Goal: Task Accomplishment & Management: Use online tool/utility

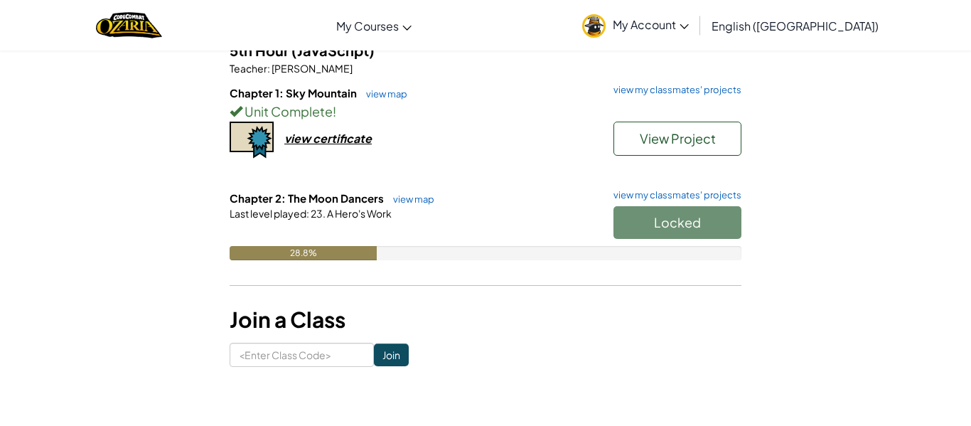
scroll to position [134, 0]
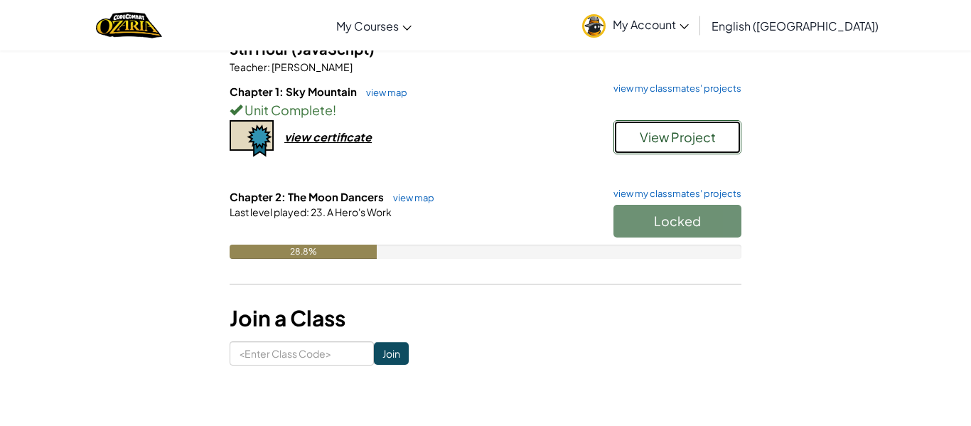
click at [634, 136] on button "View Project" at bounding box center [677, 137] width 128 height 34
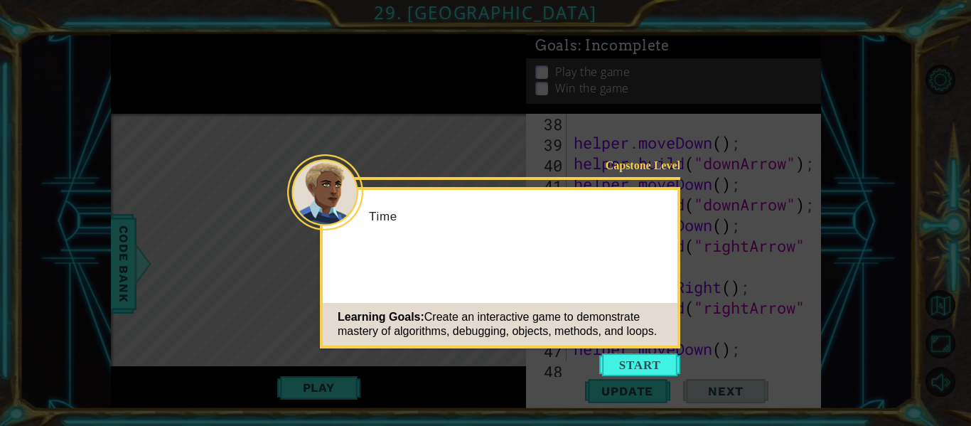
scroll to position [1504, 0]
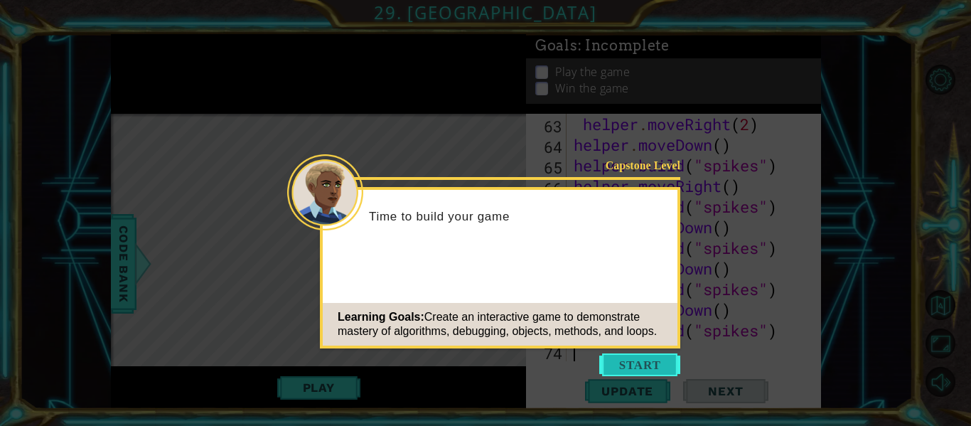
click at [630, 360] on button "Start" at bounding box center [639, 364] width 81 height 23
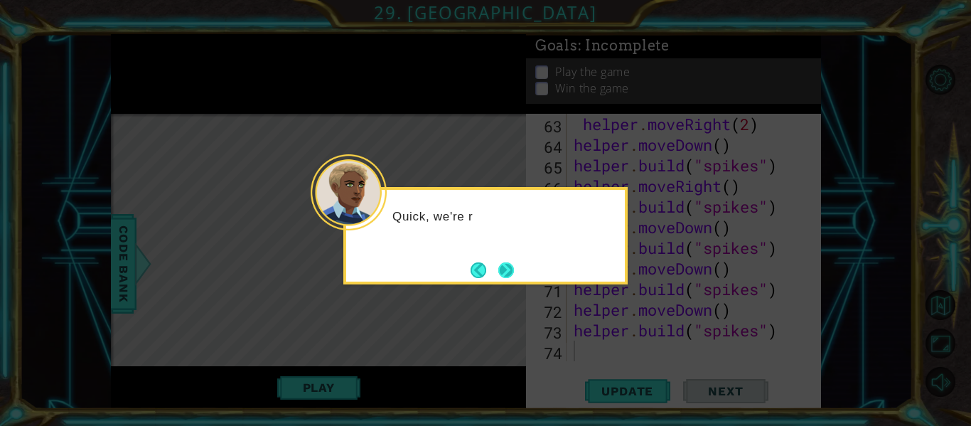
click at [515, 274] on button "Next" at bounding box center [506, 270] width 16 height 16
click at [514, 274] on button "Next" at bounding box center [506, 270] width 16 height 16
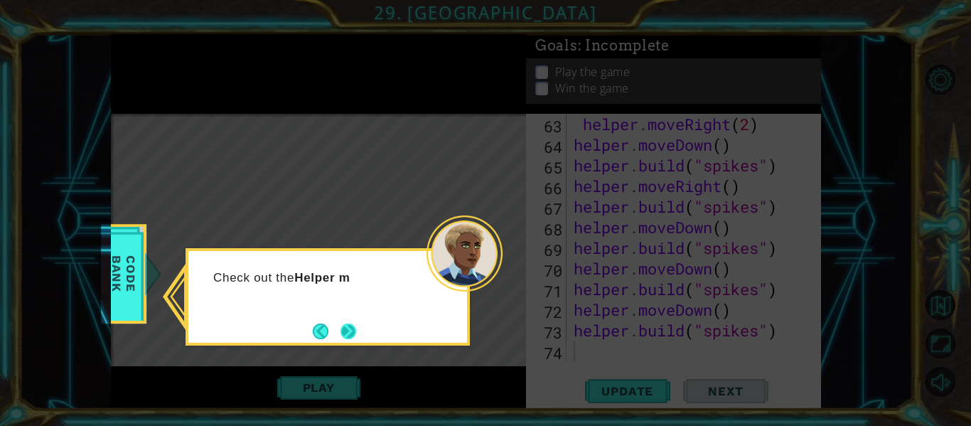
click at [352, 336] on button "Next" at bounding box center [348, 331] width 16 height 16
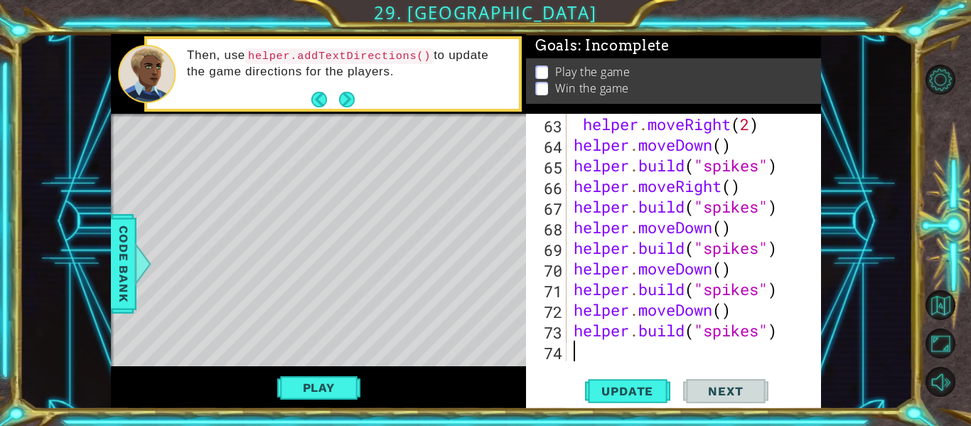
scroll to position [1525, 0]
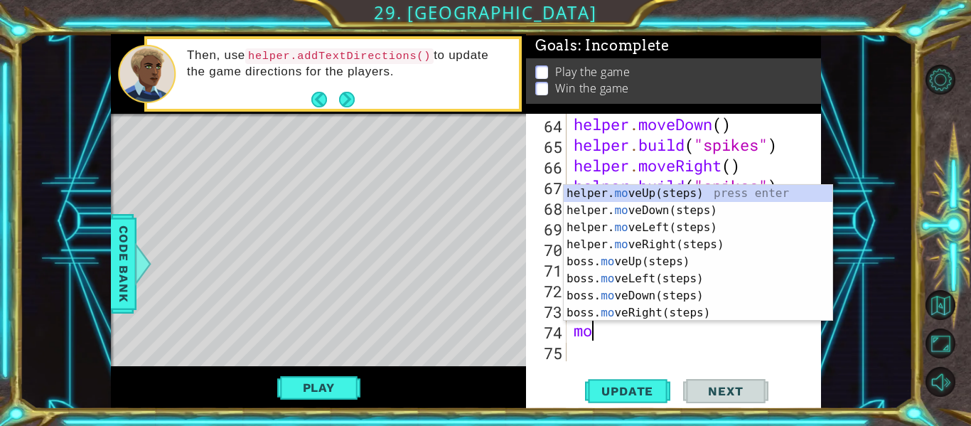
type textarea "mov"
click at [665, 222] on div "helper. mov eUp(steps) press enter helper. mov eDown(steps) press enter helper.…" at bounding box center [698, 270] width 269 height 171
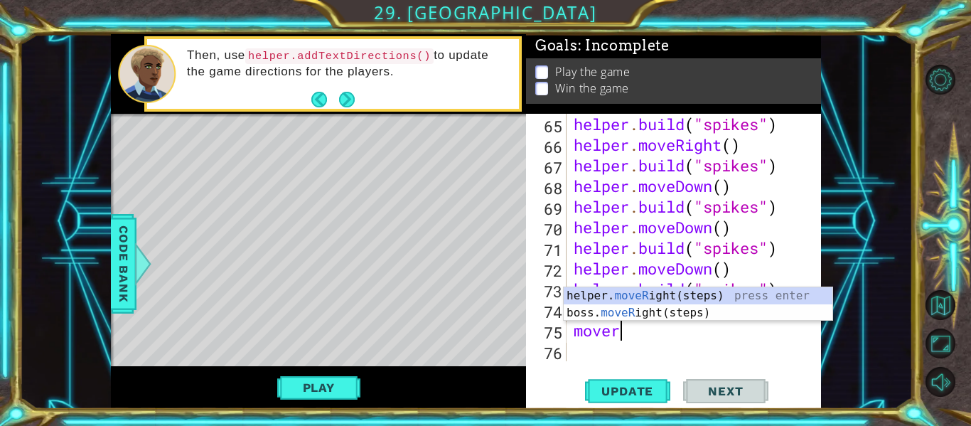
scroll to position [0, 1]
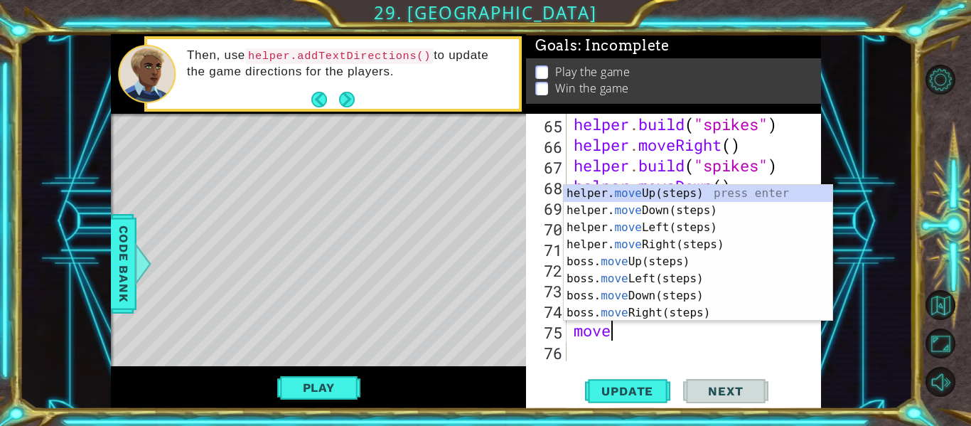
type textarea "movel"
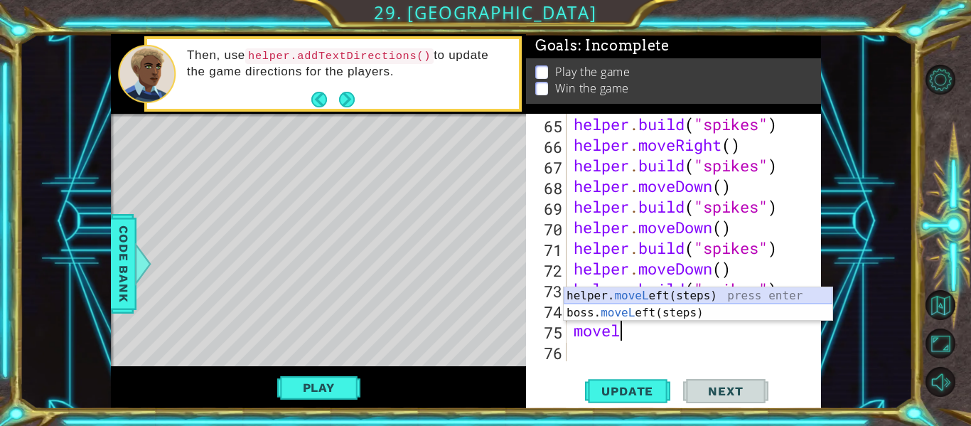
click at [650, 299] on div "helper. moveL eft(steps) press enter boss. moveL eft(steps) press enter" at bounding box center [698, 321] width 269 height 68
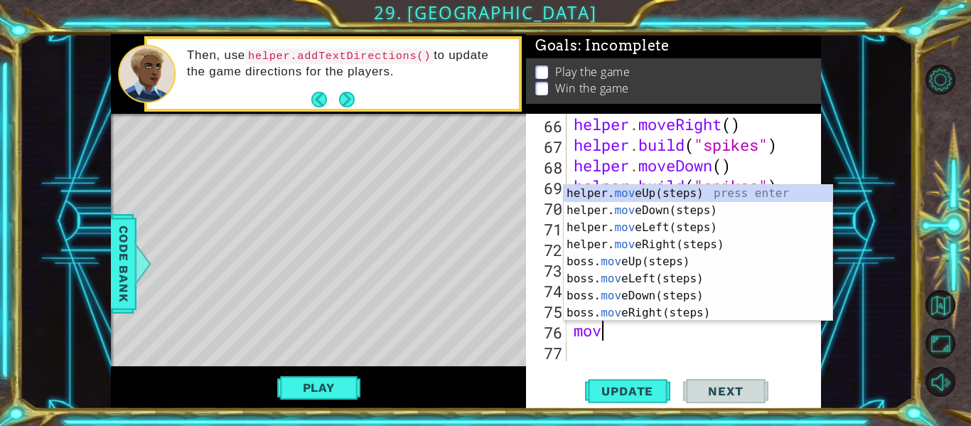
scroll to position [0, 1]
type textarea "move"
click at [681, 274] on div "helper. move Up(steps) press enter helper. move Down(steps) press enter helper.…" at bounding box center [698, 270] width 269 height 171
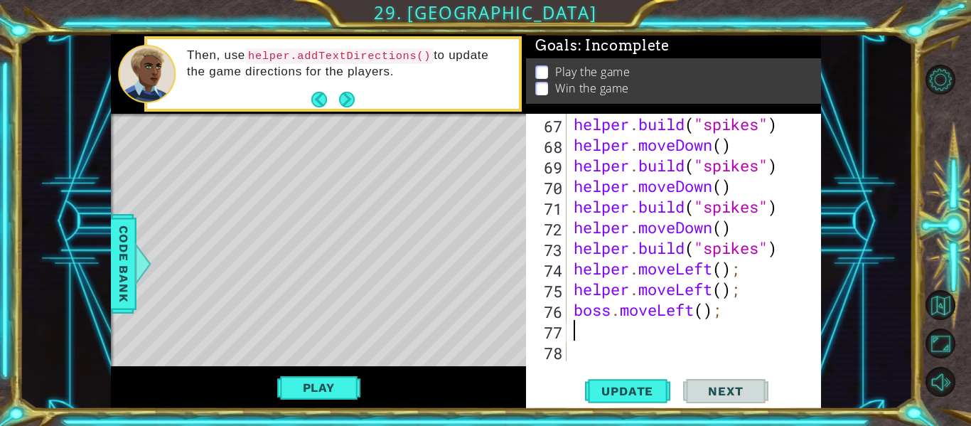
scroll to position [1587, 0]
click at [616, 307] on div "helper . build ( "spikes" ) helper . moveDown ( ) helper . build ( "spikes" ) h…" at bounding box center [698, 258] width 254 height 289
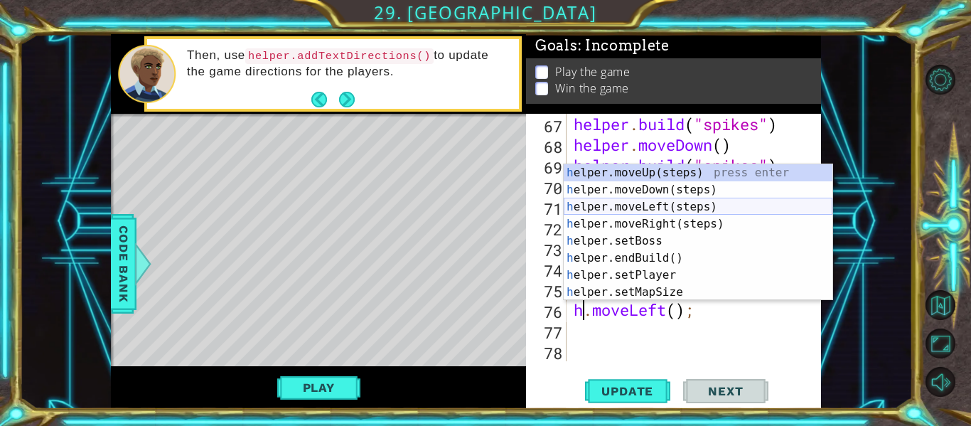
click at [662, 206] on div "h elper.moveUp(steps) press enter h elper.moveDown(steps) press enter h elper.m…" at bounding box center [698, 249] width 269 height 171
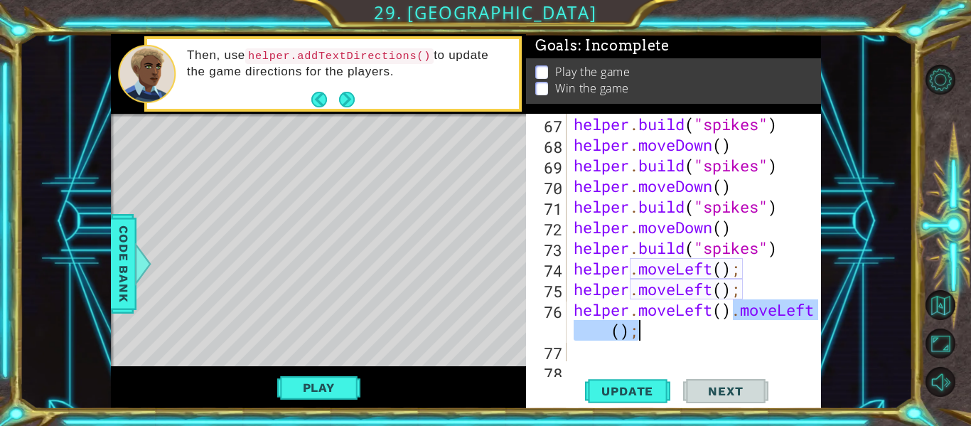
drag, startPoint x: 728, startPoint y: 310, endPoint x: 735, endPoint y: 330, distance: 21.6
click at [735, 330] on div "helper . build ( "spikes" ) helper . moveDown ( ) helper . build ( "spikes" ) h…" at bounding box center [698, 258] width 254 height 289
type textarea "helper.moveLeft()"
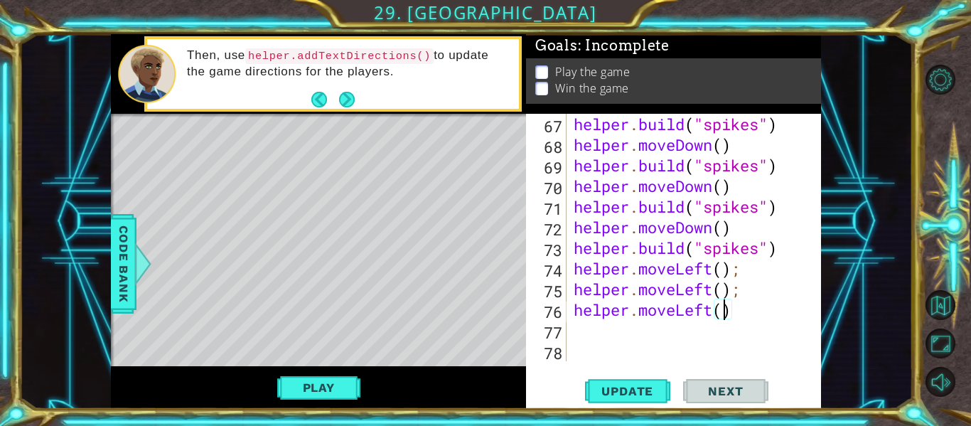
click at [723, 312] on div "helper . build ( "spikes" ) helper . moveDown ( ) helper . build ( "spikes" ) h…" at bounding box center [698, 258] width 254 height 289
click at [685, 337] on div "helper . build ( "spikes" ) helper . moveDown ( ) helper . build ( "spikes" ) h…" at bounding box center [698, 258] width 254 height 289
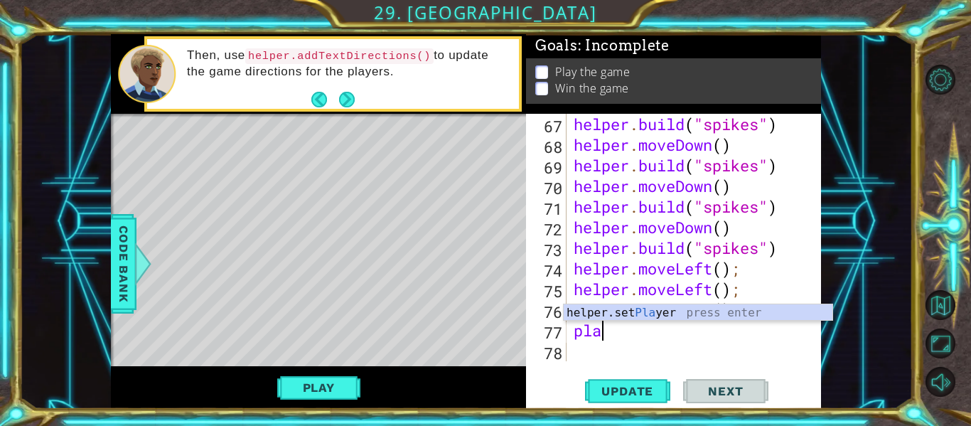
scroll to position [0, 0]
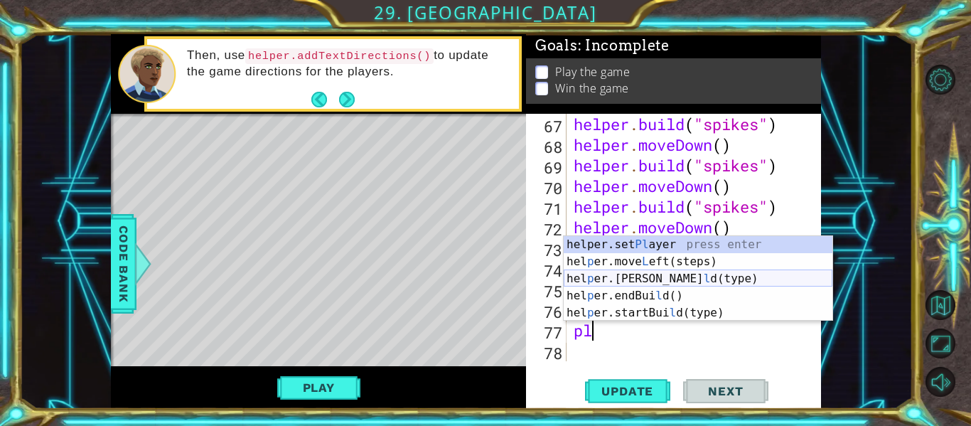
click at [685, 284] on div "helper.set [PERSON_NAME] press enter hel p er.move L eft(steps) press enter hel…" at bounding box center [698, 295] width 269 height 119
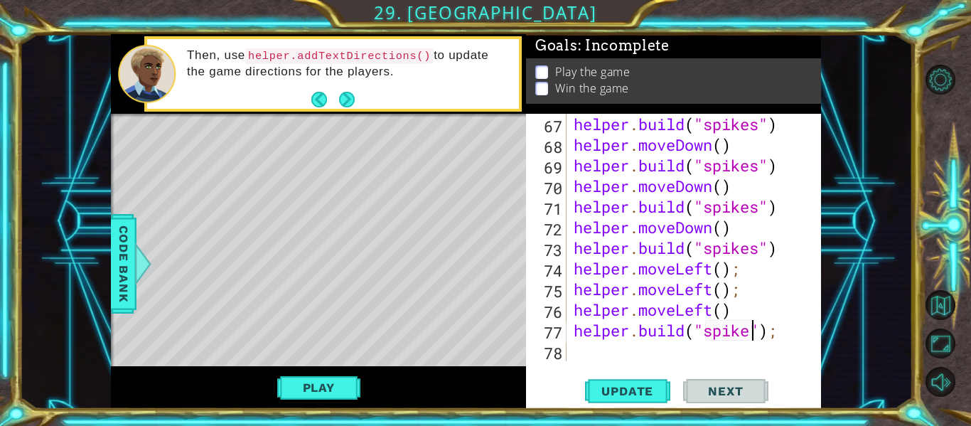
type textarea "[DOMAIN_NAME]("spikes");"
click at [642, 355] on div "helper . build ( "spikes" ) helper . moveDown ( ) helper . build ( "spikes" ) h…" at bounding box center [698, 258] width 254 height 289
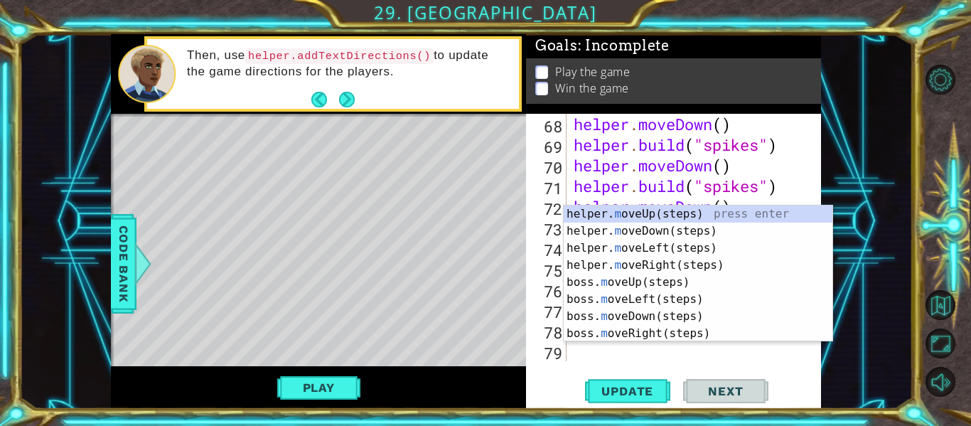
scroll to position [1607, 0]
type textarea "mo"
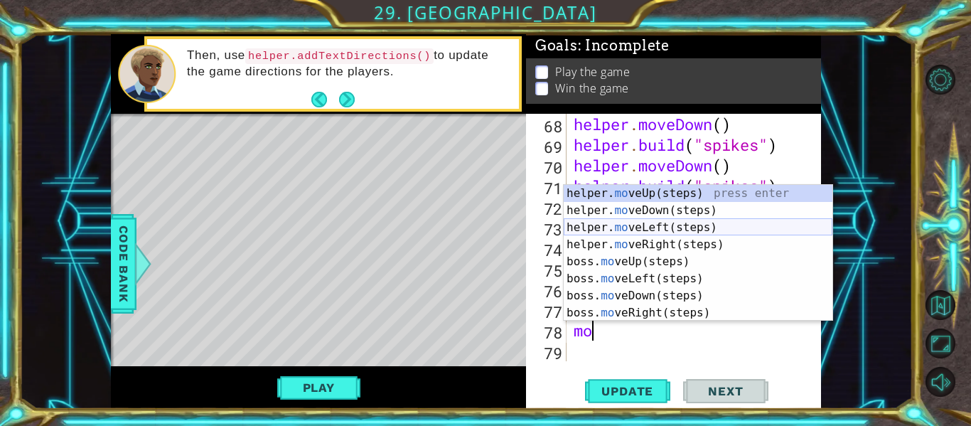
click at [671, 228] on div "helper. mo veUp(steps) press enter helper. mo veDown(steps) press enter helper.…" at bounding box center [698, 270] width 269 height 171
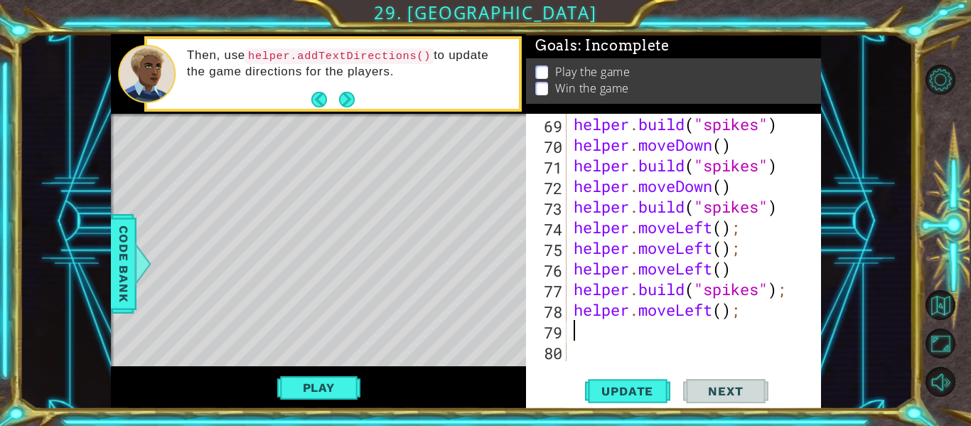
scroll to position [1628, 0]
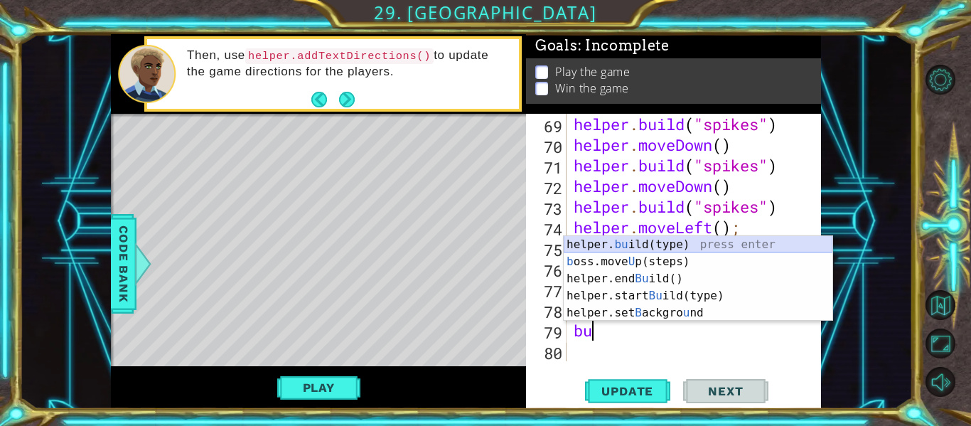
click at [672, 247] on div "helper. bu ild(type) press enter b oss.move U p(steps) press enter helper.end B…" at bounding box center [698, 295] width 269 height 119
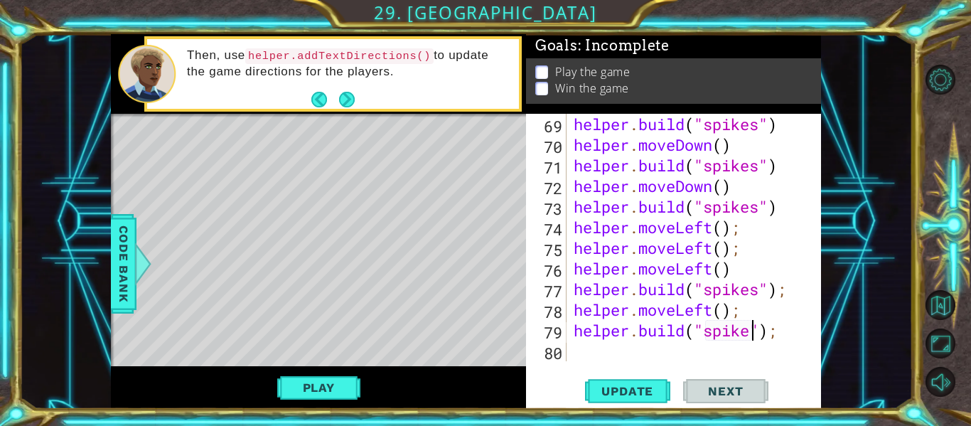
type textarea "[DOMAIN_NAME]("spikes");"
click at [647, 353] on div "helper . build ( "spikes" ) helper . moveDown ( ) helper . build ( "spikes" ) h…" at bounding box center [698, 258] width 254 height 289
type textarea "m"
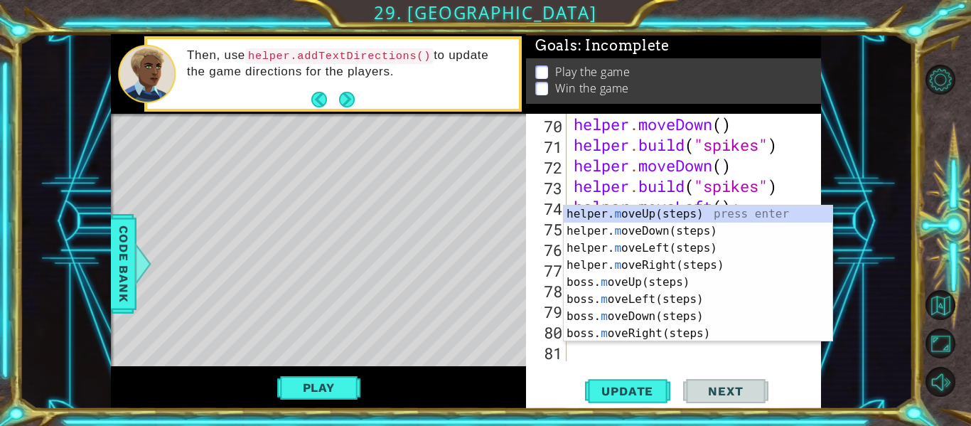
scroll to position [1649, 0]
click at [649, 252] on div "helper. m oveUp(steps) press enter helper. m oveDown(steps) press enter helper.…" at bounding box center [698, 290] width 269 height 171
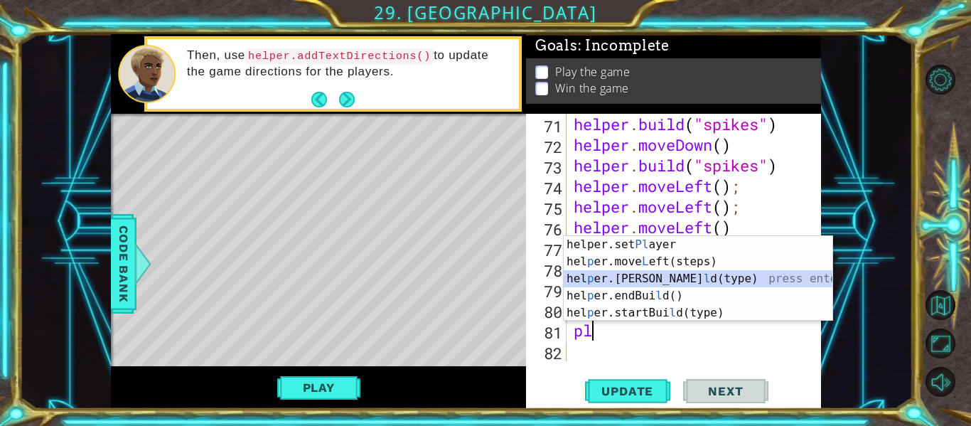
click at [672, 278] on div "helper.set [PERSON_NAME] press enter hel p er.move L eft(steps) press enter hel…" at bounding box center [698, 295] width 269 height 119
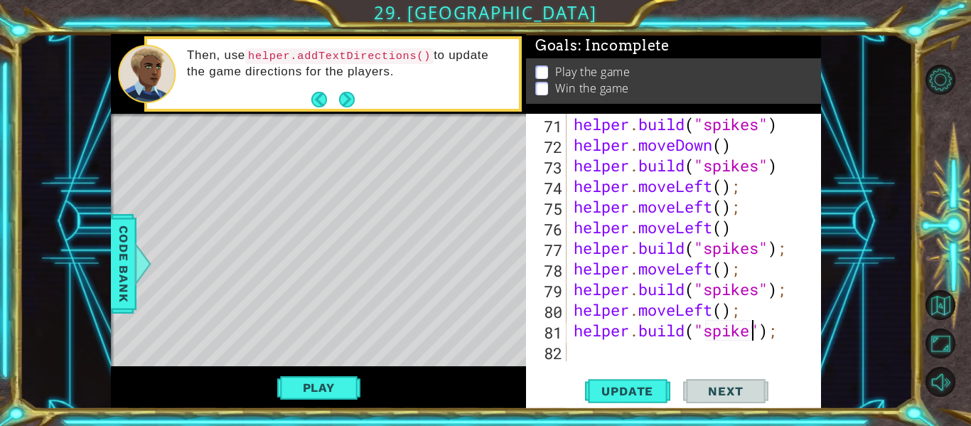
type textarea "[DOMAIN_NAME]("spikes");"
click at [610, 347] on div "helper . build ( "spikes" ) helper . moveDown ( ) helper . build ( "spikes" ) h…" at bounding box center [698, 258] width 254 height 289
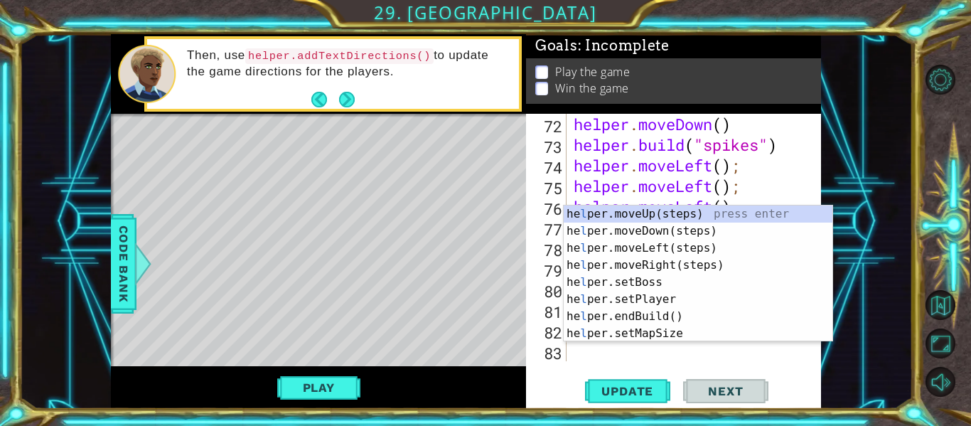
scroll to position [1690, 0]
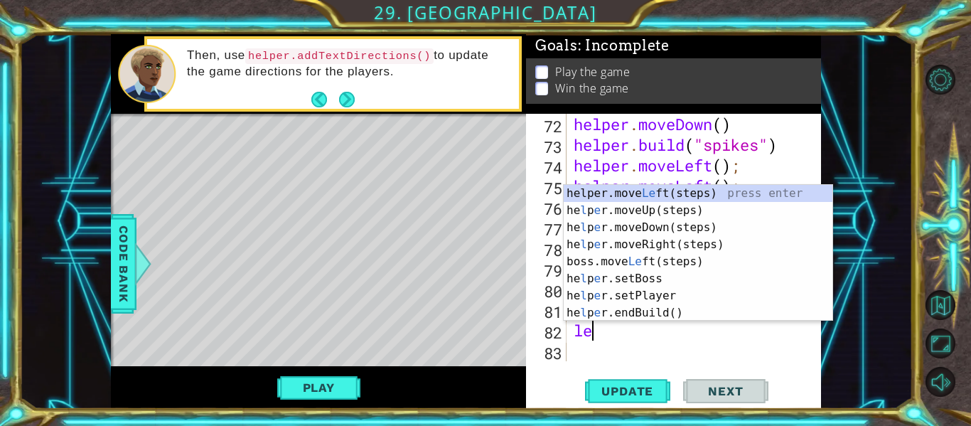
type textarea "lef"
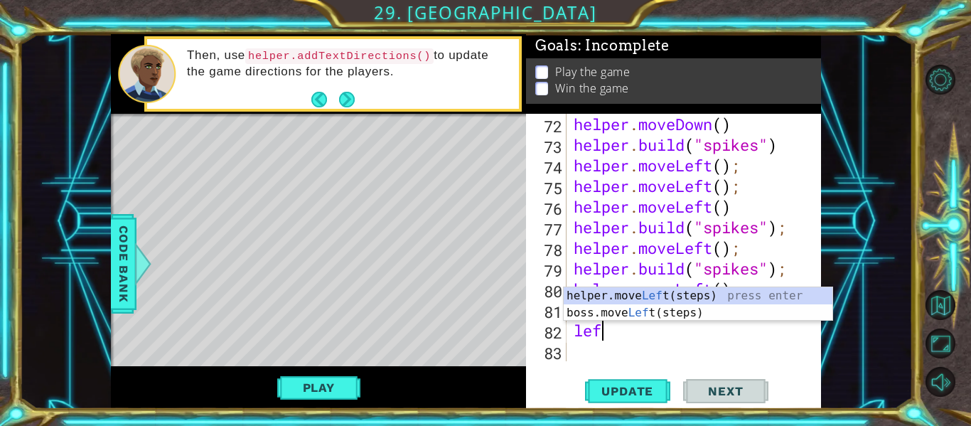
scroll to position [0, 1]
click at [626, 293] on div "helper.move Lef t(steps) press enter boss.move Lef t(steps) press enter" at bounding box center [698, 321] width 269 height 68
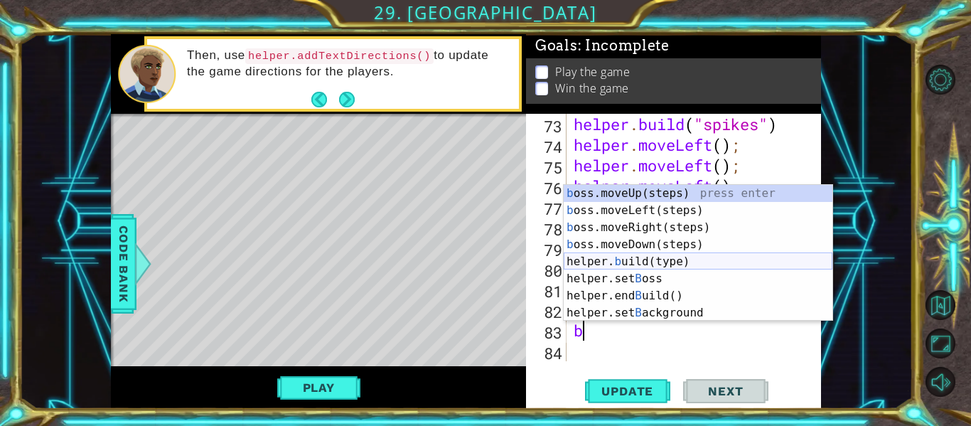
click at [639, 264] on div "b oss.moveUp(steps) press enter b oss.moveLeft(steps) press enter b oss.moveRig…" at bounding box center [698, 270] width 269 height 171
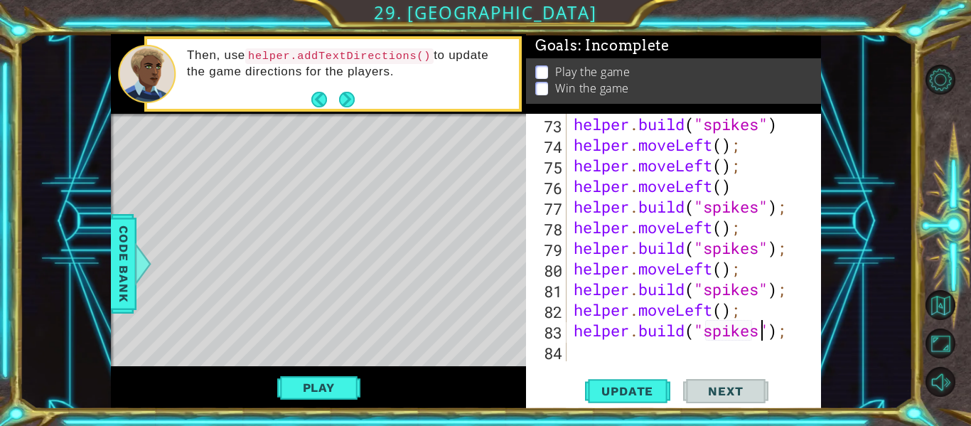
scroll to position [0, 9]
type textarea "[DOMAIN_NAME]("spikes");"
click at [603, 381] on button "Update" at bounding box center [627, 391] width 85 height 29
click at [610, 350] on div "helper . build ( "spikes" ) helper . moveLeft ( ) ; helper . moveLeft ( ) ; hel…" at bounding box center [698, 258] width 254 height 289
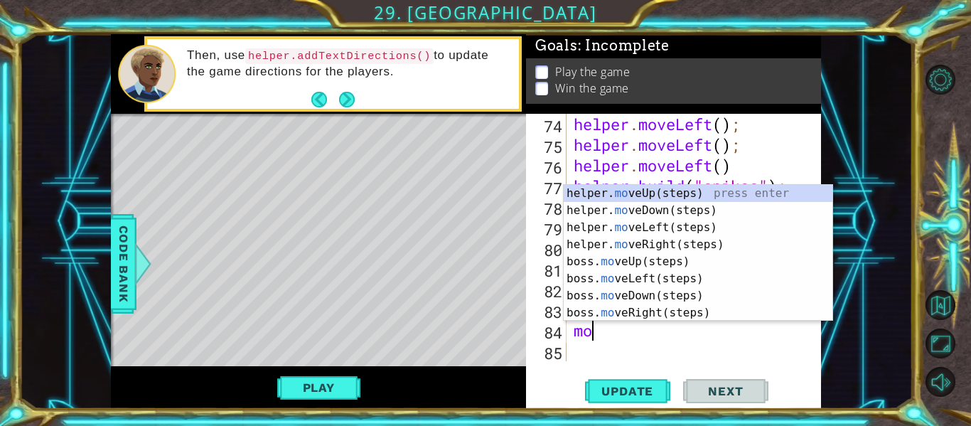
scroll to position [0, 1]
type textarea "move"
click at [709, 210] on div "helper. move Up(steps) press enter helper. move Down(steps) press enter helper.…" at bounding box center [698, 270] width 269 height 171
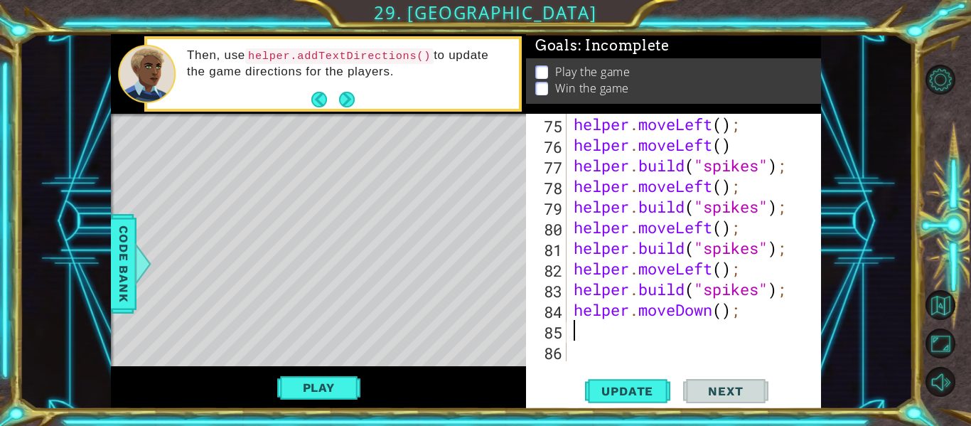
scroll to position [1752, 0]
click at [722, 307] on div "helper . moveLeft ( ) ; helper . moveLeft ( ) helper . build ( "spikes" ) ; hel…" at bounding box center [698, 258] width 254 height 289
type textarea "helper.moveDown();"
click at [656, 331] on div "helper . moveLeft ( ) ; helper . moveLeft ( ) helper . build ( "spikes" ) ; hel…" at bounding box center [698, 258] width 254 height 289
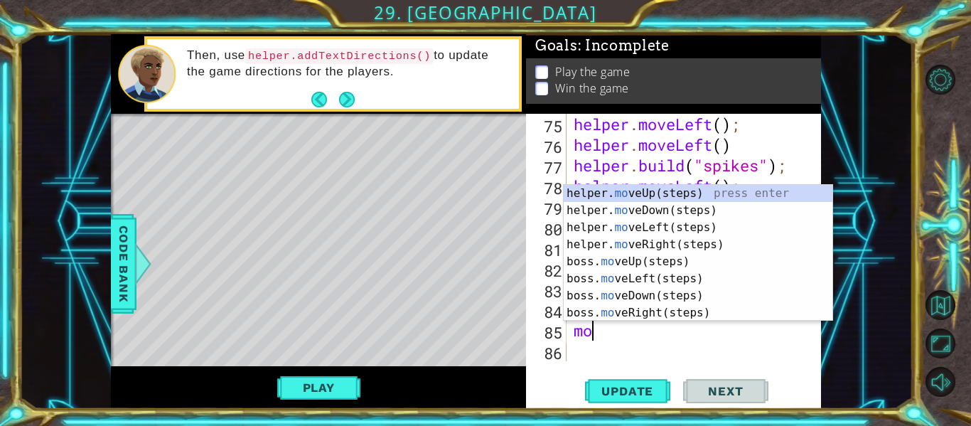
scroll to position [0, 1]
type textarea "move"
click at [659, 314] on div "helper. move Up(steps) press enter helper. move Down(steps) press enter helper.…" at bounding box center [698, 270] width 269 height 171
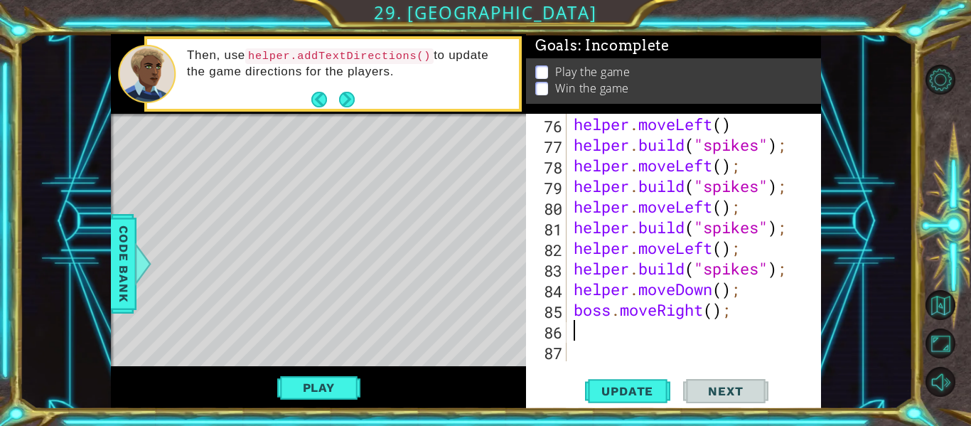
click at [713, 309] on div "helper . moveLeft ( ) helper . build ( "spikes" ) ; helper . moveLeft ( ) ; hel…" at bounding box center [698, 258] width 254 height 289
click at [659, 391] on span "Update" at bounding box center [627, 391] width 80 height 14
click at [655, 392] on span "Update" at bounding box center [627, 391] width 80 height 14
type textarea "boss.moveRight();"
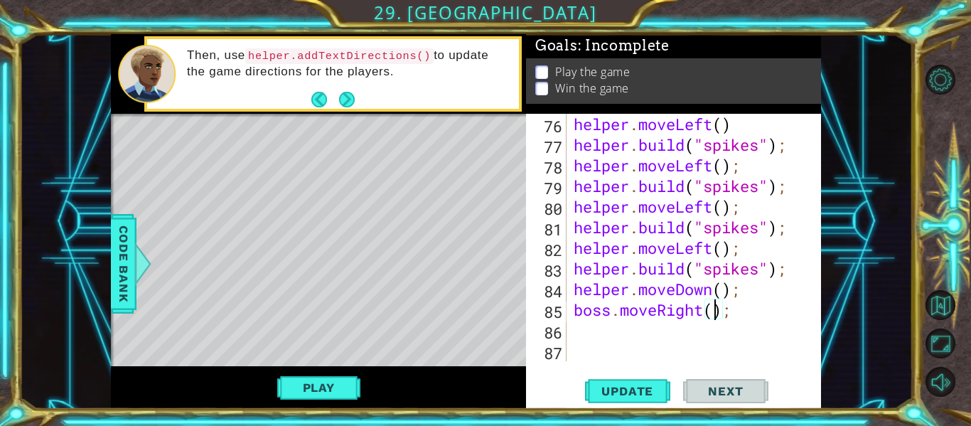
scroll to position [0, 6]
click at [679, 332] on div "helper . moveLeft ( ) helper . build ( "spikes" ) ; helper . moveLeft ( ) ; hel…" at bounding box center [698, 258] width 254 height 289
type textarea "mo"
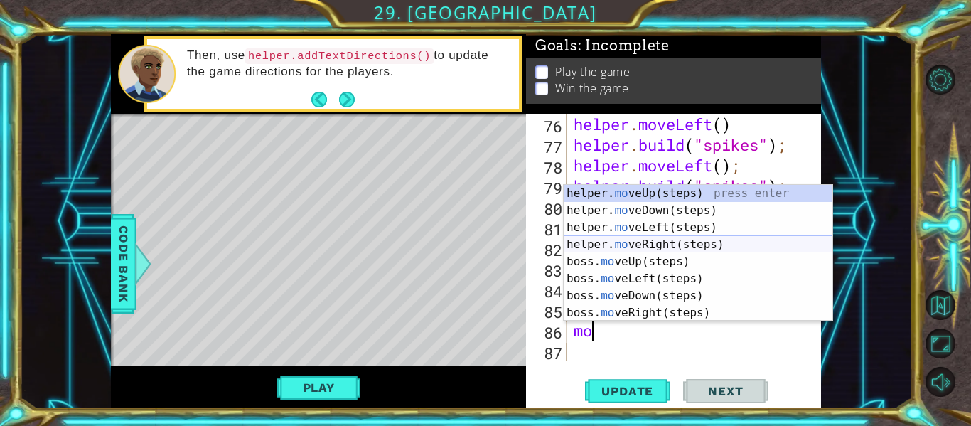
click at [686, 243] on div "helper. mo veUp(steps) press enter helper. mo veDown(steps) press enter helper.…" at bounding box center [698, 270] width 269 height 171
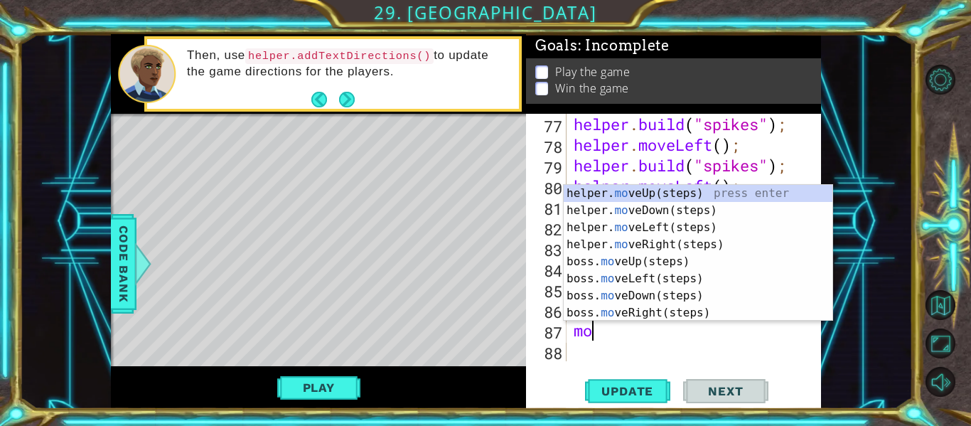
scroll to position [0, 1]
type textarea "move"
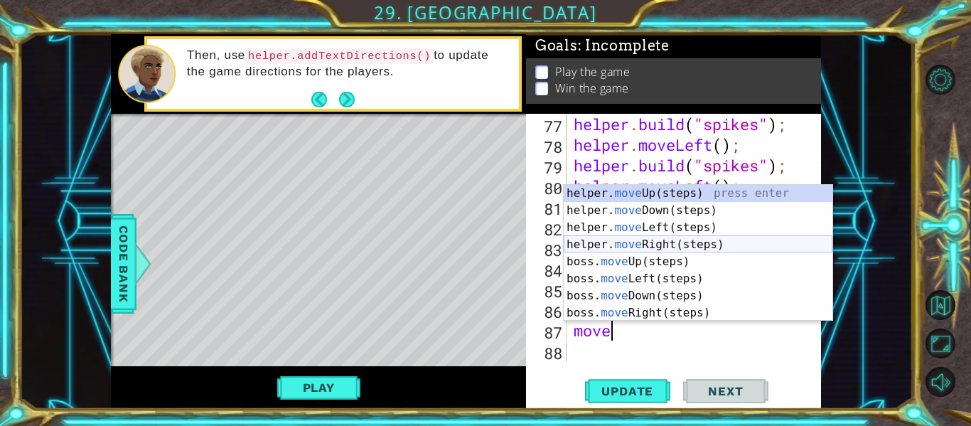
click at [679, 239] on div "helper. move Up(steps) press enter helper. move Down(steps) press enter helper.…" at bounding box center [698, 270] width 269 height 171
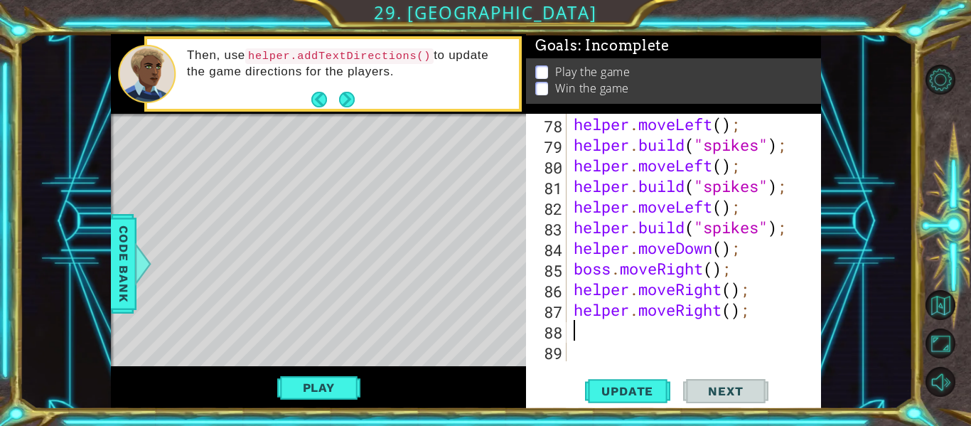
scroll to position [1814, 0]
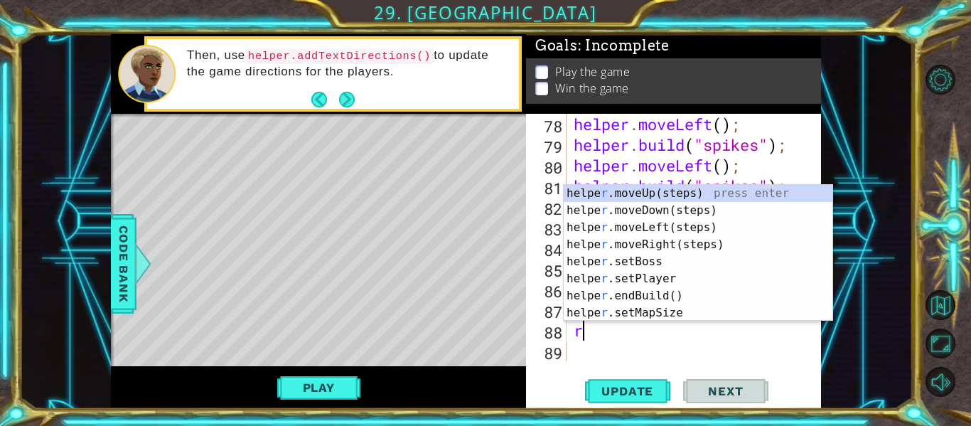
type textarea "rig"
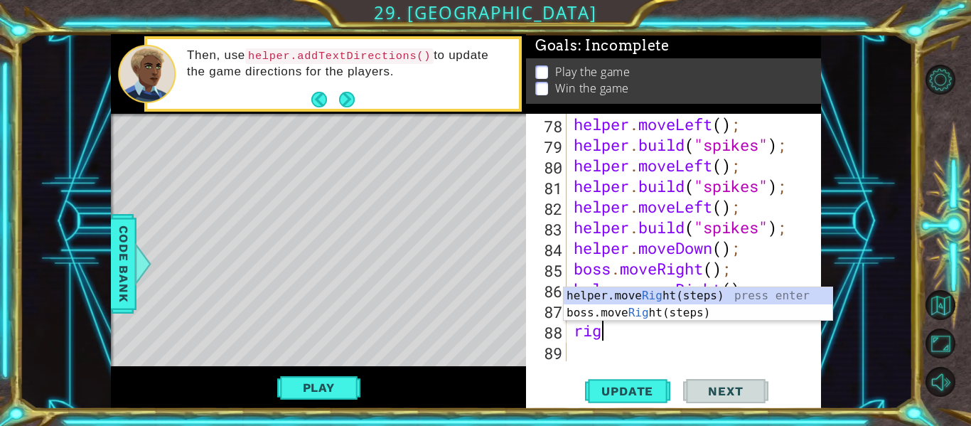
scroll to position [0, 1]
click at [652, 298] on div "helper.move Rig ht(steps) press enter boss.move Rig ht(steps) press enter" at bounding box center [698, 321] width 269 height 68
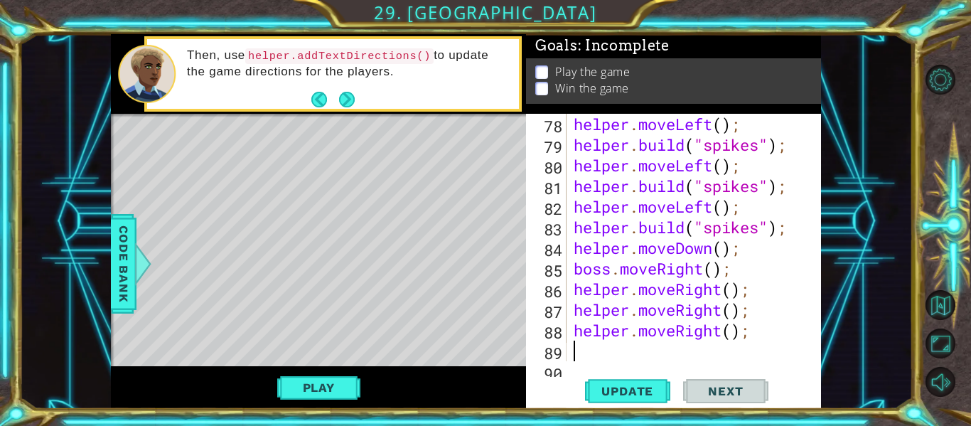
scroll to position [1834, 0]
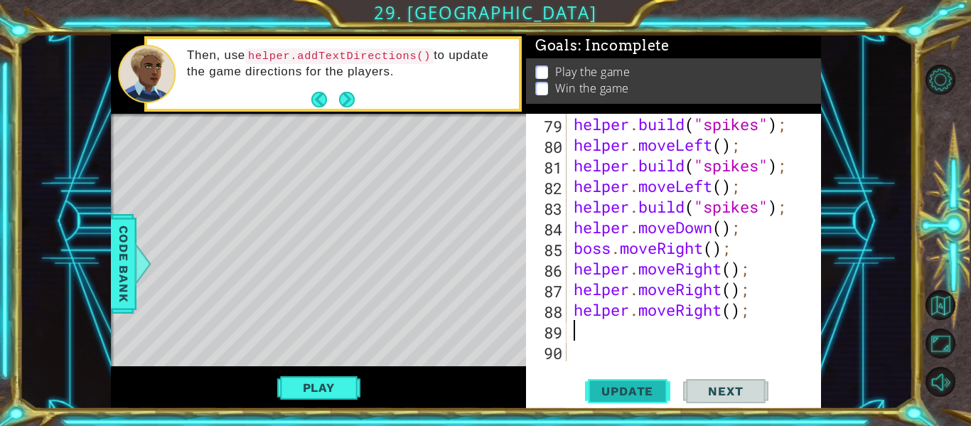
click at [639, 378] on button "Update" at bounding box center [627, 391] width 85 height 29
type textarea "m"
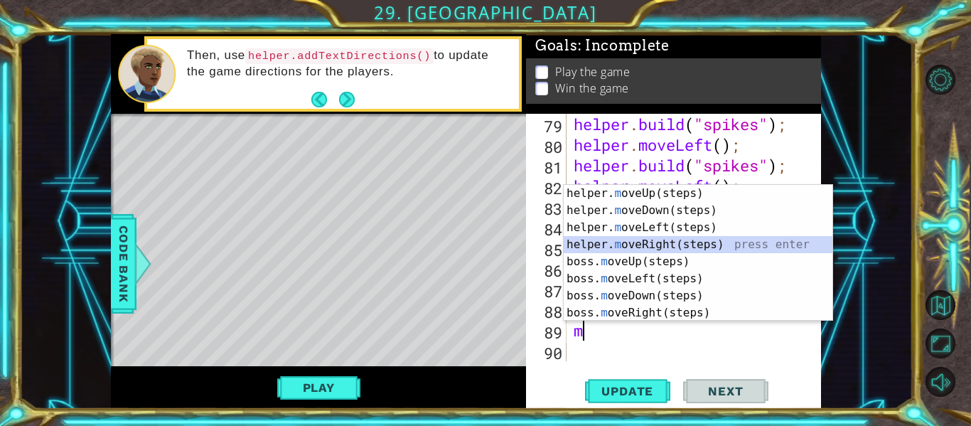
click at [654, 244] on div "helper. m oveUp(steps) press enter helper. m oveDown(steps) press enter helper.…" at bounding box center [698, 270] width 269 height 171
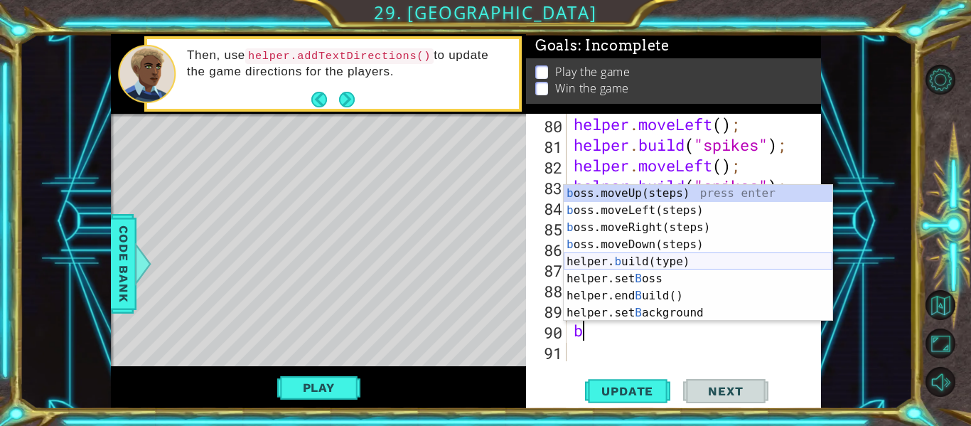
click at [667, 259] on div "b oss.moveUp(steps) press enter b oss.moveLeft(steps) press enter b oss.moveRig…" at bounding box center [698, 270] width 269 height 171
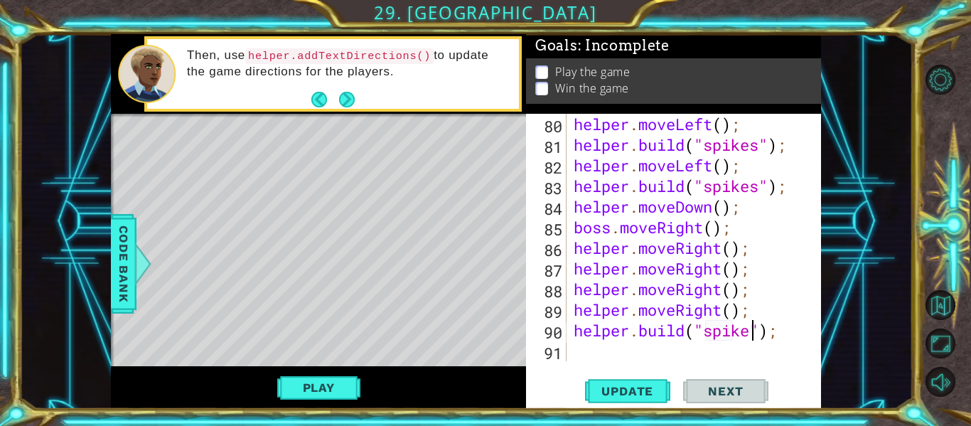
scroll to position [0, 9]
type textarea "[DOMAIN_NAME]("spikes");"
click at [617, 399] on button "Update" at bounding box center [627, 391] width 85 height 29
click at [672, 361] on div "[DOMAIN_NAME]("spikes"); 80 81 82 83 84 85 86 87 88 89 90 91 helper . moveLeft …" at bounding box center [673, 261] width 295 height 295
click at [661, 357] on div "helper . moveLeft ( ) ; helper . build ( "spikes" ) ; helper . moveLeft ( ) ; h…" at bounding box center [698, 258] width 254 height 289
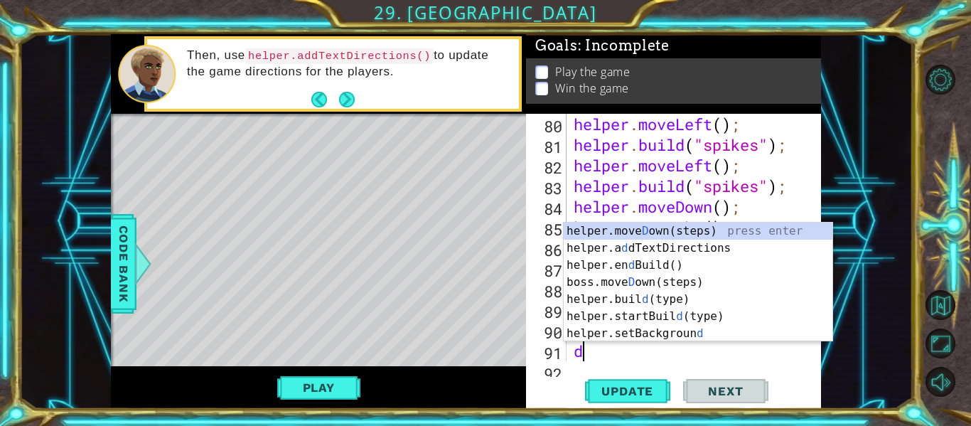
scroll to position [1875, 0]
type textarea "do"
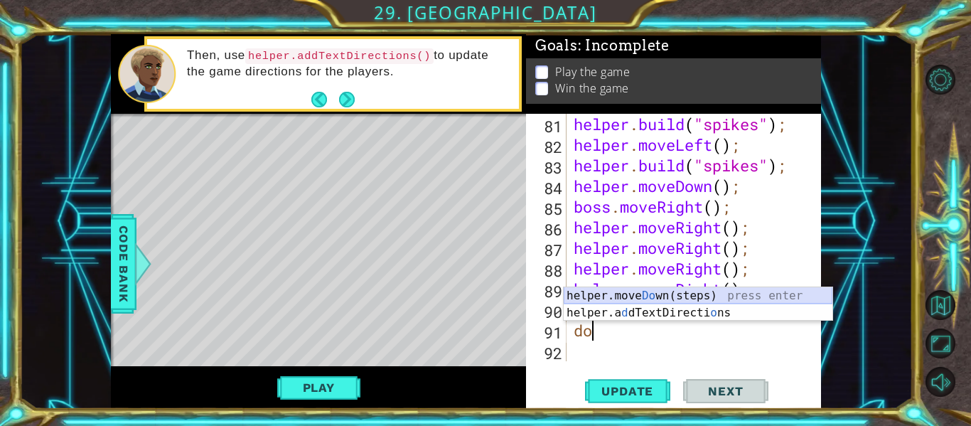
click at [654, 300] on div "helper.move Do wn(steps) press enter helper.a d dTextDirecti o ns press enter" at bounding box center [698, 321] width 269 height 68
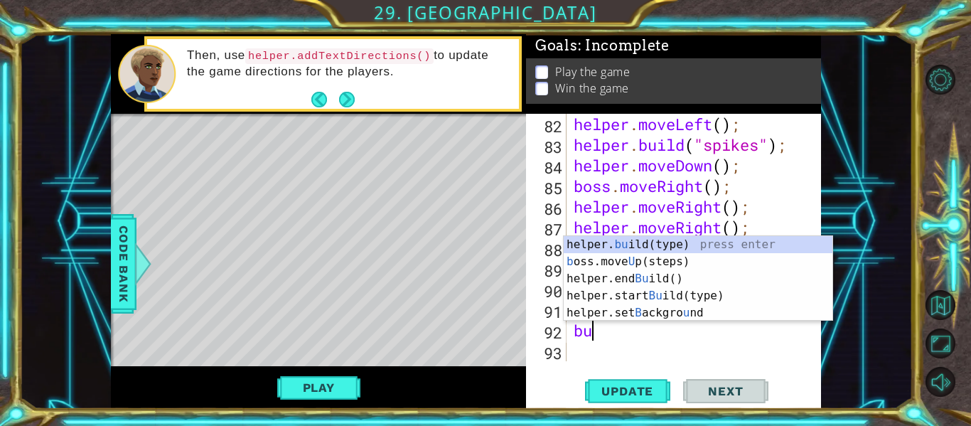
scroll to position [0, 1]
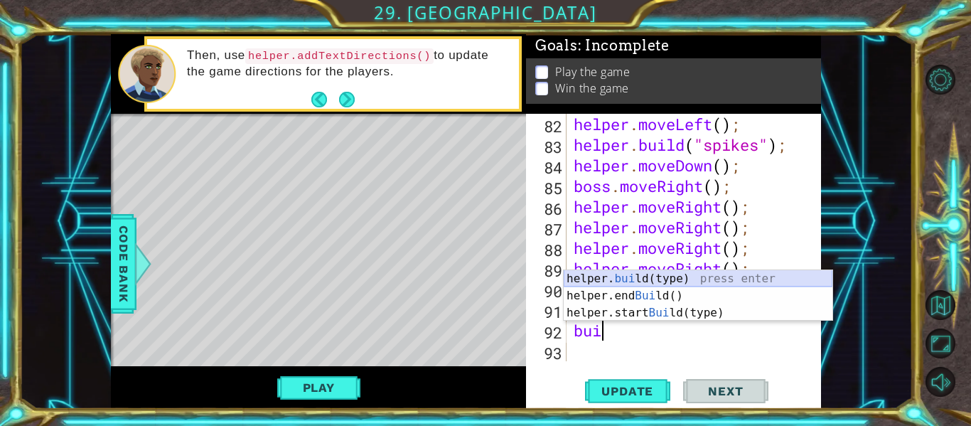
click at [706, 280] on div "helper. [PERSON_NAME](type) press enter helper.end [PERSON_NAME]() press enter …" at bounding box center [698, 312] width 269 height 85
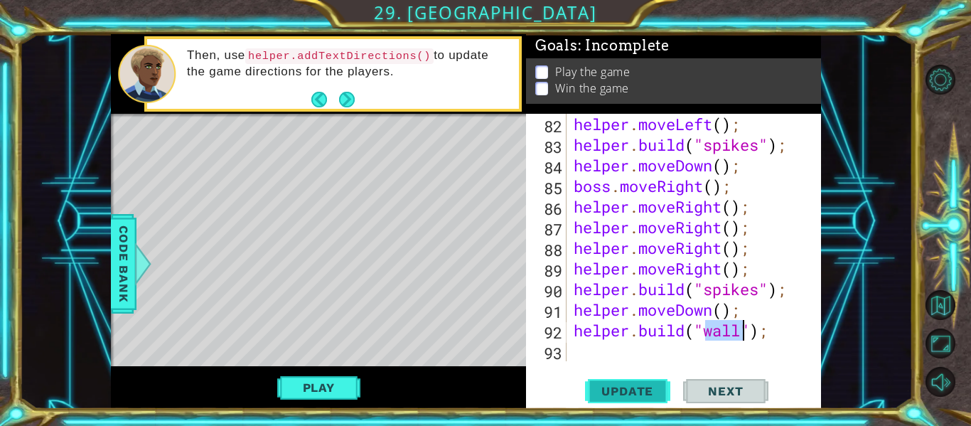
type textarea "[DOMAIN_NAME]("wall");"
click at [642, 382] on button "Update" at bounding box center [627, 391] width 85 height 29
click at [652, 359] on div "helper . moveLeft ( ) ; helper . build ( "spikes" ) ; helper . moveDown ( ) ; b…" at bounding box center [698, 258] width 254 height 289
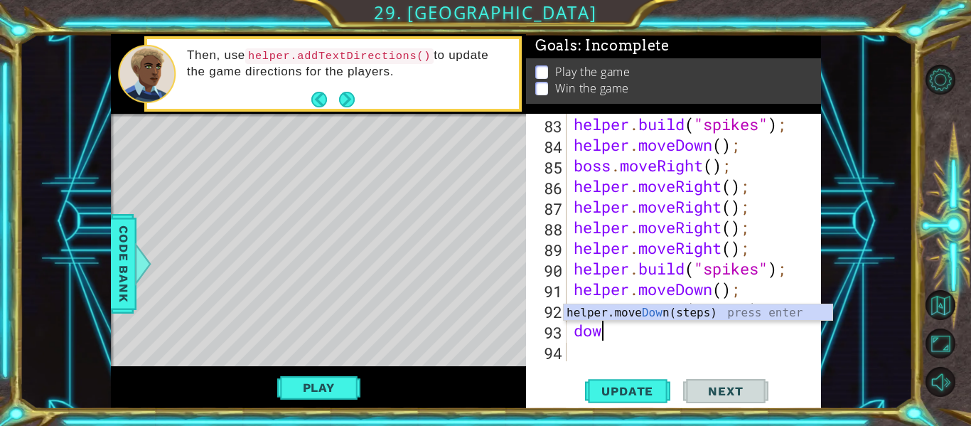
type textarea "down"
click at [668, 317] on div "helper.move Down (steps) press enter" at bounding box center [698, 329] width 269 height 51
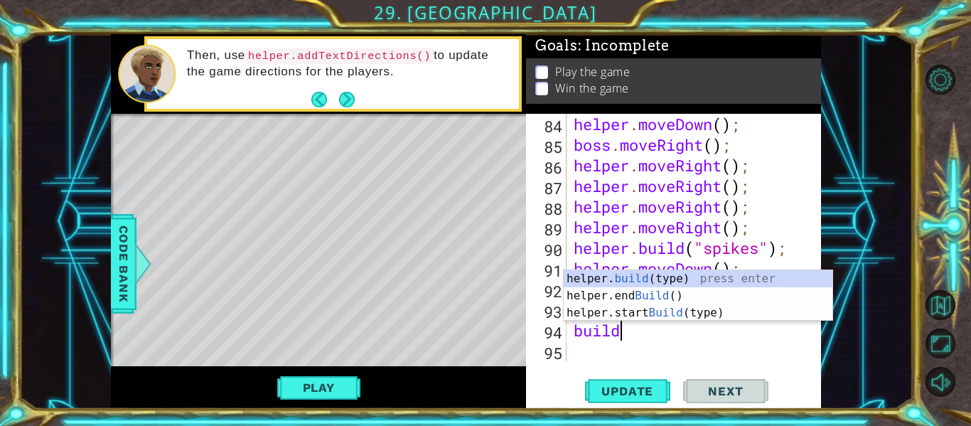
scroll to position [0, 1]
click at [637, 277] on div "helper. build (type) press enter helper.end Build () press enter helper.start B…" at bounding box center [698, 312] width 269 height 85
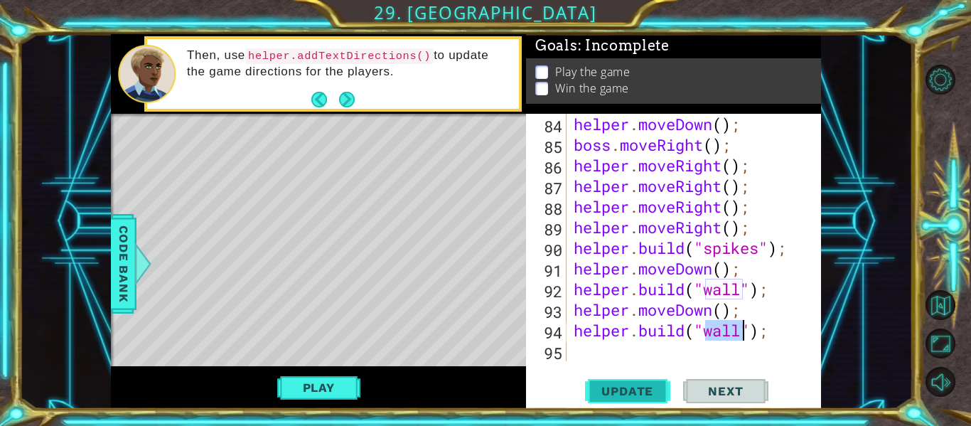
type textarea "[DOMAIN_NAME]("wall");"
click at [635, 381] on button "Update" at bounding box center [627, 391] width 85 height 29
click at [264, 386] on div "Play" at bounding box center [318, 387] width 415 height 43
click at [291, 388] on button "Play" at bounding box center [318, 387] width 83 height 27
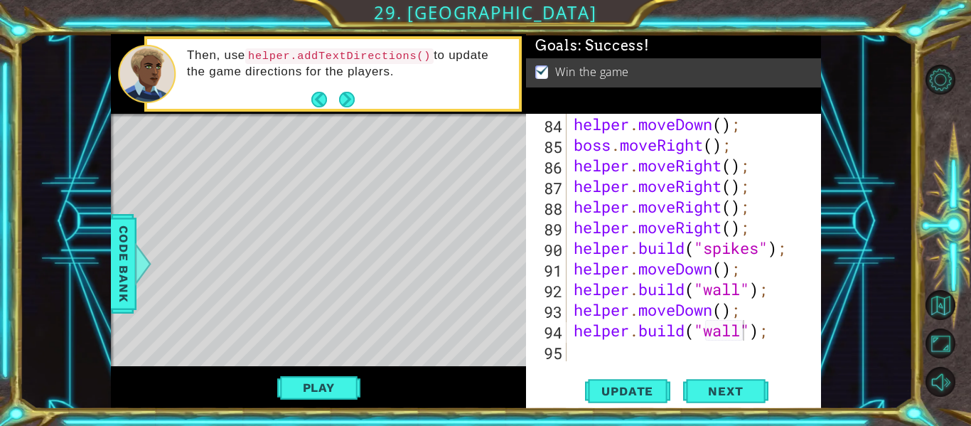
click at [591, 355] on div "helper . moveDown ( ) ; boss . moveRight ( ) ; helper . moveRight ( ) ; helper …" at bounding box center [698, 258] width 254 height 289
click at [625, 389] on span "Update" at bounding box center [627, 391] width 80 height 14
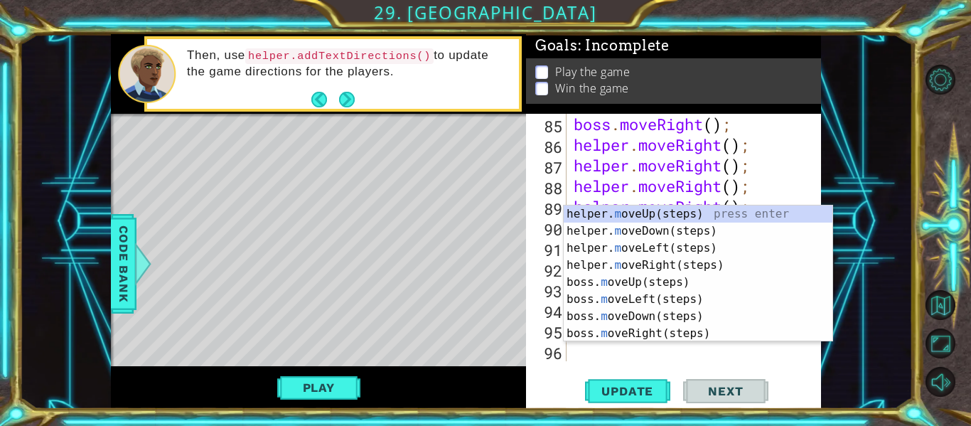
scroll to position [1958, 0]
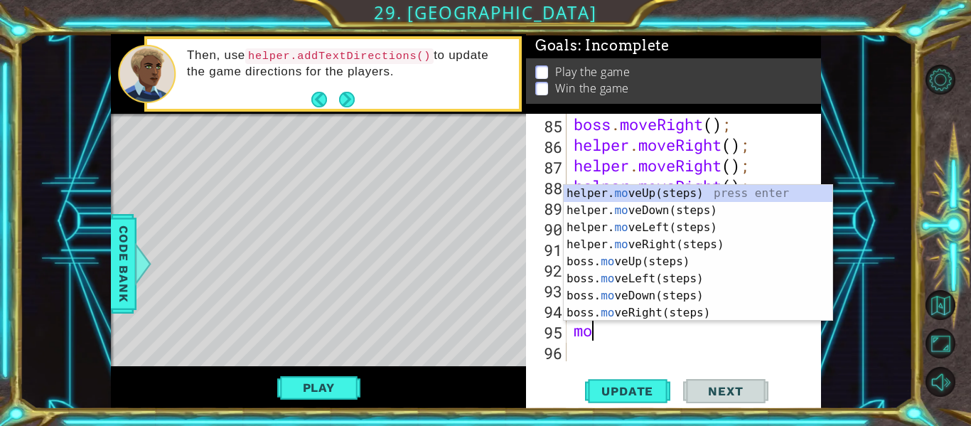
type textarea "m"
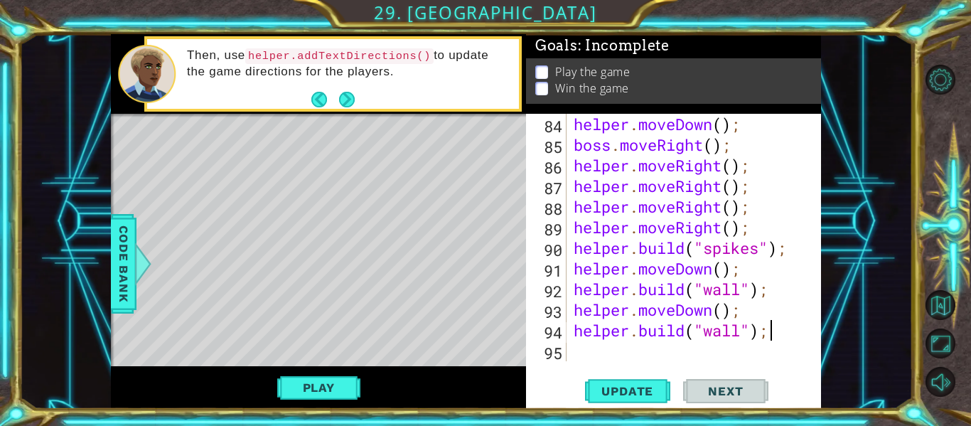
scroll to position [0, 9]
type textarea "[DOMAIN_NAME]("wall");"
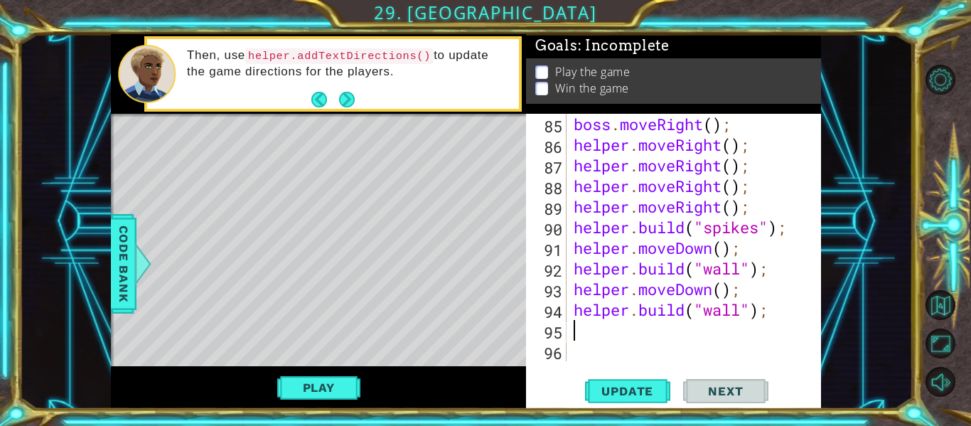
type textarea "ri"
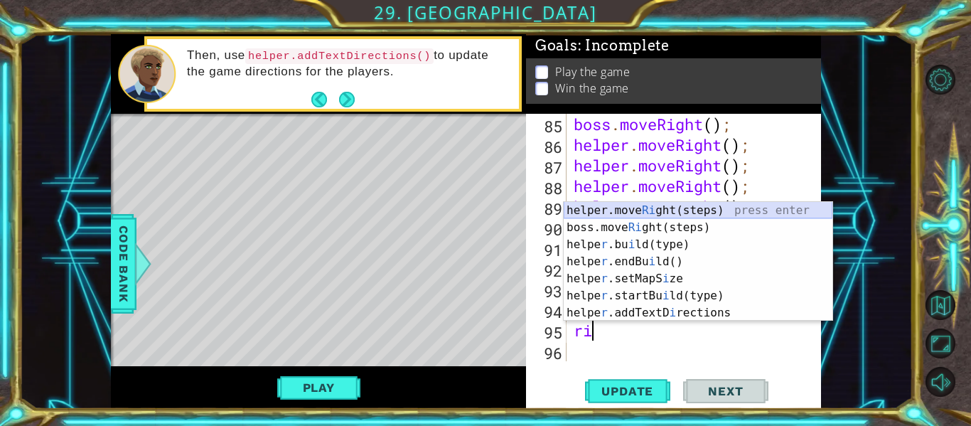
click at [689, 210] on div "helper.move Ri ght(steps) press enter boss.move Ri ght(steps) press enter helpe…" at bounding box center [698, 278] width 269 height 153
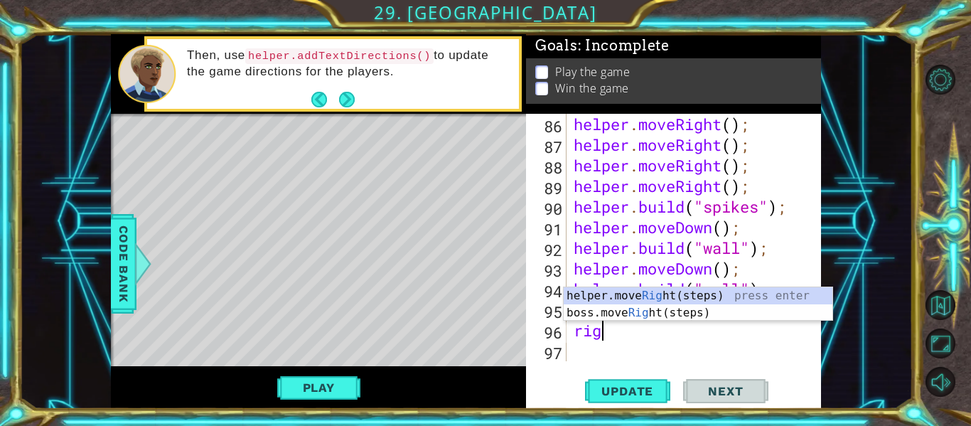
scroll to position [0, 1]
type textarea "righ"
click at [655, 291] on div "helper.move Righ t(steps) press enter boss.move Righ t(steps) press enter" at bounding box center [698, 321] width 269 height 68
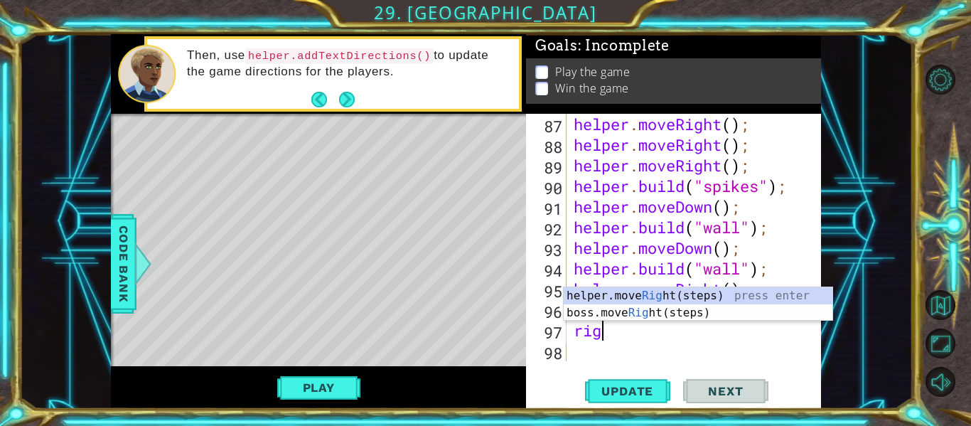
type textarea "righ"
click at [647, 296] on div "helper.move Righ t(steps) press enter boss.move Righ t(steps) press enter" at bounding box center [698, 321] width 269 height 68
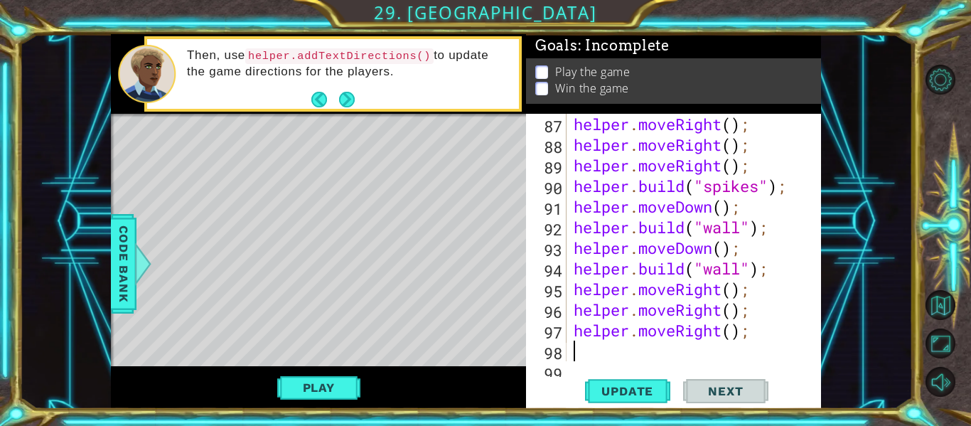
scroll to position [2020, 0]
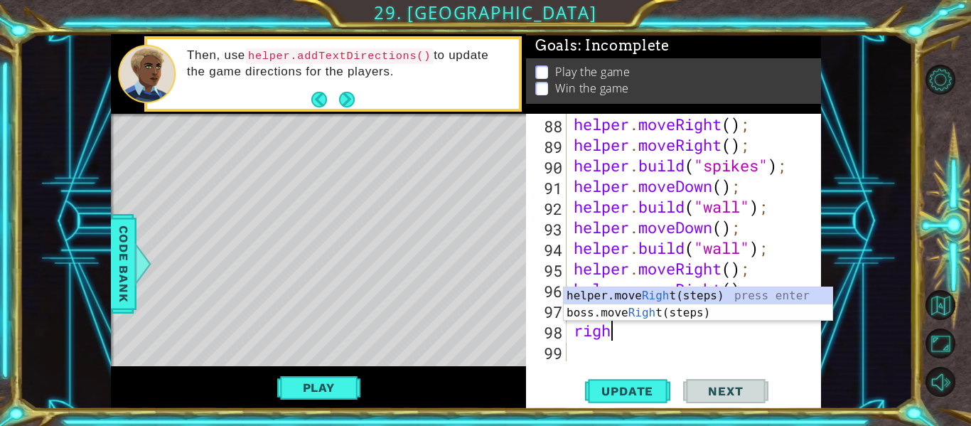
type textarea "right"
click at [647, 294] on div "helper.move Right (steps) press enter boss.move Right (steps) press enter" at bounding box center [698, 321] width 269 height 68
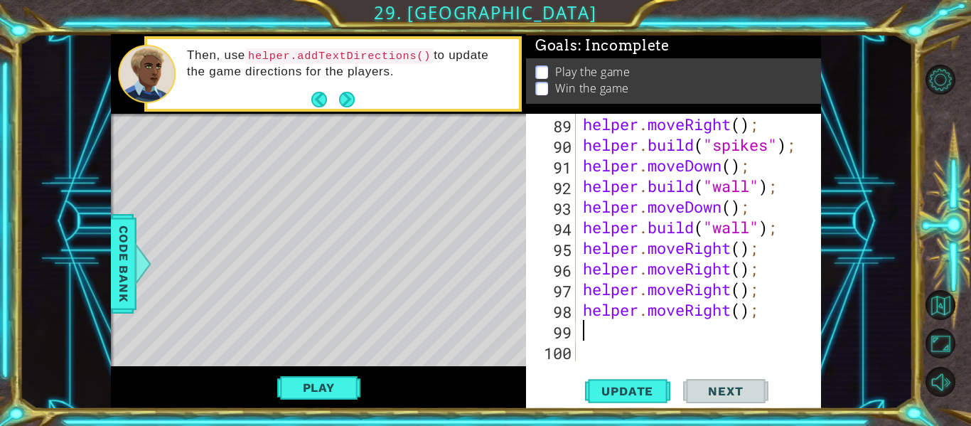
scroll to position [2123, 0]
click at [629, 384] on span "Update" at bounding box center [627, 391] width 80 height 14
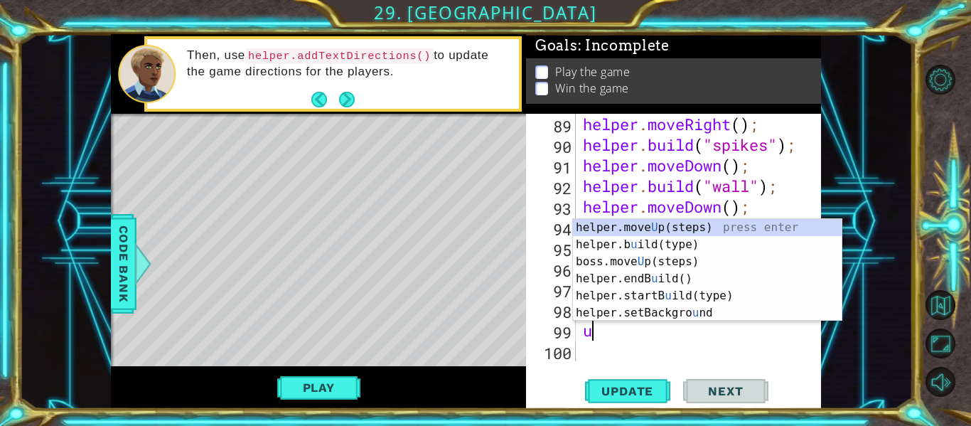
type textarea "up"
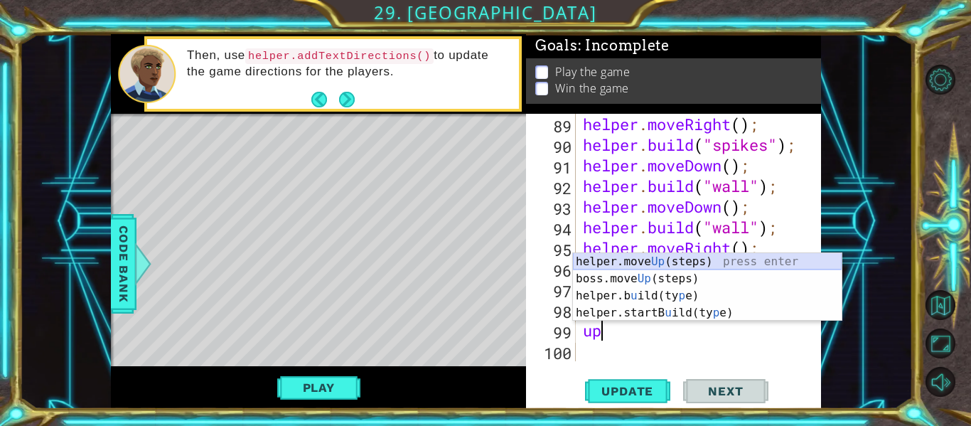
click at [642, 262] on div "helper.move Up (steps) press enter boss.move Up (steps) press enter helper.b u …" at bounding box center [707, 304] width 269 height 102
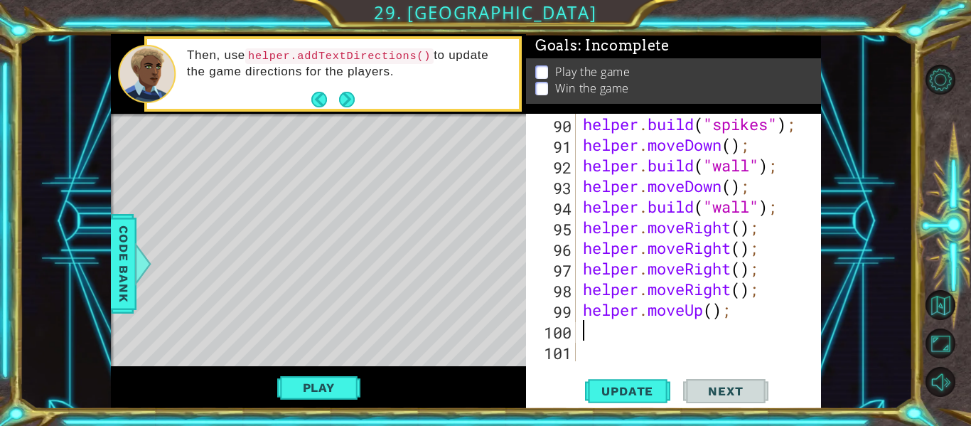
scroll to position [2143, 0]
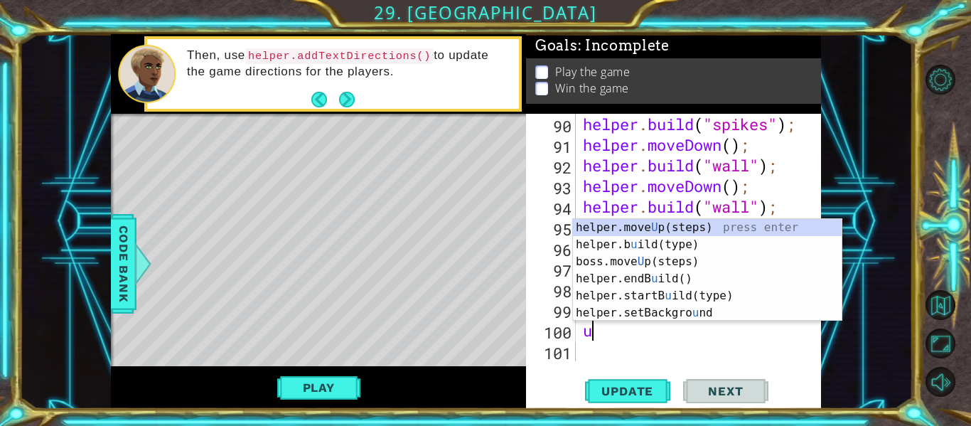
type textarea "up"
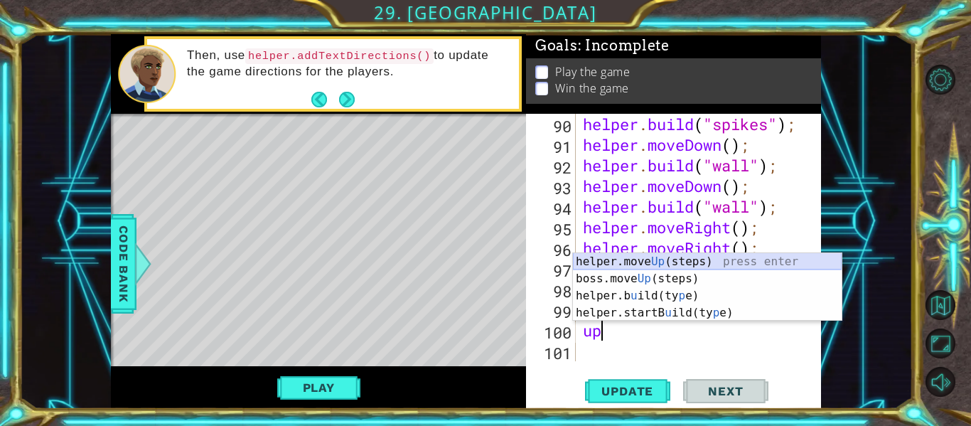
click at [681, 263] on div "helper.move Up (steps) press enter boss.move Up (steps) press enter helper.b u …" at bounding box center [707, 304] width 269 height 102
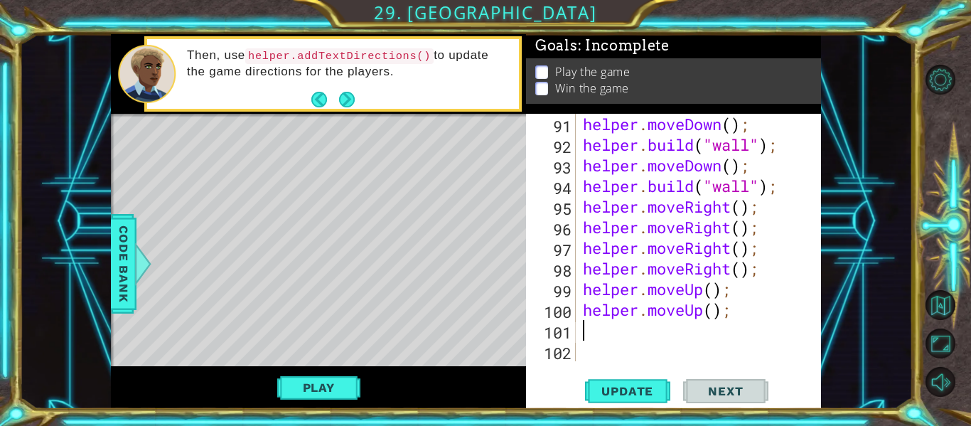
scroll to position [2164, 0]
click at [643, 381] on button "Update" at bounding box center [627, 391] width 85 height 29
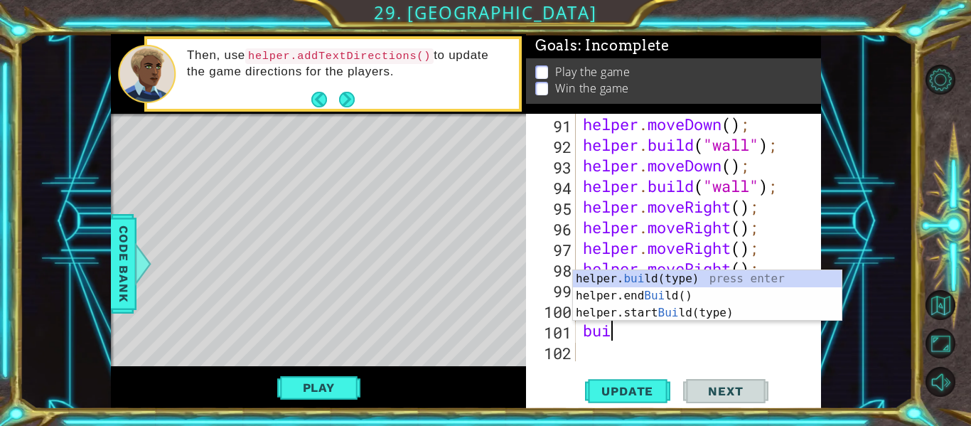
scroll to position [0, 1]
click at [667, 276] on div "helper. [PERSON_NAME](type) press enter helper.end [PERSON_NAME]() press enter …" at bounding box center [707, 312] width 269 height 85
type textarea "[DOMAIN_NAME]("wall");"
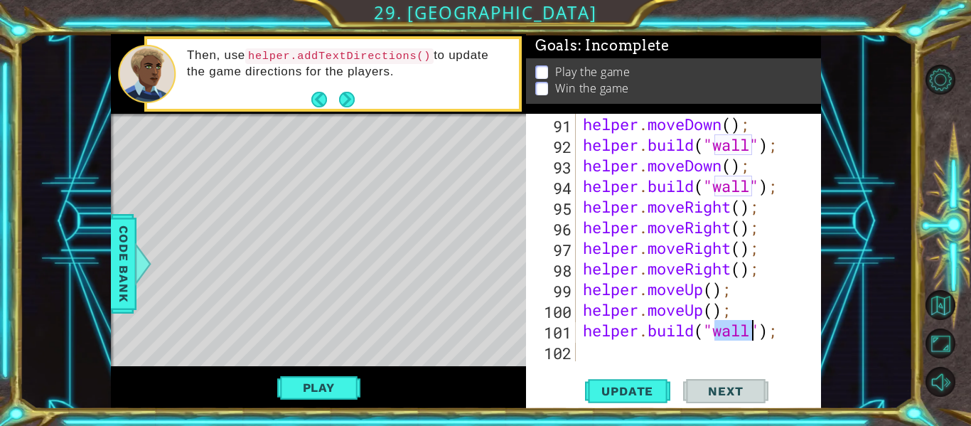
click at [631, 346] on div "helper . moveDown ( ) ; helper . build ( "wall" ) ; helper . moveDown ( ) ; hel…" at bounding box center [702, 258] width 245 height 289
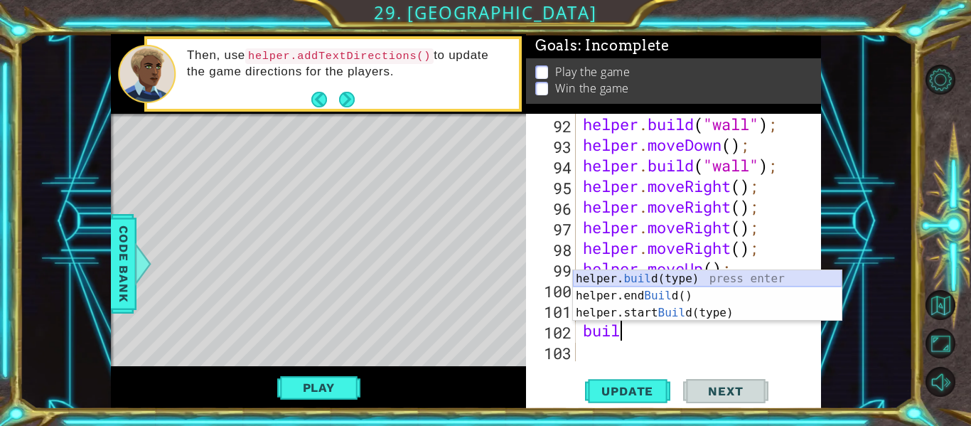
click at [657, 283] on div "helper. buil d(type) press enter helper.end Buil d() press enter helper.start B…" at bounding box center [707, 312] width 269 height 85
type textarea "[DOMAIN_NAME]("wall");"
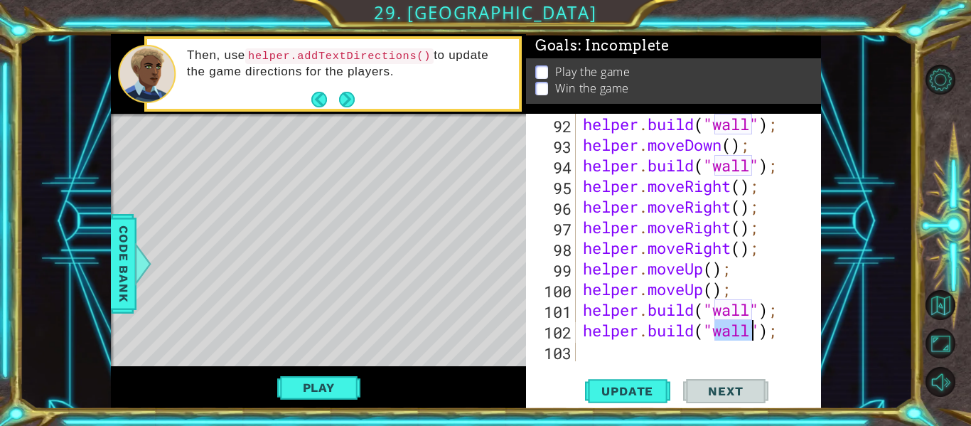
click at [587, 327] on div "helper . build ( "wall" ) ; helper . moveDown ( ) ; helper . build ( "wall" ) ;…" at bounding box center [702, 258] width 245 height 289
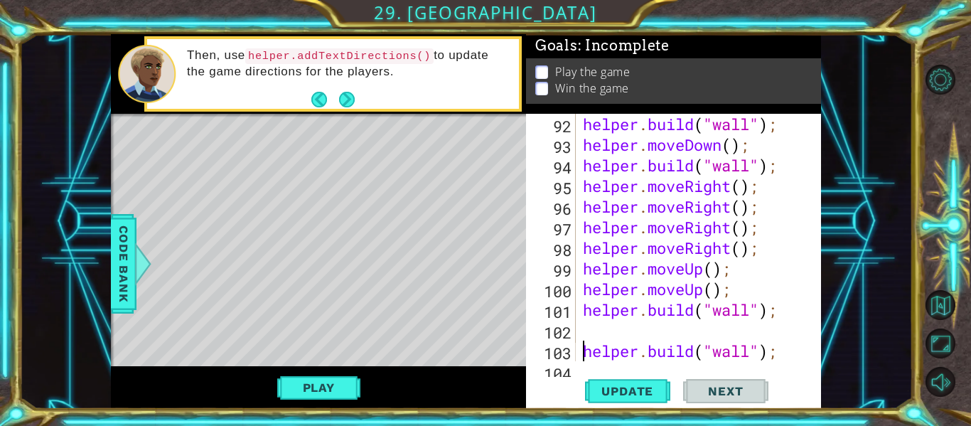
scroll to position [2205, 0]
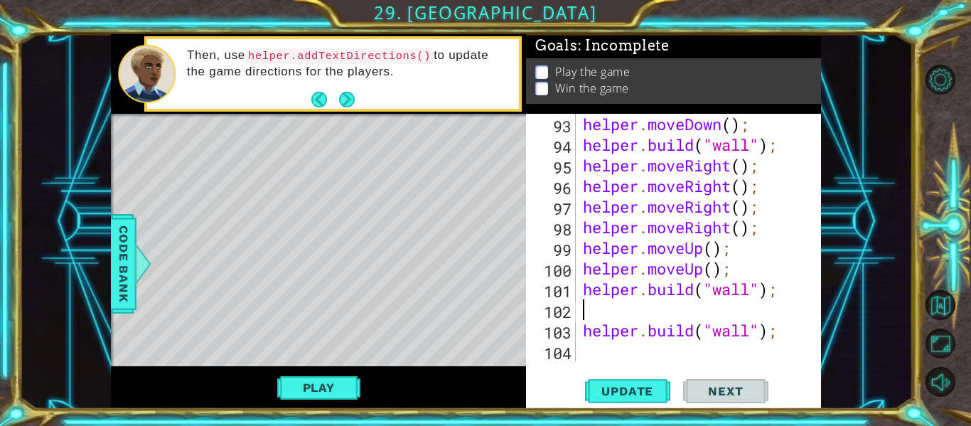
click at [593, 311] on div "helper . moveDown ( ) ; helper . build ( "wall" ) ; helper . moveRight ( ) ; he…" at bounding box center [702, 258] width 245 height 289
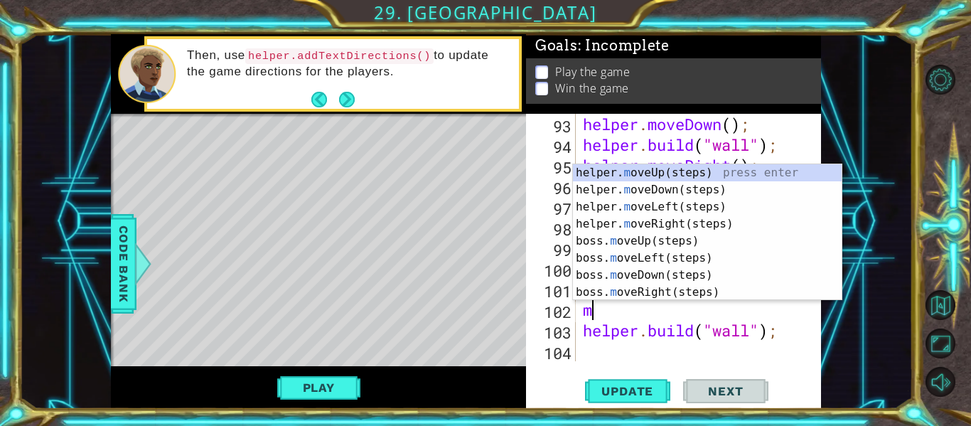
type textarea "mo"
click at [647, 176] on div "helper. mo veUp(steps) press enter helper. mo veDown(steps) press enter helper.…" at bounding box center [707, 249] width 269 height 171
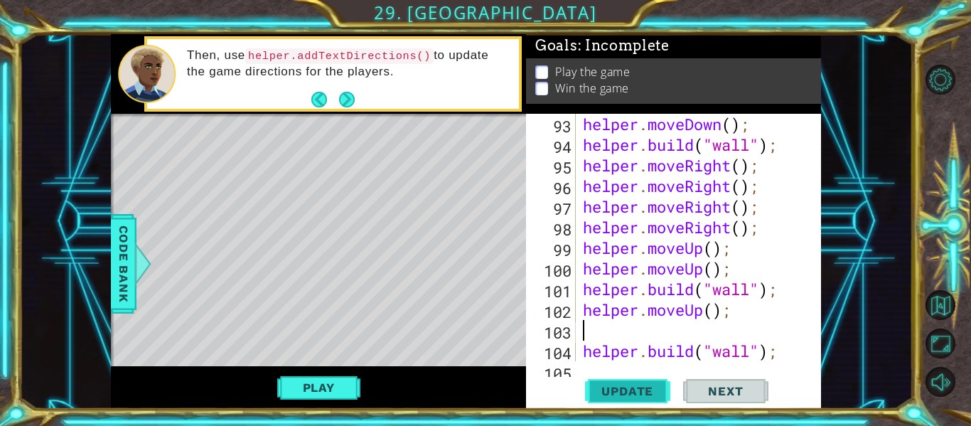
click at [630, 402] on button "Update" at bounding box center [627, 391] width 85 height 29
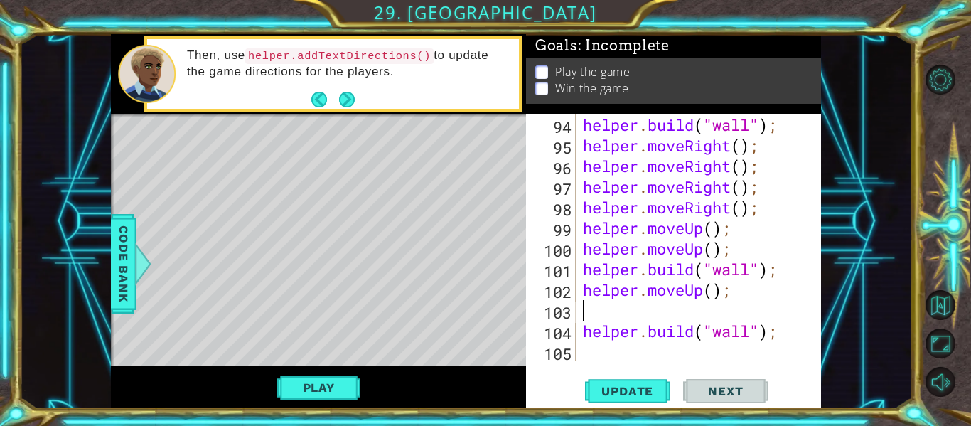
click at [596, 352] on div "helper . moveDown ( ) ; helper . build ( "wall" ) ; helper . moveRight ( ) ; he…" at bounding box center [702, 238] width 245 height 289
click at [583, 335] on div "helper . build ( "wall" ) ; helper . moveRight ( ) ; helper . moveRight ( ) ; h…" at bounding box center [702, 258] width 245 height 289
type textarea "[DOMAIN_NAME]("wall");"
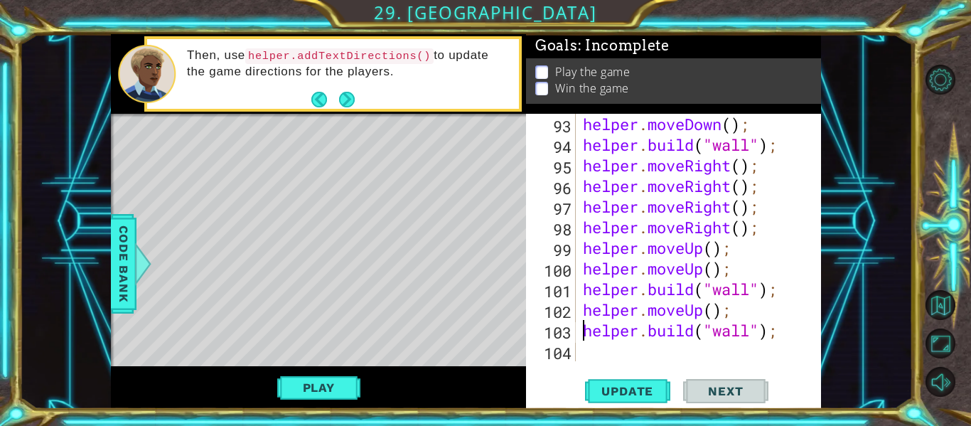
scroll to position [2205, 0]
click at [593, 351] on div "helper . moveDown ( ) ; helper . build ( "wall" ) ; helper . moveRight ( ) ; he…" at bounding box center [702, 258] width 245 height 289
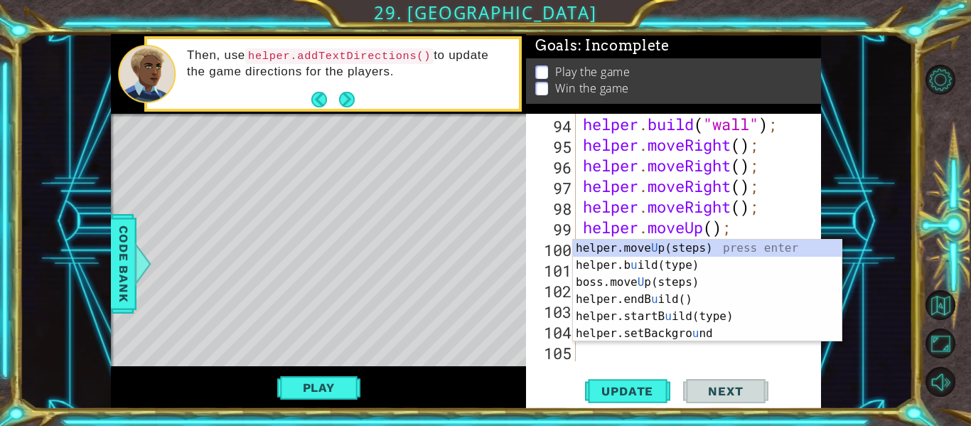
type textarea "up"
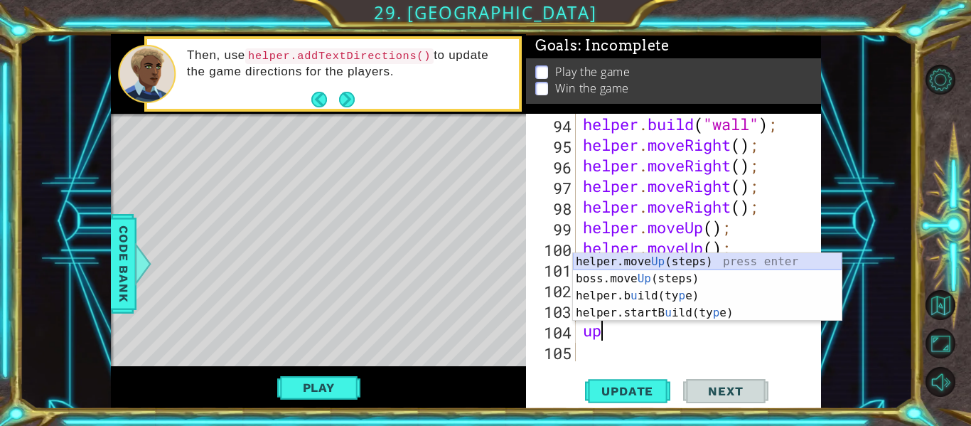
click at [652, 262] on div "helper.move Up (steps) press enter boss.move Up (steps) press enter helper.b u …" at bounding box center [707, 304] width 269 height 102
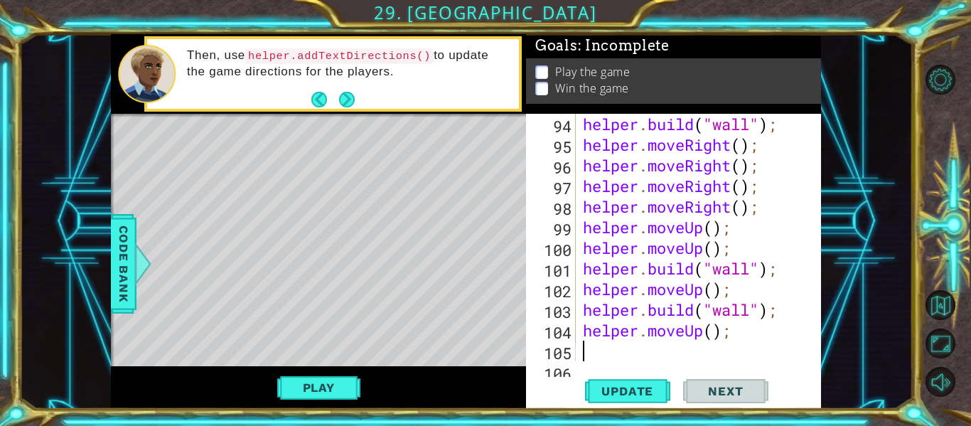
scroll to position [2246, 0]
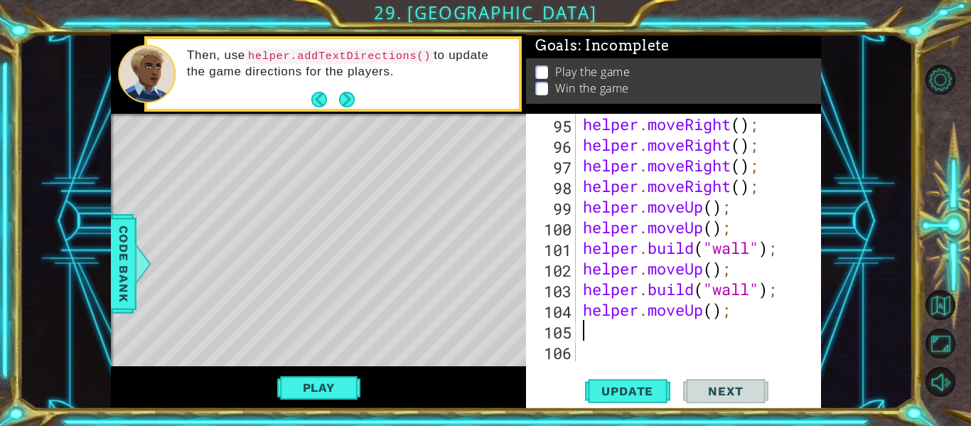
type textarea "s"
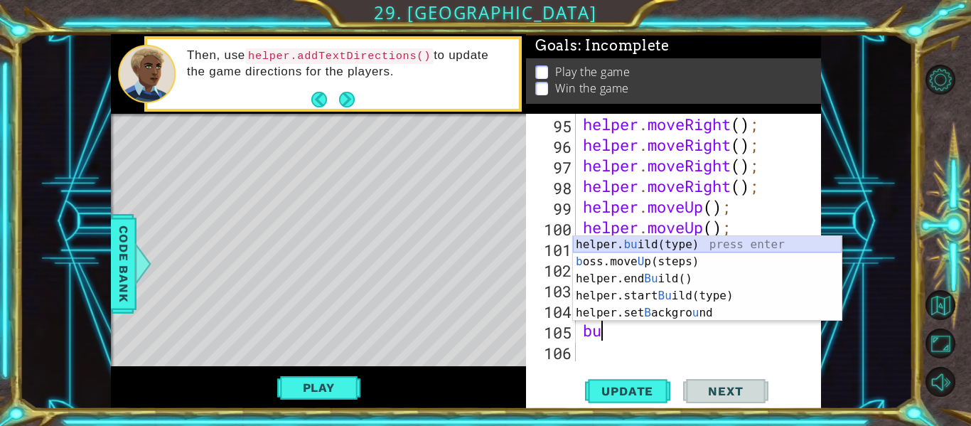
click at [654, 244] on div "helper. bu ild(type) press enter b oss.move U p(steps) press enter helper.end B…" at bounding box center [707, 295] width 269 height 119
type textarea "[DOMAIN_NAME]("wall");"
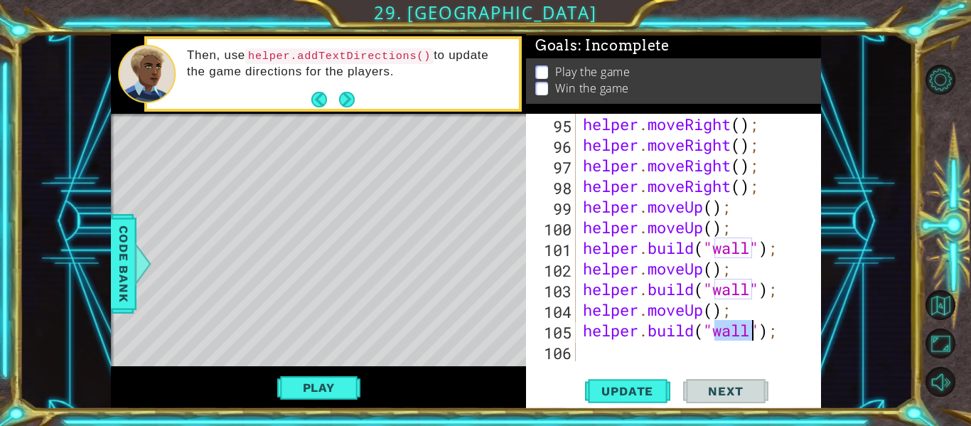
click at [647, 345] on div "helper . moveRight ( ) ; helper . moveRight ( ) ; helper . moveRight ( ) ; help…" at bounding box center [702, 258] width 245 height 289
type textarea "up"
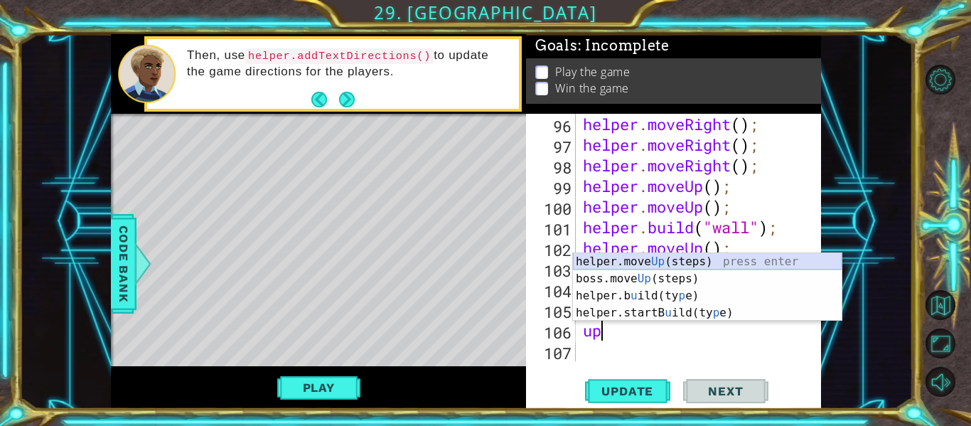
click at [662, 263] on div "helper.move Up (steps) press enter boss.move Up (steps) press enter helper.b u …" at bounding box center [707, 304] width 269 height 102
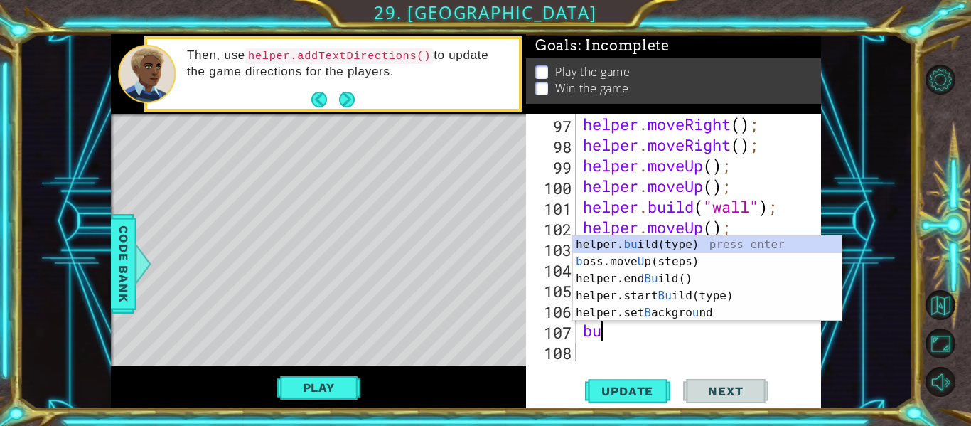
scroll to position [0, 1]
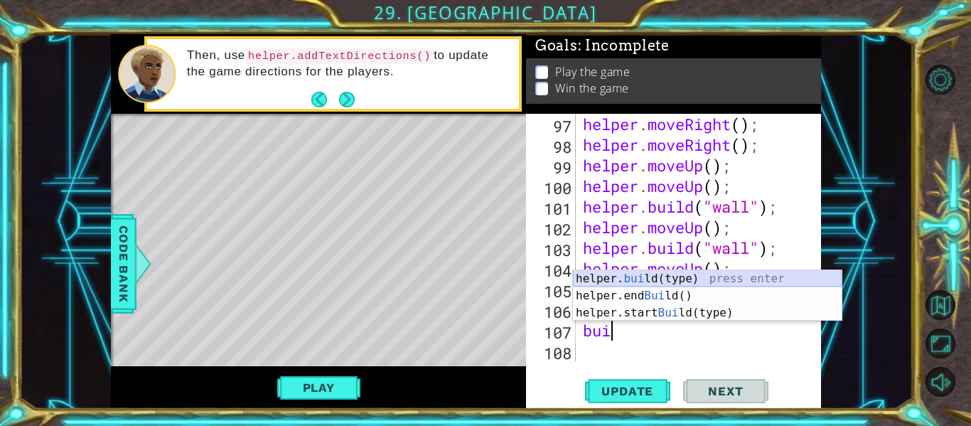
click at [652, 277] on div "helper. [PERSON_NAME](type) press enter helper.end [PERSON_NAME]() press enter …" at bounding box center [707, 312] width 269 height 85
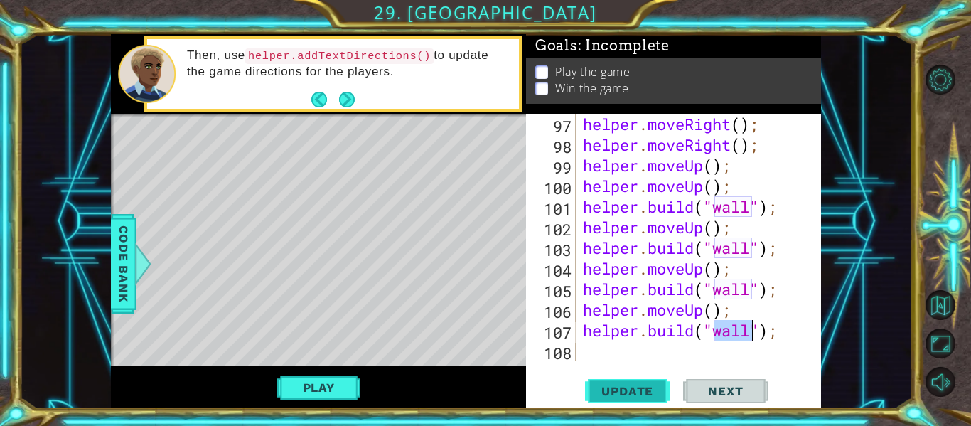
type textarea "[DOMAIN_NAME]("wall");"
click at [646, 380] on button "Update" at bounding box center [627, 391] width 85 height 29
click at [643, 360] on div "helper . moveRight ( ) ; helper . moveRight ( ) ; helper . moveUp ( ) ; helper …" at bounding box center [702, 258] width 245 height 289
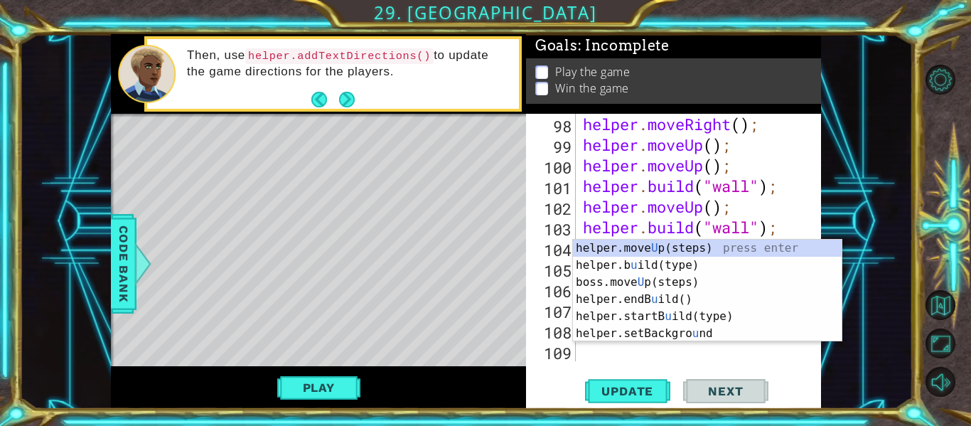
scroll to position [2308, 0]
type textarea "up"
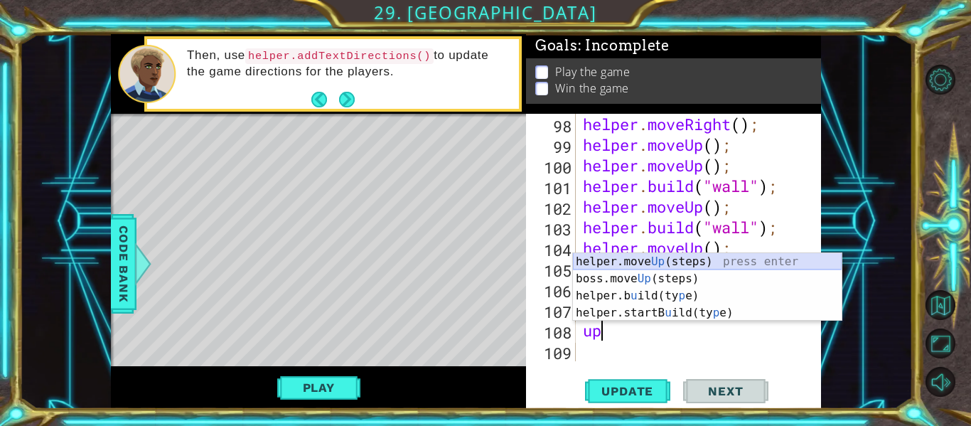
click at [654, 265] on div "helper.move Up (steps) press enter boss.move Up (steps) press enter helper.b u …" at bounding box center [707, 304] width 269 height 102
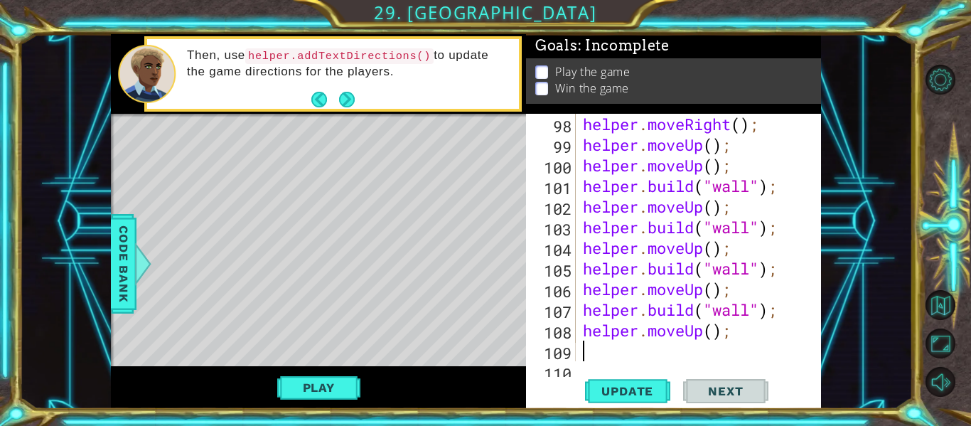
scroll to position [2329, 0]
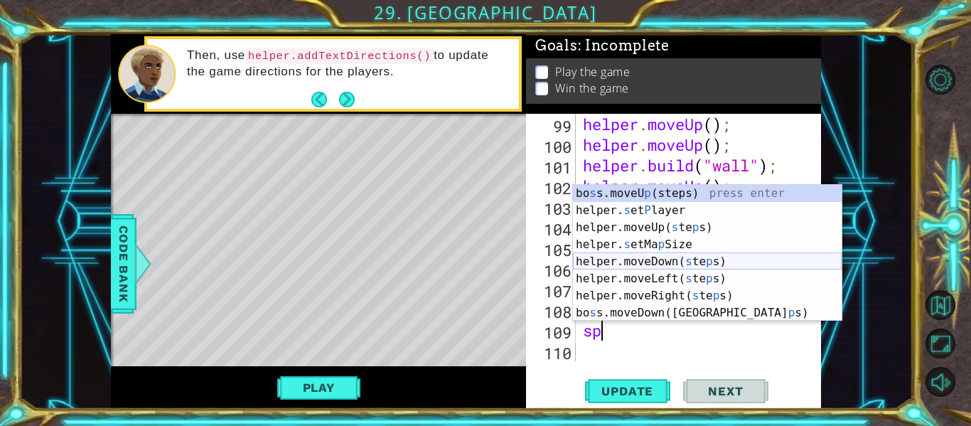
type textarea "s"
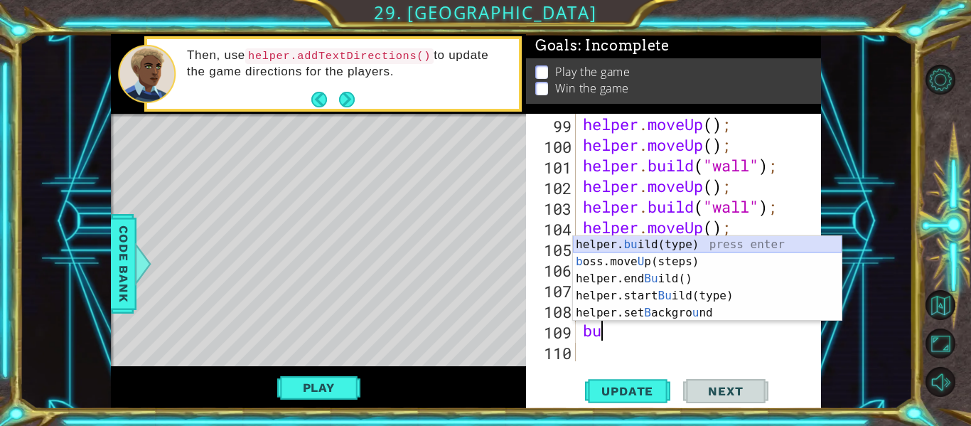
click at [650, 247] on div "helper. bu ild(type) press enter b oss.move U p(steps) press enter helper.end B…" at bounding box center [707, 295] width 269 height 119
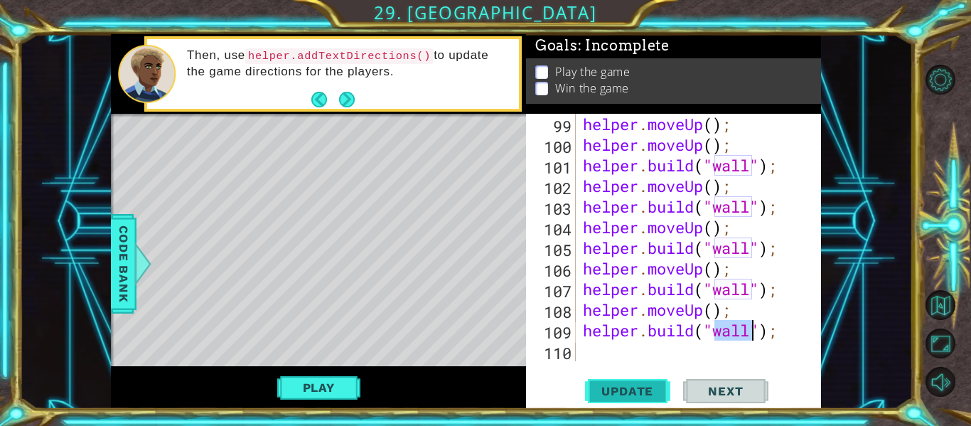
click at [637, 391] on span "Update" at bounding box center [627, 391] width 80 height 14
click at [316, 394] on button "Play" at bounding box center [318, 387] width 83 height 27
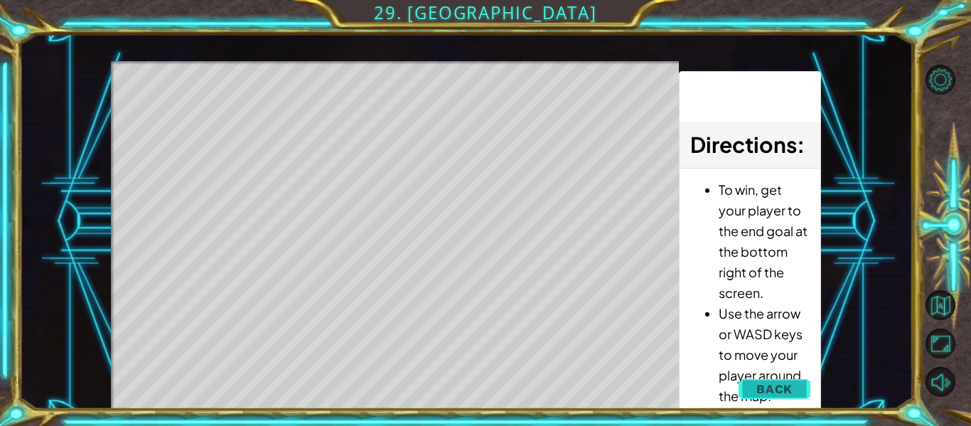
click at [790, 397] on button "Back" at bounding box center [774, 389] width 72 height 28
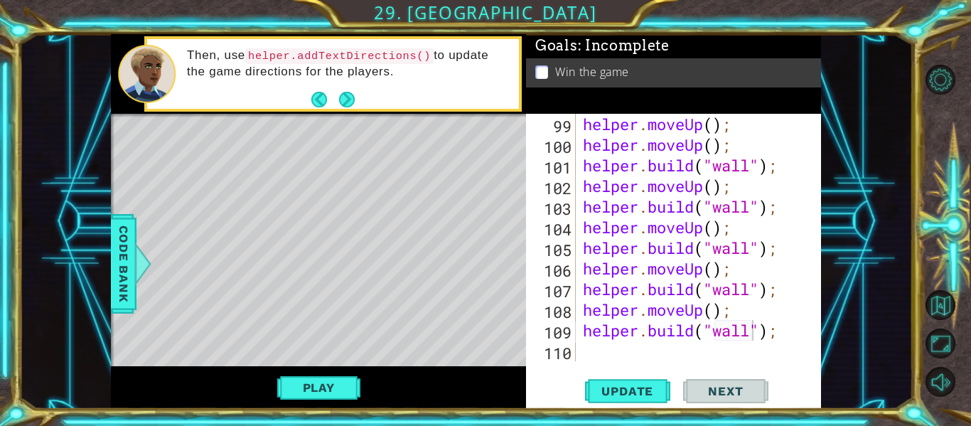
click at [754, 325] on div "helper . moveUp ( ) ; helper . moveUp ( ) ; helper . build ( "wall" ) ; helper …" at bounding box center [702, 258] width 245 height 289
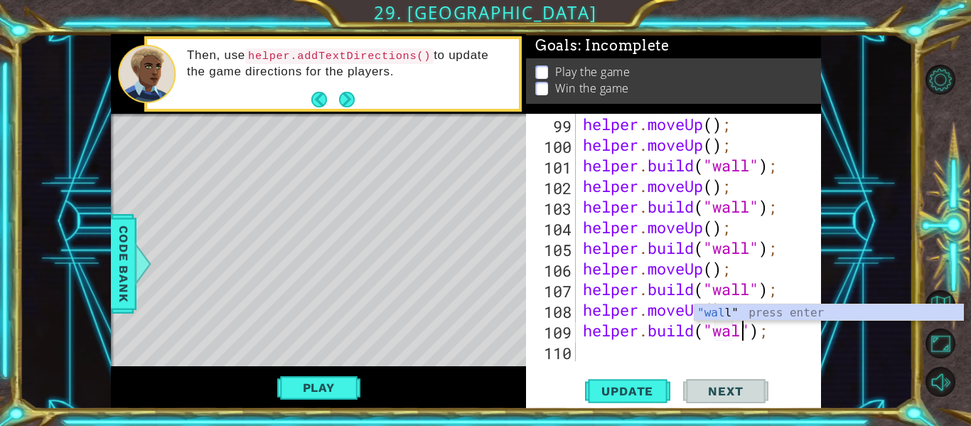
scroll to position [0, 8]
type textarea "[DOMAIN_NAME]("wall");"
click at [647, 387] on span "Update" at bounding box center [627, 391] width 80 height 14
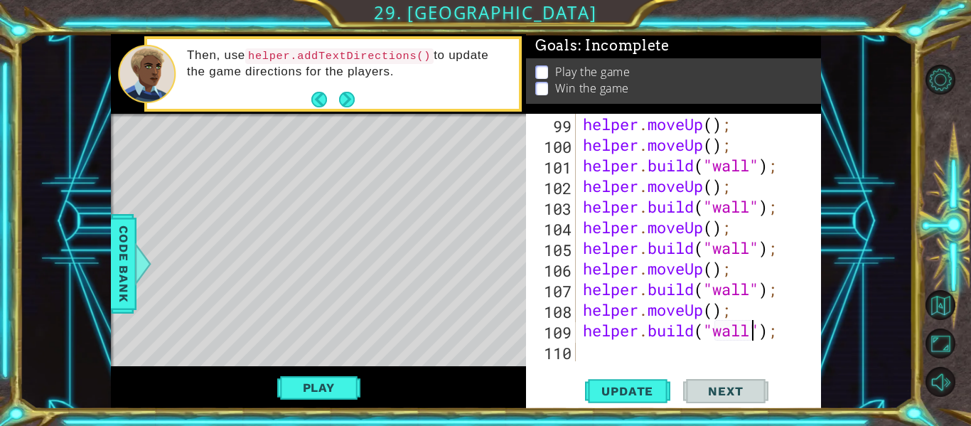
click at [630, 351] on div "helper . moveUp ( ) ; helper . moveUp ( ) ; helper . build ( "wall" ) ; helper …" at bounding box center [702, 258] width 245 height 289
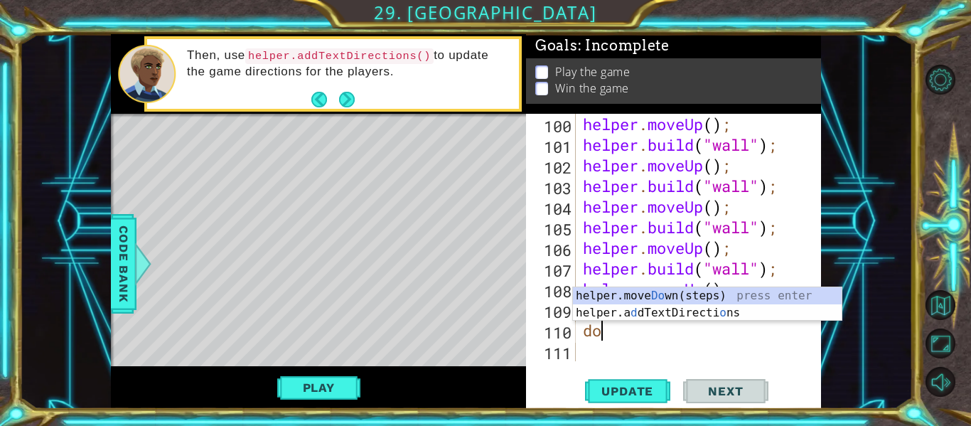
scroll to position [0, 1]
type textarea "down"
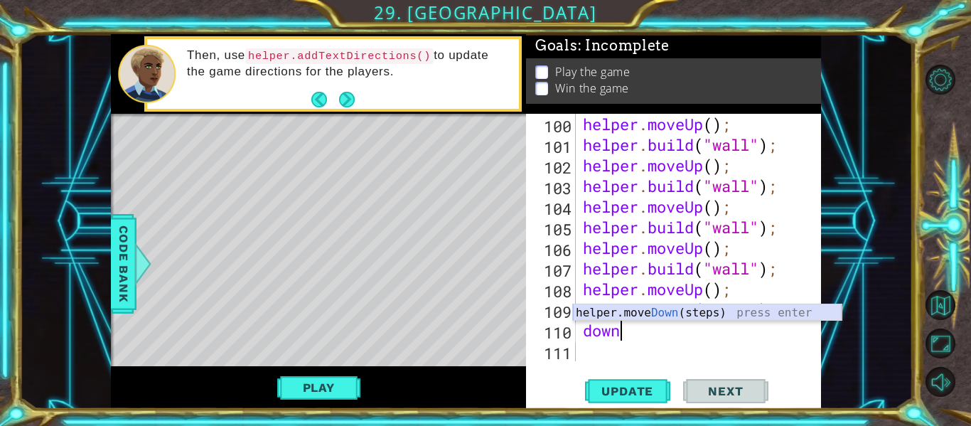
click at [650, 313] on div "helper.move Down (steps) press enter" at bounding box center [707, 329] width 269 height 51
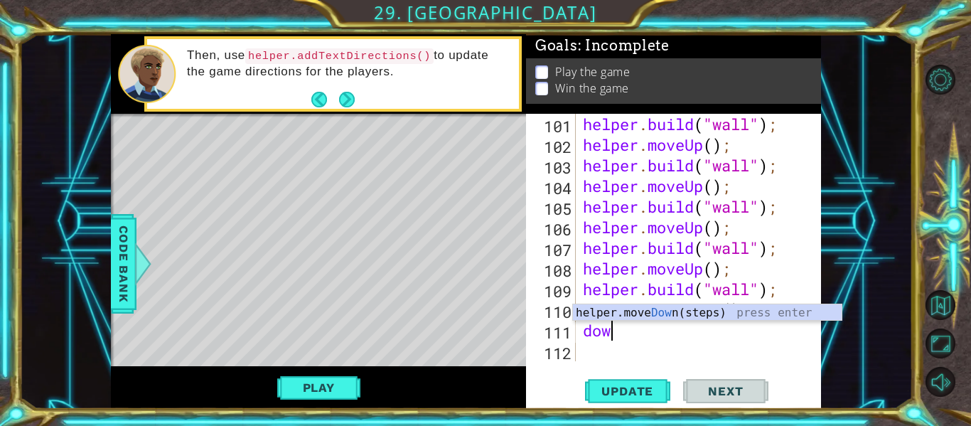
type textarea "down"
click at [628, 311] on div "helper.move Down (steps) press enter" at bounding box center [707, 329] width 269 height 51
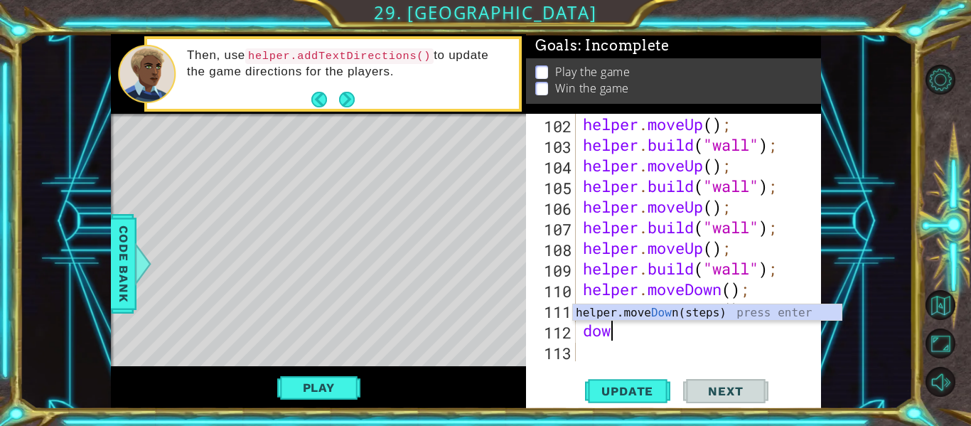
type textarea "down"
click at [605, 310] on div "helper.move Down (steps) press enter" at bounding box center [707, 329] width 269 height 51
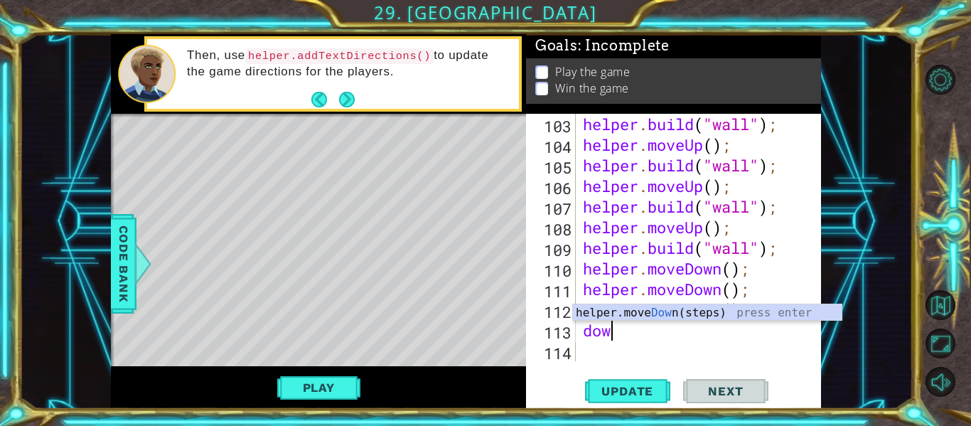
type textarea "down"
click at [625, 316] on div "helper.move Down (steps) press enter" at bounding box center [707, 329] width 269 height 51
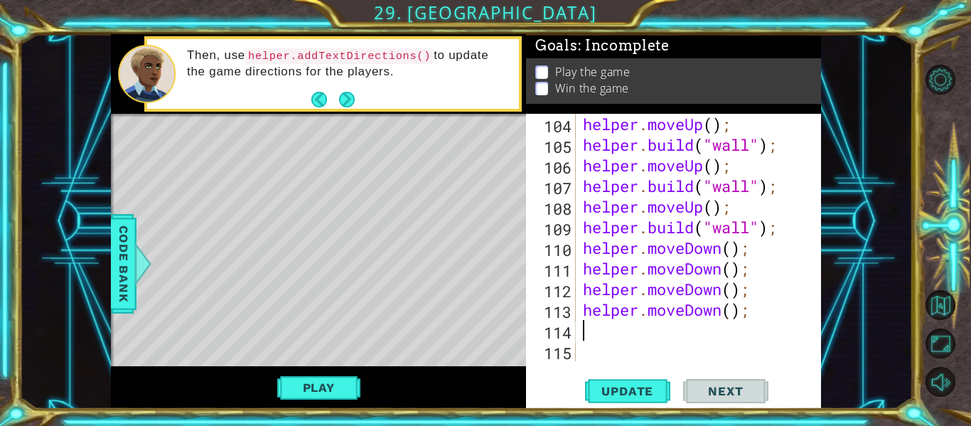
scroll to position [2432, 0]
click at [632, 374] on div "104 105 106 107 108 109 110 111 112 113 114 115 helper . moveUp ( ) ; helper . …" at bounding box center [673, 261] width 295 height 295
click at [632, 387] on span "Update" at bounding box center [627, 391] width 80 height 14
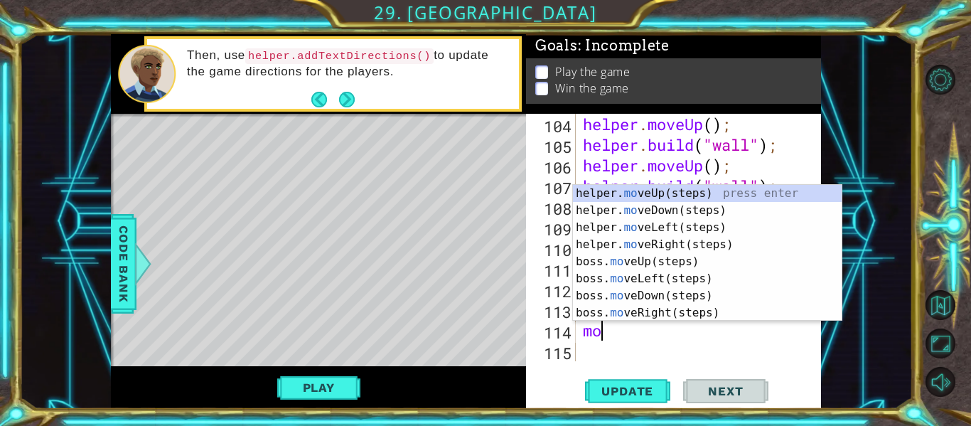
type textarea "mov"
click at [666, 228] on div "helper. mov eUp(steps) press enter helper. mov eDown(steps) press enter helper.…" at bounding box center [707, 270] width 269 height 171
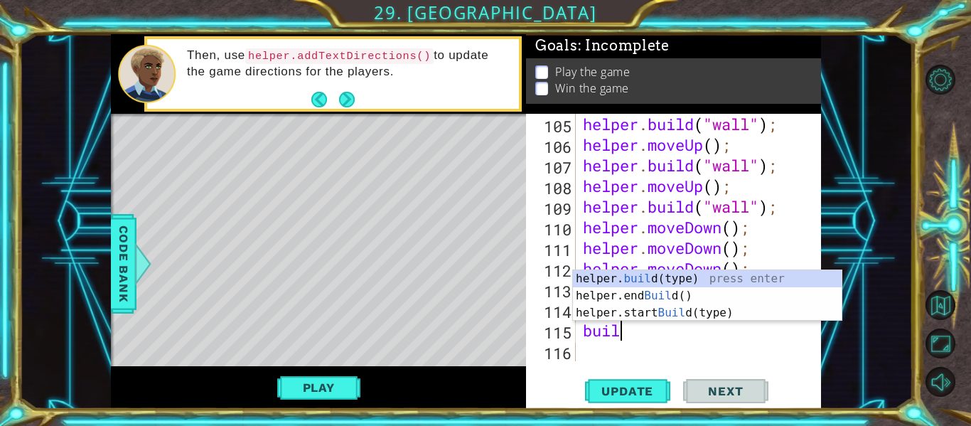
scroll to position [0, 1]
click at [662, 281] on div "helper. build (type) press enter helper.end Build () press enter helper.start B…" at bounding box center [707, 312] width 269 height 85
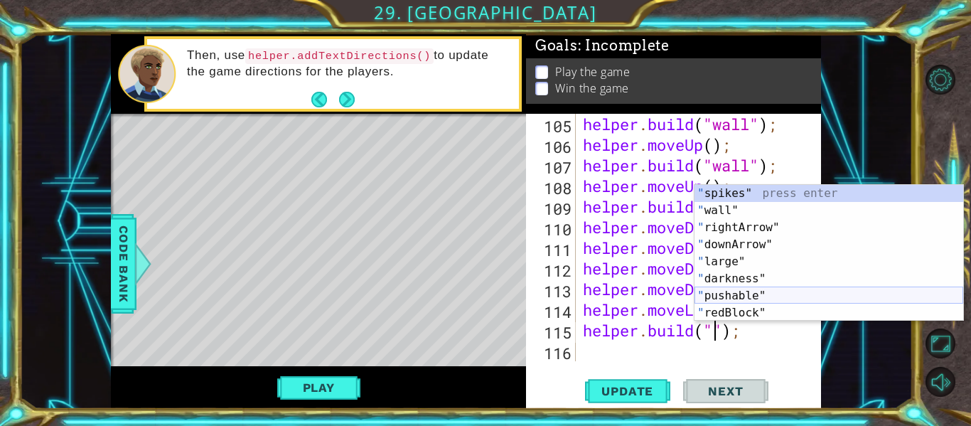
click at [740, 296] on div "" spikes" press enter " wall" press enter " rightArrow" press enter " downArrow…" at bounding box center [828, 270] width 269 height 171
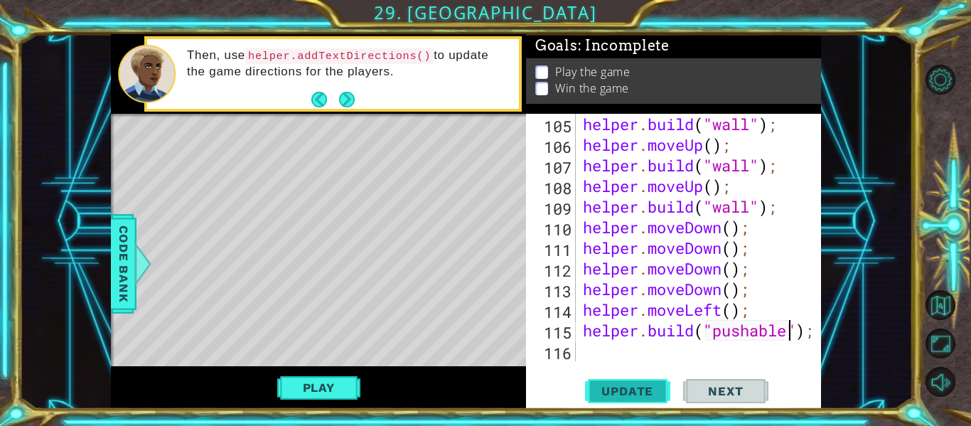
type textarea "[DOMAIN_NAME]("pushable");"
click at [655, 382] on button "Update" at bounding box center [627, 391] width 85 height 29
click at [340, 389] on button "Play" at bounding box center [318, 387] width 83 height 27
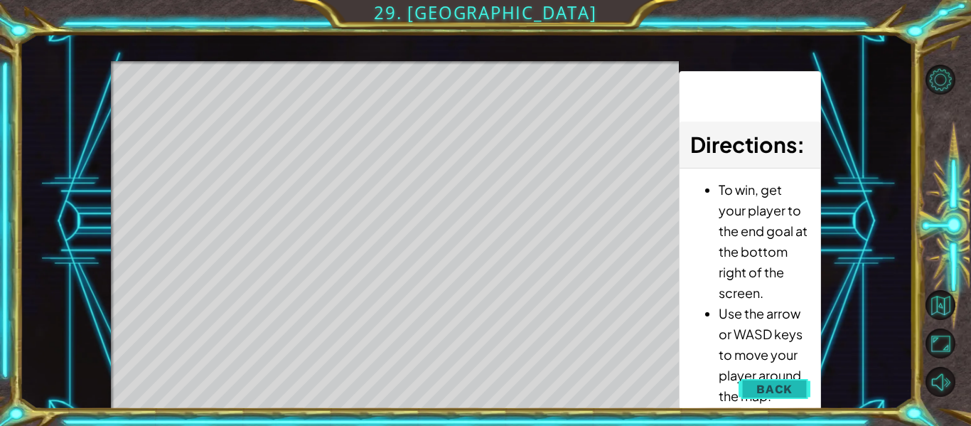
click at [742, 379] on button "Back" at bounding box center [774, 389] width 72 height 28
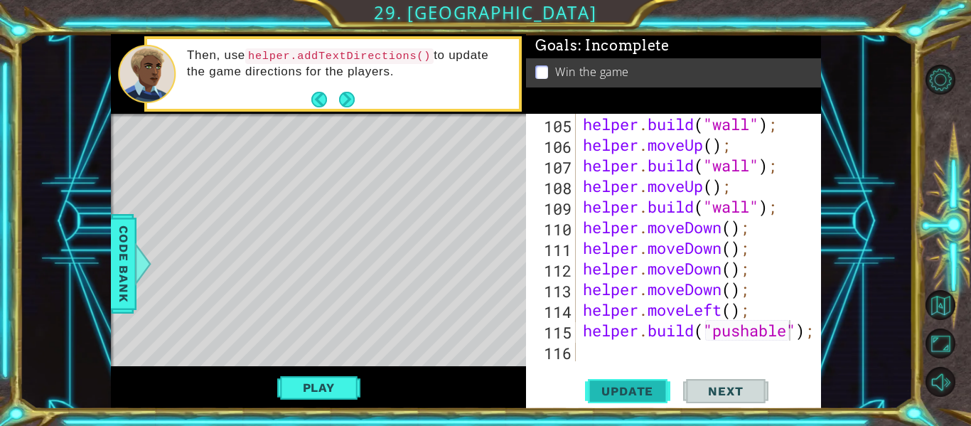
click at [609, 394] on span "Update" at bounding box center [627, 391] width 80 height 14
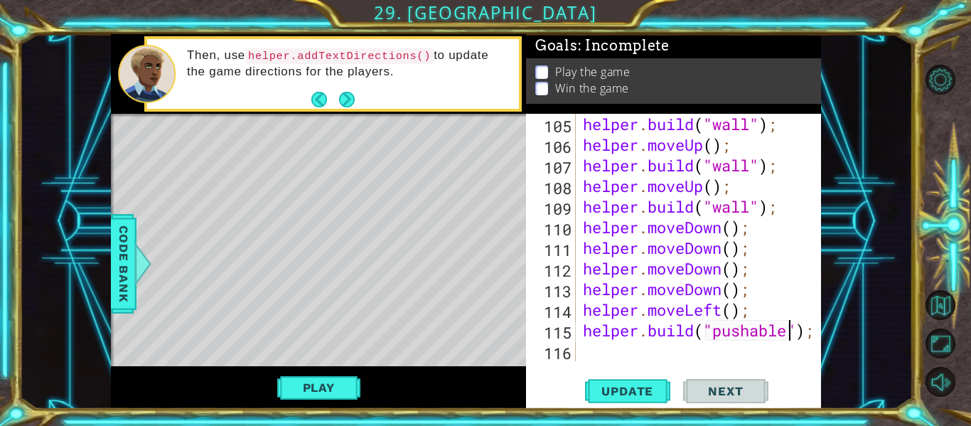
click at [623, 353] on div "helper . build ( "wall" ) ; helper . moveUp ( ) ; helper . build ( "wall" ) ; h…" at bounding box center [702, 258] width 245 height 289
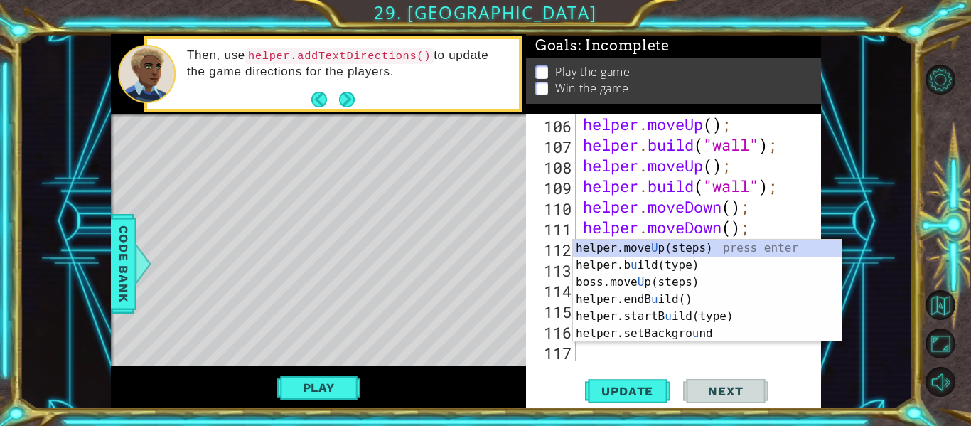
scroll to position [2473, 0]
type textarea "up"
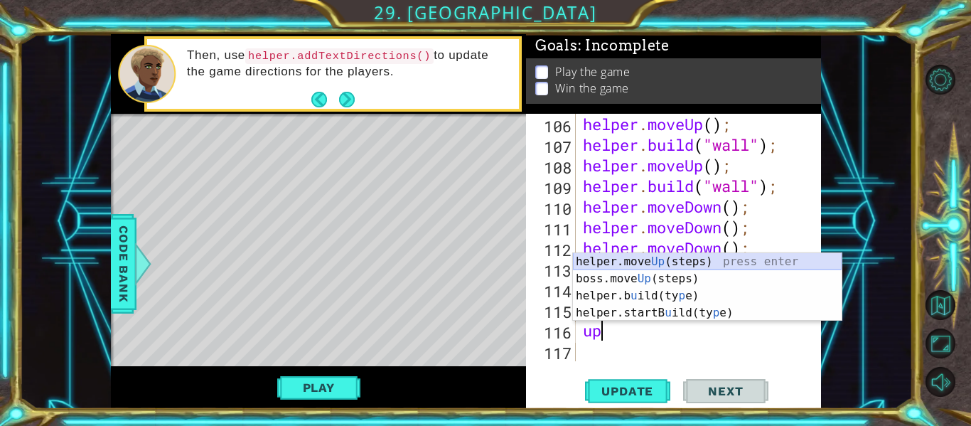
click at [638, 257] on div "helper.move Up (steps) press enter boss.move Up (steps) press enter helper.b u …" at bounding box center [707, 304] width 269 height 102
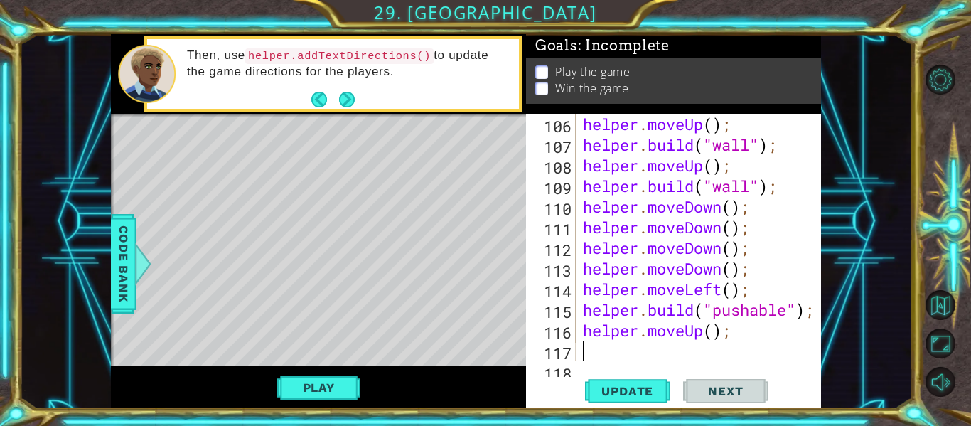
scroll to position [2494, 0]
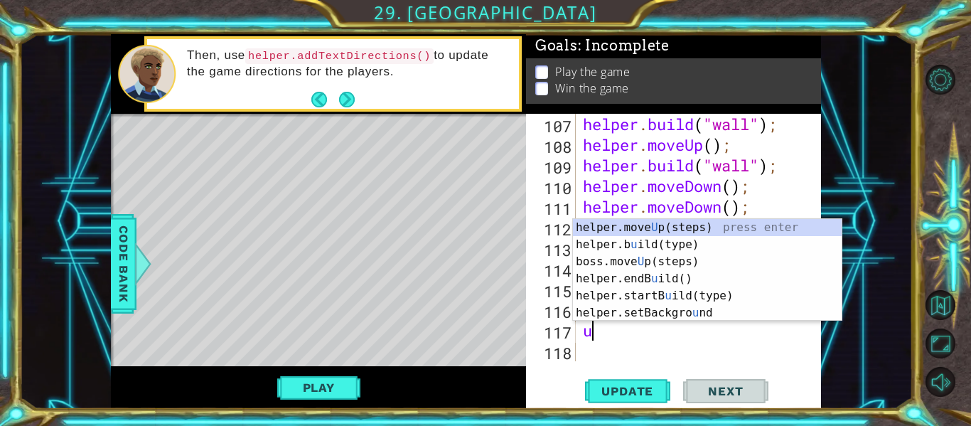
type textarea "up"
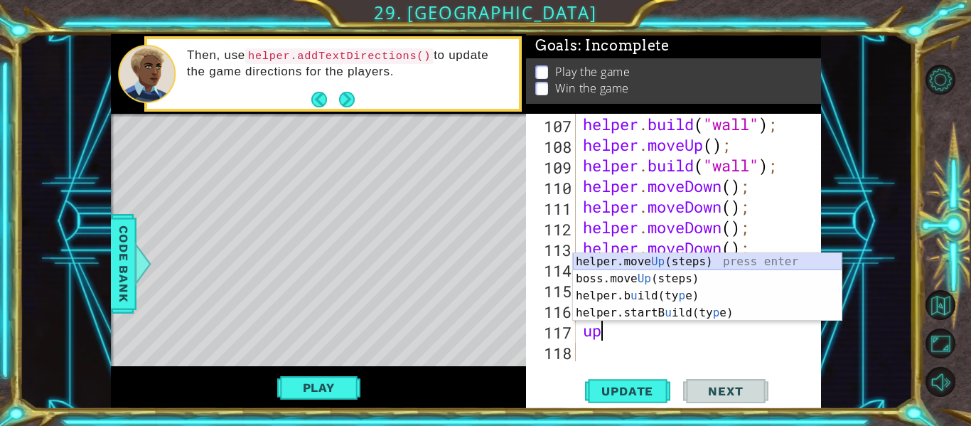
click at [655, 262] on div "helper.move Up (steps) press enter boss.move Up (steps) press enter helper.b u …" at bounding box center [707, 304] width 269 height 102
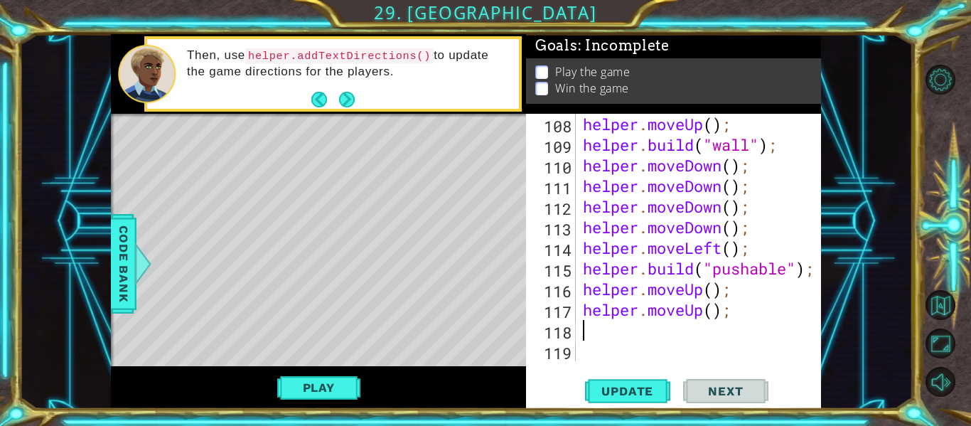
scroll to position [2514, 0]
click at [646, 386] on span "Update" at bounding box center [627, 391] width 80 height 14
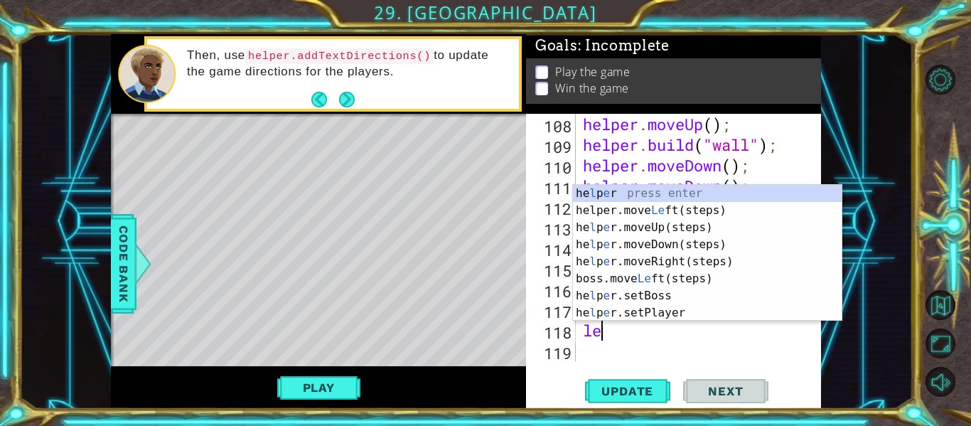
type textarea "lef"
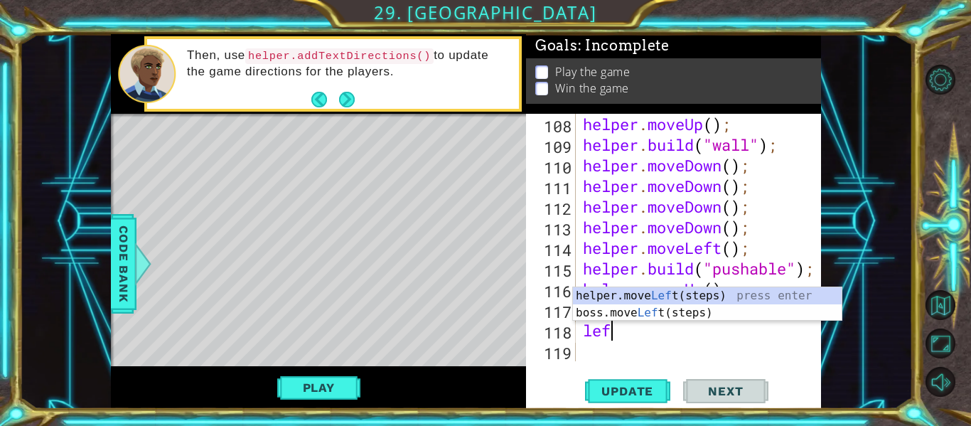
scroll to position [0, 1]
click at [642, 293] on div "helper.move Lef t(steps) press enter boss.move Lef t(steps) press enter" at bounding box center [707, 321] width 269 height 68
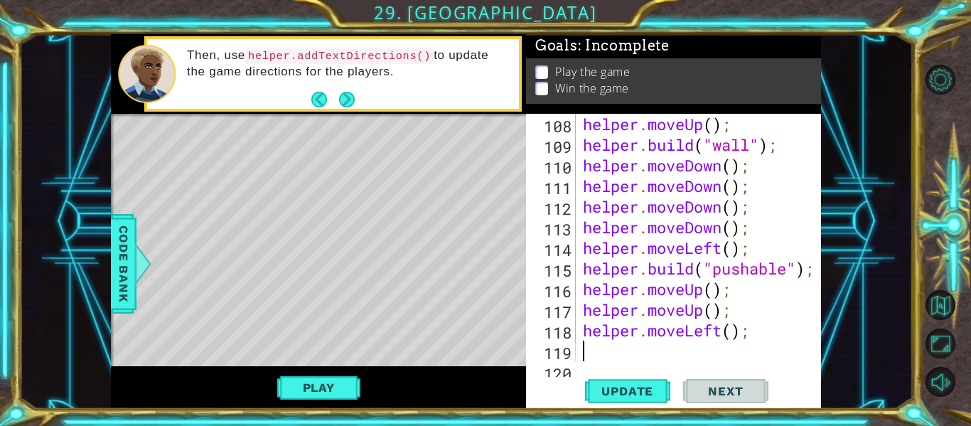
scroll to position [2535, 0]
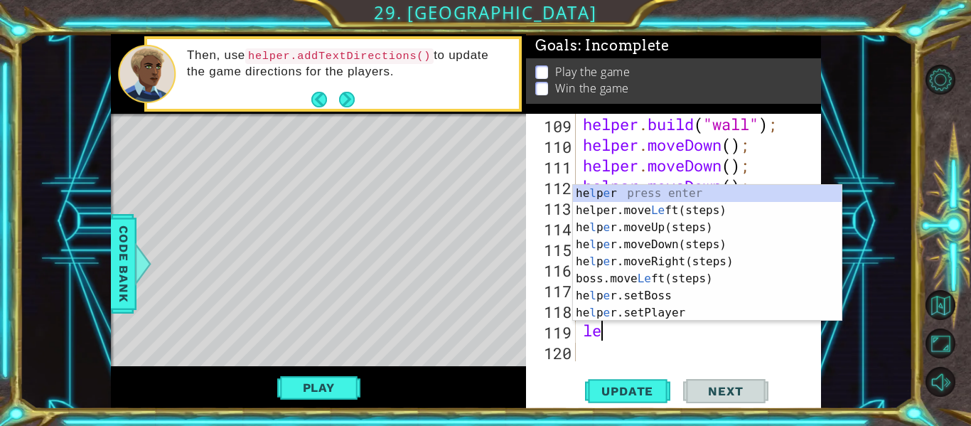
type textarea "lef"
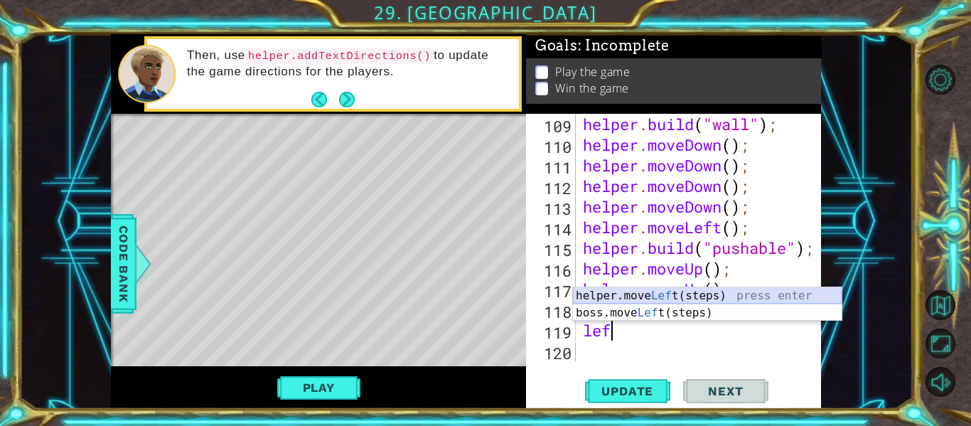
click at [662, 296] on div "helper.move Lef t(steps) press enter boss.move Lef t(steps) press enter" at bounding box center [707, 321] width 269 height 68
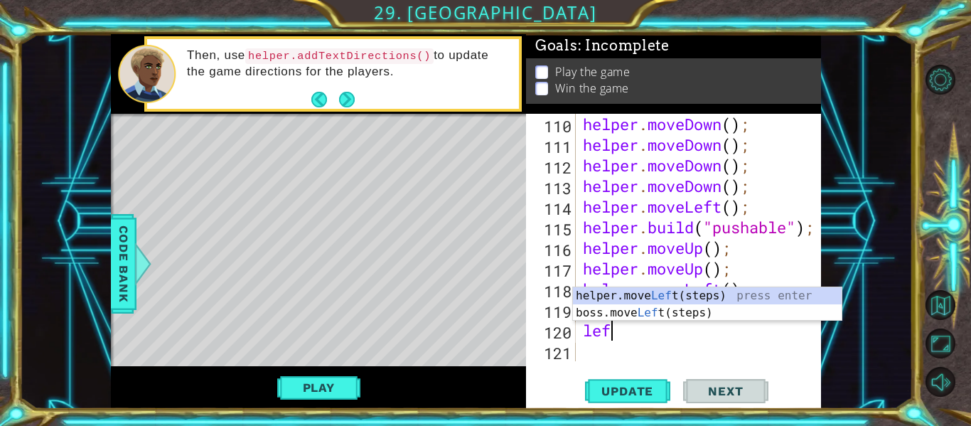
type textarea "left"
click at [652, 289] on div "helper.move Left (steps) press enter boss.move Left (steps) press enter" at bounding box center [707, 321] width 269 height 68
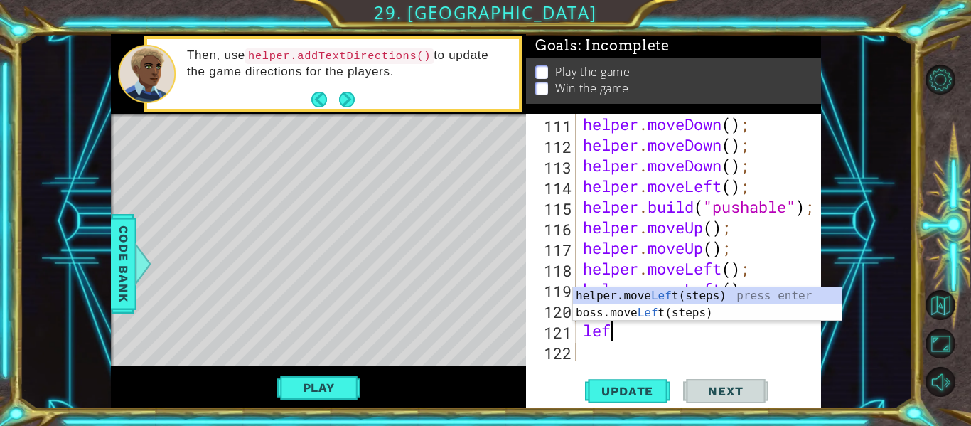
type textarea "left"
click at [661, 291] on div "helper.move Left (steps) press enter boss.move Left (steps) press enter" at bounding box center [707, 321] width 269 height 68
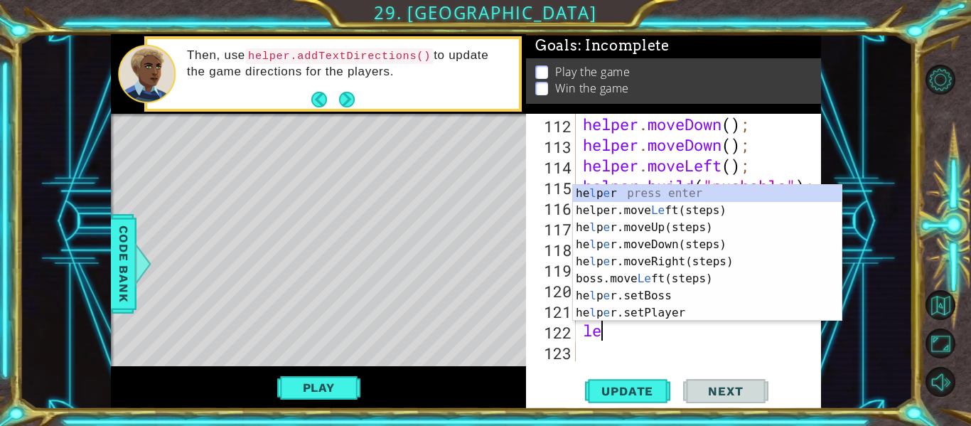
type textarea "left"
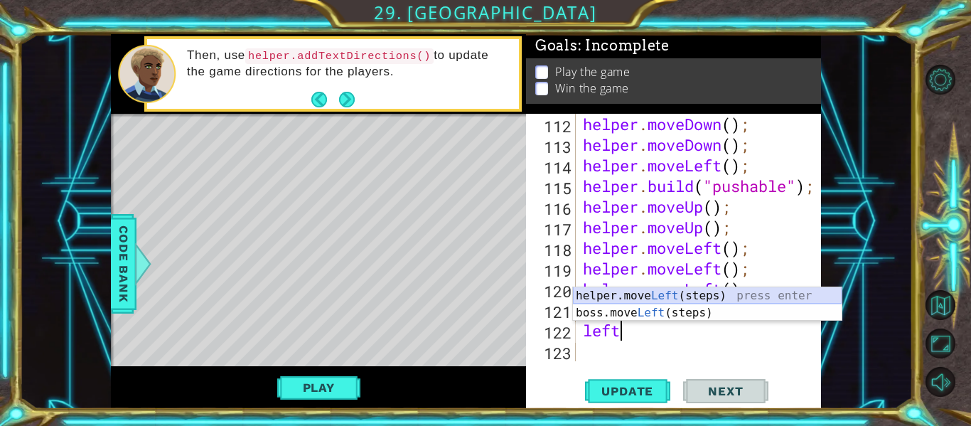
click at [642, 297] on div "helper.move Left (steps) press enter boss.move Left (steps) press enter" at bounding box center [707, 321] width 269 height 68
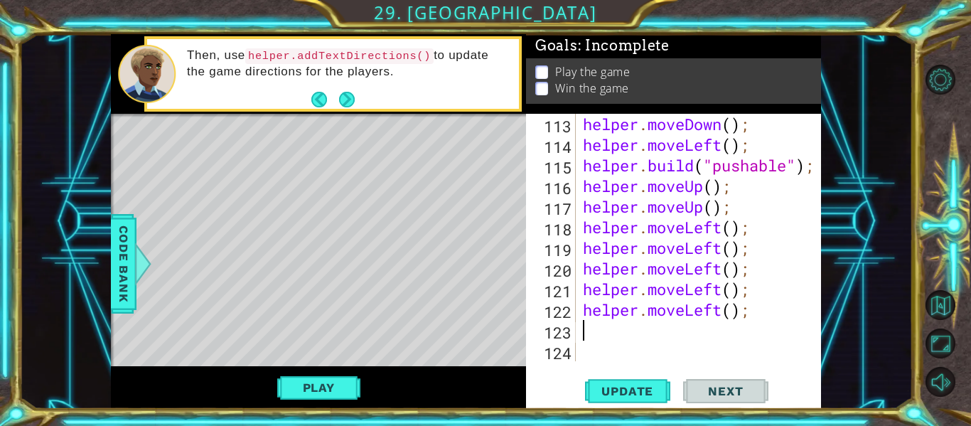
scroll to position [2617, 0]
click at [645, 387] on span "Update" at bounding box center [627, 391] width 80 height 14
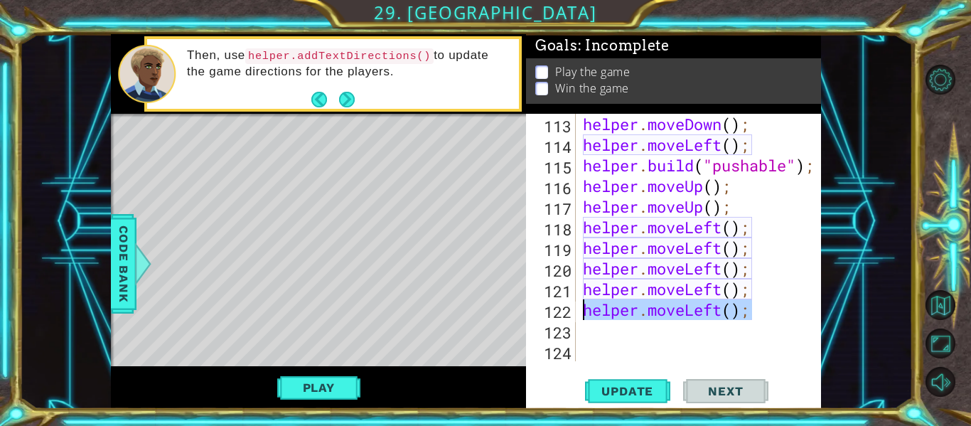
drag, startPoint x: 754, startPoint y: 317, endPoint x: 586, endPoint y: 311, distance: 167.8
click at [586, 311] on div "helper . moveDown ( ) ; helper . moveLeft ( ) ; helper . build ( "pushable" ) ;…" at bounding box center [702, 258] width 245 height 289
type textarea "helper.moveLeft();"
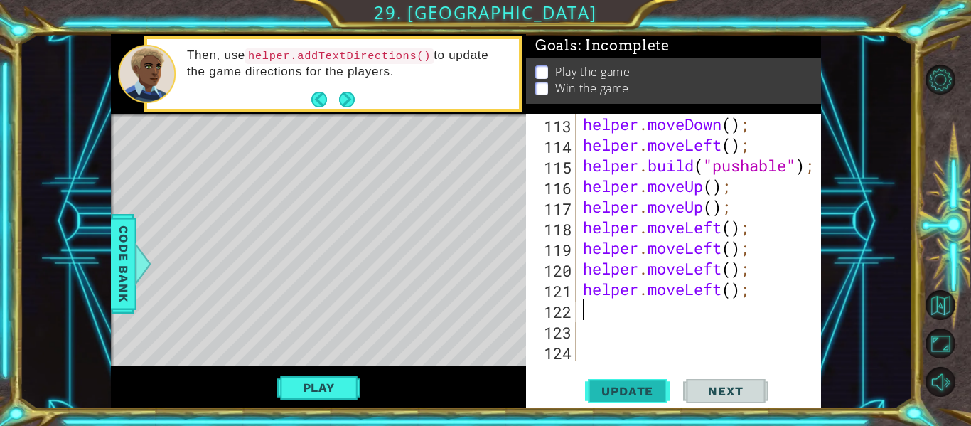
click at [616, 382] on button "Update" at bounding box center [627, 391] width 85 height 29
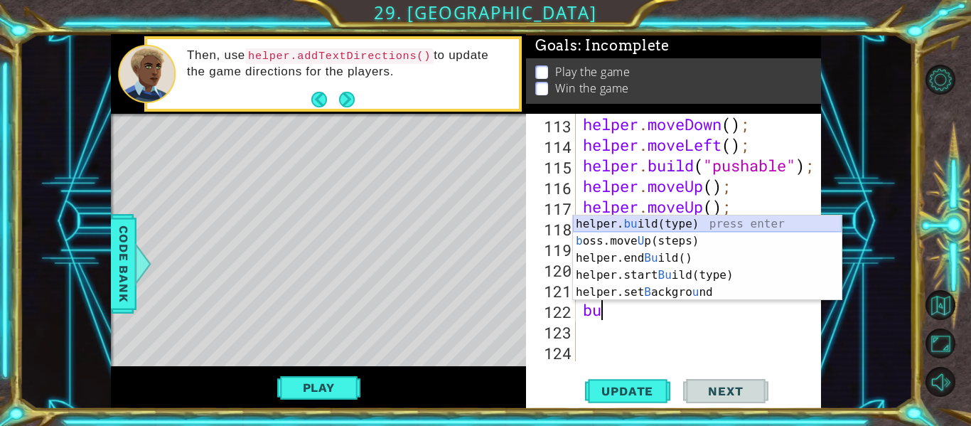
click at [654, 227] on div "helper. bu ild(type) press enter b oss.move U p(steps) press enter helper.end B…" at bounding box center [707, 274] width 269 height 119
type textarea "[DOMAIN_NAME]("wall");"
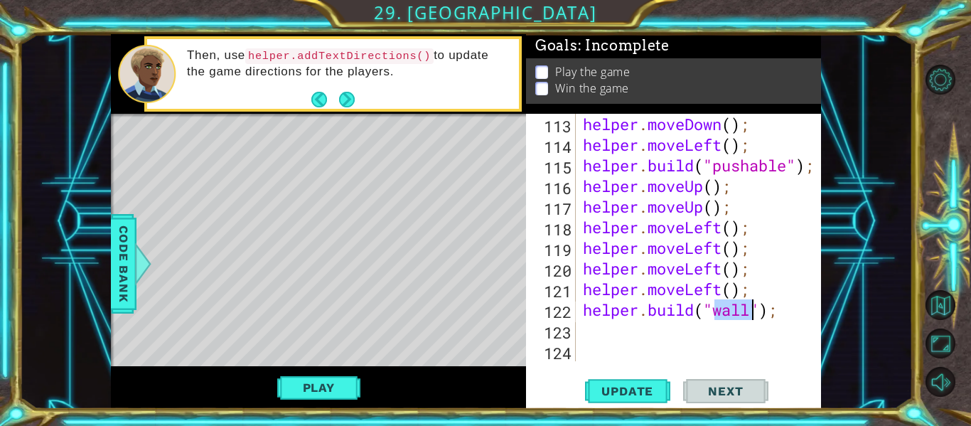
click at [610, 335] on div "helper . moveDown ( ) ; helper . moveLeft ( ) ; helper . build ( "pushable" ) ;…" at bounding box center [702, 258] width 245 height 289
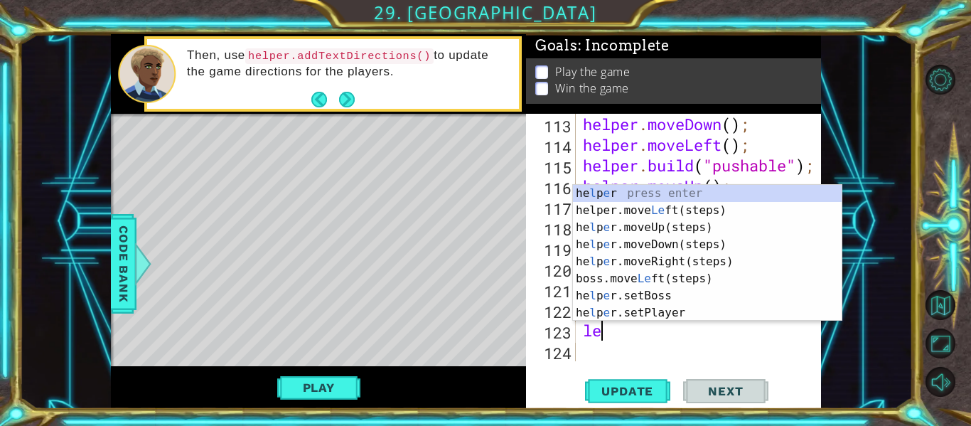
scroll to position [0, 1]
type textarea "left"
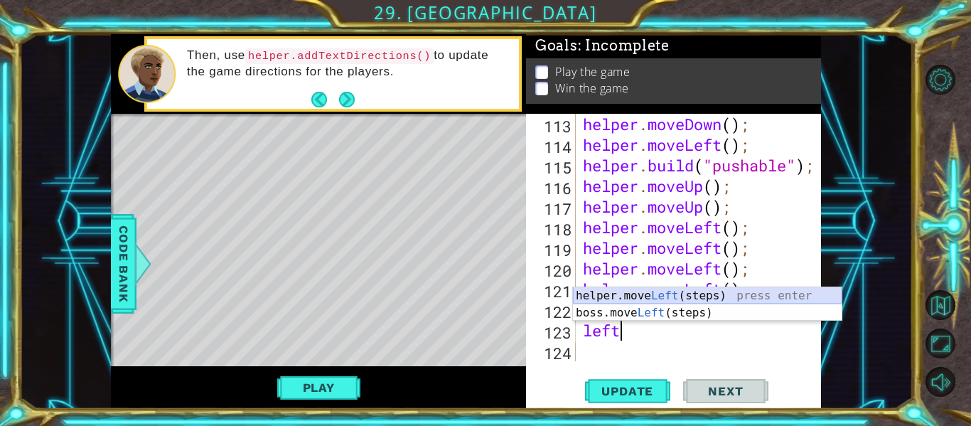
click at [645, 297] on div "helper.move Left (steps) press enter boss.move Left (steps) press enter" at bounding box center [707, 321] width 269 height 68
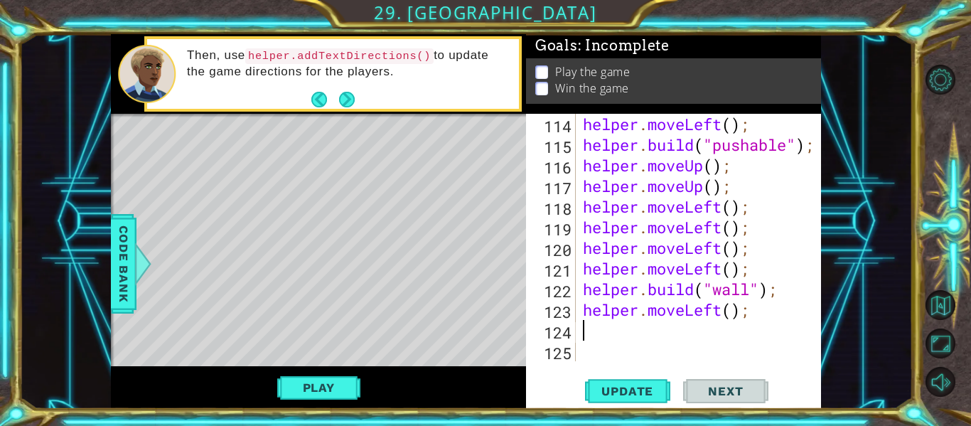
scroll to position [2638, 0]
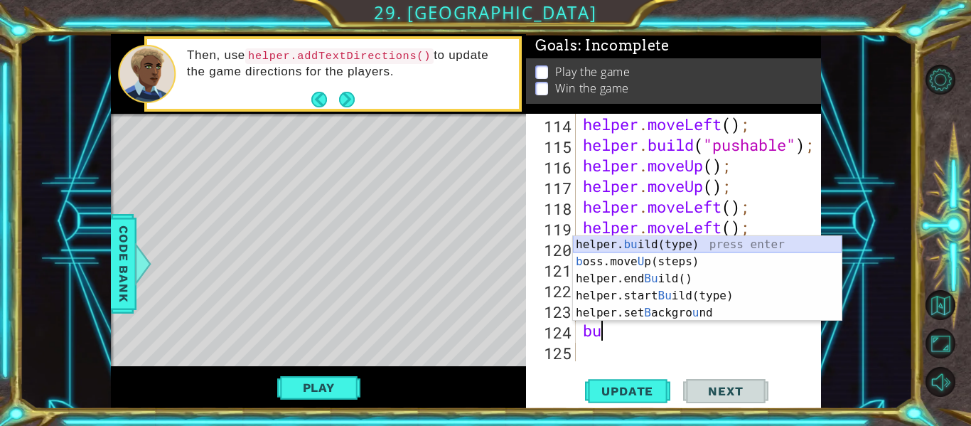
click at [685, 247] on div "helper. bu ild(type) press enter b oss.move U p(steps) press enter helper.end B…" at bounding box center [707, 295] width 269 height 119
type textarea "[DOMAIN_NAME]("wall");"
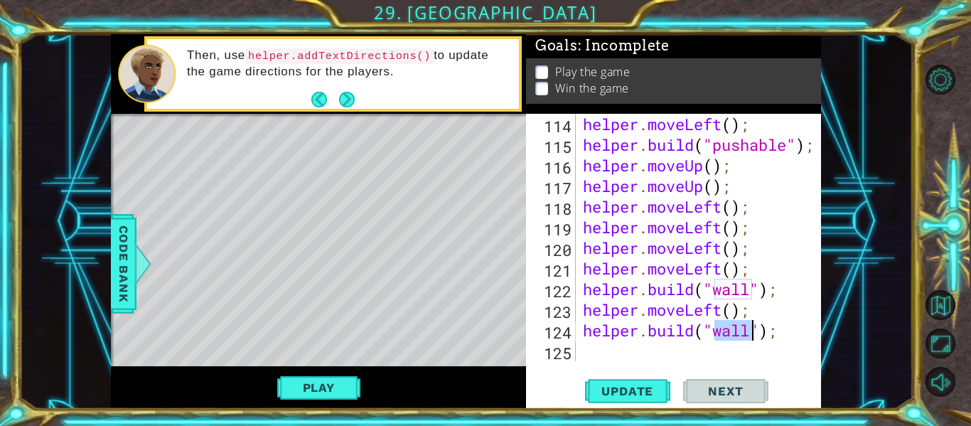
click at [637, 349] on div "helper . moveLeft ( ) ; helper . build ( "pushable" ) ; helper . moveUp ( ) ; h…" at bounding box center [702, 258] width 245 height 289
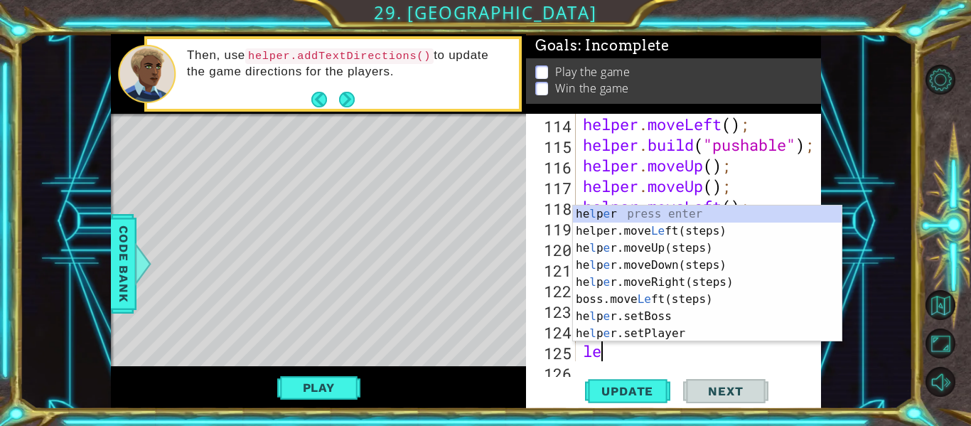
type textarea "left"
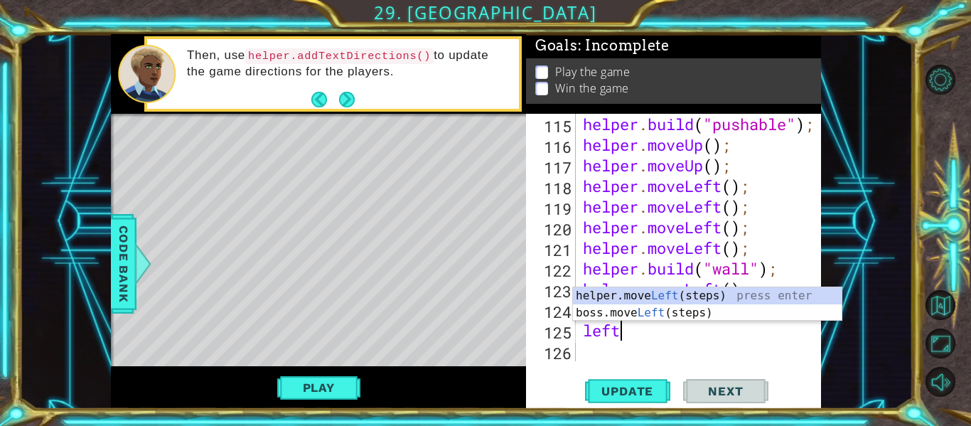
scroll to position [2658, 0]
click at [630, 293] on div "helper.move Left (steps) press enter boss.move Left (steps) press enter" at bounding box center [707, 321] width 269 height 68
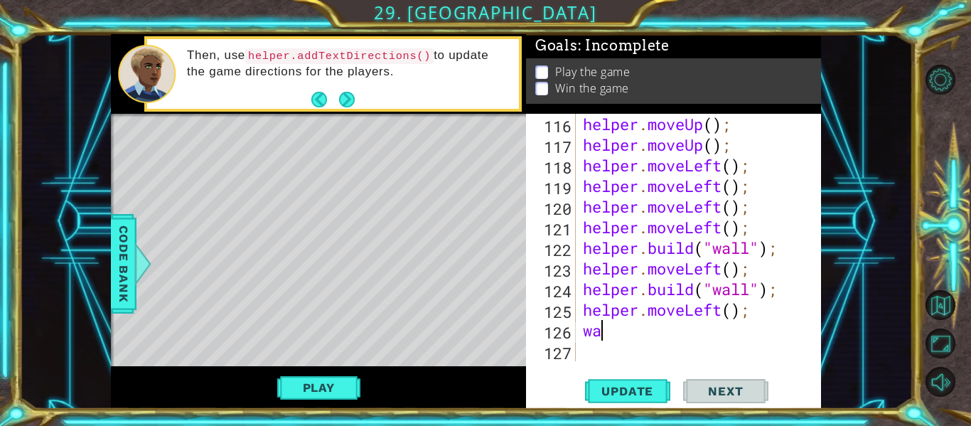
scroll to position [0, 0]
type textarea "w"
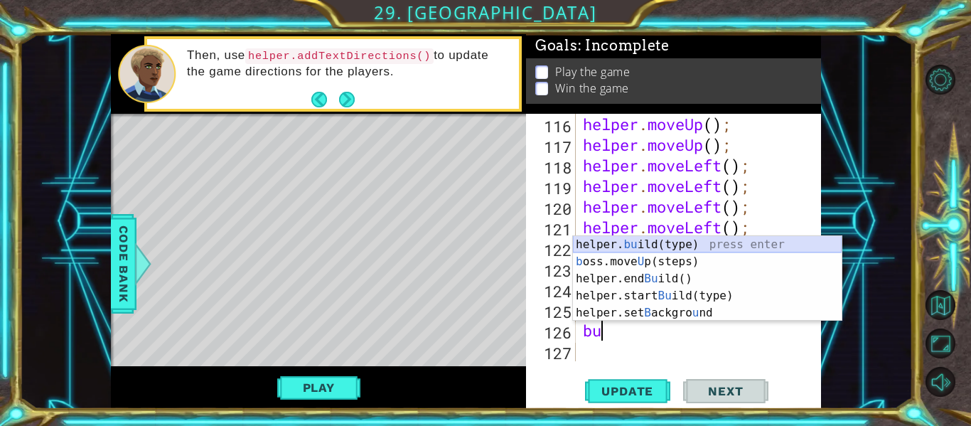
click at [651, 248] on div "helper. bu ild(type) press enter b oss.move U p(steps) press enter helper.end B…" at bounding box center [707, 295] width 269 height 119
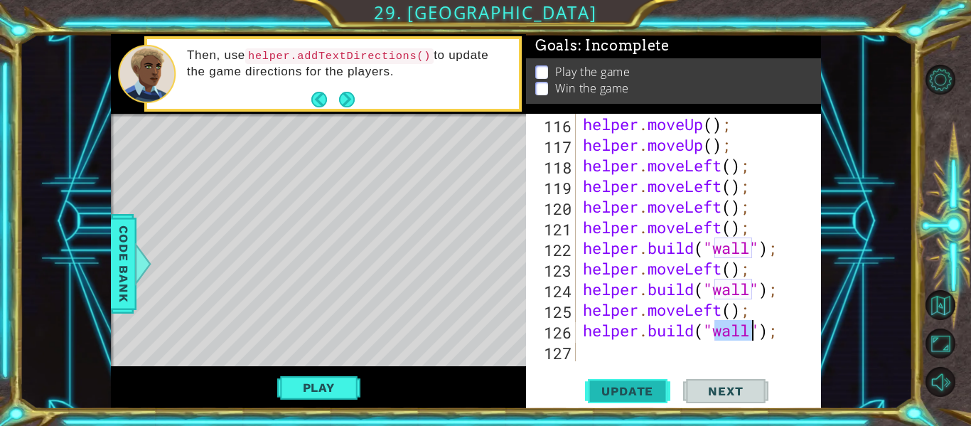
type textarea "[DOMAIN_NAME]("wall");"
click at [647, 396] on span "Update" at bounding box center [627, 391] width 80 height 14
click at [668, 357] on div "helper . moveUp ( ) ; helper . moveUp ( ) ; helper . moveLeft ( ) ; helper . mo…" at bounding box center [702, 258] width 245 height 289
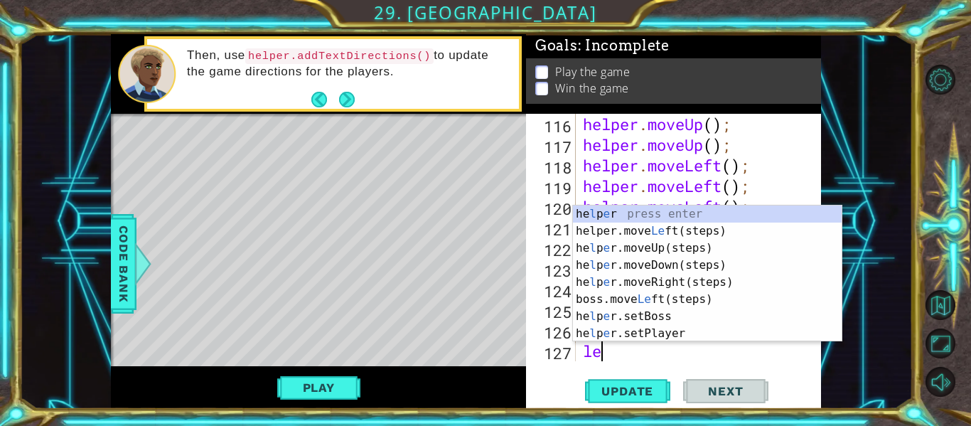
type textarea "left"
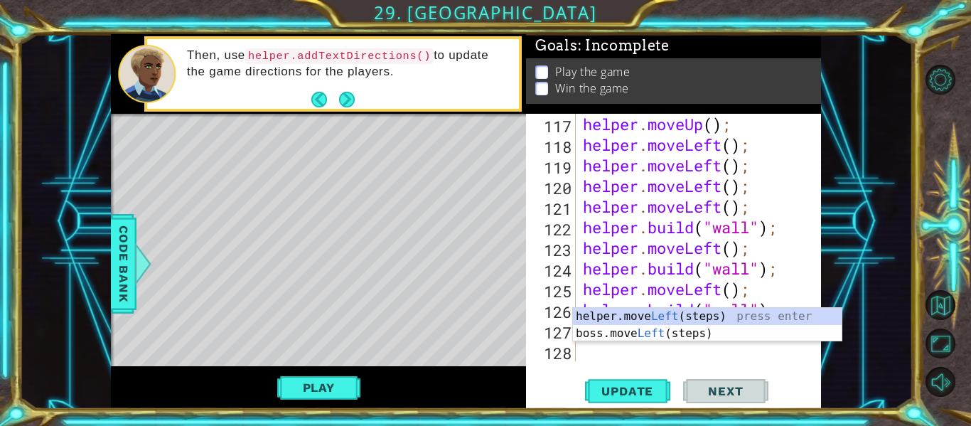
scroll to position [2700, 0]
click at [652, 314] on div "helper.move Left (steps) press enter boss.move Left (steps) press enter" at bounding box center [707, 342] width 269 height 68
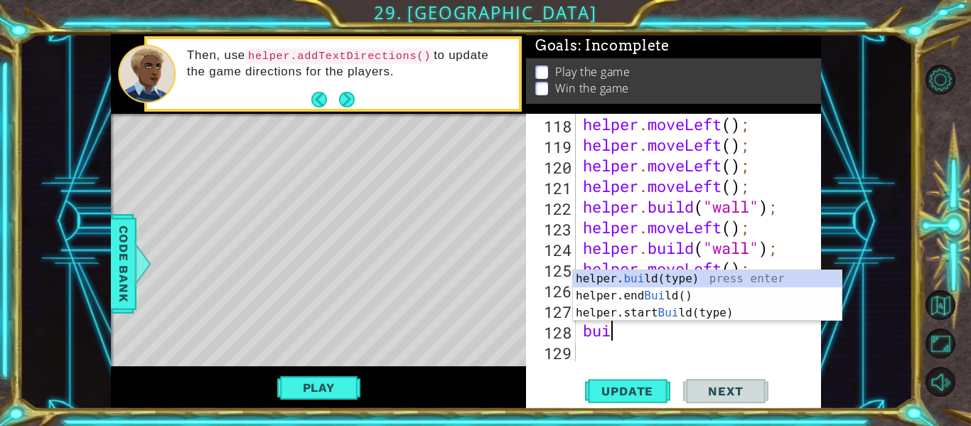
scroll to position [0, 1]
click at [650, 279] on div "helper. [PERSON_NAME](type) press enter helper.end [PERSON_NAME]() press enter …" at bounding box center [707, 312] width 269 height 85
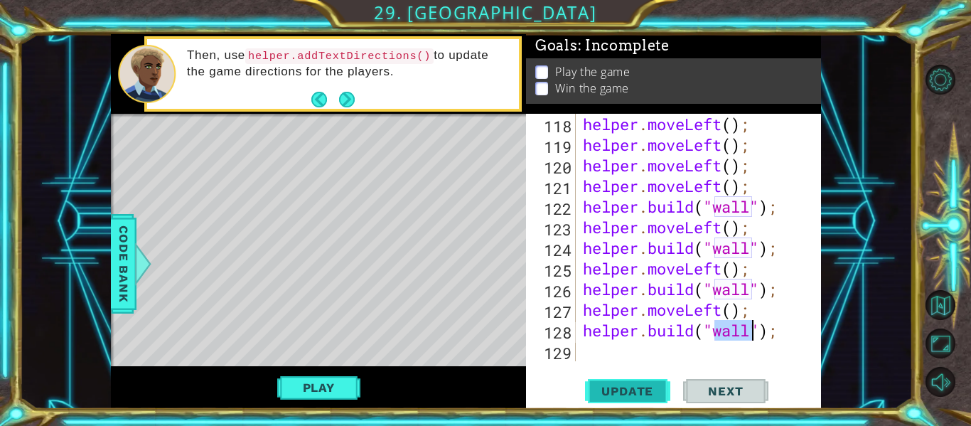
type textarea "[DOMAIN_NAME]("wall");"
click at [640, 384] on span "Update" at bounding box center [627, 391] width 80 height 14
click at [655, 354] on div "helper . moveLeft ( ) ; helper . moveLeft ( ) ; helper . moveLeft ( ) ; helper …" at bounding box center [702, 258] width 245 height 289
type textarea "up"
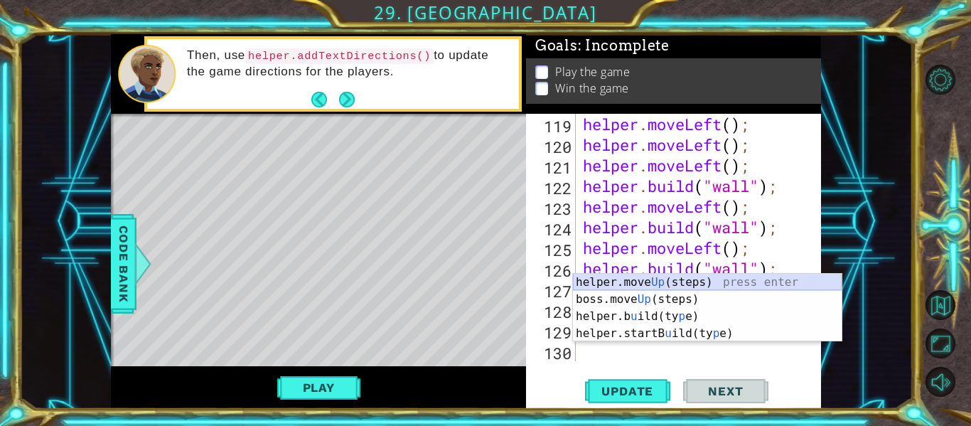
scroll to position [2741, 0]
click at [686, 284] on div "helper.move Up (steps) press enter boss.move Up (steps) press enter helper.b u …" at bounding box center [707, 325] width 269 height 102
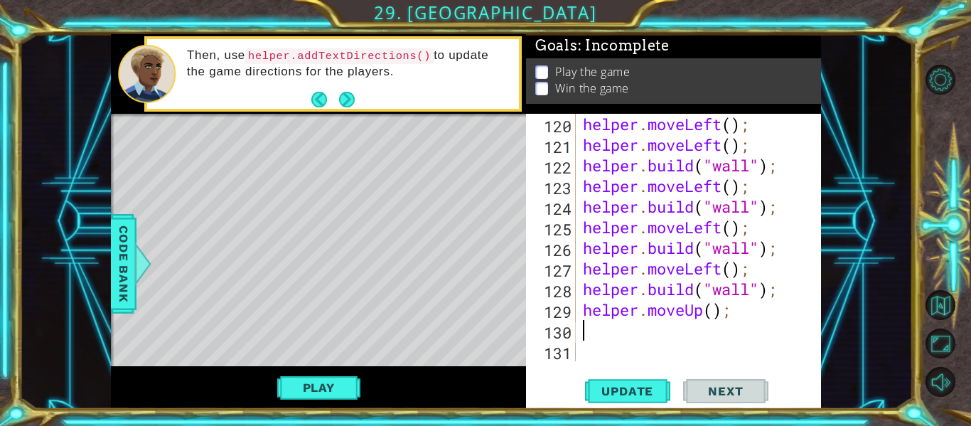
scroll to position [2762, 0]
click at [682, 332] on div "helper . moveLeft ( ) ; helper . moveLeft ( ) ; helper . build ( "wall" ) ; hel…" at bounding box center [702, 258] width 245 height 289
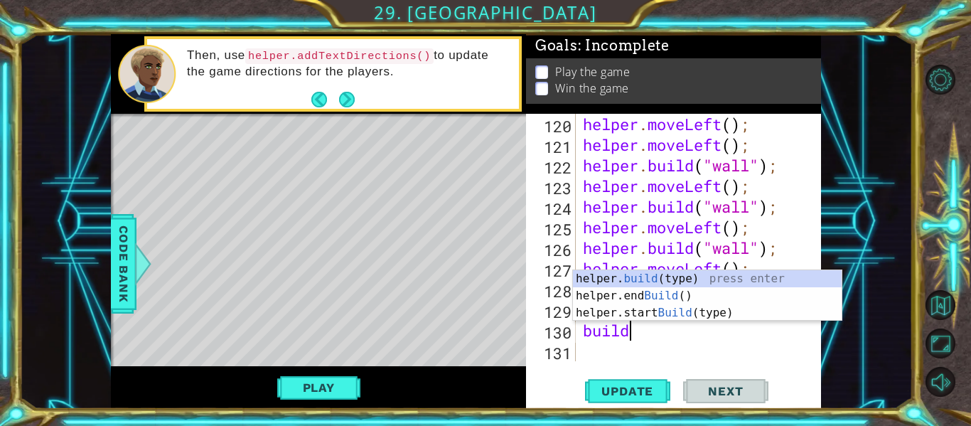
scroll to position [0, 1]
click at [730, 274] on div "helper. build (type) press enter helper.end Build () press enter helper.start B…" at bounding box center [707, 312] width 269 height 85
type textarea "[DOMAIN_NAME]("wall");"
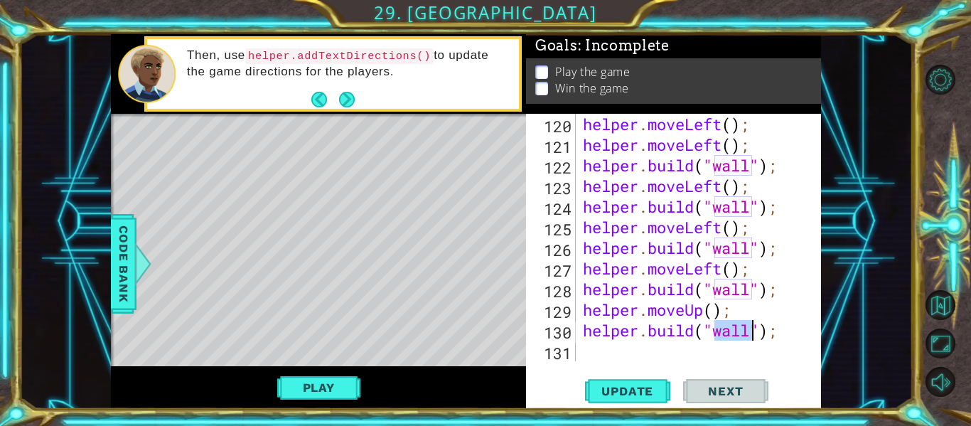
click at [680, 348] on div "helper . moveLeft ( ) ; helper . moveLeft ( ) ; helper . build ( "wall" ) ; hel…" at bounding box center [702, 258] width 245 height 289
type textarea "up"
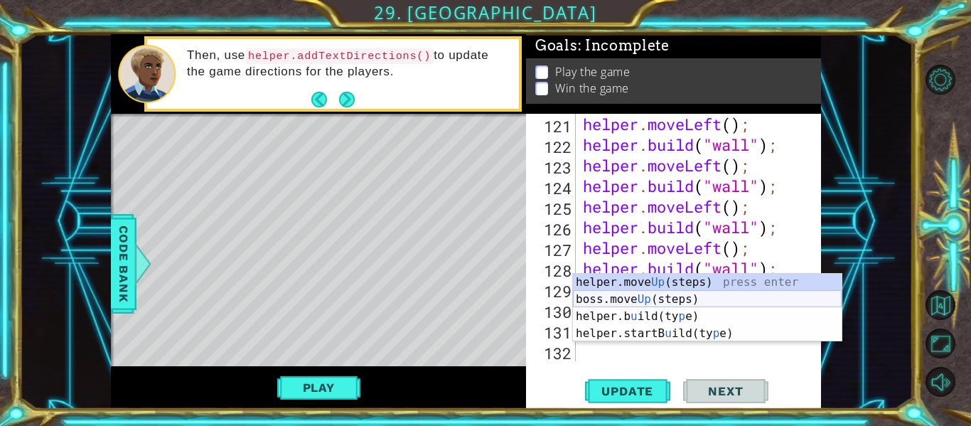
scroll to position [2782, 0]
click at [654, 279] on div "helper.move Up (steps) press enter boss.move Up (steps) press enter helper.b u …" at bounding box center [707, 325] width 269 height 102
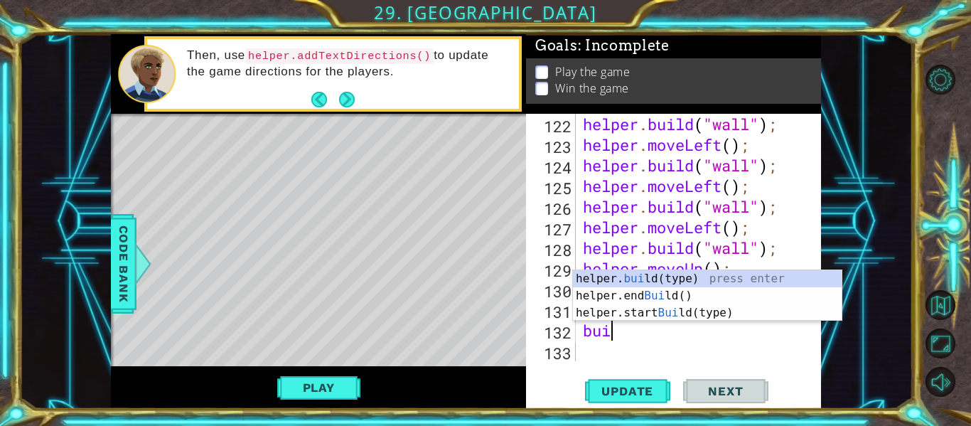
scroll to position [0, 1]
click at [649, 282] on div "helper. [PERSON_NAME](type) press enter helper.end [PERSON_NAME]() press enter …" at bounding box center [707, 312] width 269 height 85
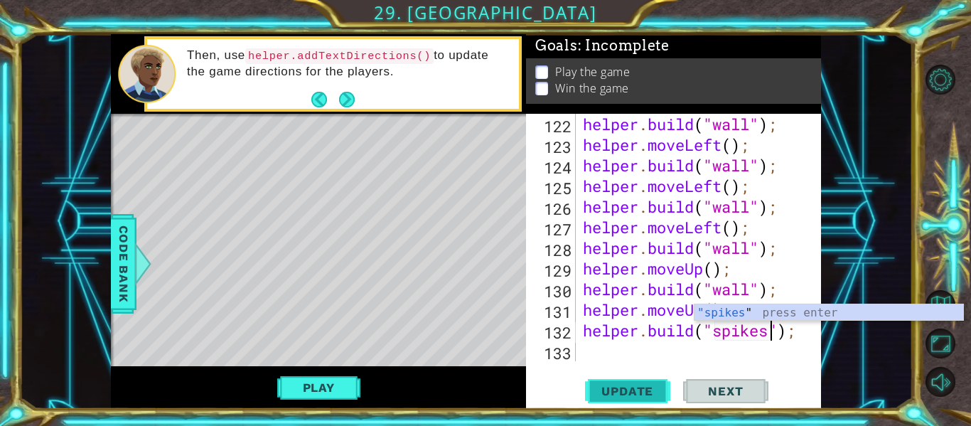
scroll to position [0, 9]
type textarea "[DOMAIN_NAME]("spikes");"
click at [603, 392] on span "Update" at bounding box center [627, 391] width 80 height 14
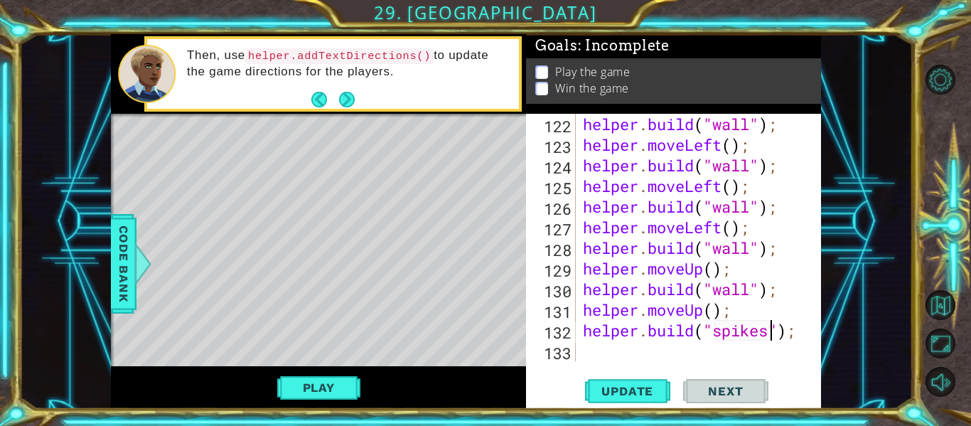
click at [627, 355] on div "helper . build ( "wall" ) ; helper . moveLeft ( ) ; helper . build ( "wall" ) ;…" at bounding box center [702, 258] width 245 height 289
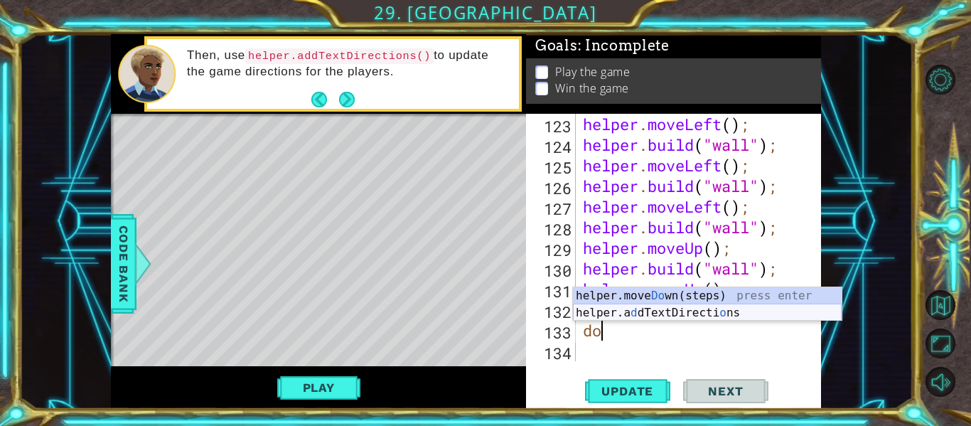
type textarea "dow"
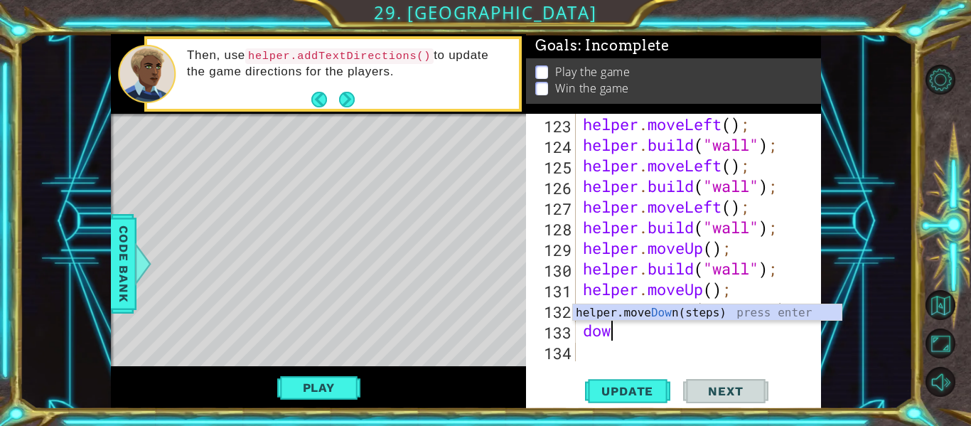
scroll to position [0, 1]
click at [662, 312] on div "helper.move Dow n(steps) press enter" at bounding box center [707, 329] width 269 height 51
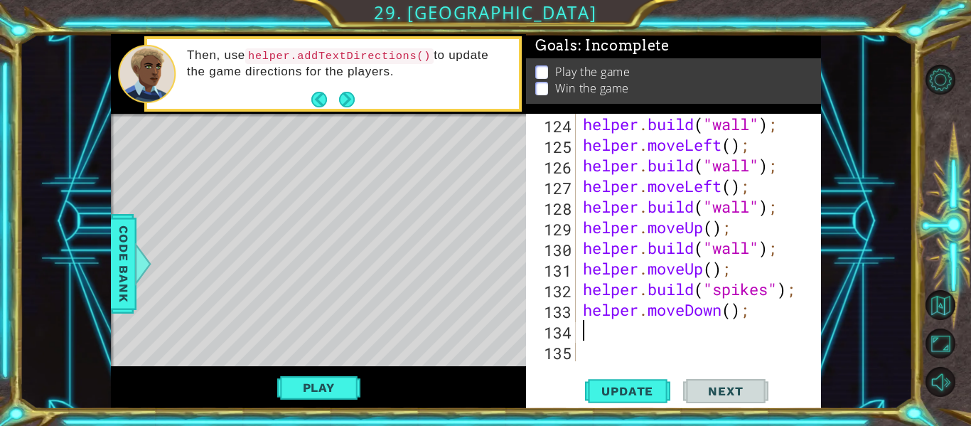
scroll to position [2844, 0]
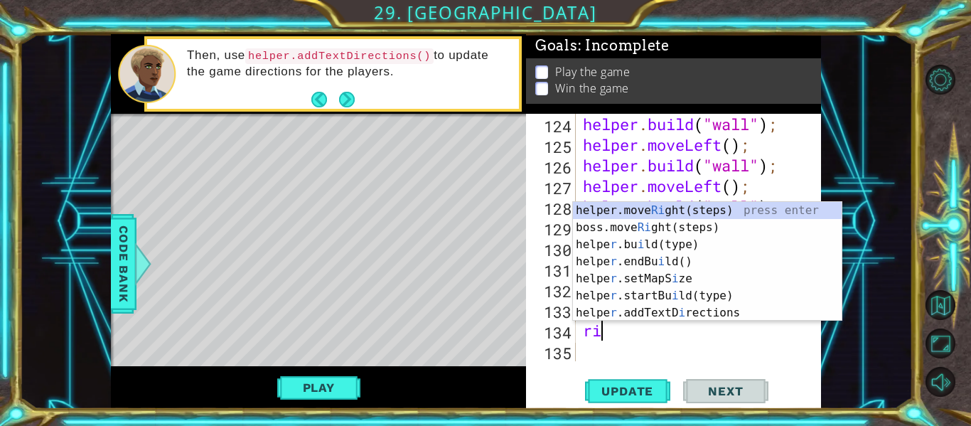
type textarea "rig"
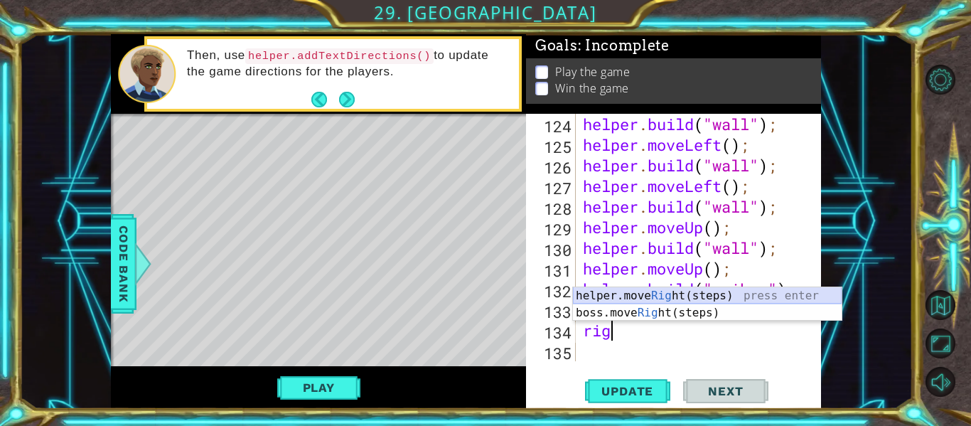
click at [674, 292] on div "helper.move Rig ht(steps) press enter boss.move Rig ht(steps) press enter" at bounding box center [707, 321] width 269 height 68
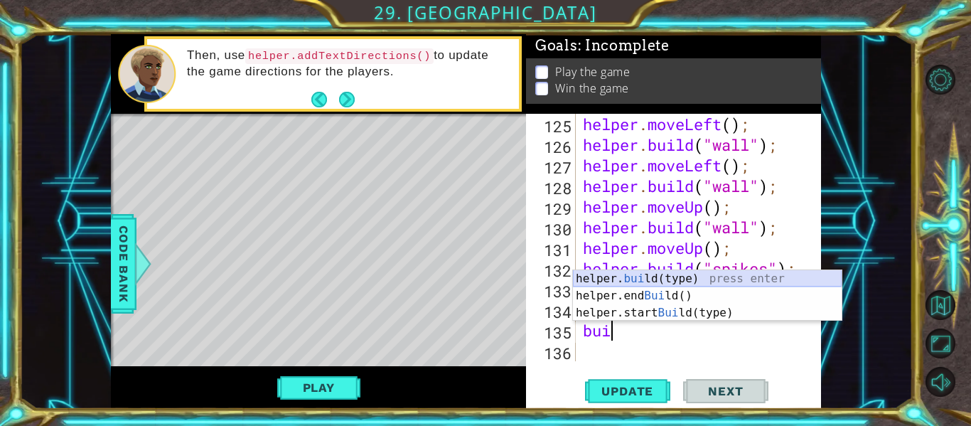
click at [633, 278] on div "helper. [PERSON_NAME](type) press enter helper.end [PERSON_NAME]() press enter …" at bounding box center [707, 312] width 269 height 85
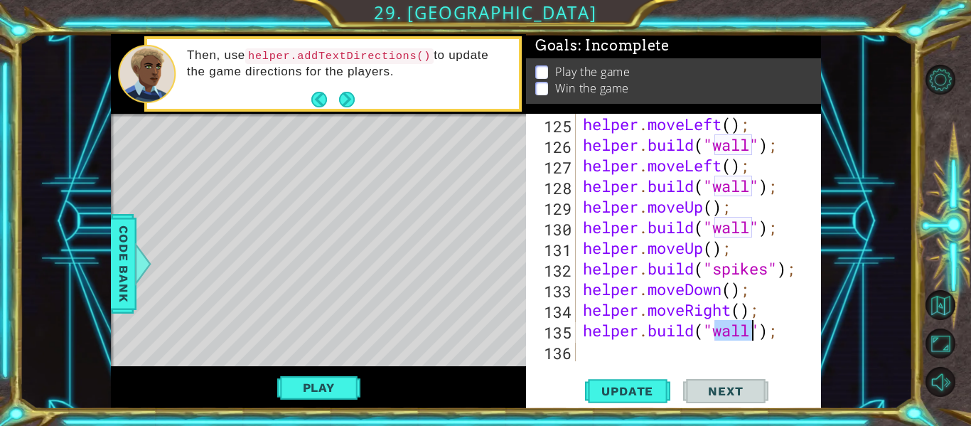
click at [658, 338] on div "helper . moveLeft ( ) ; helper . build ( "wall" ) ; helper . moveLeft ( ) ; hel…" at bounding box center [702, 258] width 245 height 289
type textarea "[DOMAIN_NAME]("wall");"
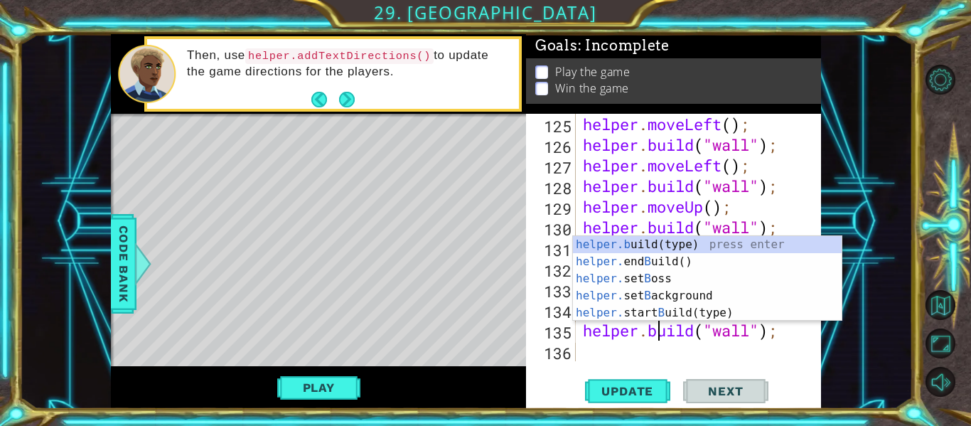
click at [653, 349] on div "helper . moveLeft ( ) ; helper . build ( "wall" ) ; helper . moveLeft ( ) ; hel…" at bounding box center [702, 258] width 245 height 289
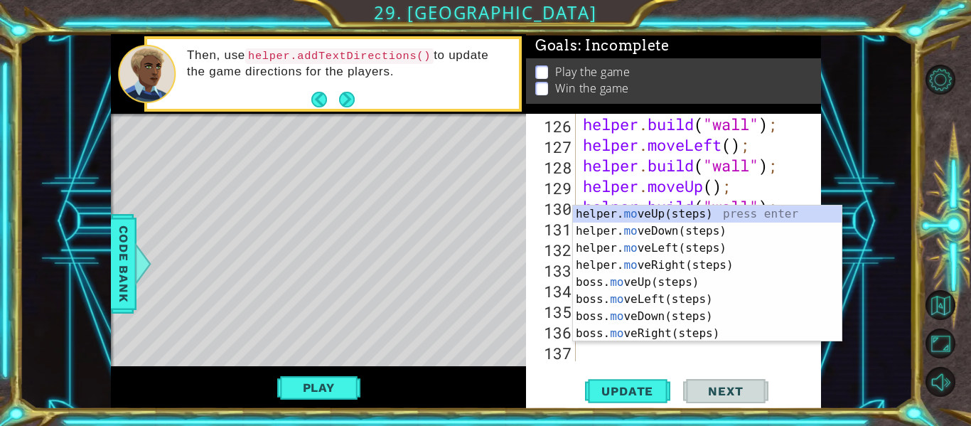
scroll to position [2885, 0]
type textarea "mov"
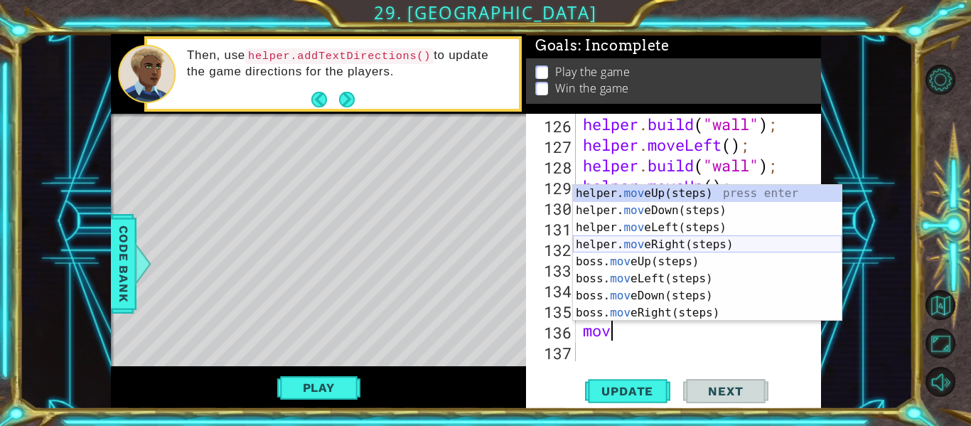
click at [676, 241] on div "helper. mov eUp(steps) press enter helper. mov eDown(steps) press enter helper.…" at bounding box center [707, 270] width 269 height 171
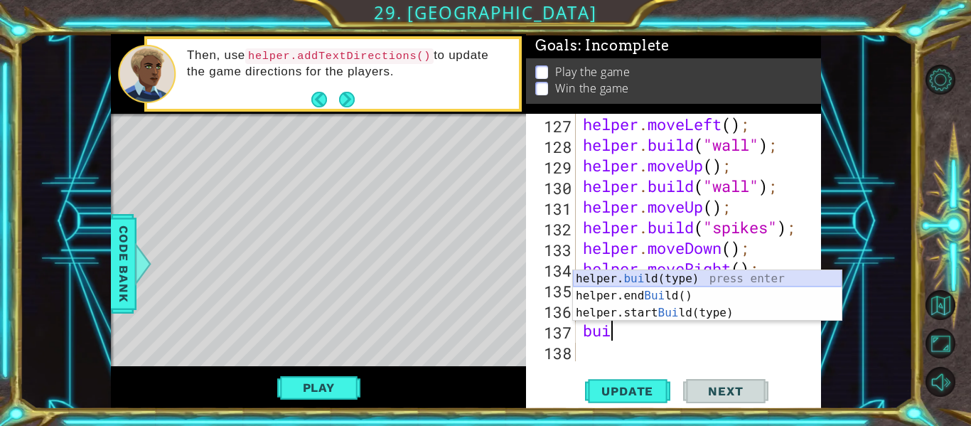
click at [644, 280] on div "helper. [PERSON_NAME](type) press enter helper.end [PERSON_NAME]() press enter …" at bounding box center [707, 312] width 269 height 85
type textarea "[DOMAIN_NAME]("wall");"
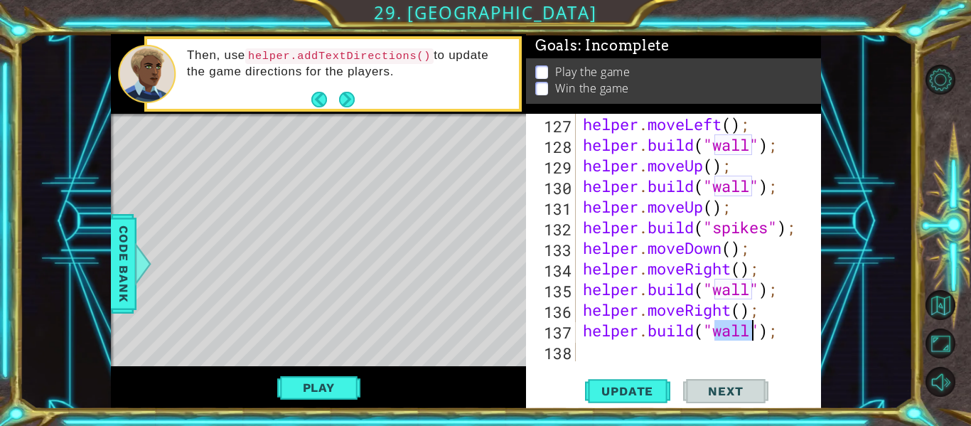
click at [659, 348] on div "helper . moveLeft ( ) ; helper . build ( "wall" ) ; helper . moveUp ( ) ; helpe…" at bounding box center [702, 258] width 245 height 289
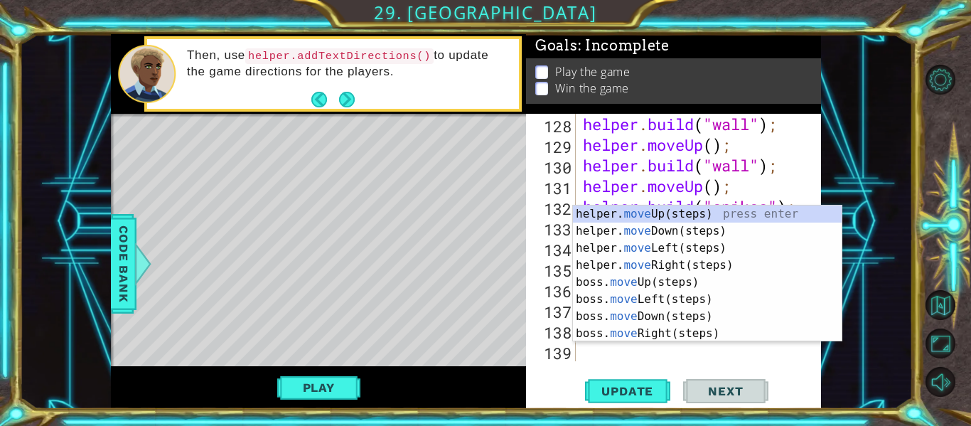
type textarea "mover"
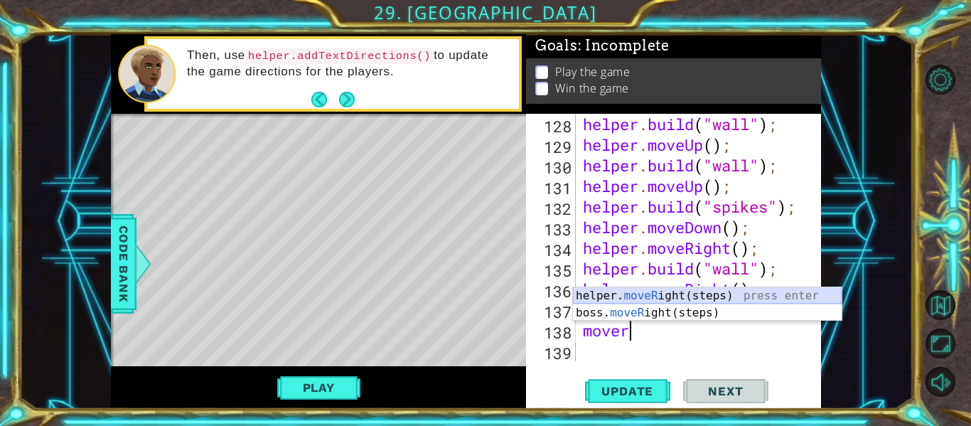
click at [687, 294] on div "helper. moveR ight(steps) press enter boss. moveR ight(steps) press enter" at bounding box center [707, 321] width 269 height 68
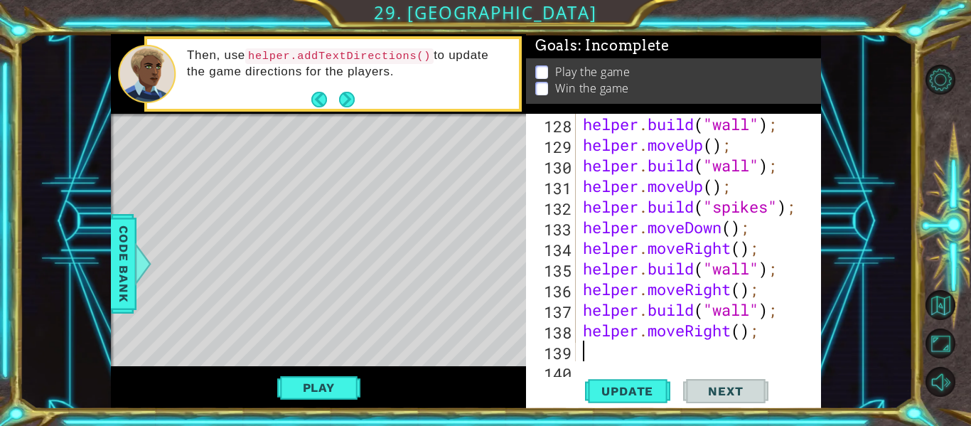
scroll to position [0, 0]
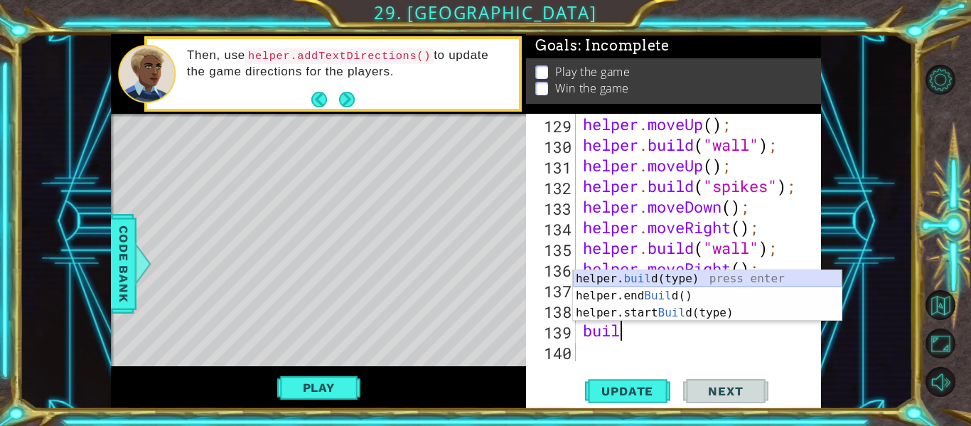
click at [684, 273] on div "helper. buil d(type) press enter helper.end Buil d() press enter helper.start B…" at bounding box center [707, 312] width 269 height 85
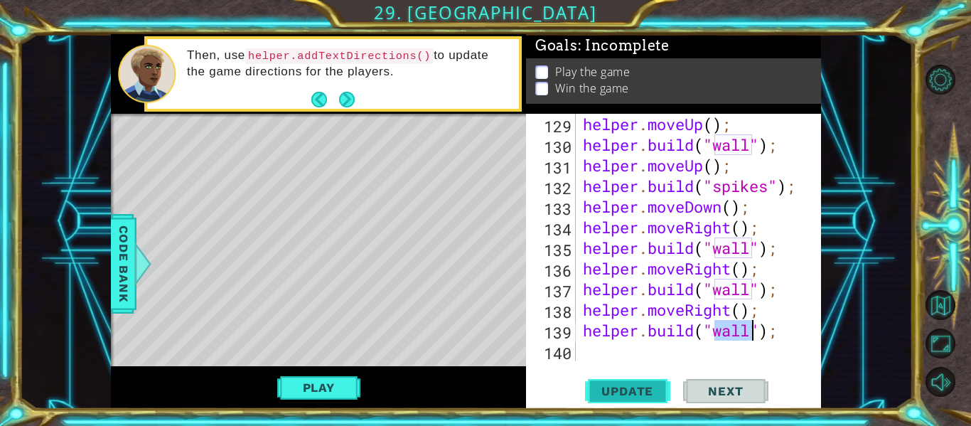
type textarea "[DOMAIN_NAME]("wall");"
click at [643, 389] on span "Update" at bounding box center [627, 391] width 80 height 14
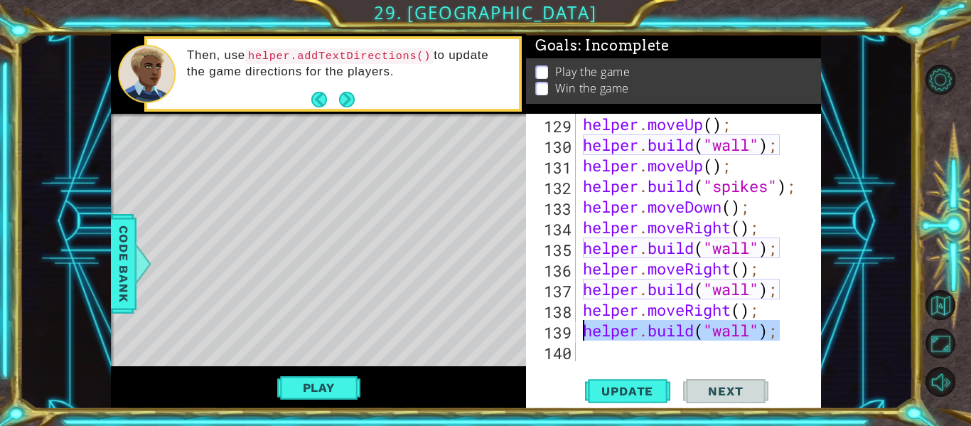
drag, startPoint x: 777, startPoint y: 331, endPoint x: 585, endPoint y: 329, distance: 192.6
click at [585, 329] on div "helper . moveUp ( ) ; helper . build ( "wall" ) ; helper . moveUp ( ) ; helper …" at bounding box center [702, 258] width 245 height 289
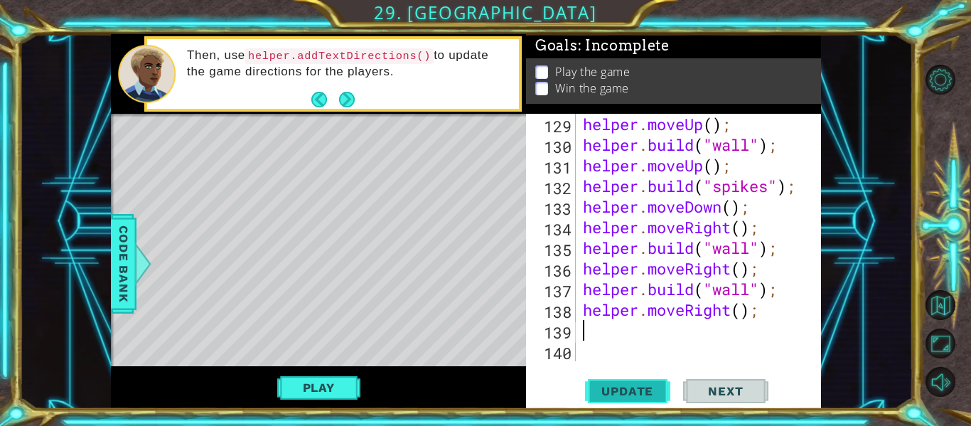
click at [596, 389] on span "Update" at bounding box center [627, 391] width 80 height 14
click at [323, 384] on button "Play" at bounding box center [318, 387] width 83 height 27
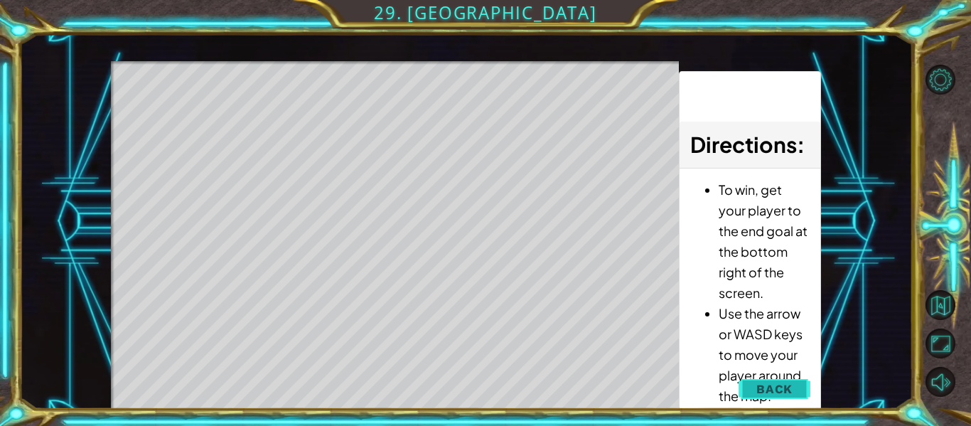
click at [759, 390] on span "Back" at bounding box center [774, 389] width 36 height 14
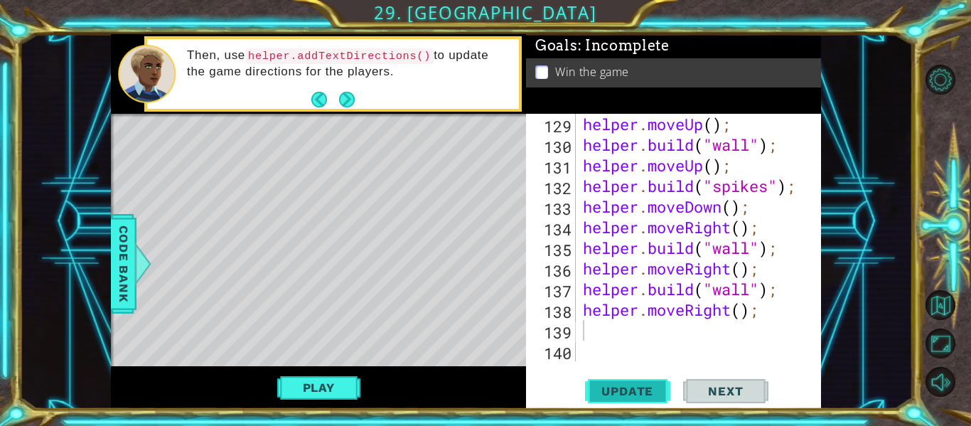
click at [647, 378] on button "Update" at bounding box center [627, 391] width 85 height 29
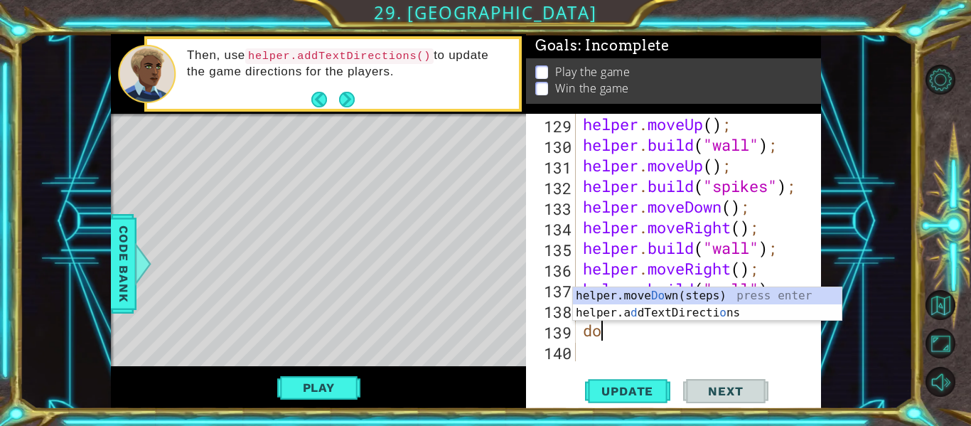
type textarea "d"
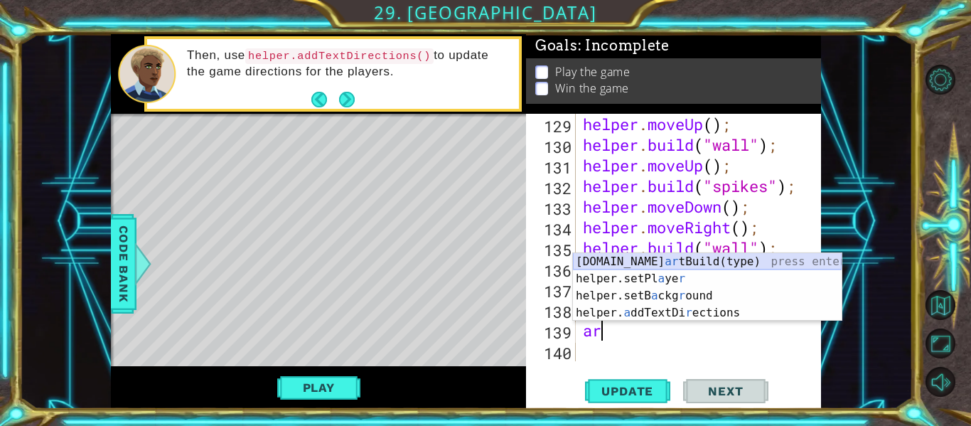
click at [690, 262] on div "[DOMAIN_NAME] ar tBuild(type) press enter helper.setPl a ye r press enter helpe…" at bounding box center [707, 304] width 269 height 102
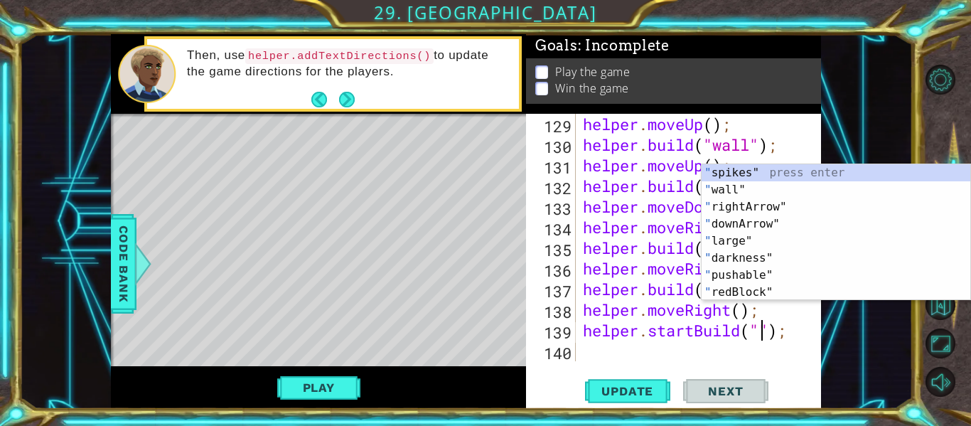
scroll to position [2947, 0]
click at [743, 223] on div "" spikes" press enter " wall" press enter " rightArrow" press enter " downArrow…" at bounding box center [835, 249] width 269 height 171
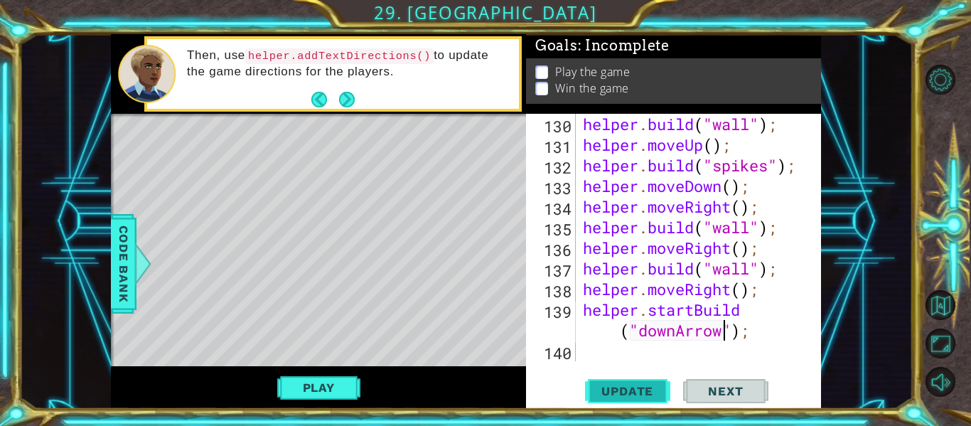
type textarea "helper.startBuild("downArrow");"
click at [653, 382] on button "Update" at bounding box center [627, 391] width 85 height 29
click at [294, 379] on button "Play" at bounding box center [318, 387] width 83 height 27
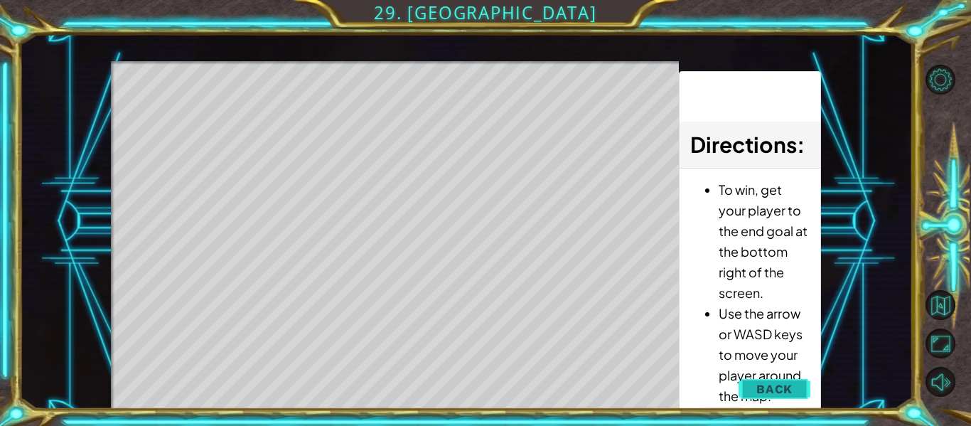
click at [791, 382] on span "Back" at bounding box center [774, 389] width 36 height 14
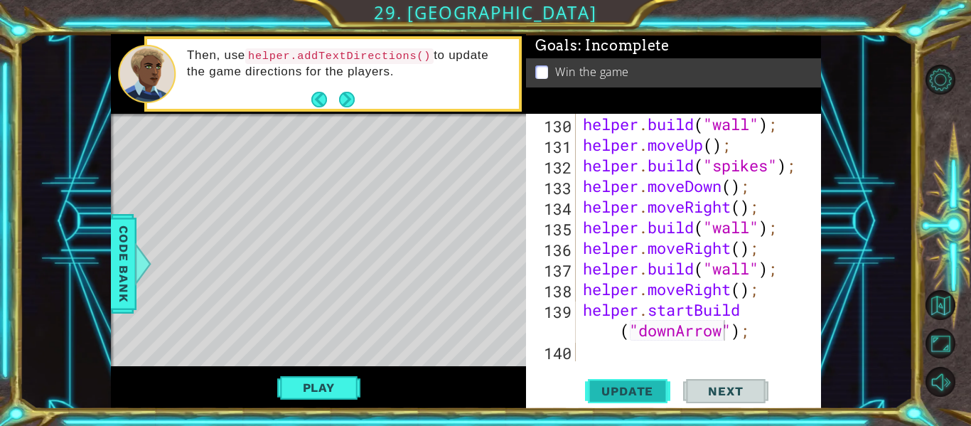
click at [641, 380] on button "Update" at bounding box center [627, 391] width 85 height 29
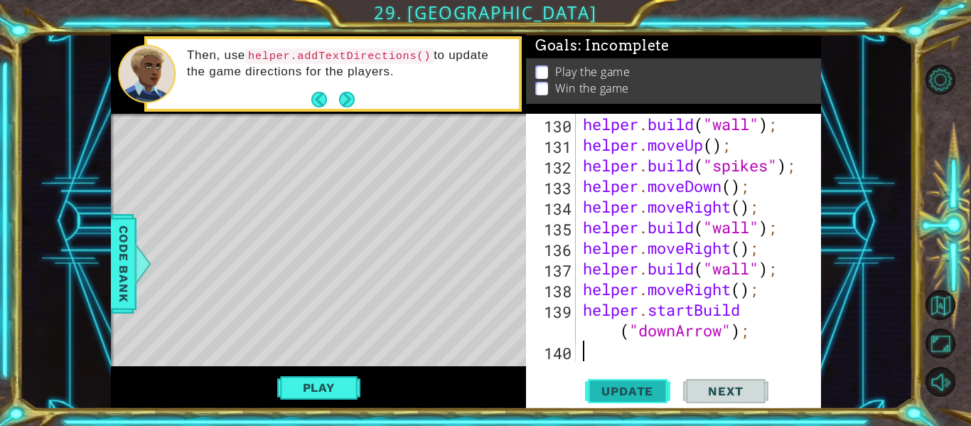
scroll to position [2988, 0]
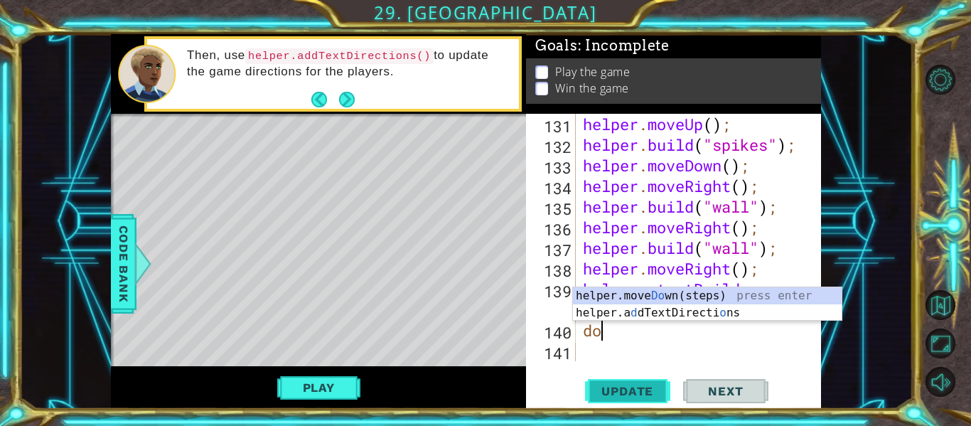
type textarea "doe"
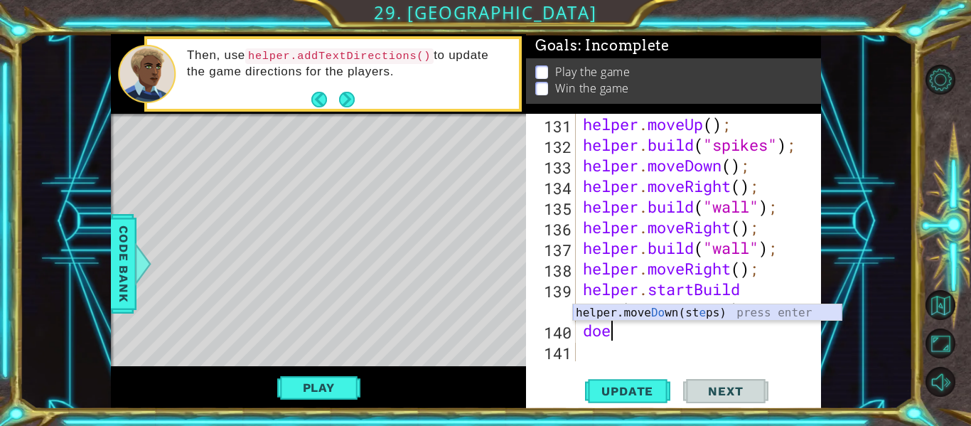
click at [657, 312] on div "helper.move Do wn(st e ps) press enter" at bounding box center [707, 329] width 269 height 51
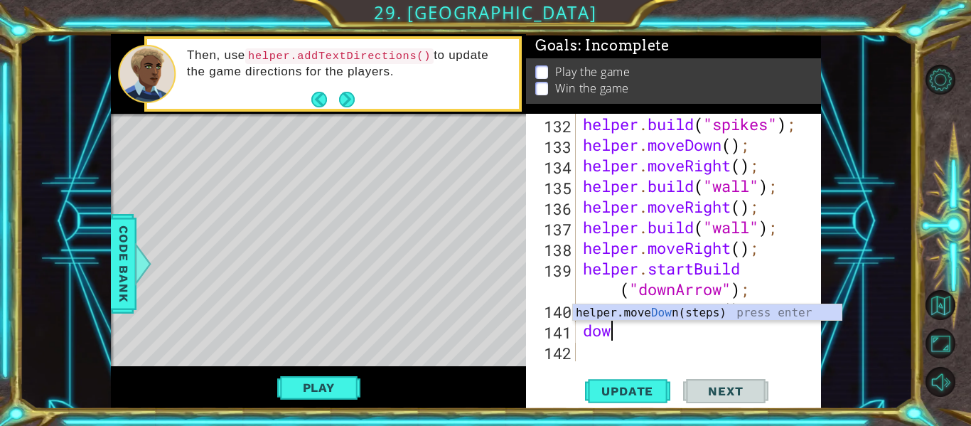
type textarea "down"
click at [633, 315] on div "helper.move Down (steps) press enter" at bounding box center [707, 329] width 269 height 51
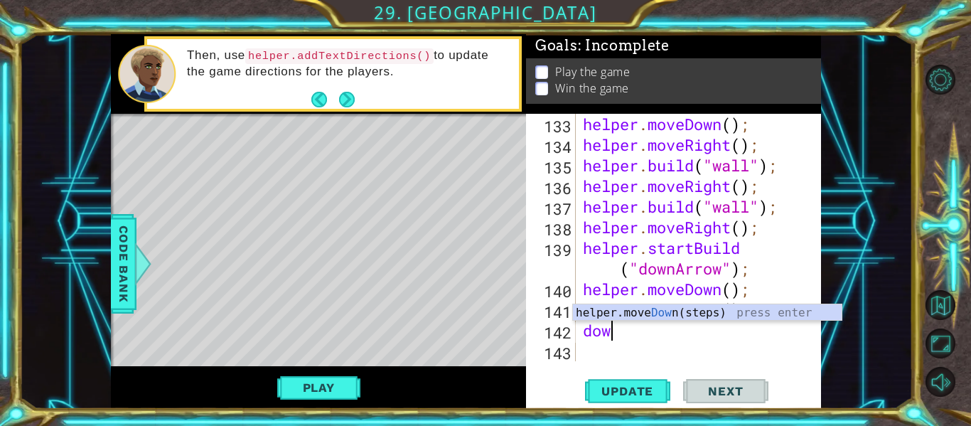
type textarea "down"
click at [632, 308] on div "helper.move Down (steps) press enter" at bounding box center [707, 329] width 269 height 51
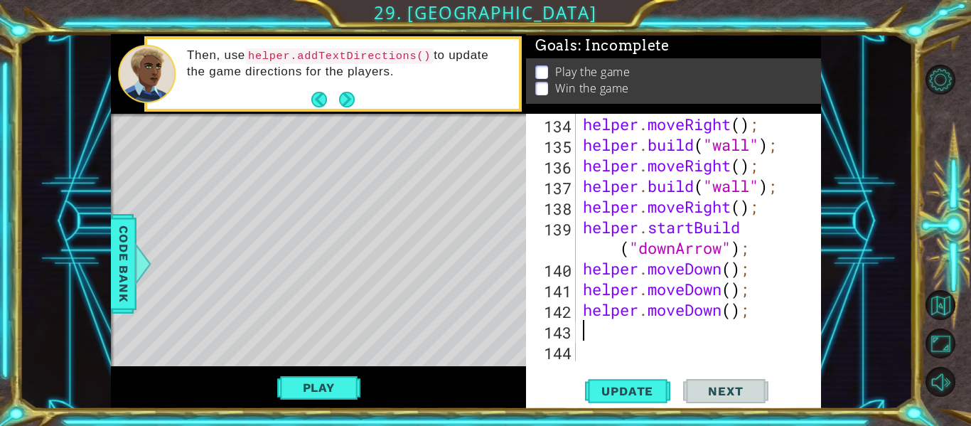
scroll to position [3050, 0]
click at [631, 382] on button "Update" at bounding box center [627, 391] width 85 height 29
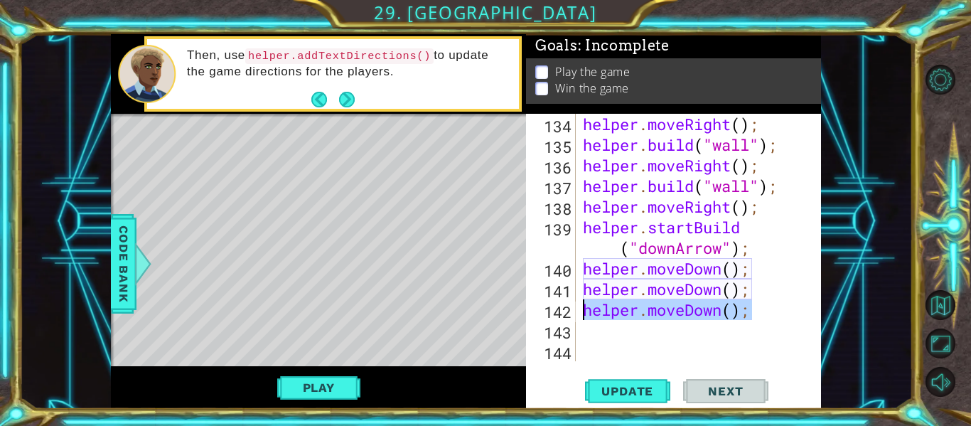
drag, startPoint x: 748, startPoint y: 315, endPoint x: 585, endPoint y: 307, distance: 163.6
click at [585, 307] on div "helper . moveRight ( ) ; helper . build ( "wall" ) ; helper . moveRight ( ) ; h…" at bounding box center [702, 258] width 245 height 289
type textarea "helper.moveDown();"
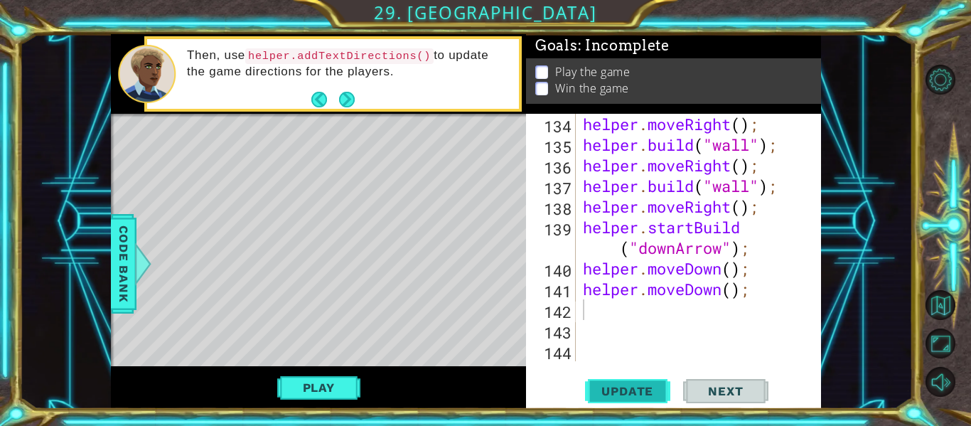
click at [604, 378] on button "Update" at bounding box center [627, 391] width 85 height 29
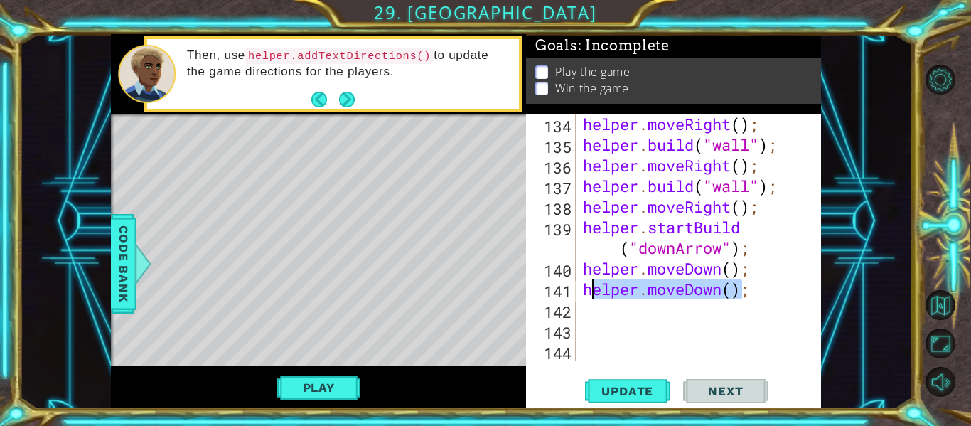
drag, startPoint x: 746, startPoint y: 287, endPoint x: 590, endPoint y: 296, distance: 156.6
click at [590, 296] on div "helper . moveRight ( ) ; helper . build ( "wall" ) ; helper . moveRight ( ) ; h…" at bounding box center [702, 258] width 245 height 289
type textarea "h;"
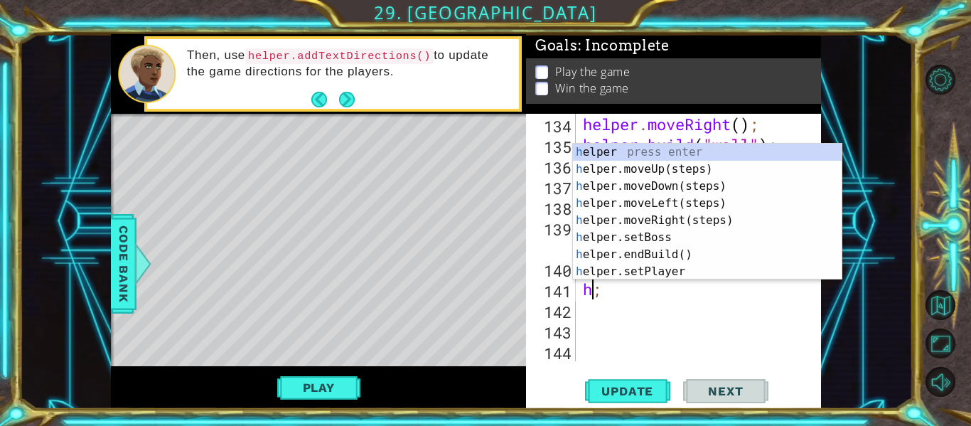
click at [678, 321] on div "helper . moveRight ( ) ; helper . build ( "wall" ) ; helper . moveRight ( ) ; h…" at bounding box center [702, 258] width 245 height 289
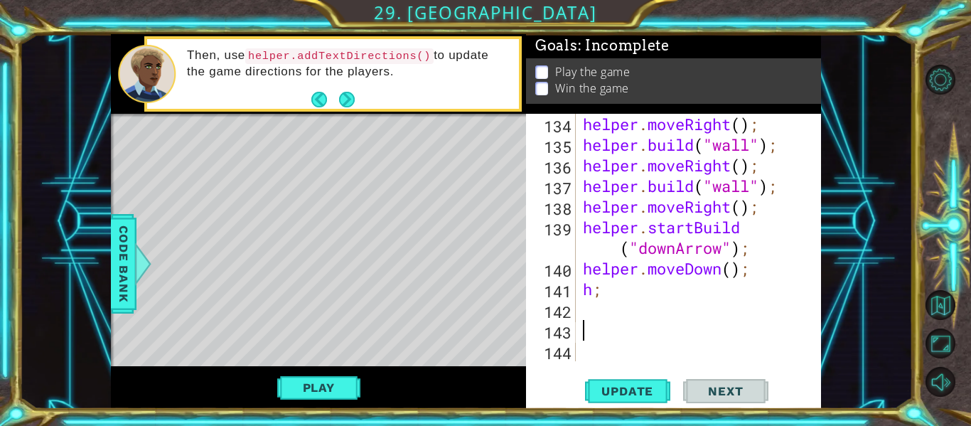
click at [741, 225] on div "helper . moveRight ( ) ; helper . build ( "wall" ) ; helper . moveRight ( ) ; h…" at bounding box center [702, 258] width 245 height 289
click at [692, 225] on div "helper . moveRight ( ) ; helper . build ( "wall" ) ; helper . moveRight ( ) ; h…" at bounding box center [702, 258] width 245 height 289
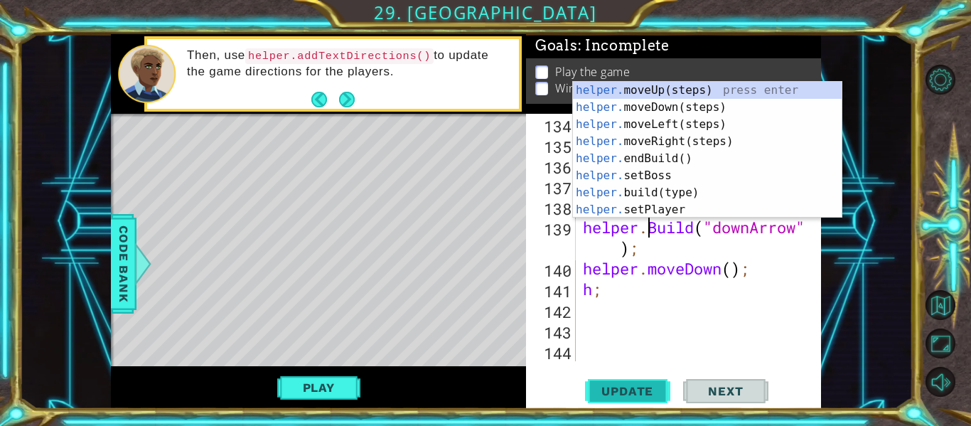
click at [649, 378] on button "Update" at bounding box center [627, 391] width 85 height 29
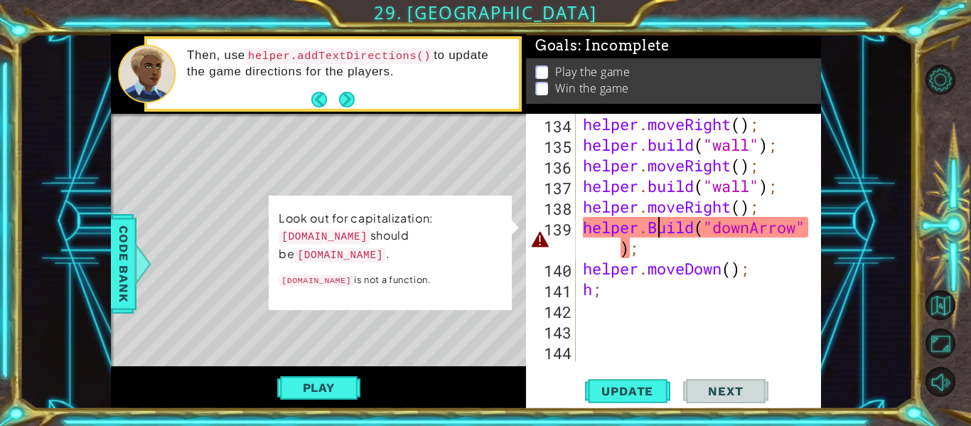
click at [658, 227] on div "helper . moveRight ( ) ; helper . build ( "wall" ) ; helper . moveRight ( ) ; h…" at bounding box center [702, 258] width 245 height 289
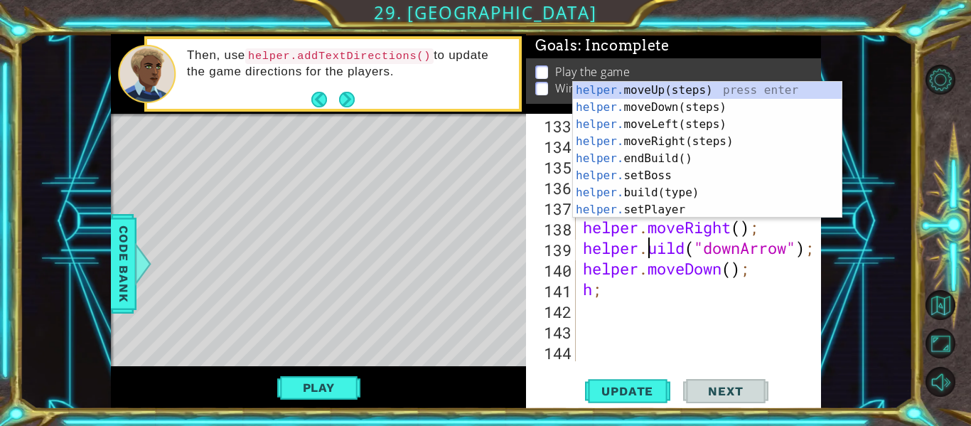
scroll to position [0, 4]
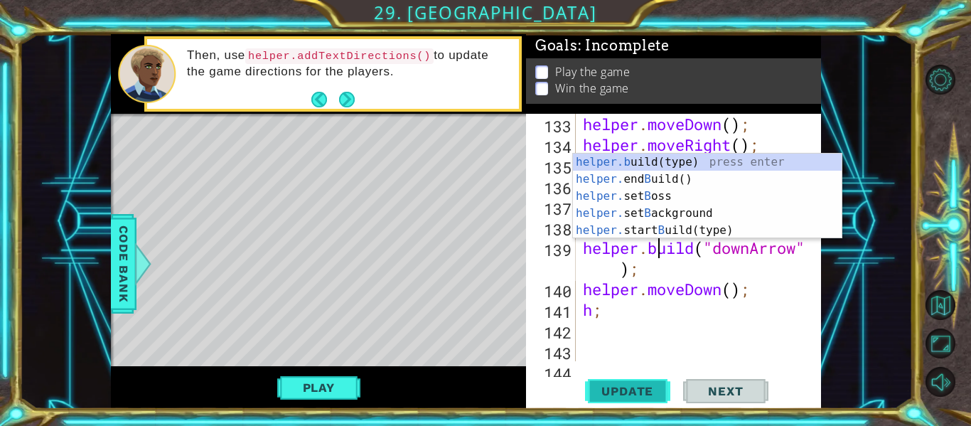
click at [656, 386] on span "Update" at bounding box center [627, 391] width 80 height 14
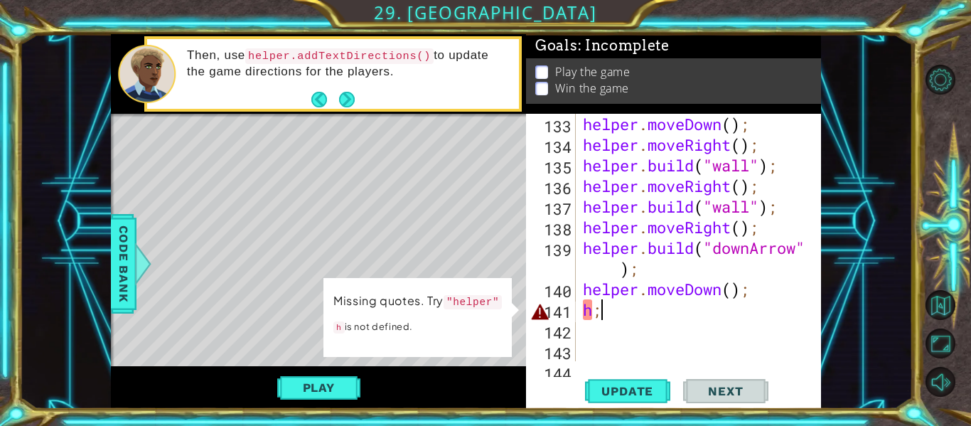
click at [625, 305] on div "helper . moveDown ( ) ; helper . moveRight ( ) ; helper . build ( "wall" ) ; he…" at bounding box center [702, 258] width 245 height 289
type textarea "h"
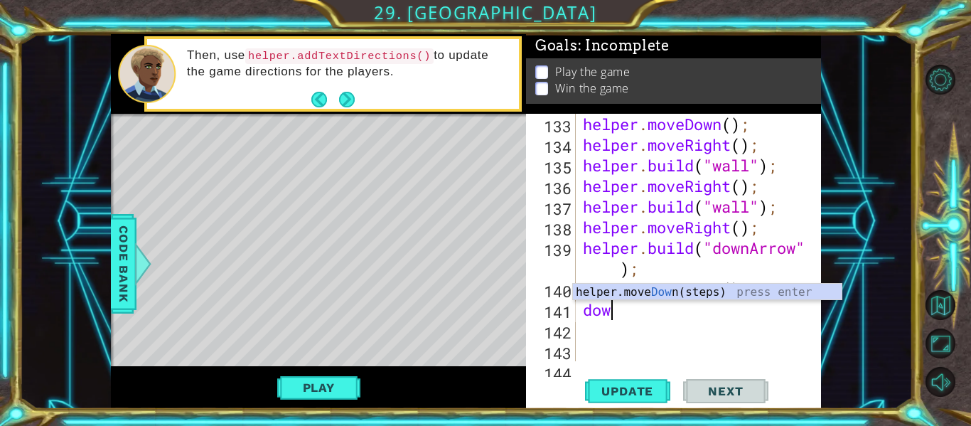
scroll to position [0, 1]
type textarea "down"
click at [637, 296] on div "helper.move Down (steps) press enter" at bounding box center [707, 309] width 269 height 51
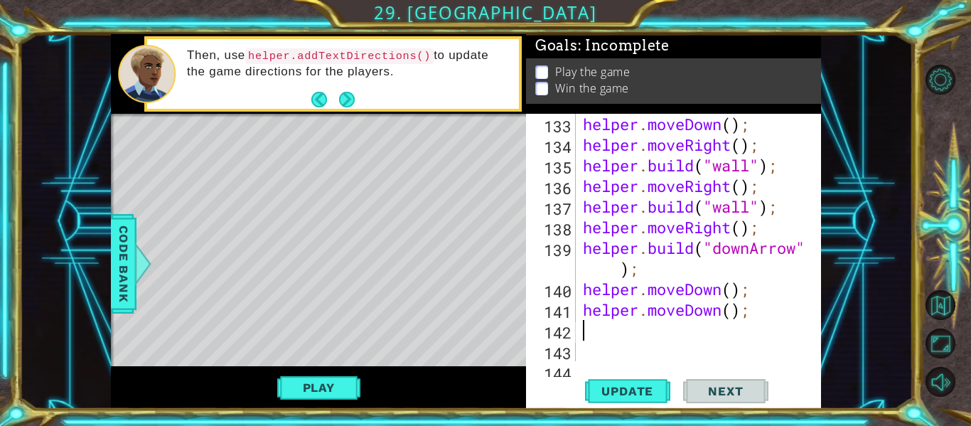
scroll to position [0, 0]
click at [630, 398] on button "Update" at bounding box center [627, 391] width 85 height 29
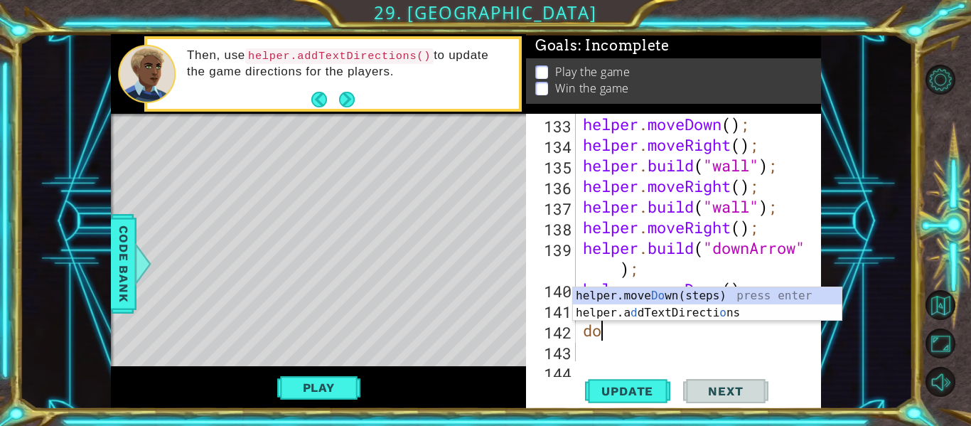
scroll to position [0, 1]
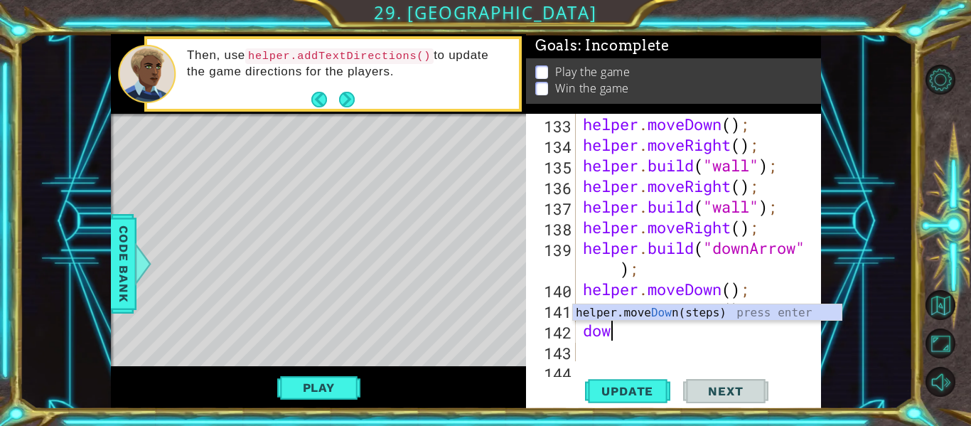
type textarea "down"
click at [656, 315] on div "helper.move Down (steps) press enter" at bounding box center [707, 329] width 269 height 51
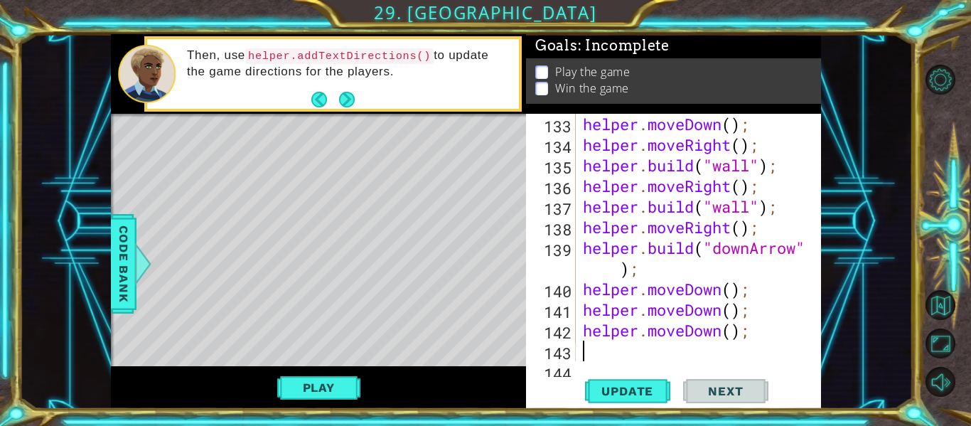
scroll to position [0, 0]
click at [649, 379] on button "Update" at bounding box center [627, 391] width 85 height 29
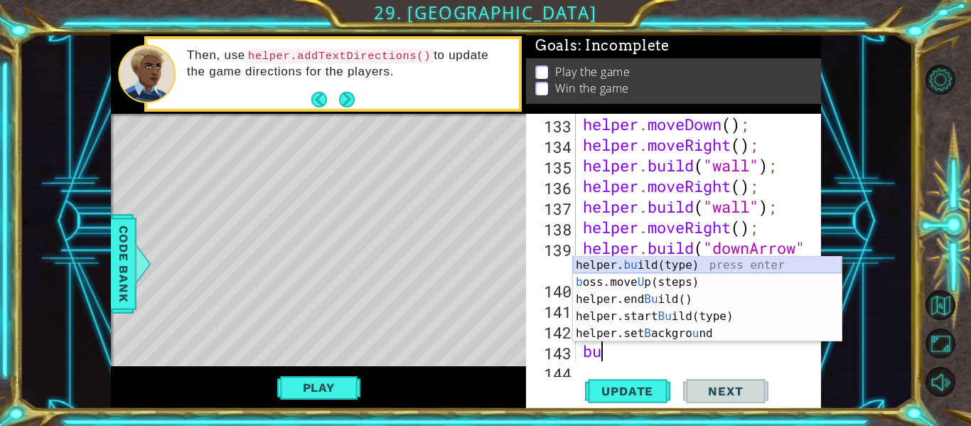
click at [676, 264] on div "helper. bu ild(type) press enter b oss.move U p(steps) press enter helper.end B…" at bounding box center [707, 316] width 269 height 119
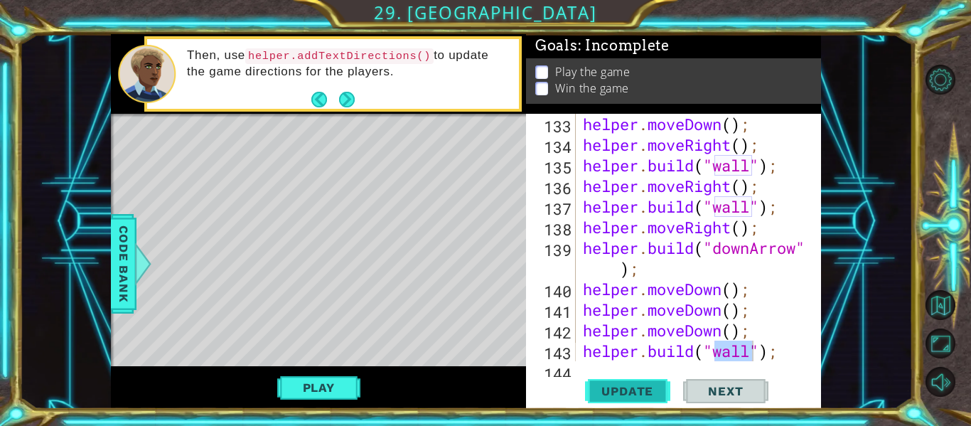
click at [640, 385] on span "Update" at bounding box center [627, 391] width 80 height 14
click at [729, 287] on div "helper . moveDown ( ) ; helper . moveRight ( ) ; helper . build ( "wall" ) ; he…" at bounding box center [702, 258] width 245 height 289
click at [777, 350] on div "helper . moveDown ( ) ; helper . moveRight ( ) ; helper . build ( "wall" ) ; he…" at bounding box center [702, 258] width 245 height 289
type textarea "[DOMAIN_NAME]("wall");"
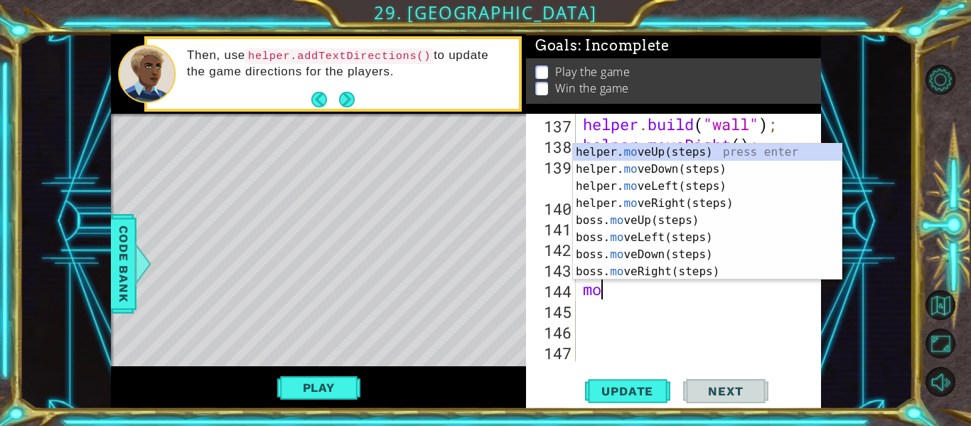
type textarea "mov"
click at [672, 240] on div "helper. mov eUp(steps) press enter helper. mov eDown(steps) press enter helper.…" at bounding box center [707, 229] width 269 height 171
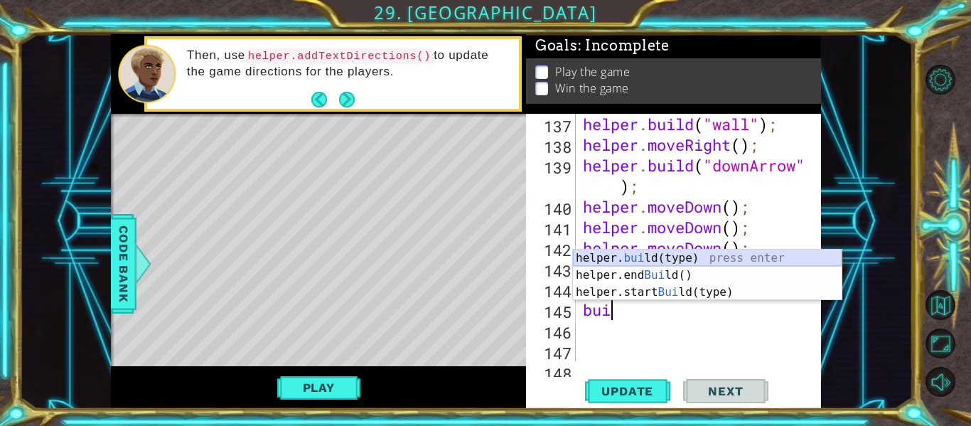
click at [682, 258] on div "helper. [PERSON_NAME](type) press enter helper.end [PERSON_NAME]() press enter …" at bounding box center [707, 291] width 269 height 85
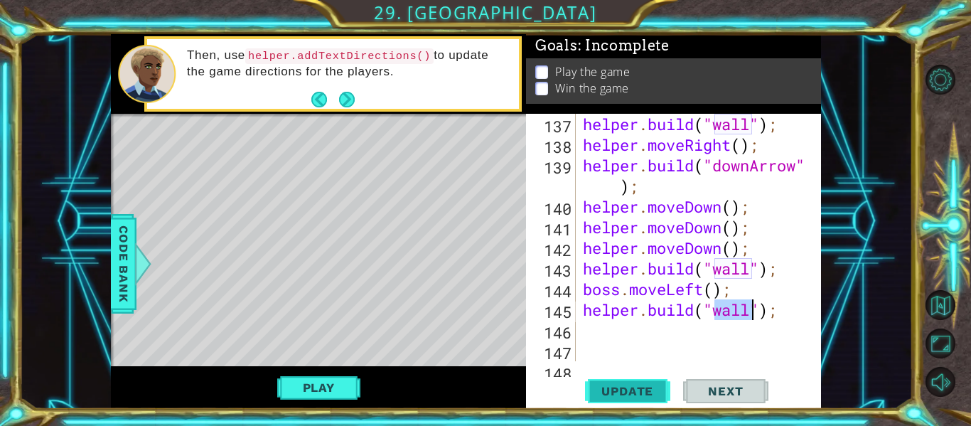
click at [652, 389] on span "Update" at bounding box center [627, 391] width 80 height 14
click at [642, 388] on span "Update" at bounding box center [627, 391] width 80 height 14
click at [621, 286] on div "helper . build ( "wall" ) ; helper . moveRight ( ) ; helper . build ( "downArro…" at bounding box center [702, 258] width 245 height 289
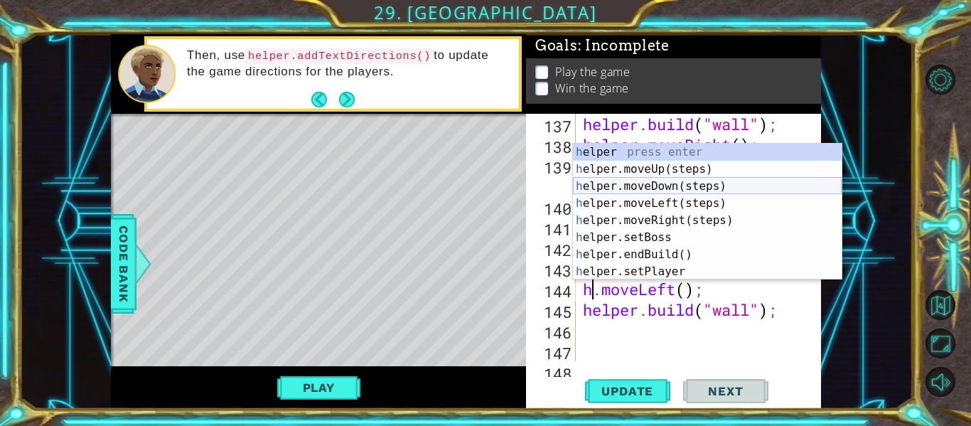
click at [639, 188] on div "h elper press enter h elper.moveUp(steps) press enter h elper.moveDown(steps) p…" at bounding box center [707, 229] width 269 height 171
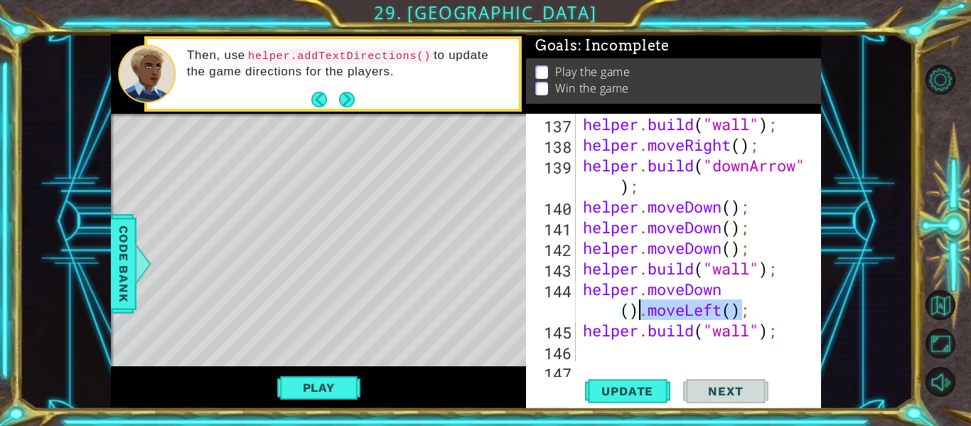
drag, startPoint x: 684, startPoint y: 311, endPoint x: 642, endPoint y: 315, distance: 41.4
click at [642, 315] on div "helper . build ( "wall" ) ; helper . moveRight ( ) ; helper . build ( "downArro…" at bounding box center [702, 258] width 245 height 289
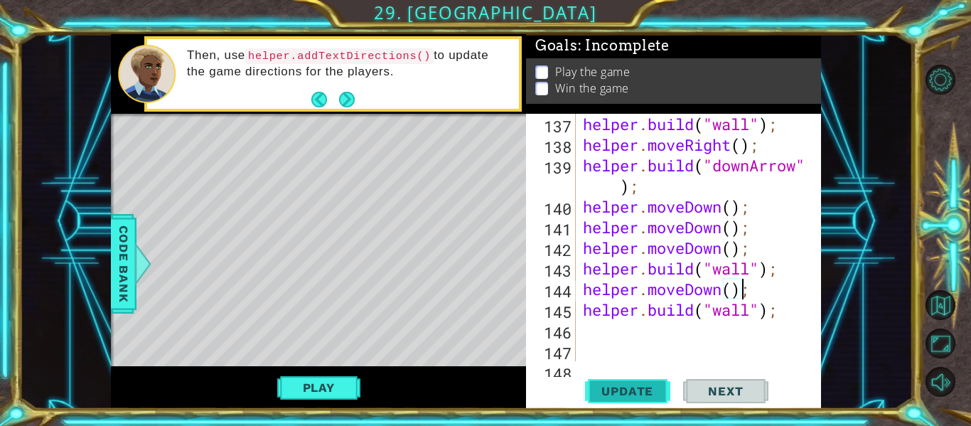
type textarea "helper.moveDown();"
click at [637, 381] on button "Update" at bounding box center [627, 391] width 85 height 29
click at [606, 341] on div "helper . build ( "wall" ) ; helper . moveRight ( ) ; helper . build ( "downArro…" at bounding box center [702, 258] width 245 height 289
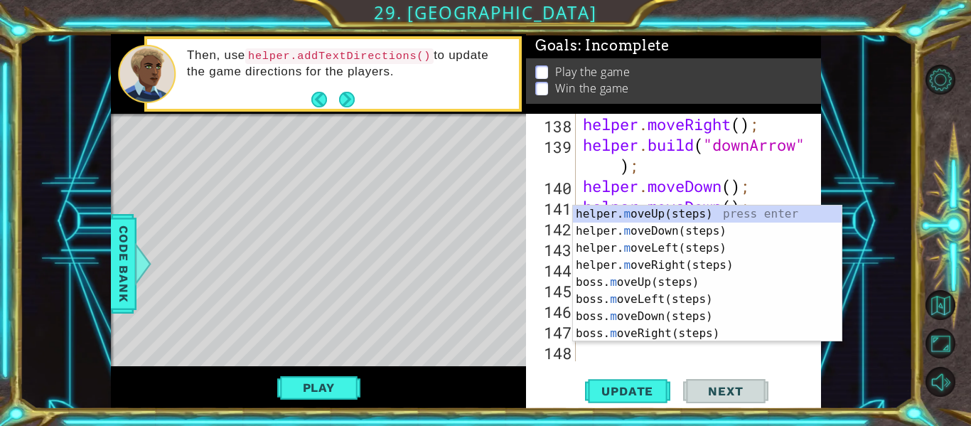
scroll to position [3132, 0]
type textarea "mo"
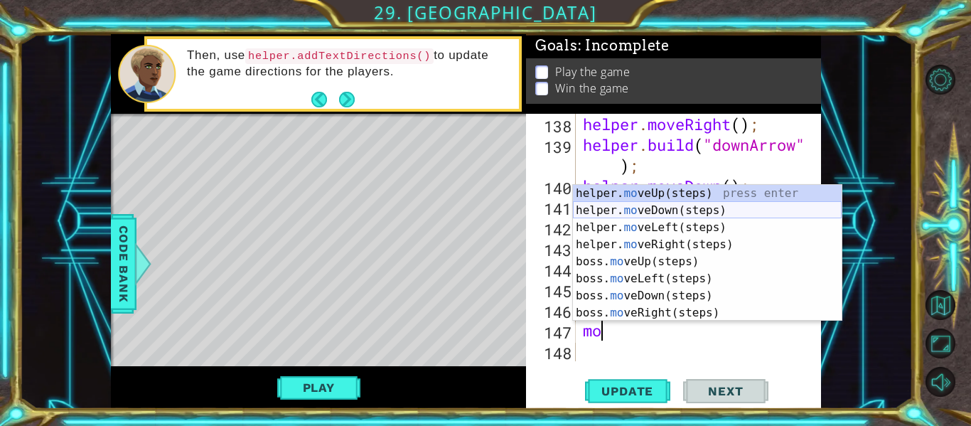
click at [620, 210] on div "helper. mo veUp(steps) press enter helper. mo veDown(steps) press enter helper.…" at bounding box center [707, 270] width 269 height 171
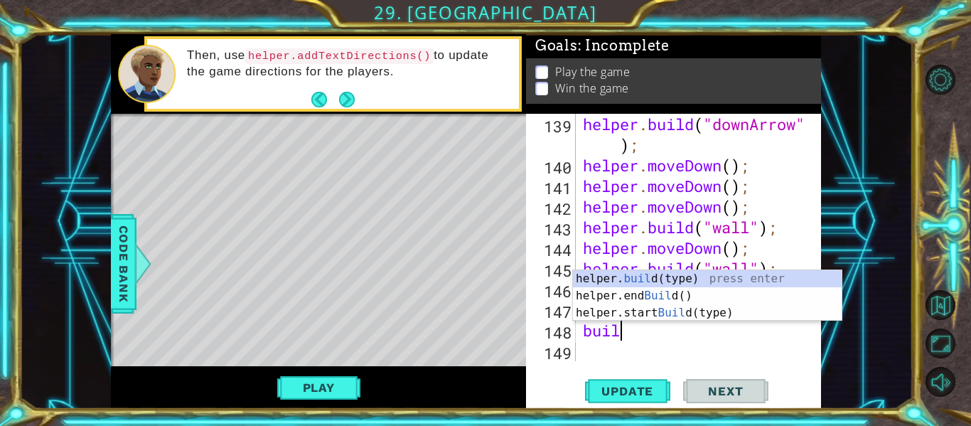
scroll to position [0, 1]
click at [654, 280] on div "helper. build (type) press enter helper.end Build () press enter helper.start B…" at bounding box center [707, 312] width 269 height 85
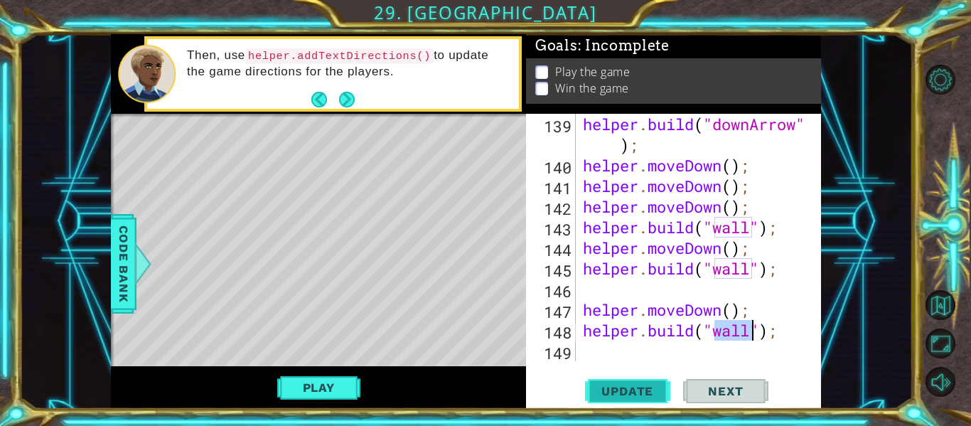
type textarea "[DOMAIN_NAME]("wall");"
click at [632, 397] on span "Update" at bounding box center [627, 391] width 80 height 14
click at [657, 354] on div "helper . build ( "downArrow" ) ; helper . moveDown ( ) ; helper . moveDown ( ) …" at bounding box center [702, 268] width 245 height 309
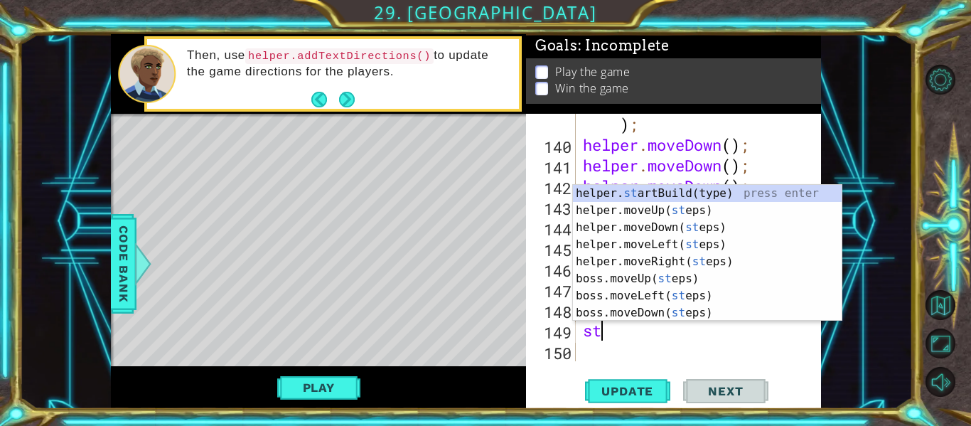
scroll to position [0, 1]
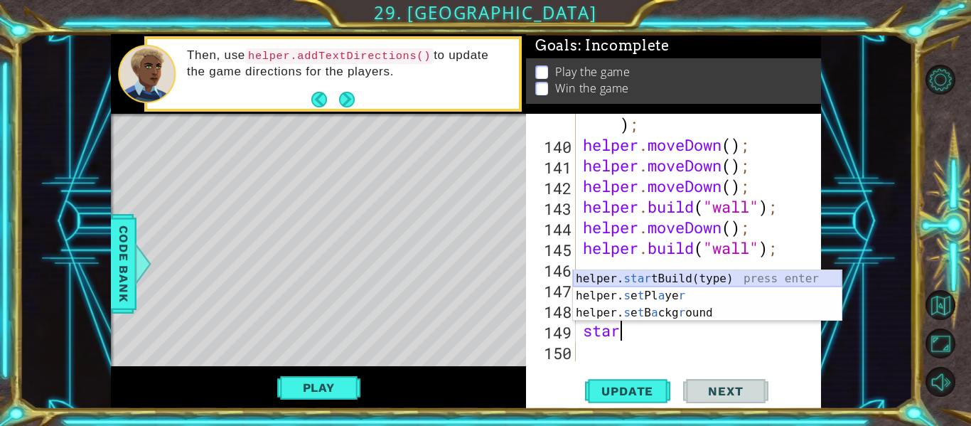
click at [666, 277] on div "helper. star tBuild(type) press enter helper. s e t Pl a ye r press enter helpe…" at bounding box center [707, 312] width 269 height 85
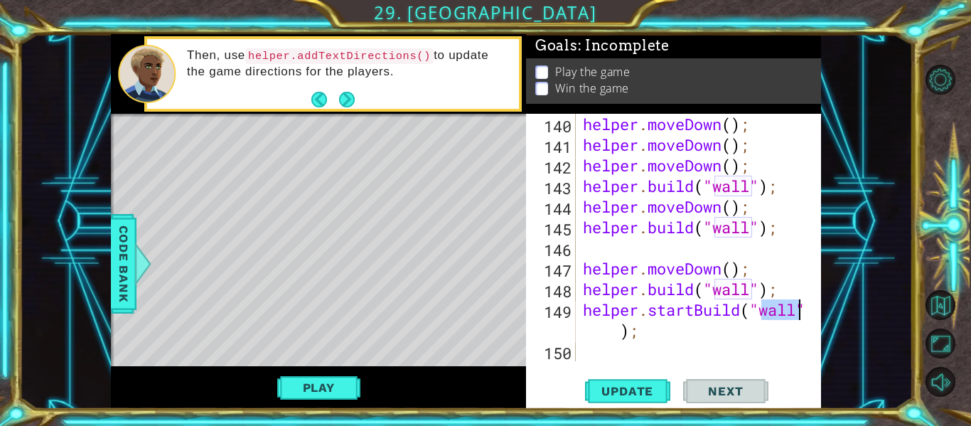
scroll to position [3194, 0]
type textarea "helper.startBuild("wall");"
click at [642, 382] on button "Update" at bounding box center [627, 391] width 85 height 29
click at [640, 362] on div "helper.startBuild("wall"); 140 141 142 143 144 145 146 147 148 149 150 helper .…" at bounding box center [673, 261] width 295 height 295
click at [635, 351] on div "helper . moveDown ( ) ; helper . moveDown ( ) ; helper . moveDown ( ) ; helper …" at bounding box center [702, 258] width 245 height 289
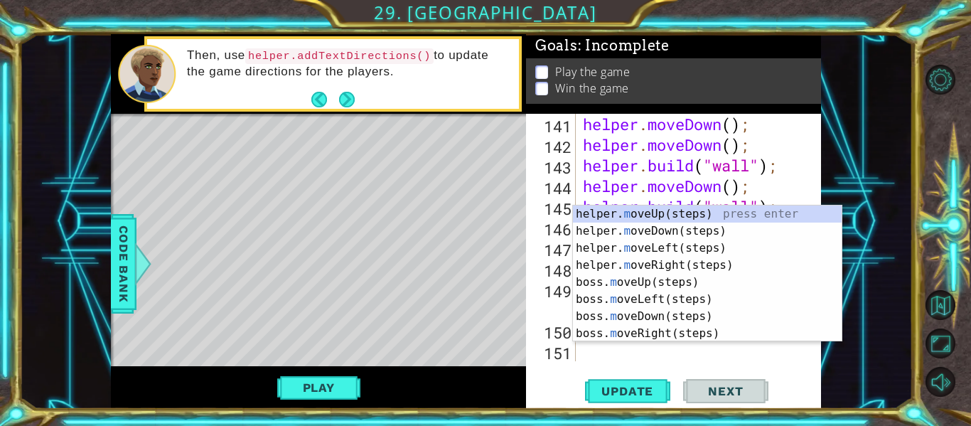
scroll to position [3215, 0]
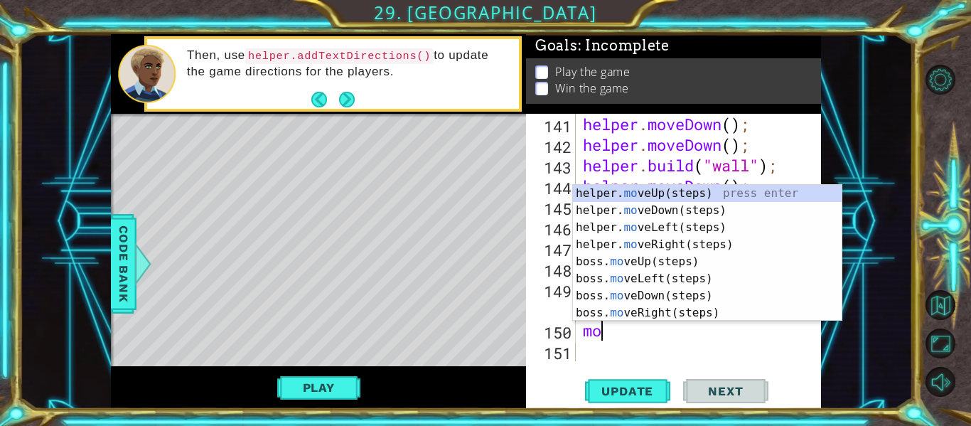
type textarea "mov"
click at [677, 276] on div "helper. mov eUp(steps) press enter helper. mov eDown(steps) press enter helper.…" at bounding box center [707, 270] width 269 height 171
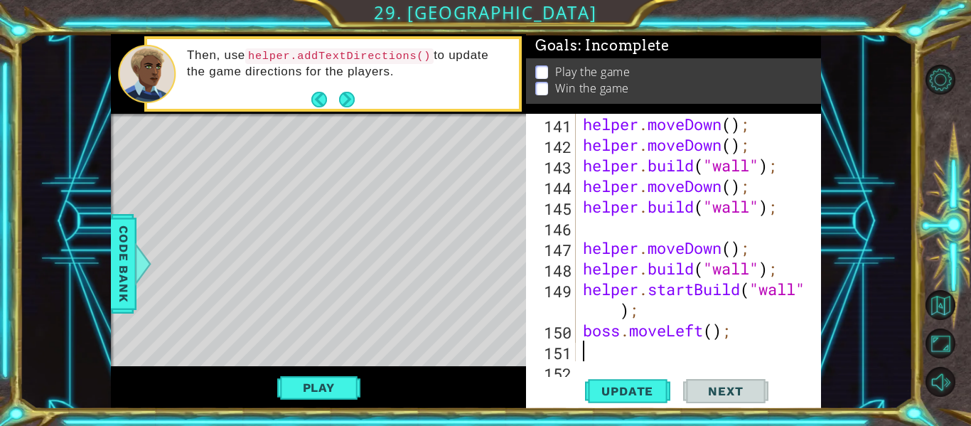
scroll to position [3236, 0]
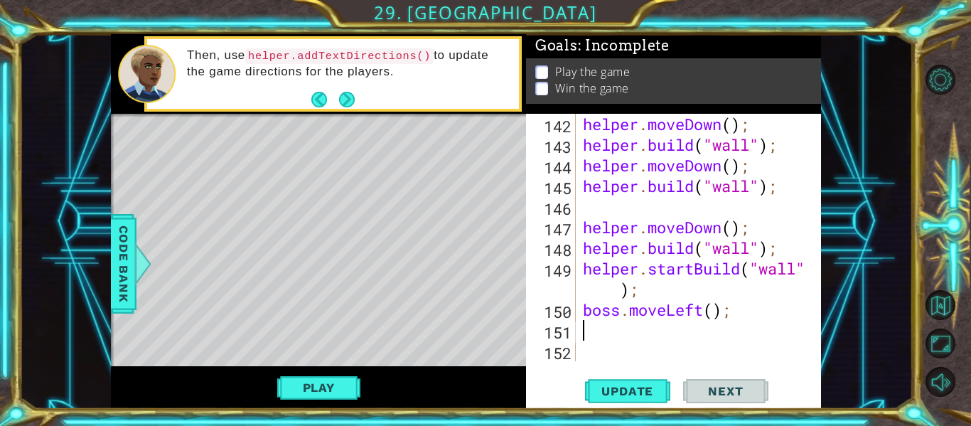
click at [714, 309] on div "helper . moveDown ( ) ; helper . build ( "wall" ) ; helper . moveDown ( ) ; hel…" at bounding box center [702, 258] width 245 height 289
click at [623, 392] on span "Update" at bounding box center [627, 391] width 80 height 14
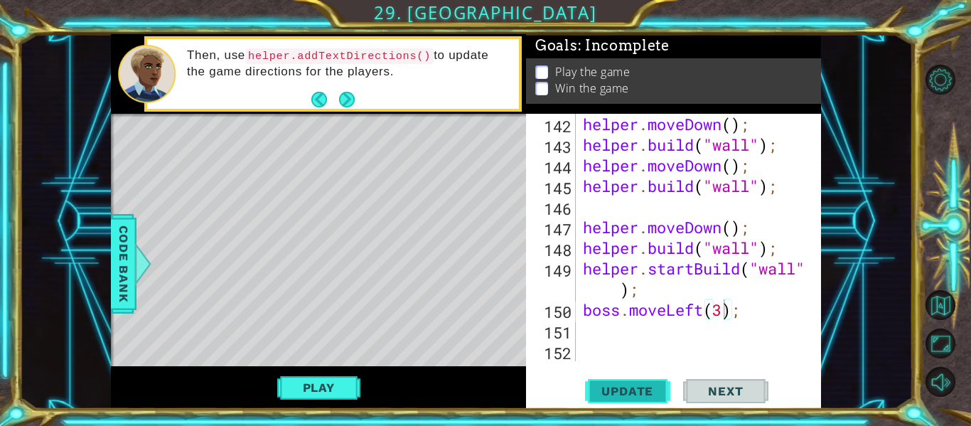
click at [624, 392] on span "Update" at bounding box center [627, 391] width 80 height 14
click at [622, 306] on div "helper . moveDown ( ) ; helper . build ( "wall" ) ; helper . moveDown ( ) ; hel…" at bounding box center [702, 258] width 245 height 289
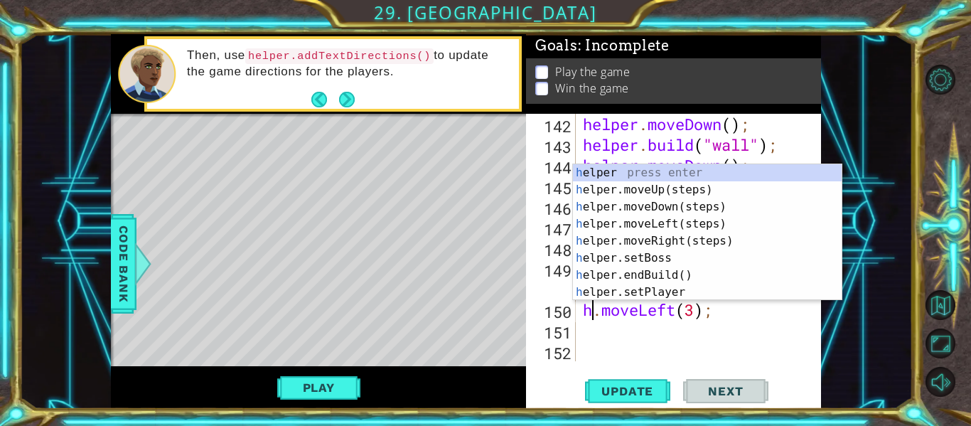
scroll to position [0, 1]
click at [625, 177] on div "h elper press enter h elper.moveUp(steps) press enter h elper.moveDown(steps) p…" at bounding box center [707, 249] width 269 height 171
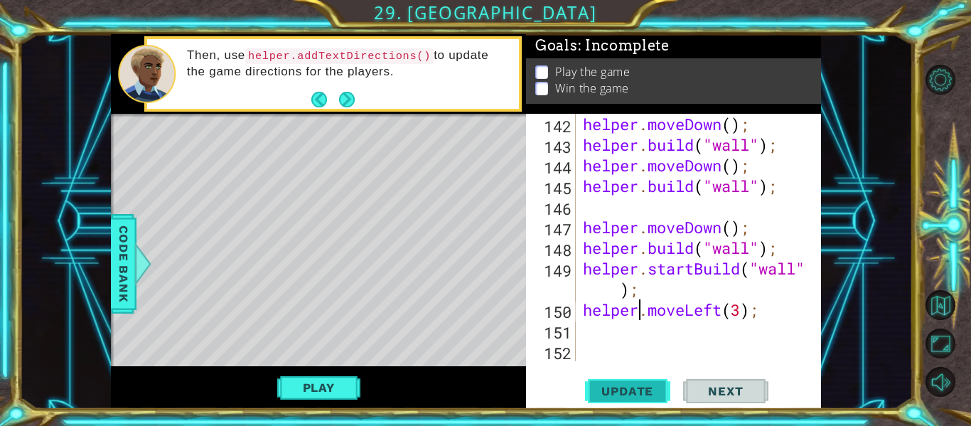
type textarea "helper.moveLeft(3);"
click at [634, 389] on span "Update" at bounding box center [627, 391] width 80 height 14
click at [596, 330] on div "helper . moveDown ( ) ; helper . build ( "wall" ) ; helper . moveDown ( ) ; hel…" at bounding box center [702, 258] width 245 height 289
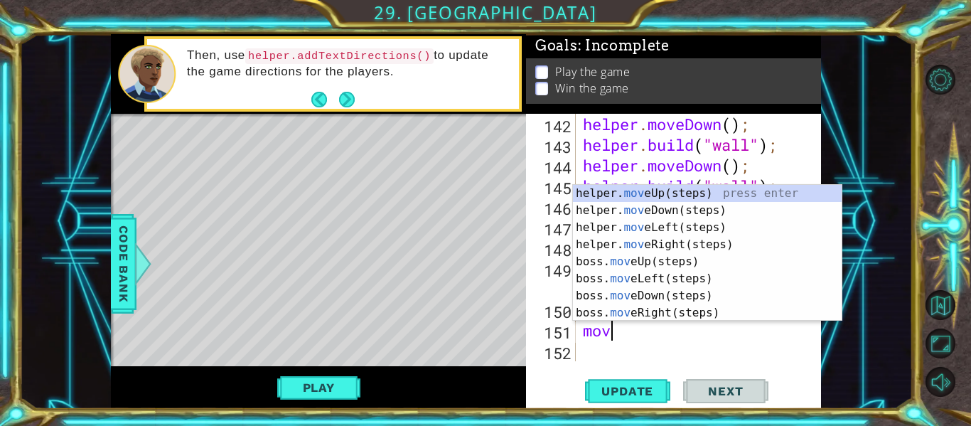
type textarea "move"
click at [655, 199] on div "helper. move Up(steps) press enter helper. move Down(steps) press enter helper.…" at bounding box center [707, 270] width 269 height 171
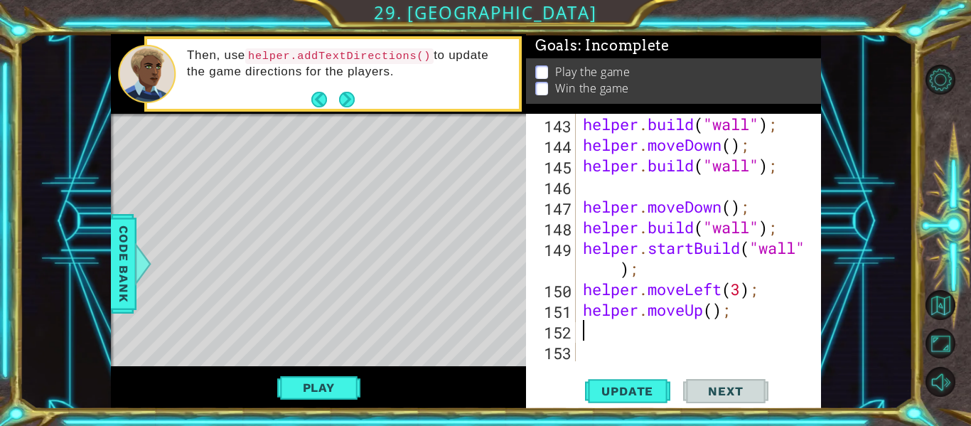
scroll to position [3256, 0]
click at [716, 313] on div "helper . build ( "wall" ) ; helper . moveDown ( ) ; helper . build ( "wall" ) ;…" at bounding box center [702, 258] width 245 height 289
type textarea "helper.moveUp(2);"
click at [641, 380] on button "Update" at bounding box center [627, 391] width 85 height 29
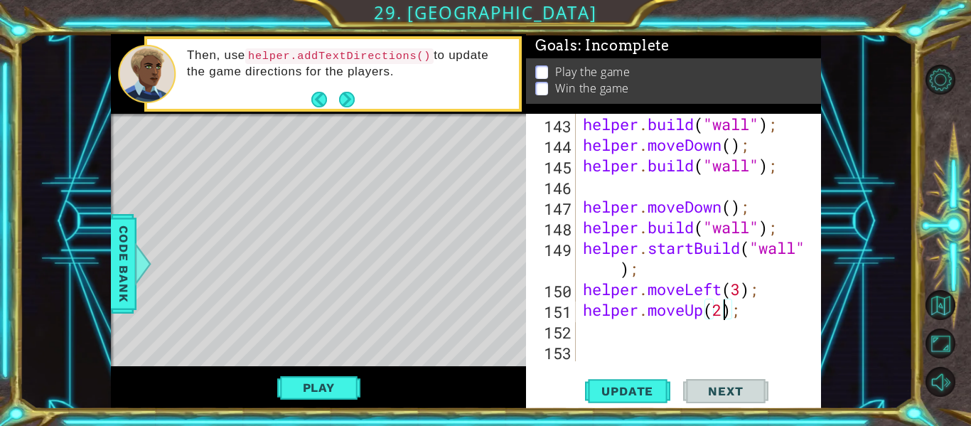
click at [687, 338] on div "helper . build ( "wall" ) ; helper . moveDown ( ) ; helper . build ( "wall" ) ;…" at bounding box center [702, 258] width 245 height 289
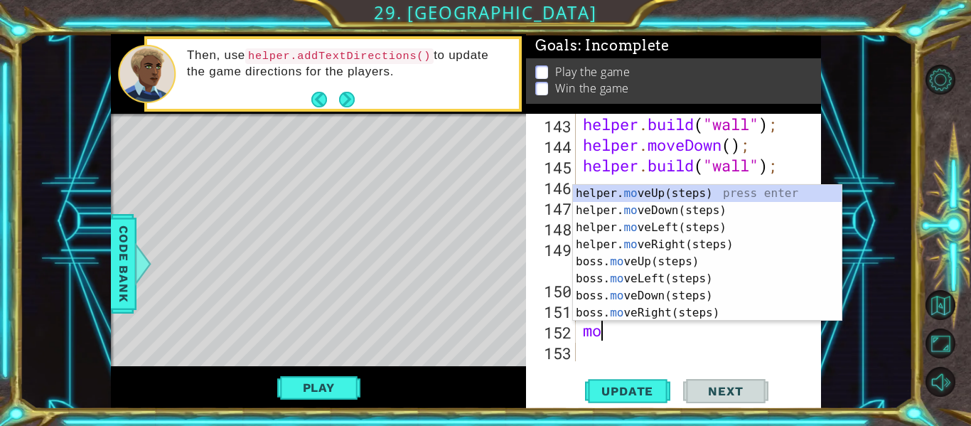
type textarea "mov"
click at [685, 242] on div "helper. mov eUp(steps) press enter helper. mov eDown(steps) press enter helper.…" at bounding box center [707, 270] width 269 height 171
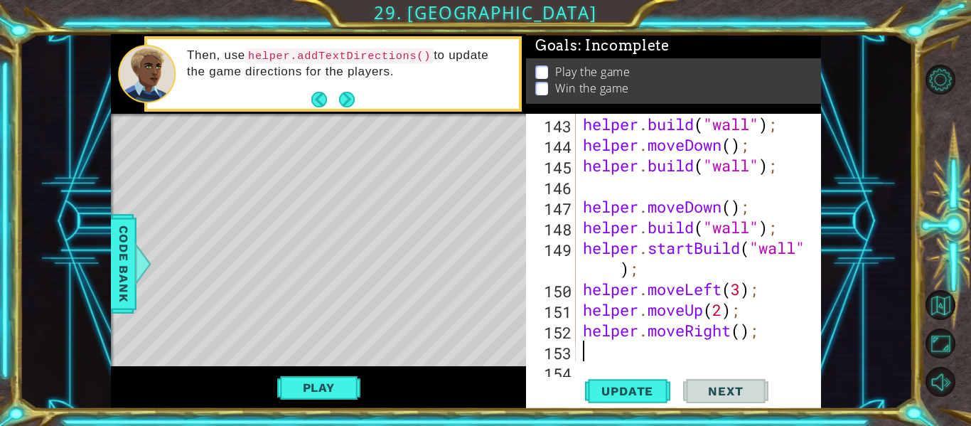
scroll to position [3277, 0]
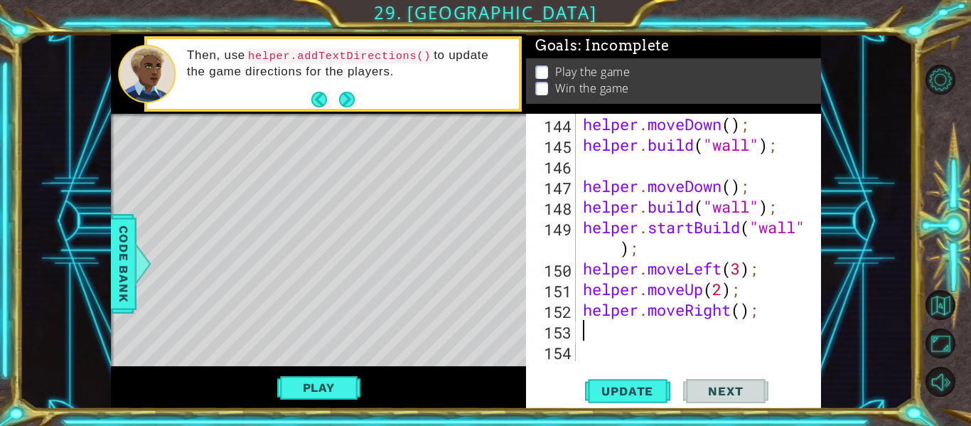
click at [745, 309] on div "helper . moveDown ( ) ; helper . build ( "wall" ) ; helper . moveDown ( ) ; hel…" at bounding box center [702, 258] width 245 height 289
type textarea "helper.moveRight(2);"
click at [637, 383] on button "Update" at bounding box center [627, 391] width 85 height 29
click at [698, 330] on div "helper . moveDown ( ) ; helper . build ( "wall" ) ; helper . moveDown ( ) ; hel…" at bounding box center [702, 258] width 245 height 289
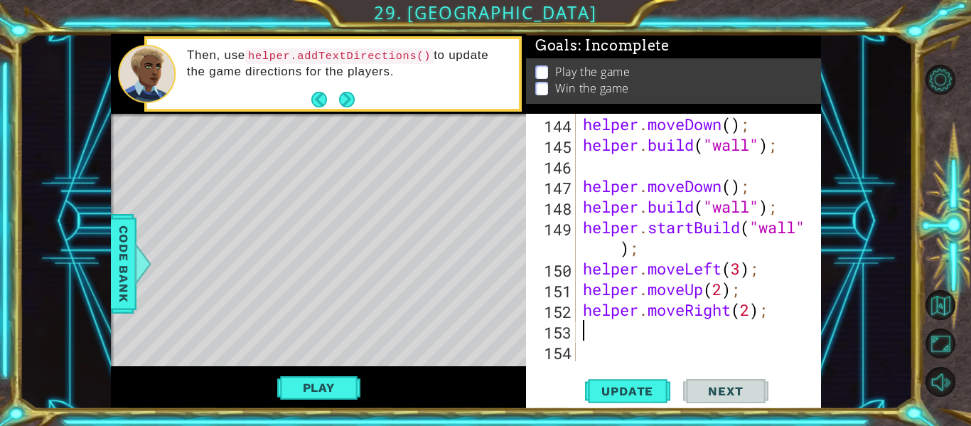
scroll to position [0, 0]
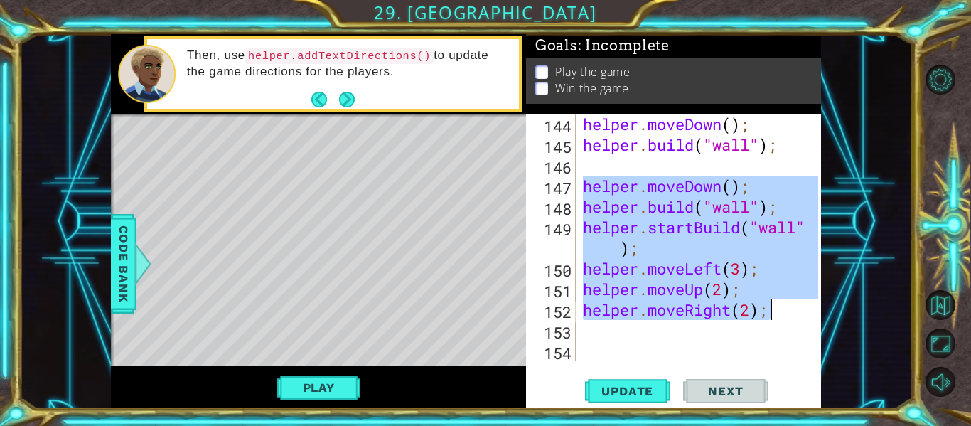
drag, startPoint x: 583, startPoint y: 181, endPoint x: 769, endPoint y: 319, distance: 231.7
click at [769, 319] on div "helper . moveDown ( ) ; helper . build ( "wall" ) ; helper . moveDown ( ) ; hel…" at bounding box center [702, 258] width 245 height 289
type textarea "helper.moveUp(2); helper.moveRight(2);"
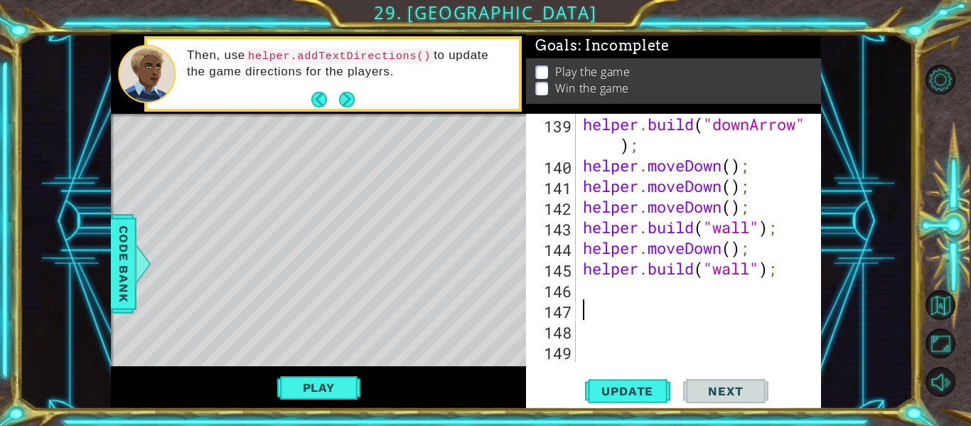
scroll to position [3153, 0]
click at [640, 386] on span "Update" at bounding box center [627, 391] width 80 height 14
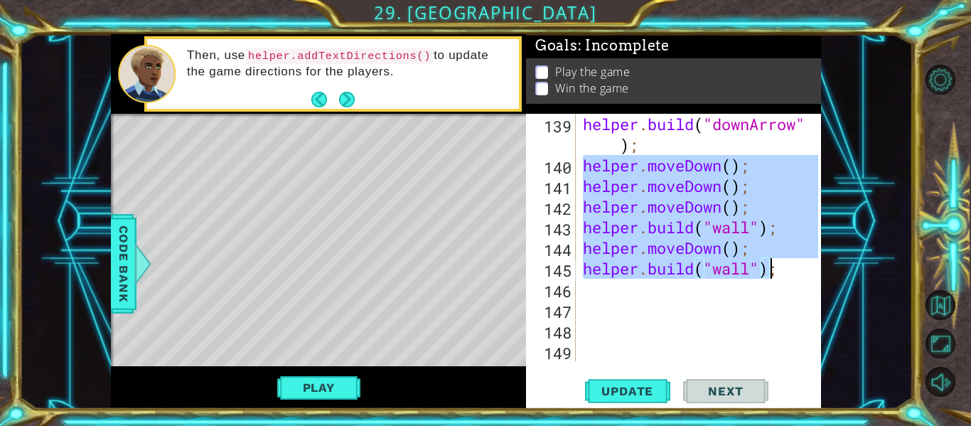
drag, startPoint x: 587, startPoint y: 163, endPoint x: 775, endPoint y: 269, distance: 216.0
click at [775, 269] on div "helper . build ( "downArrow" ) ; helper . moveDown ( ) ; helper . moveDown ( ) …" at bounding box center [702, 268] width 245 height 309
type textarea "helper.moveDown(); [DOMAIN_NAME]("wall");"
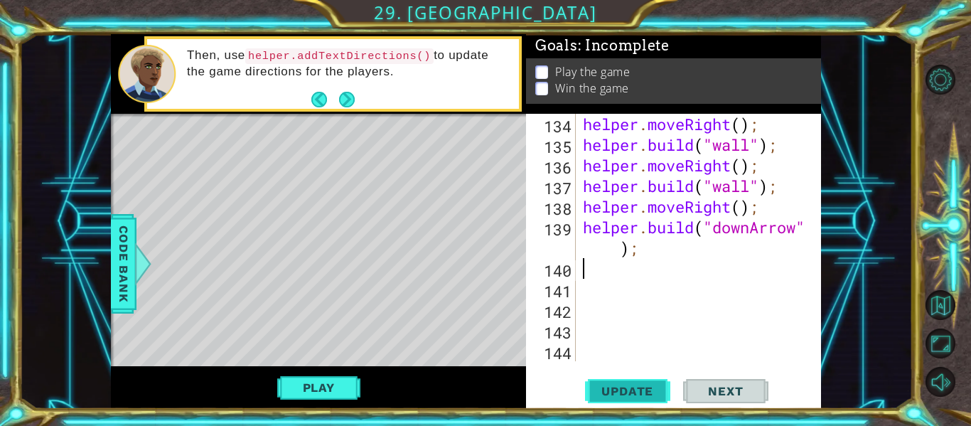
click at [645, 393] on span "Update" at bounding box center [627, 391] width 80 height 14
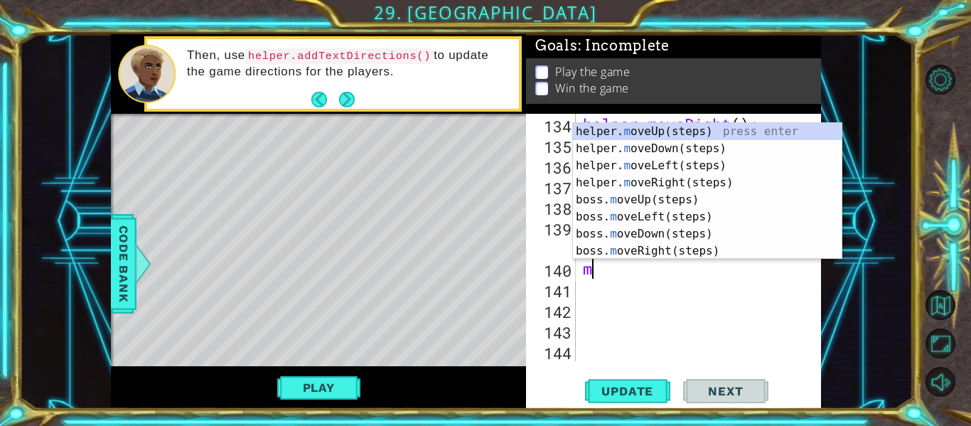
type textarea "mo"
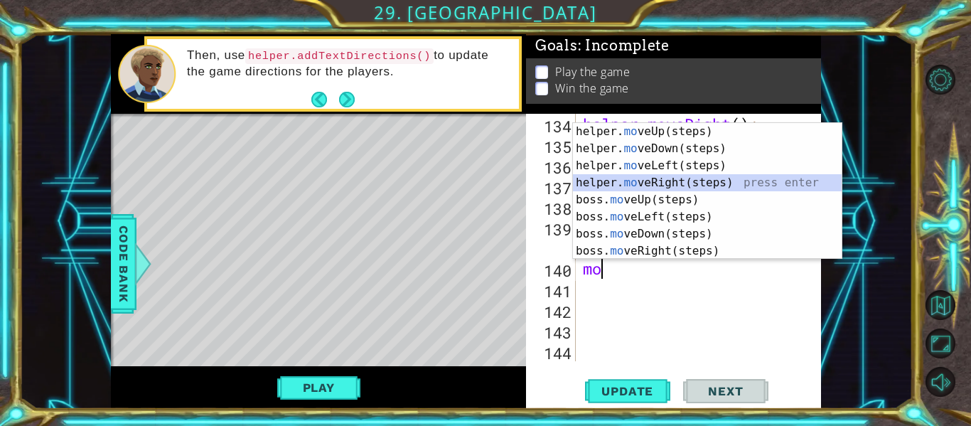
click at [658, 185] on div "helper. mo veUp(steps) press enter helper. mo veDown(steps) press enter helper.…" at bounding box center [707, 208] width 269 height 171
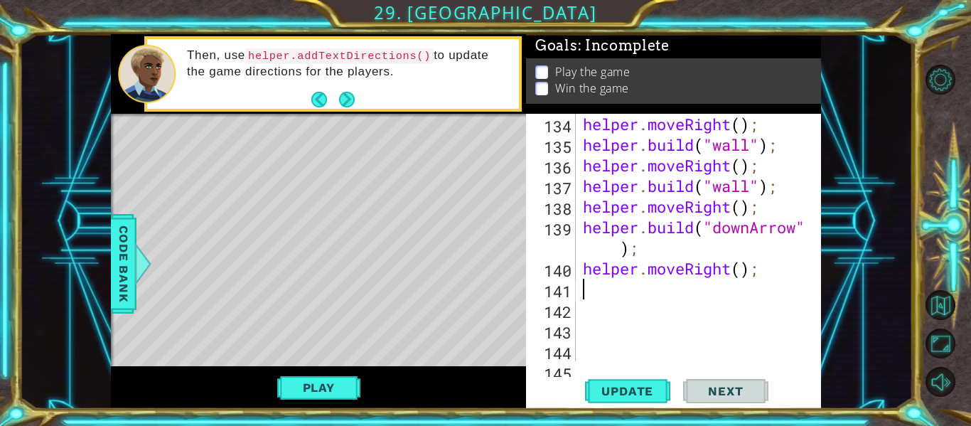
click at [738, 264] on div "helper . moveRight ( ) ; helper . build ( "wall" ) ; helper . moveRight ( ) ; h…" at bounding box center [702, 258] width 245 height 289
type textarea "helper.moveRight(2);"
click at [653, 382] on button "Update" at bounding box center [627, 391] width 85 height 29
click at [632, 300] on div "helper . moveRight ( ) ; helper . build ( "wall" ) ; helper . moveRight ( ) ; h…" at bounding box center [702, 258] width 245 height 289
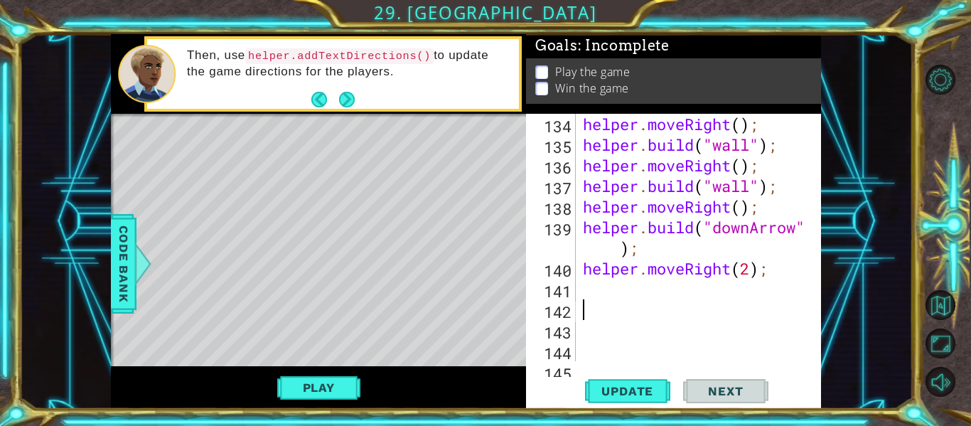
scroll to position [0, 0]
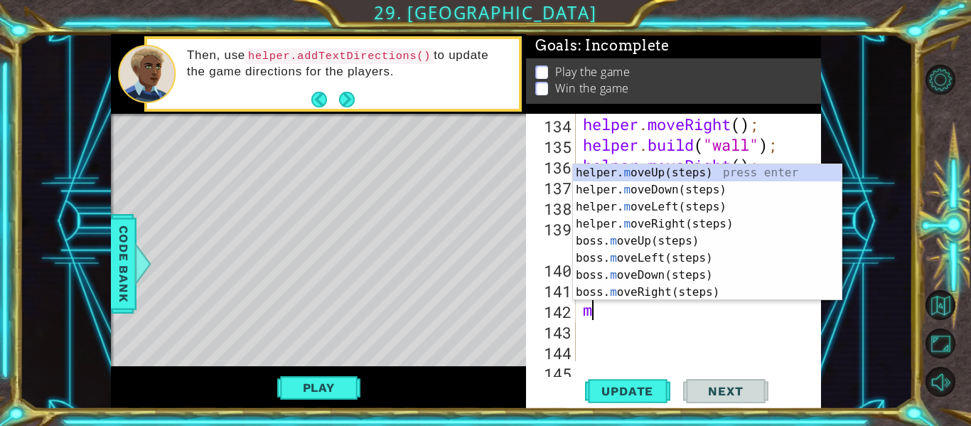
type textarea "mo"
click at [684, 187] on div "helper. mo veUp(steps) press enter helper. mo veDown(steps) press enter helper.…" at bounding box center [707, 249] width 269 height 171
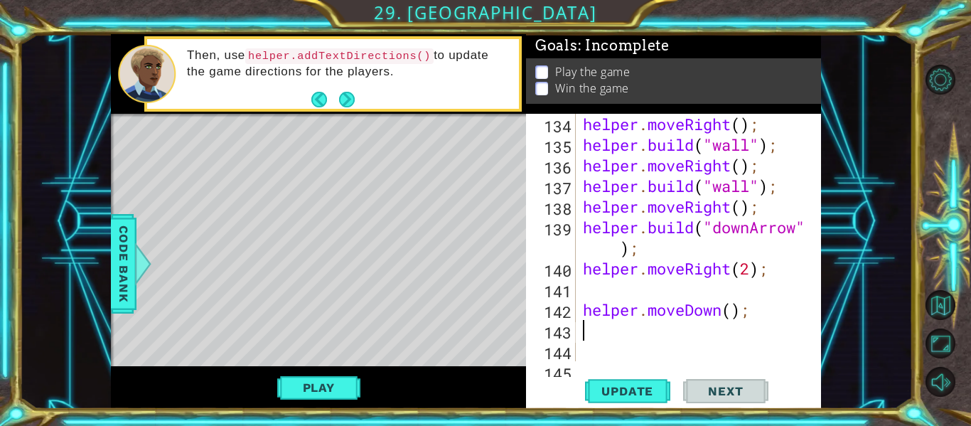
click at [735, 312] on div "helper . moveRight ( ) ; helper . build ( "wall" ) ; helper . moveRight ( ) ; h…" at bounding box center [702, 258] width 245 height 289
type textarea "helper.moveDown(5);"
click at [730, 327] on div "helper . moveRight ( ) ; helper . build ( "wall" ) ; helper . moveRight ( ) ; h…" at bounding box center [702, 258] width 245 height 289
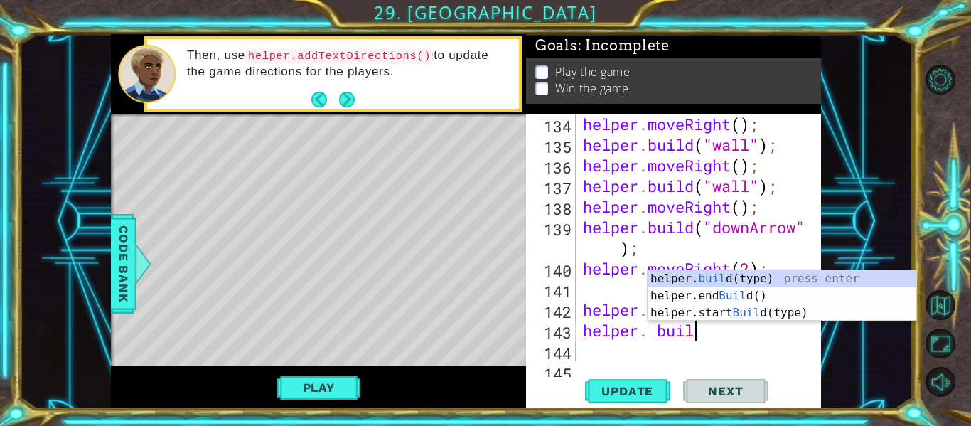
scroll to position [0, 5]
click at [647, 388] on span "Update" at bounding box center [627, 391] width 80 height 14
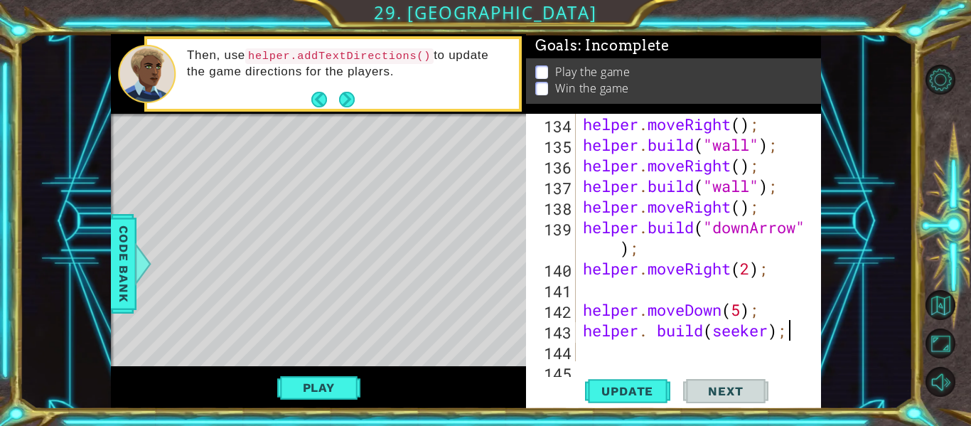
scroll to position [0, 9]
click at [614, 393] on span "Update" at bounding box center [627, 391] width 80 height 14
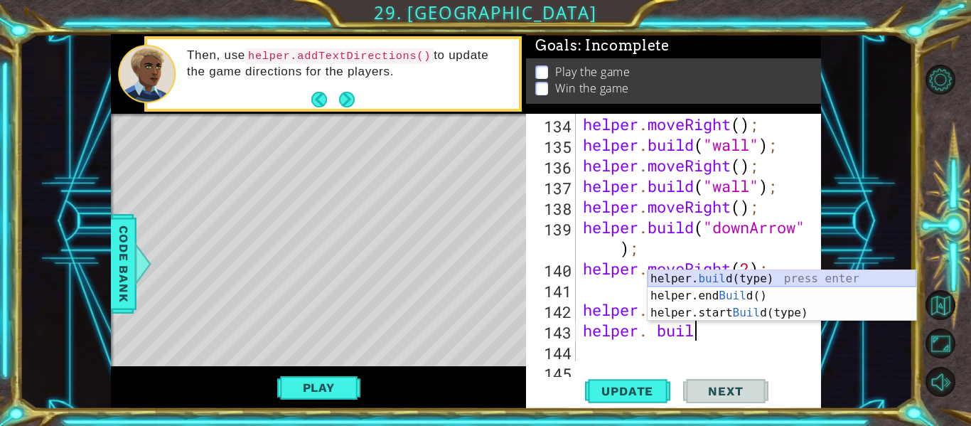
click at [759, 279] on div "helper. buil d(type) press enter helper.end Buil d() press enter helper.start B…" at bounding box center [781, 312] width 269 height 85
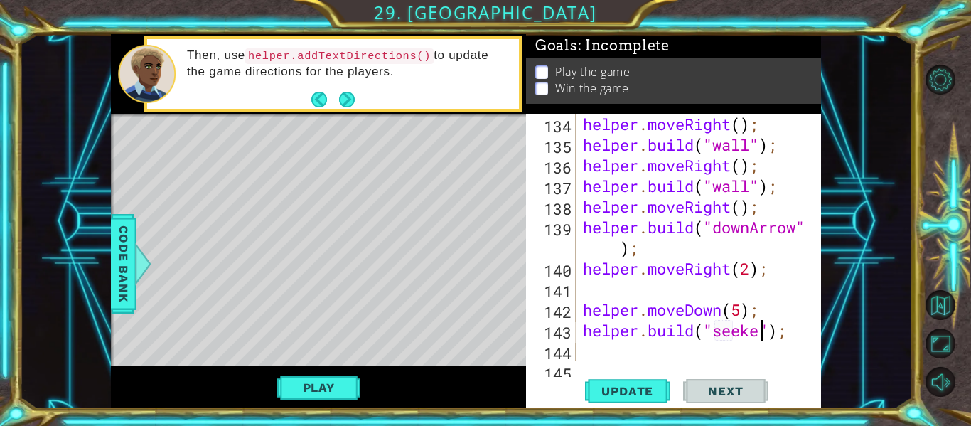
scroll to position [0, 9]
click at [652, 389] on span "Update" at bounding box center [627, 391] width 80 height 14
click at [287, 397] on button "Play" at bounding box center [318, 387] width 83 height 27
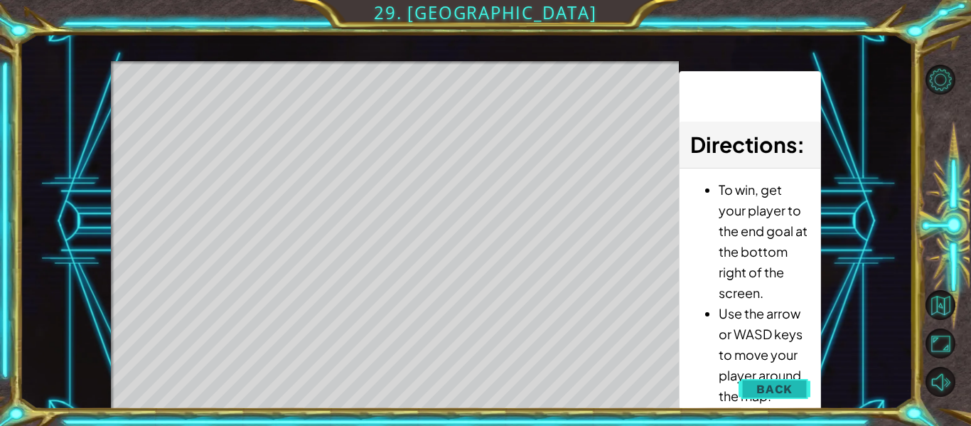
click at [785, 383] on span "Back" at bounding box center [774, 389] width 36 height 14
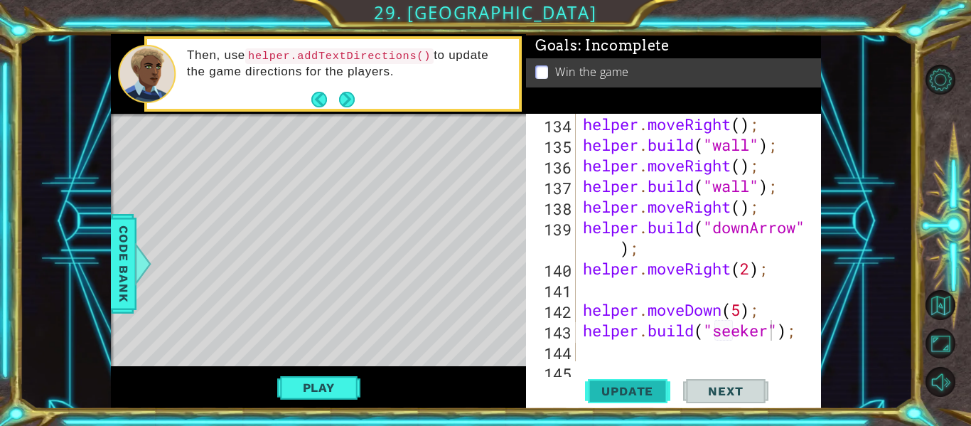
click at [603, 377] on button "Update" at bounding box center [627, 391] width 85 height 29
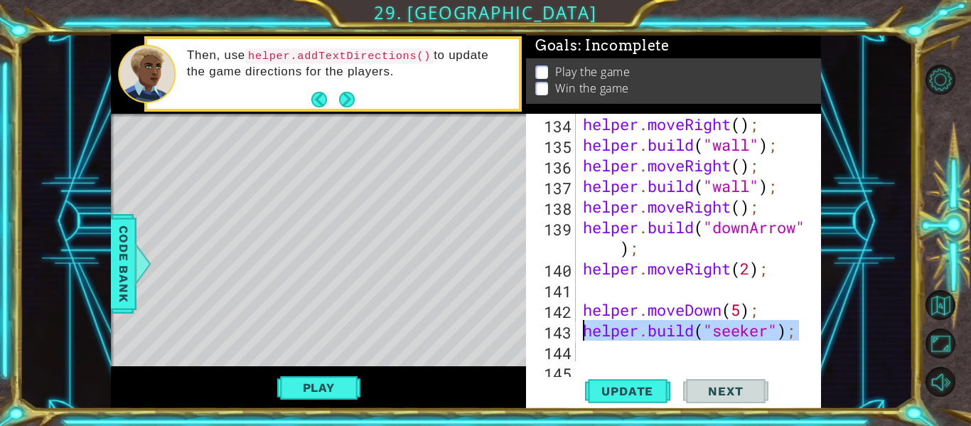
drag, startPoint x: 798, startPoint y: 333, endPoint x: 588, endPoint y: 328, distance: 209.7
click at [588, 328] on div "helper . moveRight ( ) ; helper . build ( "wall" ) ; helper . moveRight ( ) ; h…" at bounding box center [702, 258] width 245 height 289
type textarea "h"
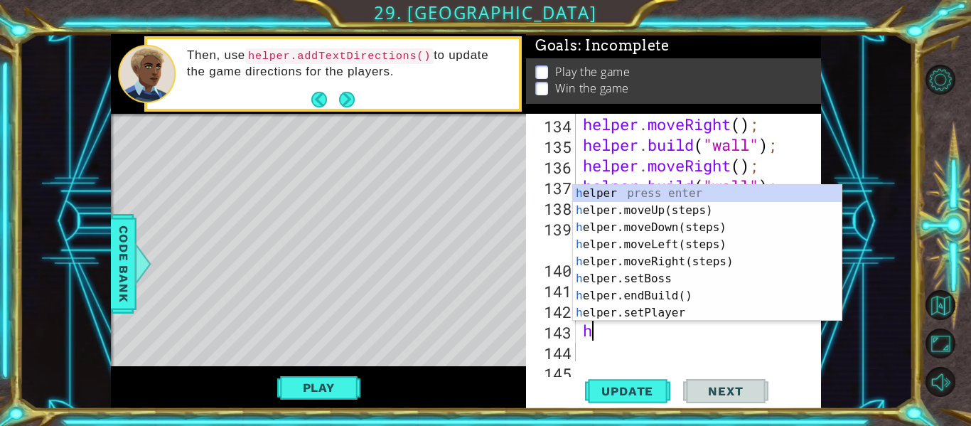
scroll to position [0, 0]
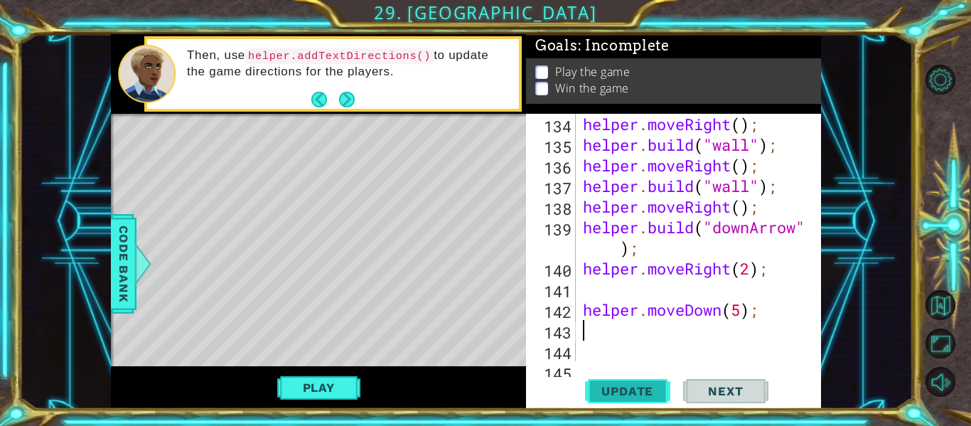
click at [620, 390] on span "Update" at bounding box center [627, 391] width 80 height 14
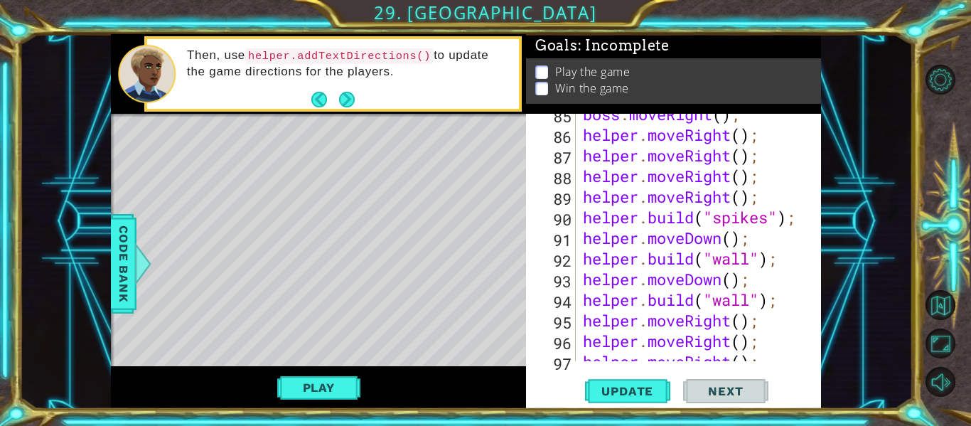
scroll to position [2057, 0]
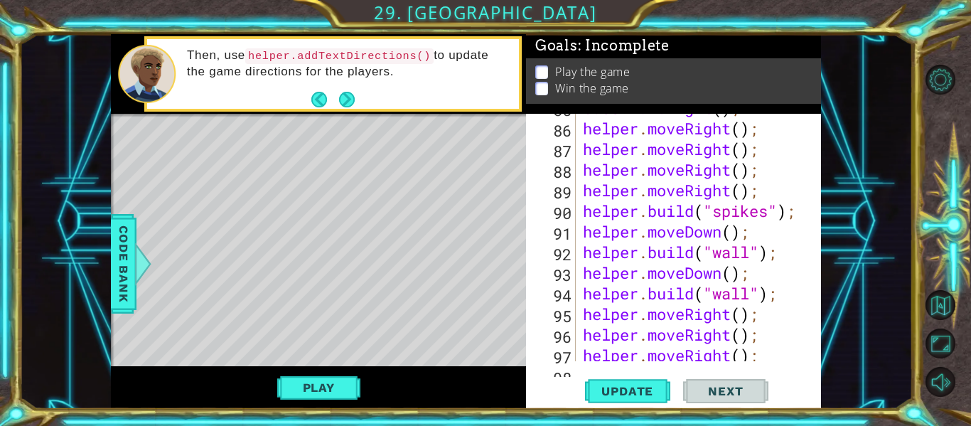
click at [750, 248] on div "boss . moveRight ( ) ; helper . moveRight ( ) ; helper . moveRight ( ) ; helper…" at bounding box center [702, 241] width 245 height 289
click at [777, 254] on div "boss . moveRight ( ) ; helper . moveRight ( ) ; helper . moveRight ( ) ; helper…" at bounding box center [702, 241] width 245 height 289
click at [753, 249] on div "boss . moveRight ( ) ; helper . moveRight ( ) ; helper . moveRight ( ) ; helper…" at bounding box center [702, 241] width 245 height 289
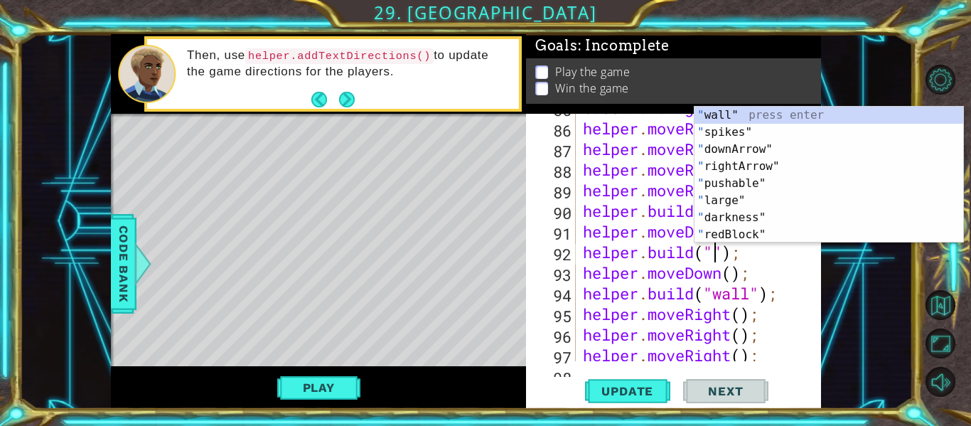
scroll to position [0, 6]
click at [739, 132] on div "" wall" press enter " spikes" press enter " downArrow" press enter " rightArrow…" at bounding box center [828, 192] width 269 height 171
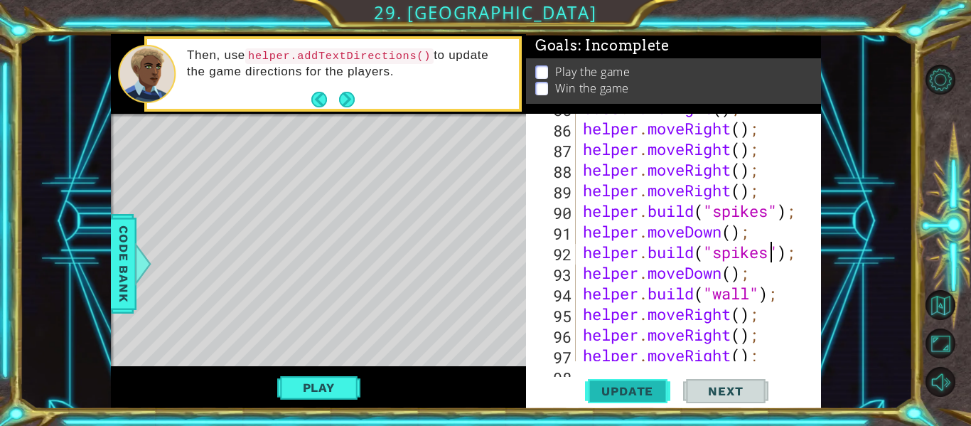
type textarea "[DOMAIN_NAME]("spikes");"
click at [642, 392] on span "Update" at bounding box center [627, 391] width 80 height 14
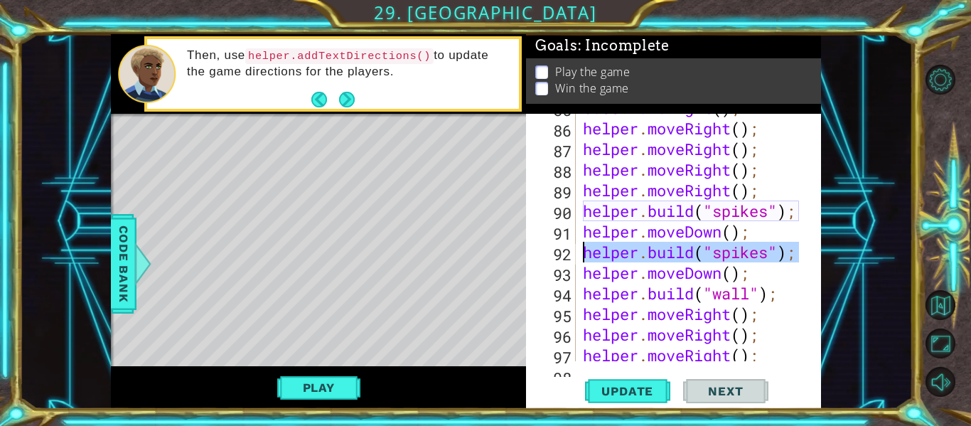
drag, startPoint x: 801, startPoint y: 252, endPoint x: 585, endPoint y: 251, distance: 216.0
click at [585, 251] on div "boss . moveRight ( ) ; helper . moveRight ( ) ; helper . moveRight ( ) ; helper…" at bounding box center [702, 241] width 245 height 289
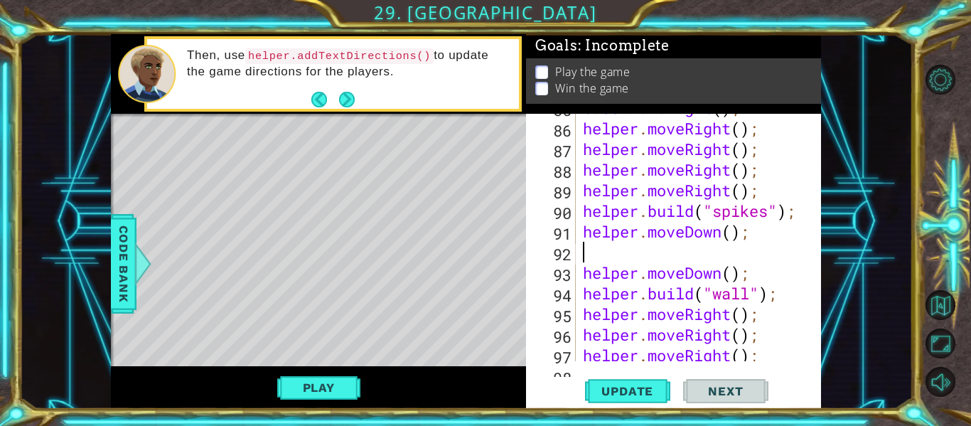
scroll to position [0, 0]
click at [599, 397] on span "Update" at bounding box center [627, 391] width 80 height 14
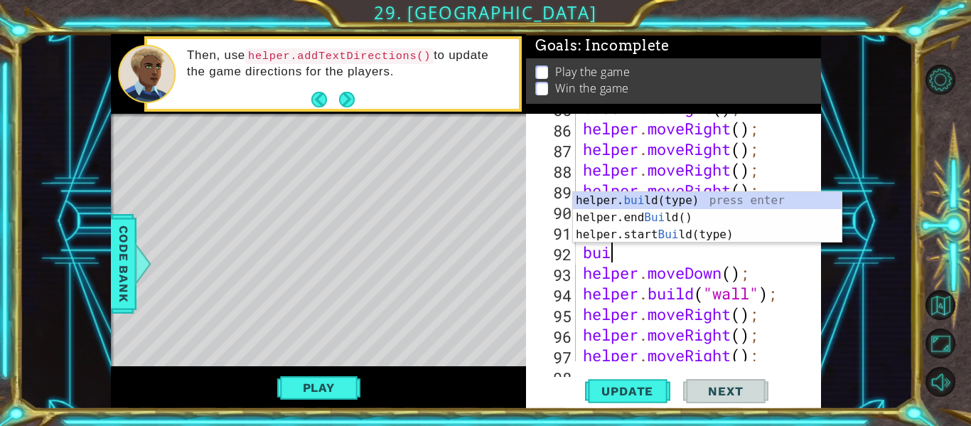
scroll to position [0, 1]
click at [667, 203] on div "helper. buil d(type) press enter helper.end Buil d() press enter helper.start B…" at bounding box center [707, 234] width 269 height 85
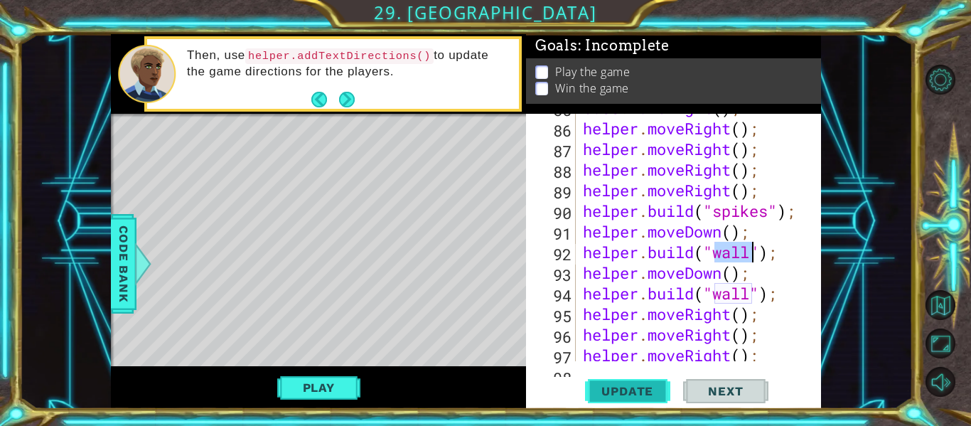
click at [656, 386] on span "Update" at bounding box center [627, 391] width 80 height 14
click at [750, 293] on div "boss . moveRight ( ) ; helper . moveRight ( ) ; helper . moveRight ( ) ; helper…" at bounding box center [702, 241] width 245 height 289
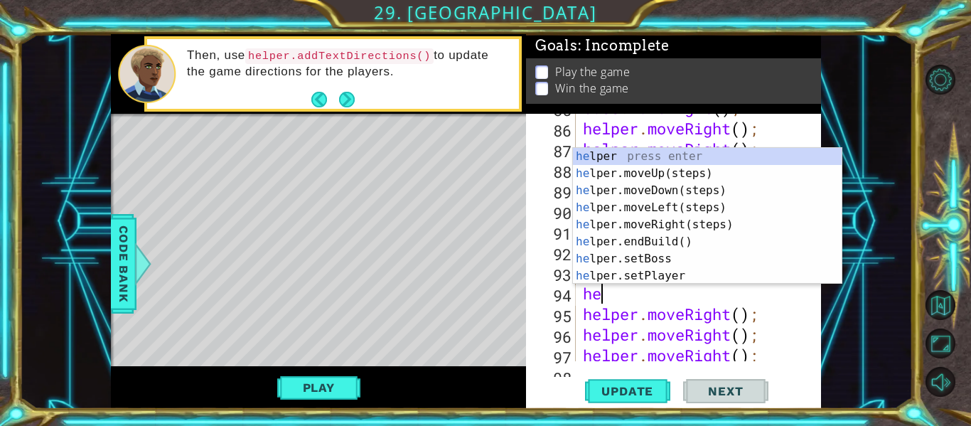
scroll to position [0, 0]
type textarea "h"
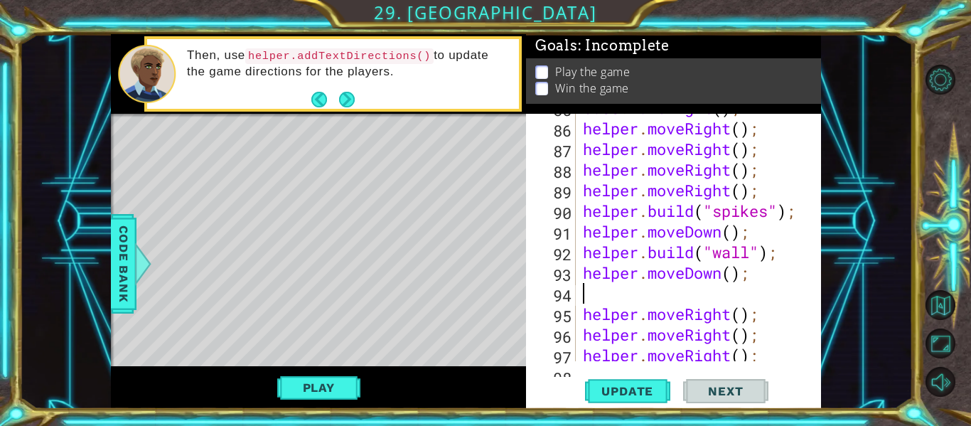
type textarea "helper.moveDown();"
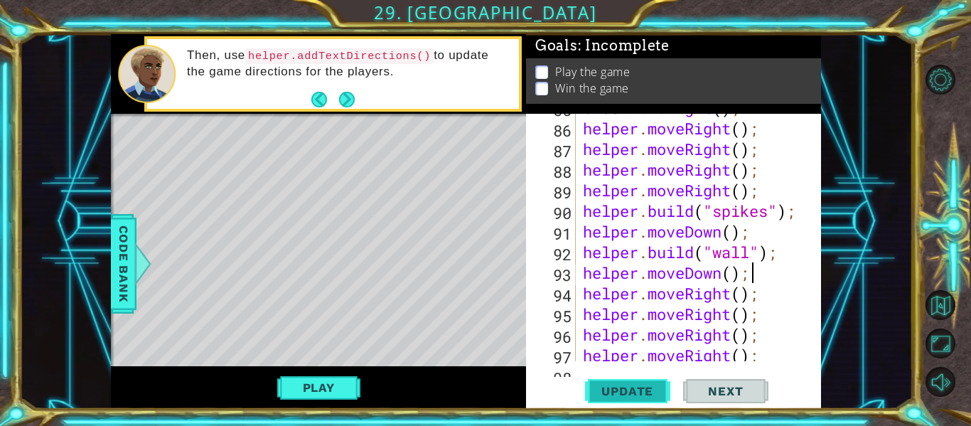
click at [605, 398] on button "Update" at bounding box center [627, 391] width 85 height 29
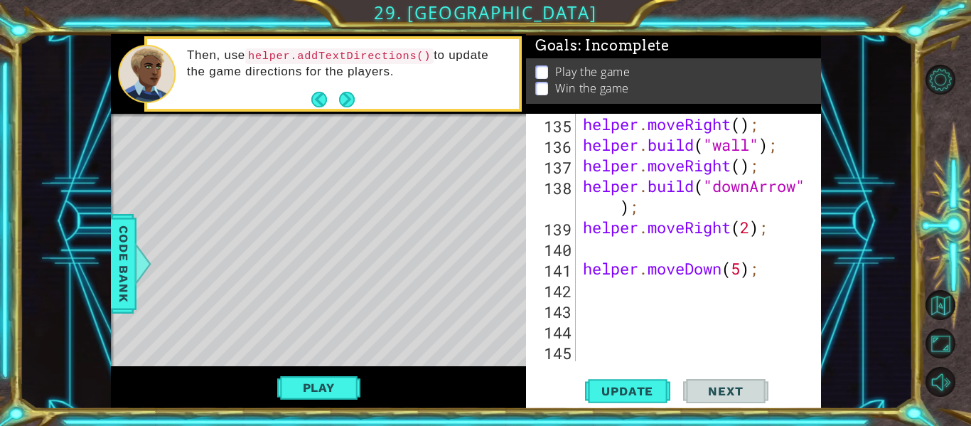
scroll to position [3071, 0]
click at [644, 291] on div "helper . moveRight ( ) ; helper . build ( "wall" ) ; helper . moveRight ( ) ; h…" at bounding box center [702, 258] width 245 height 289
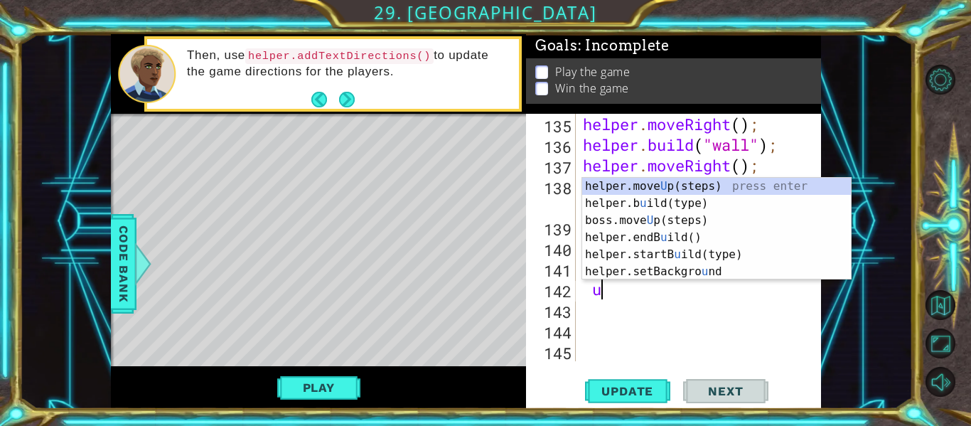
type textarea "up"
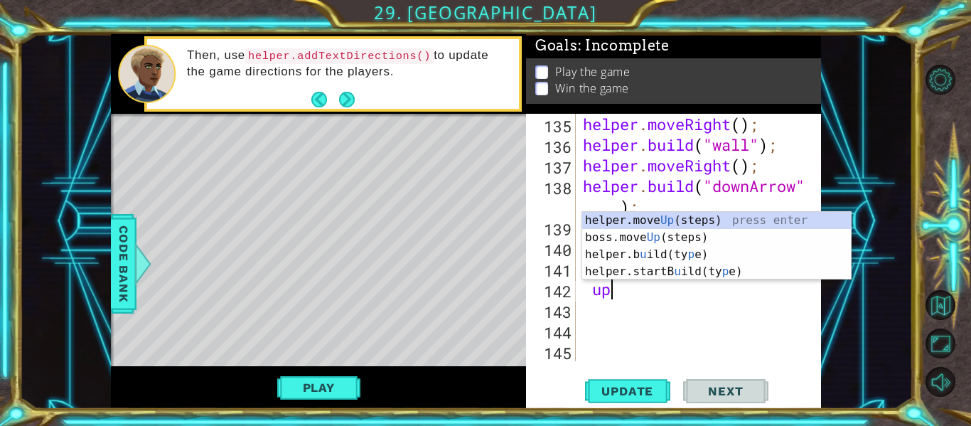
scroll to position [0, 1]
click at [672, 222] on div "helper.move Up (steps) press enter boss.move Up (steps) press enter helper.b u …" at bounding box center [716, 263] width 269 height 102
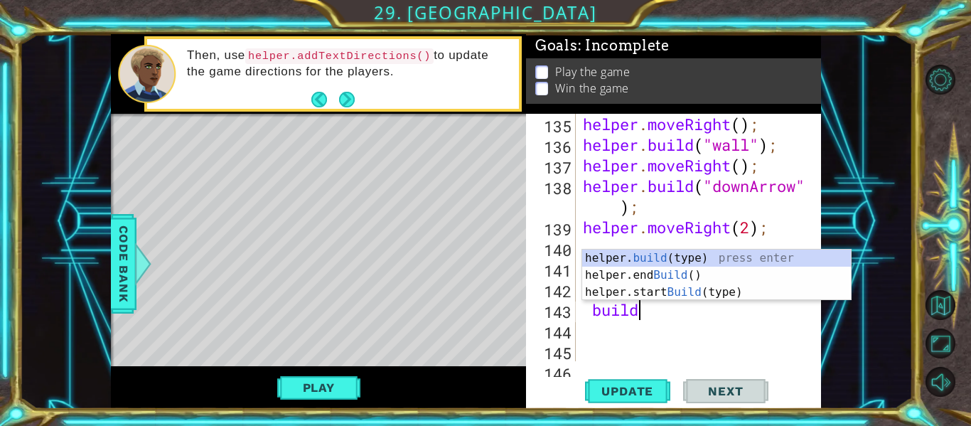
scroll to position [0, 2]
click at [678, 256] on div "helper. build (type) press enter helper.end Build () press enter helper.start B…" at bounding box center [716, 291] width 269 height 85
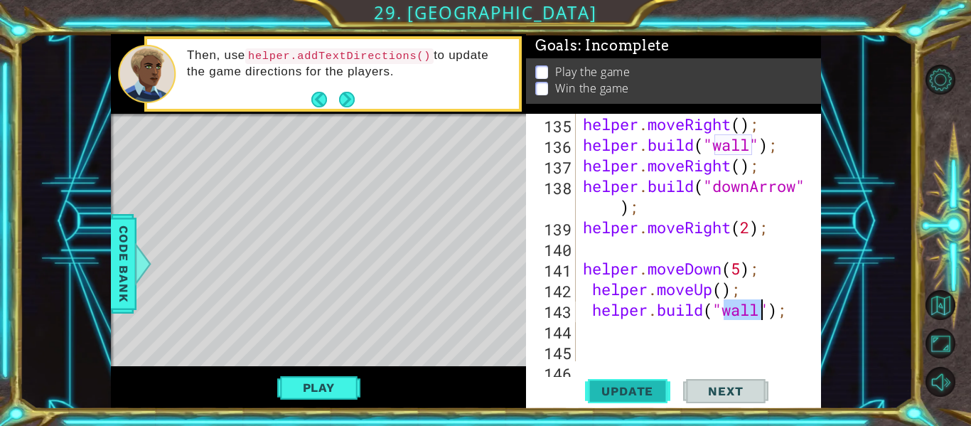
type textarea "[DOMAIN_NAME]("wall");"
click at [637, 389] on span "Update" at bounding box center [627, 391] width 80 height 14
click at [651, 331] on div "helper . moveRight ( ) ; helper . build ( "wall" ) ; helper . moveRight ( ) ; h…" at bounding box center [702, 258] width 245 height 289
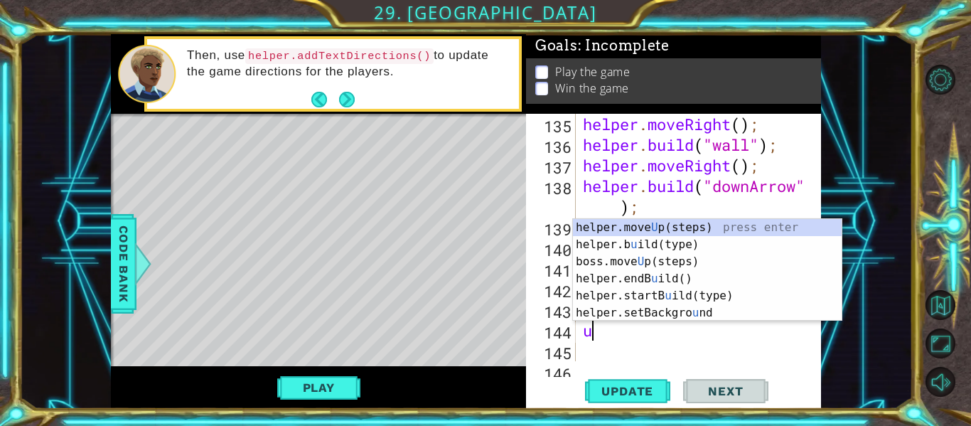
type textarea "up"
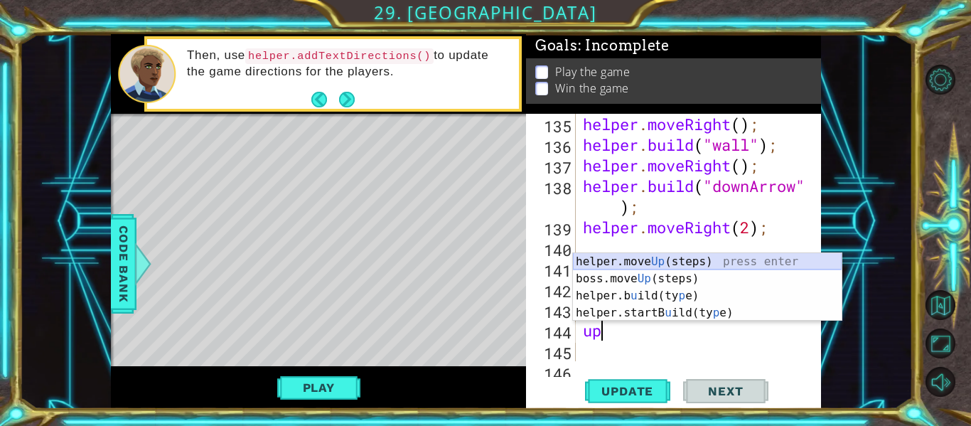
click at [703, 262] on div "helper.move Up (steps) press enter boss.move Up (steps) press enter helper.b u …" at bounding box center [707, 304] width 269 height 102
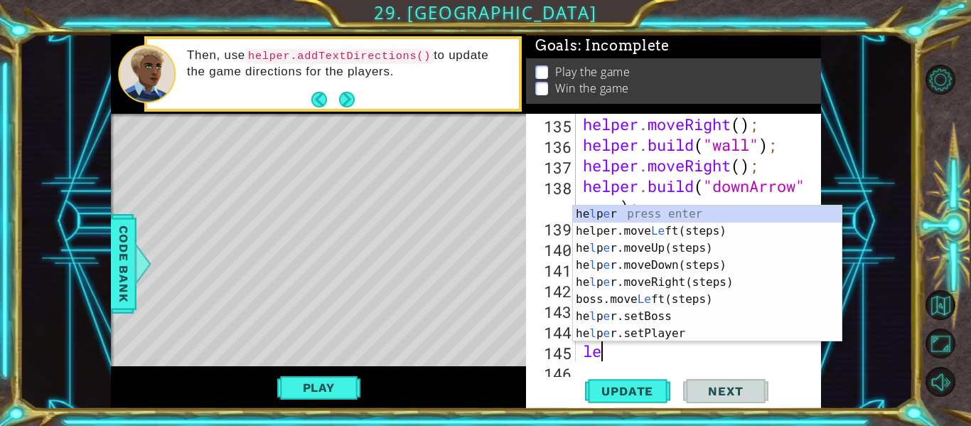
scroll to position [0, 1]
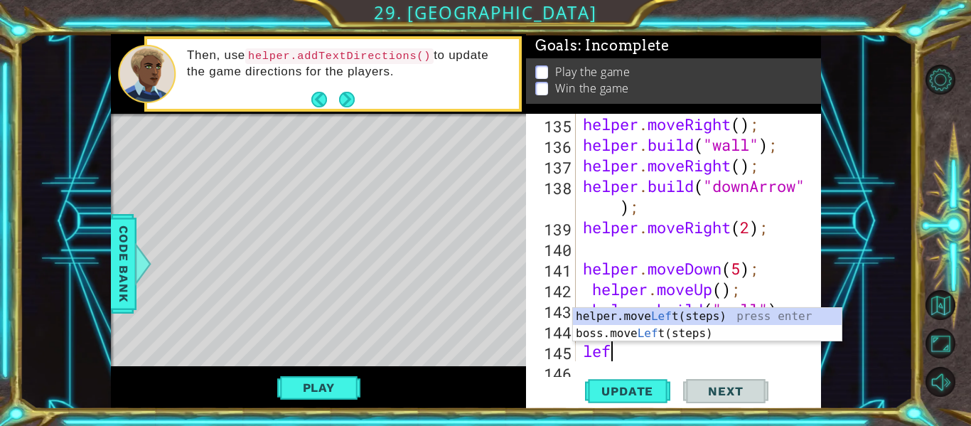
type textarea "left"
click at [657, 318] on div "helper.move Left (steps) press enter boss.move Left (steps) press enter" at bounding box center [707, 342] width 269 height 68
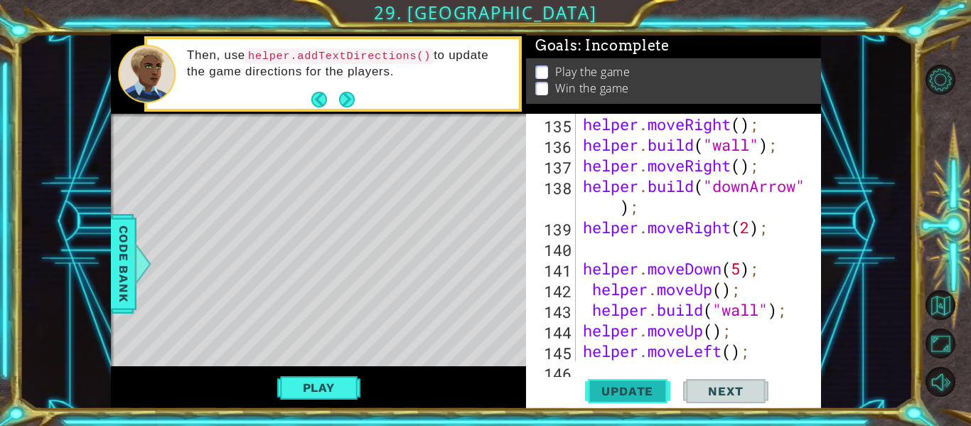
scroll to position [0, 0]
click at [623, 392] on span "Update" at bounding box center [627, 391] width 80 height 14
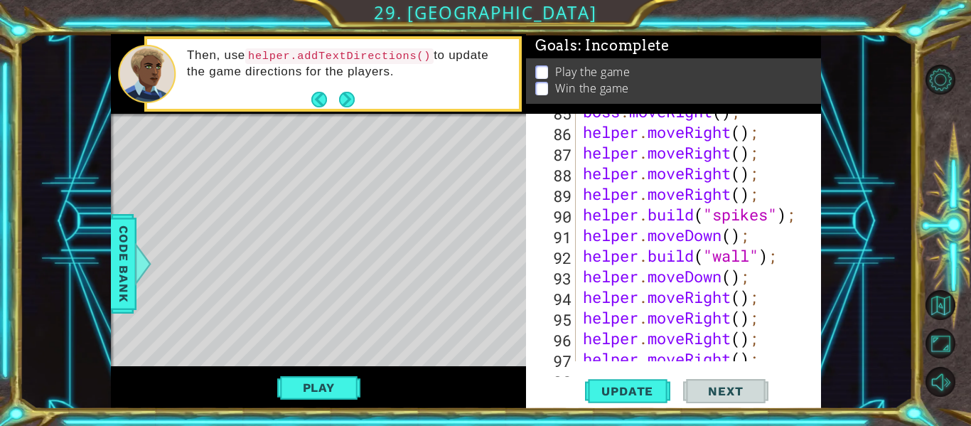
scroll to position [2047, 0]
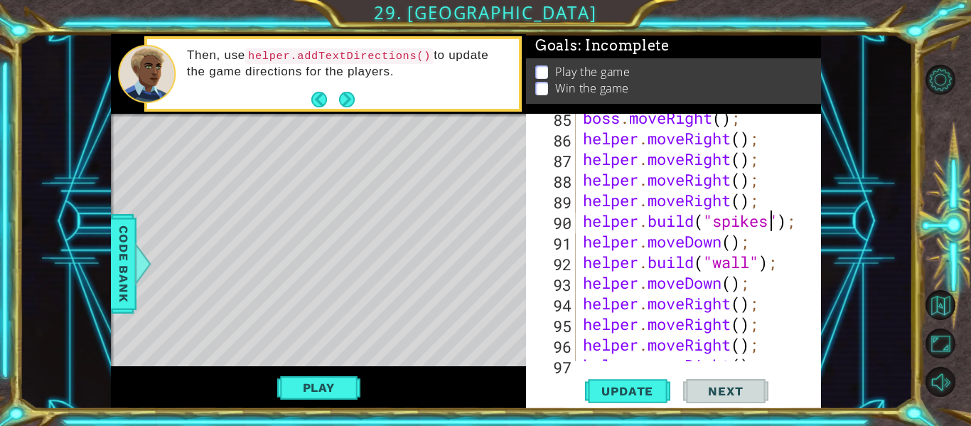
click at [770, 222] on div "boss . moveRight ( ) ; helper . moveRight ( ) ; helper . moveRight ( ) ; helper…" at bounding box center [702, 251] width 245 height 289
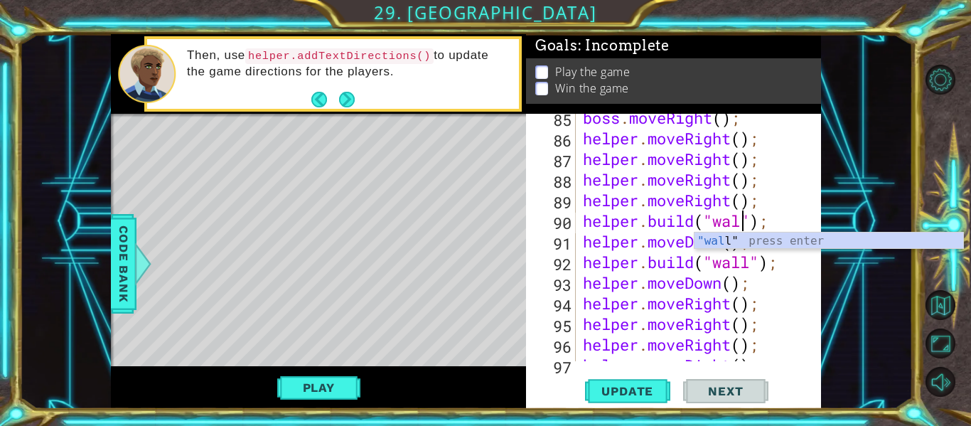
scroll to position [0, 8]
type textarea "[DOMAIN_NAME]("wall");"
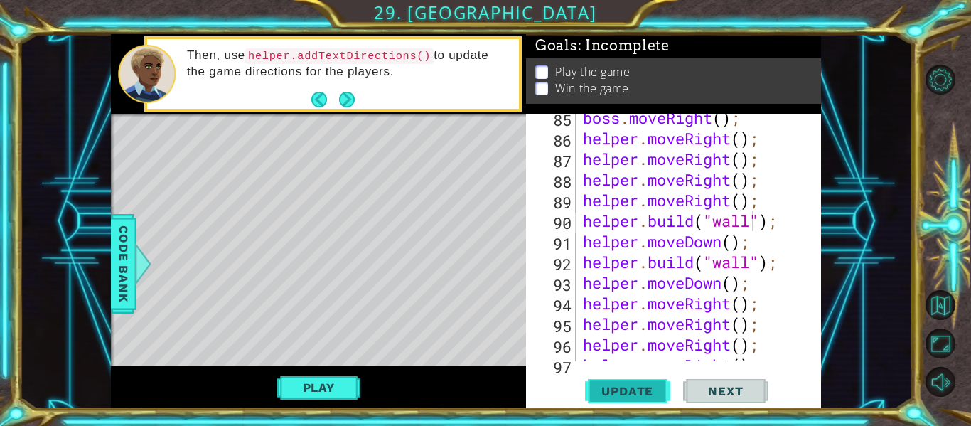
click at [626, 394] on span "Update" at bounding box center [627, 391] width 80 height 14
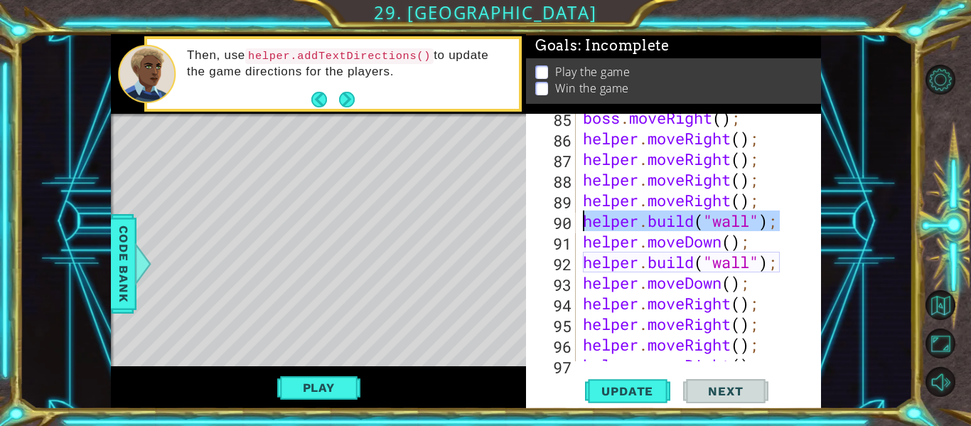
drag, startPoint x: 780, startPoint y: 222, endPoint x: 585, endPoint y: 223, distance: 195.4
click at [585, 223] on div "boss . moveRight ( ) ; helper . moveRight ( ) ; helper . moveRight ( ) ; helper…" at bounding box center [702, 251] width 245 height 289
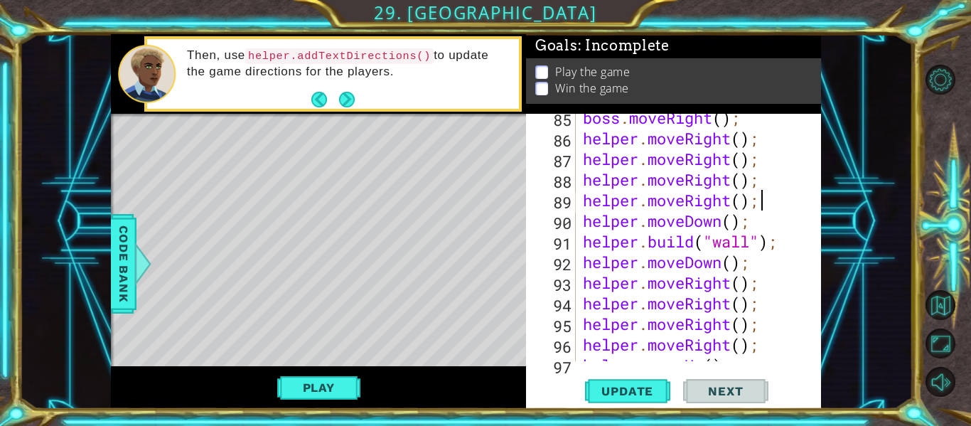
click at [613, 375] on div "helper.moveRight(); 85 86 87 88 89 90 91 92 93 94 95 96 97 98 boss . moveRight …" at bounding box center [673, 261] width 295 height 295
click at [613, 380] on button "Update" at bounding box center [627, 391] width 85 height 29
type textarea "helper.moveRight();"
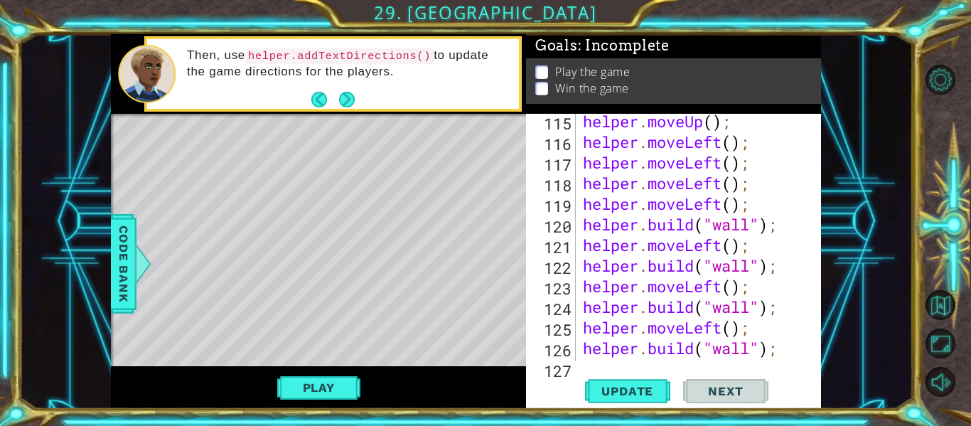
scroll to position [3088, 0]
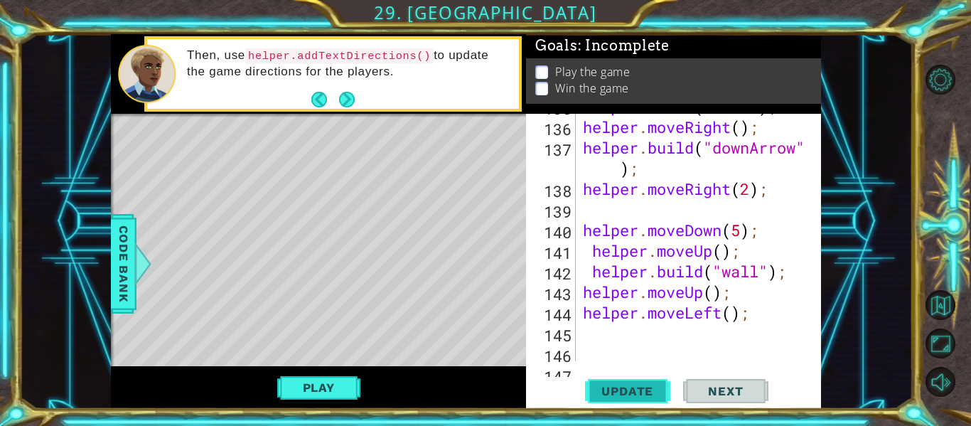
click at [612, 402] on button "Update" at bounding box center [627, 391] width 85 height 29
click at [612, 400] on button "Update" at bounding box center [627, 391] width 85 height 29
click at [347, 386] on button "Play" at bounding box center [318, 387] width 83 height 27
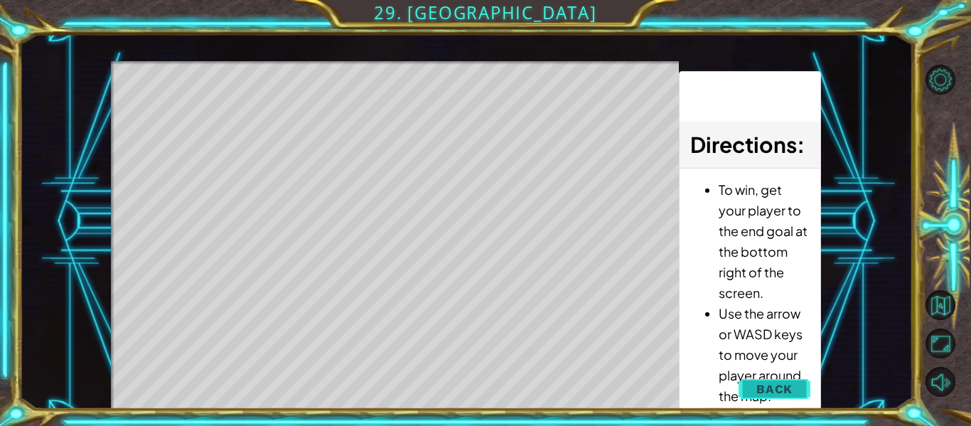
click at [748, 394] on button "Back" at bounding box center [774, 389] width 72 height 28
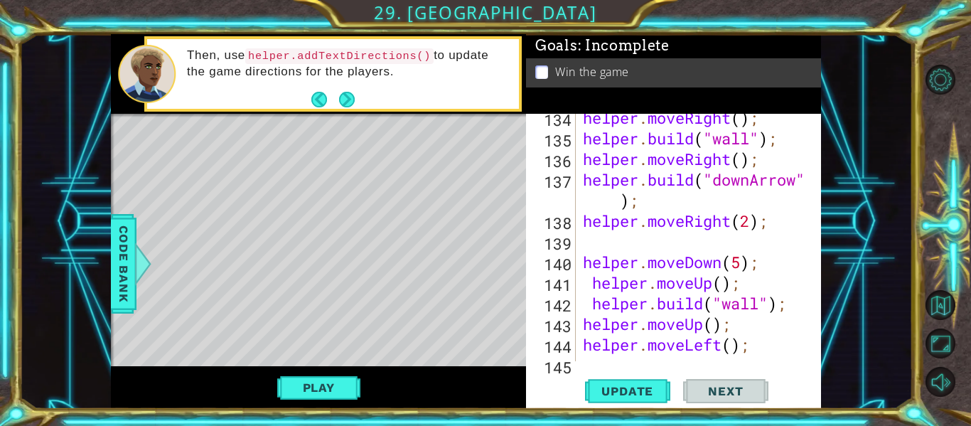
scroll to position [3112, 0]
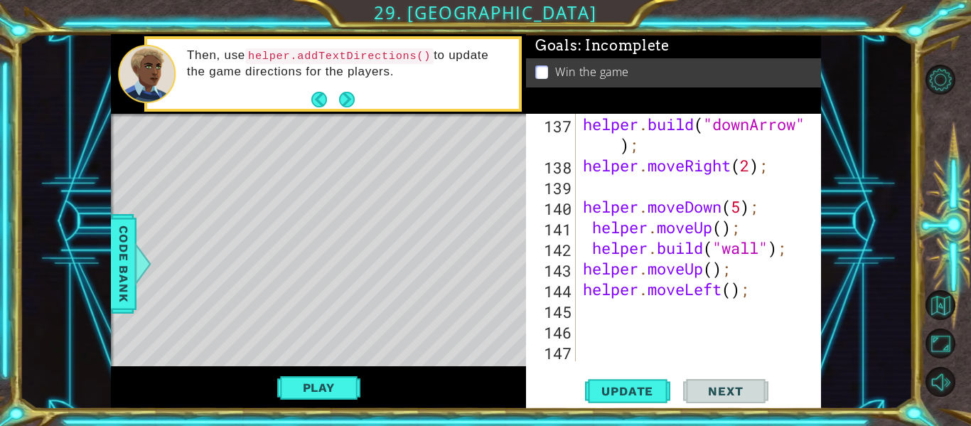
click at [675, 316] on div "helper . build ( "downArrow" ) ; helper . moveRight ( 2 ) ; helper . moveDown (…" at bounding box center [702, 268] width 245 height 309
click at [634, 380] on button "Update" at bounding box center [627, 391] width 85 height 29
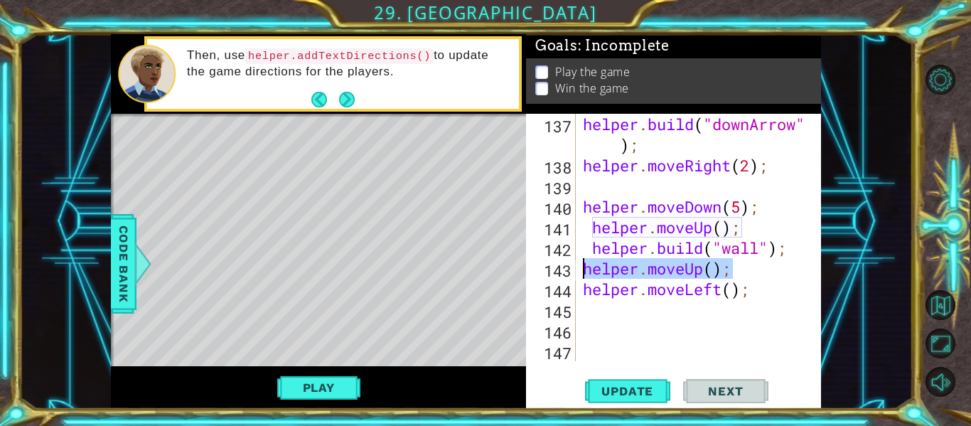
drag, startPoint x: 731, startPoint y: 267, endPoint x: 587, endPoint y: 270, distance: 143.6
click at [587, 270] on div "helper . build ( "downArrow" ) ; helper . moveRight ( 2 ) ; helper . moveDown (…" at bounding box center [702, 268] width 245 height 309
type textarea "helper.moveUp();"
click at [618, 375] on div "137 138 139 140 141 142 143 144 145 146 147 helper . build ( "downArrow" ) ; he…" at bounding box center [673, 261] width 295 height 295
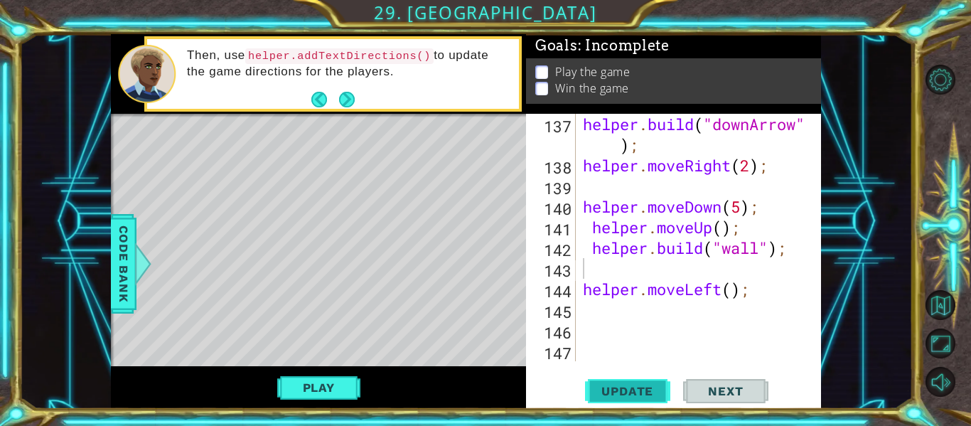
click at [623, 390] on span "Update" at bounding box center [627, 391] width 80 height 14
click at [580, 287] on div "helper . build ( "downArrow" ) ; helper . moveRight ( 2 ) ; helper . moveDown (…" at bounding box center [702, 268] width 245 height 309
type textarea "helper.moveLeft();"
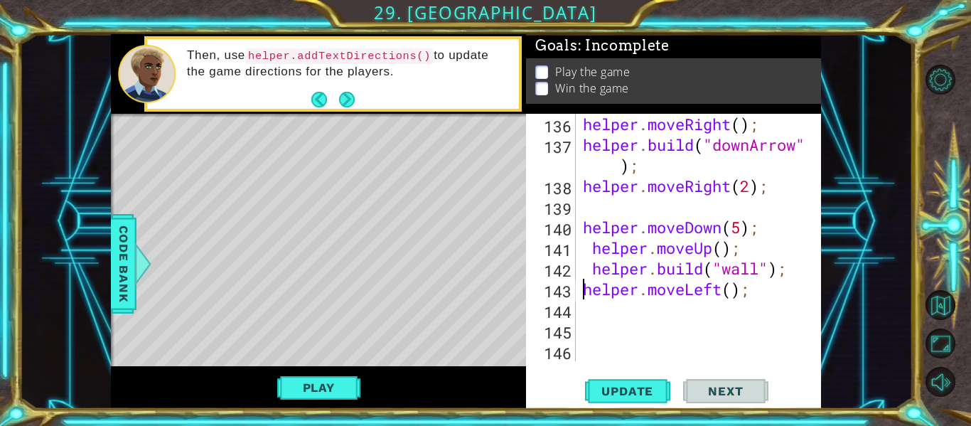
scroll to position [3091, 0]
click at [621, 377] on button "Update" at bounding box center [627, 391] width 85 height 29
click at [628, 389] on span "Update" at bounding box center [627, 391] width 80 height 14
click at [642, 322] on div "helper . moveRight ( ) ; helper . build ( "downArrow" ) ; helper . moveRight ( …" at bounding box center [702, 258] width 245 height 289
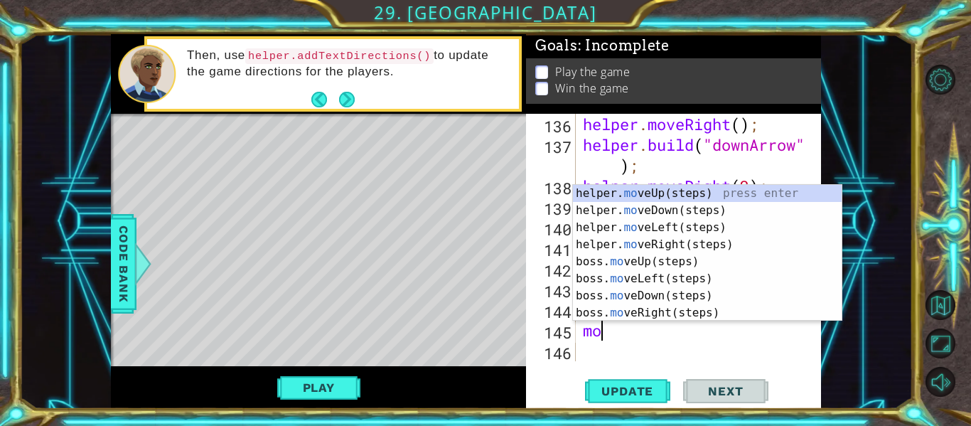
type textarea "mov"
click at [672, 225] on div "helper. mov eUp(steps) press enter helper. mov eDown(steps) press enter helper.…" at bounding box center [707, 270] width 269 height 171
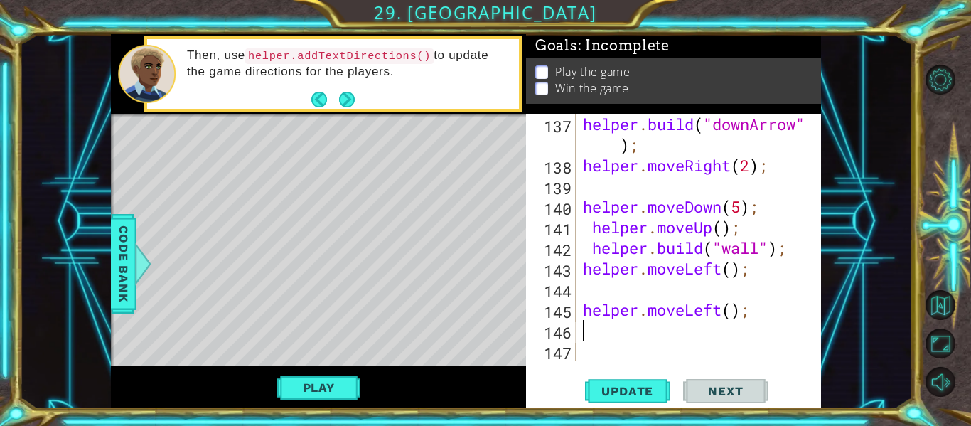
scroll to position [3112, 0]
click at [639, 389] on span "Update" at bounding box center [627, 391] width 80 height 14
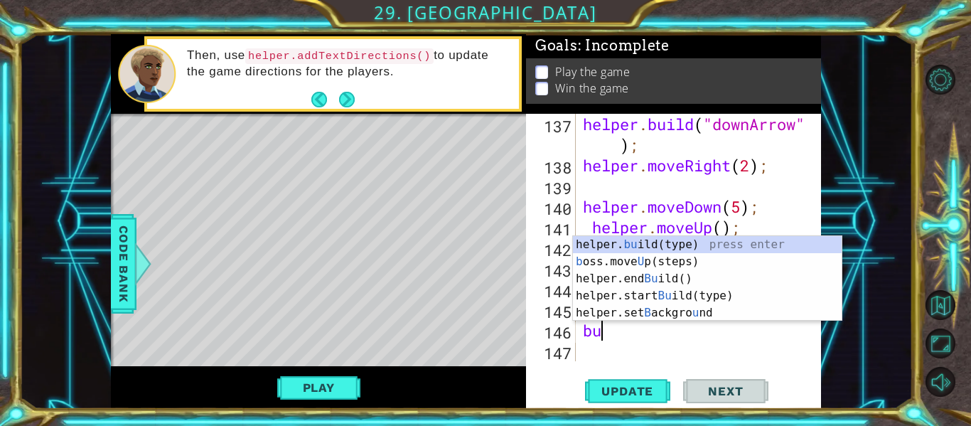
scroll to position [0, 1]
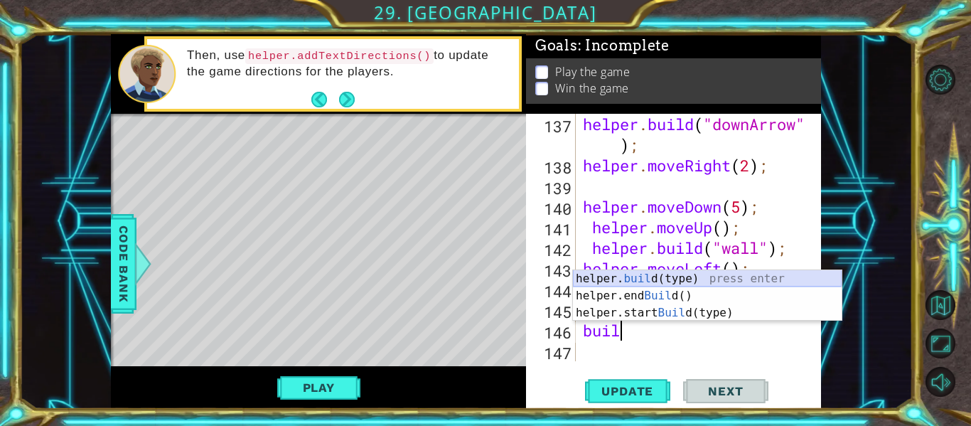
click at [632, 280] on div "helper. buil d(type) press enter helper.end Buil d() press enter helper.start B…" at bounding box center [707, 312] width 269 height 85
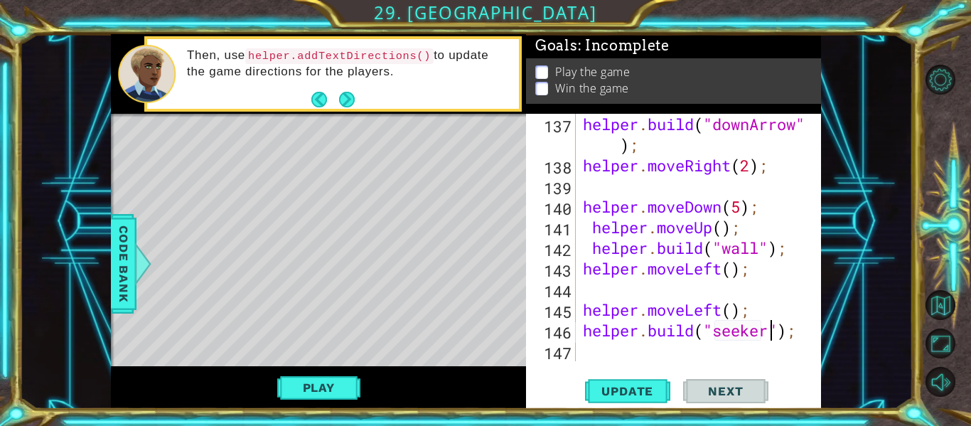
scroll to position [0, 9]
type textarea "[DOMAIN_NAME]("seeker");"
click at [657, 392] on span "Update" at bounding box center [627, 391] width 80 height 14
click at [630, 391] on span "Update" at bounding box center [627, 391] width 80 height 14
click at [354, 377] on button "Play" at bounding box center [318, 387] width 83 height 27
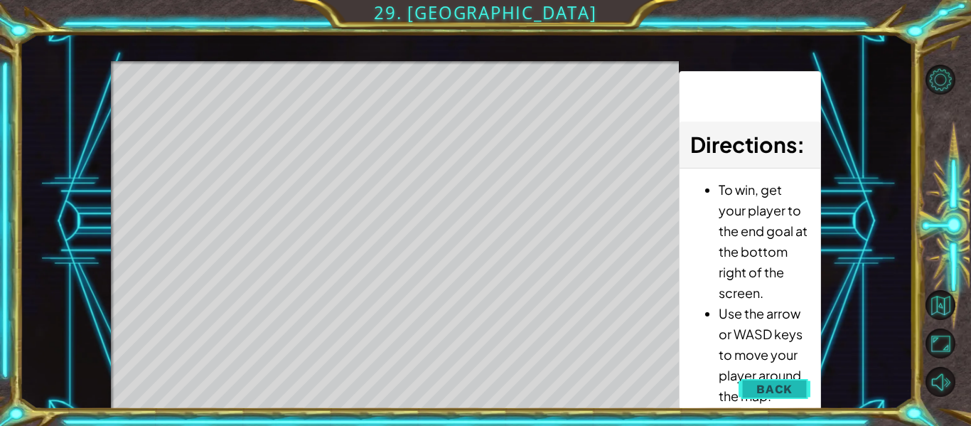
click at [783, 390] on span "Back" at bounding box center [774, 389] width 36 height 14
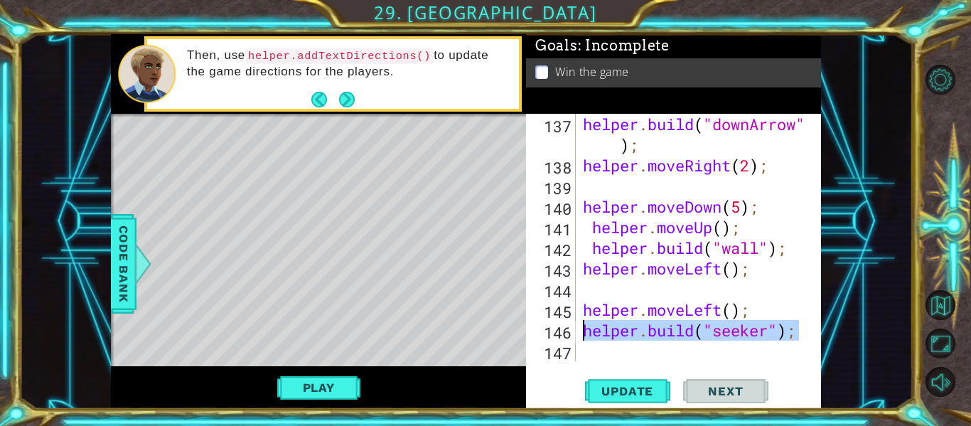
drag, startPoint x: 798, startPoint y: 330, endPoint x: 583, endPoint y: 330, distance: 214.6
click at [583, 330] on div "helper . build ( "downArrow" ) ; helper . moveRight ( 2 ) ; helper . moveDown (…" at bounding box center [702, 268] width 245 height 309
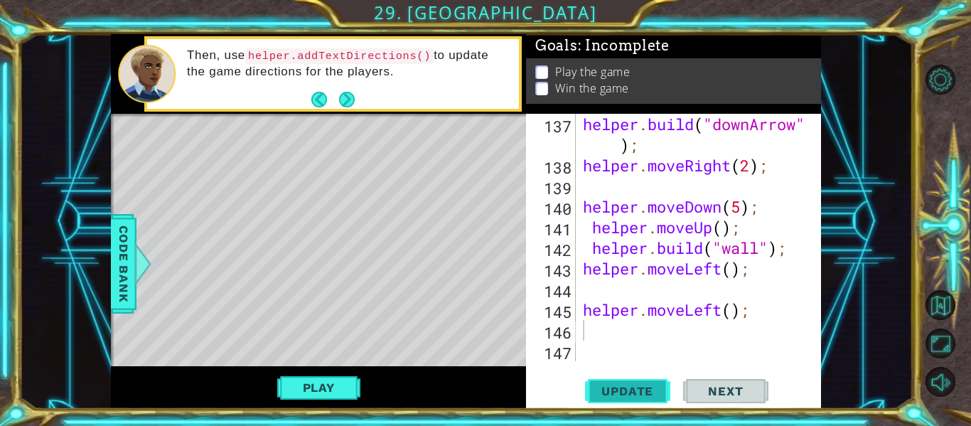
click at [603, 378] on button "Update" at bounding box center [627, 391] width 85 height 29
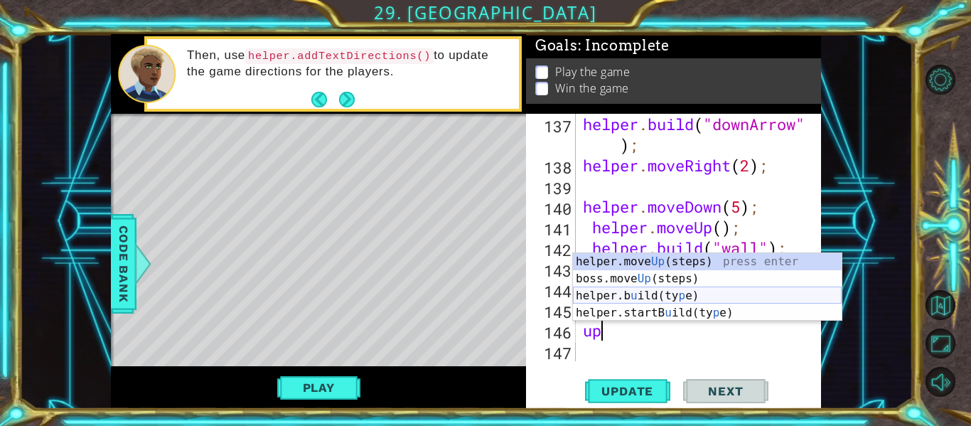
type textarea "u"
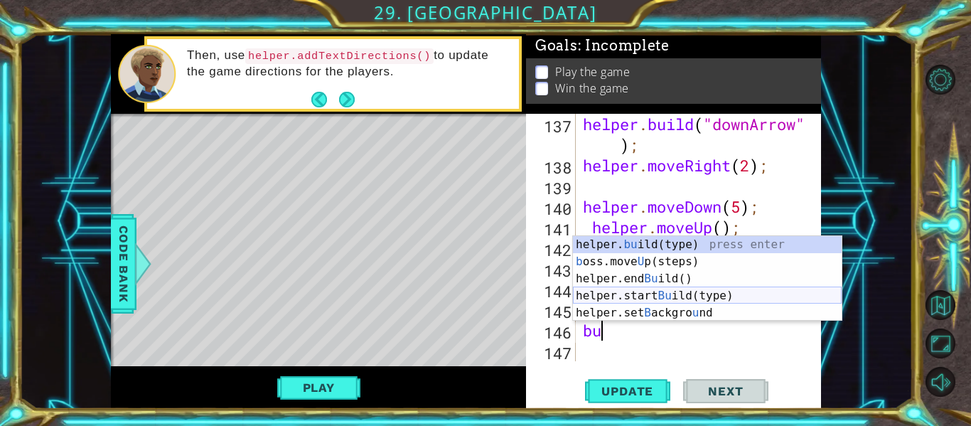
click at [672, 293] on div "helper. bu ild(type) press enter b oss.move U p(steps) press enter helper.end B…" at bounding box center [707, 295] width 269 height 119
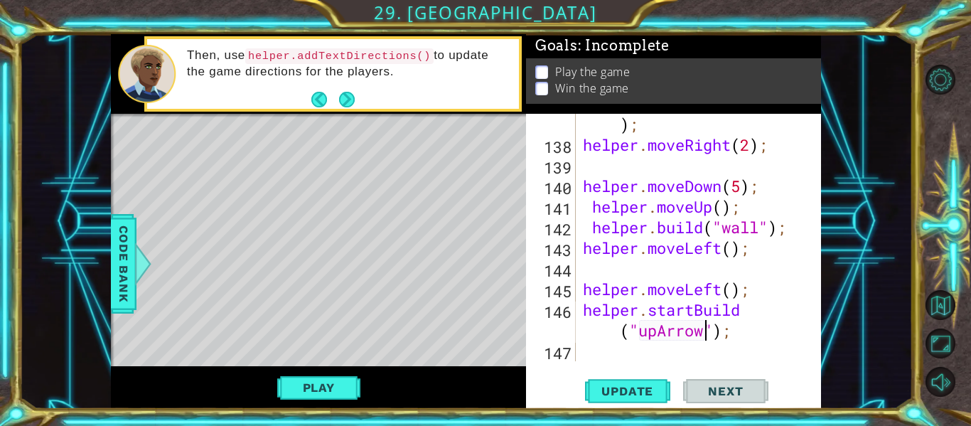
scroll to position [0, 12]
click at [627, 389] on span "Update" at bounding box center [627, 391] width 80 height 14
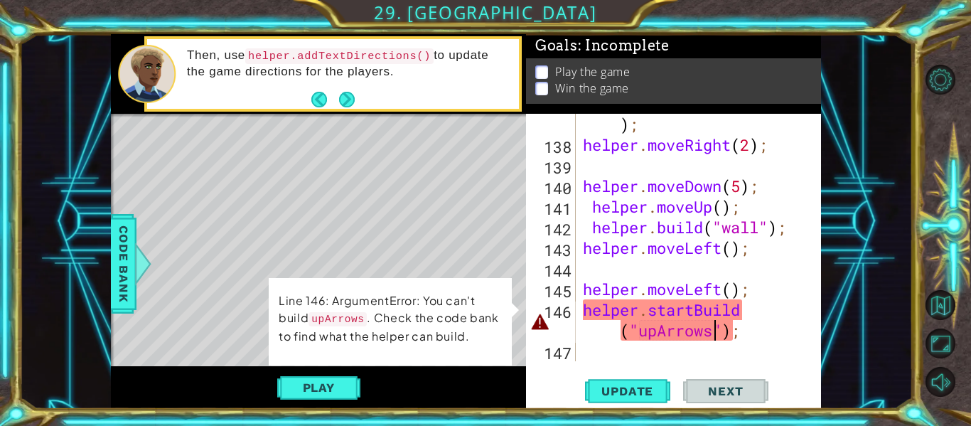
click at [645, 335] on div "helper . build ( "downArrow" ) ; helper . moveRight ( 2 ) ; helper . moveDown (…" at bounding box center [702, 247] width 245 height 309
click at [669, 330] on div "helper . build ( "downArrow" ) ; helper . moveRight ( 2 ) ; helper . moveDown (…" at bounding box center [702, 247] width 245 height 309
click at [625, 391] on span "Update" at bounding box center [627, 391] width 80 height 14
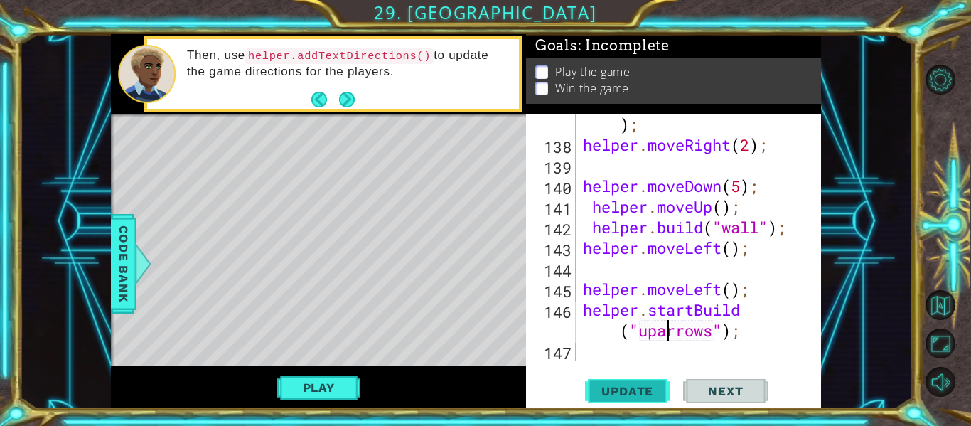
click at [655, 381] on button "Update" at bounding box center [627, 391] width 85 height 29
click at [641, 397] on span "Update" at bounding box center [627, 391] width 80 height 14
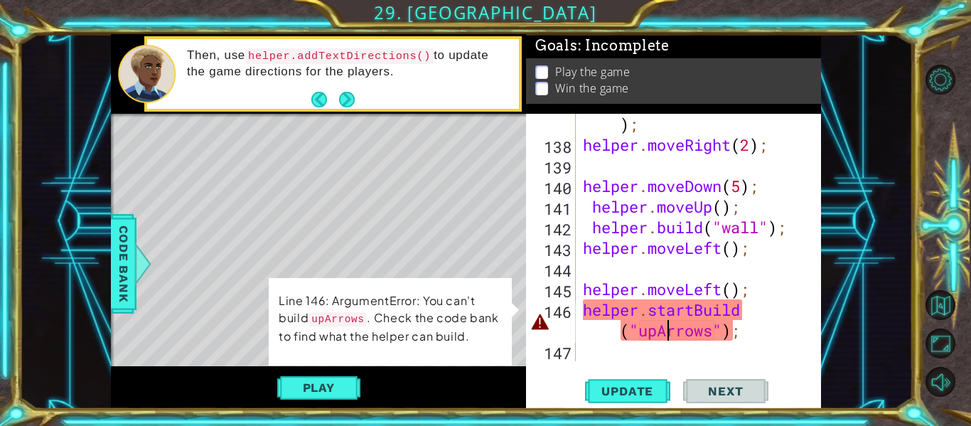
scroll to position [3132, 0]
click at [683, 325] on div "helper . build ( "downArrow" ) ; helper . moveRight ( 2 ) ; helper . moveDown (…" at bounding box center [702, 247] width 245 height 309
click at [712, 335] on div "helper . build ( "downArrow" ) ; helper . moveRight ( 2 ) ; helper . moveDown (…" at bounding box center [702, 247] width 245 height 309
type textarea "helper.startBuild("upArrow");"
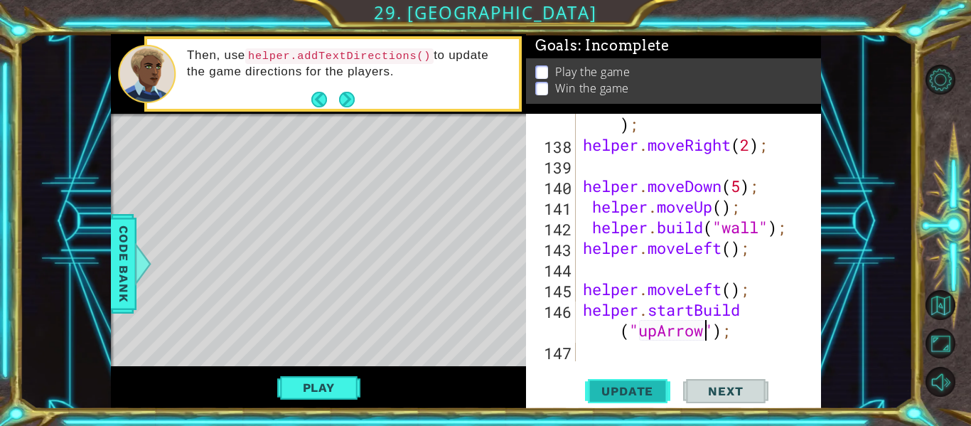
click at [644, 397] on span "Update" at bounding box center [627, 391] width 80 height 14
click at [641, 353] on div "helper . build ( "downArrow" ) ; helper . moveRight ( 2 ) ; helper . moveDown (…" at bounding box center [702, 247] width 245 height 309
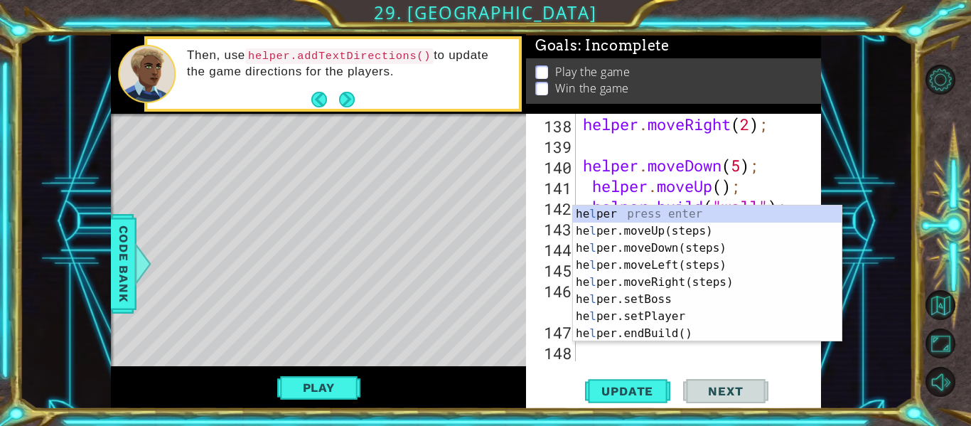
scroll to position [3153, 0]
type textarea "lf"
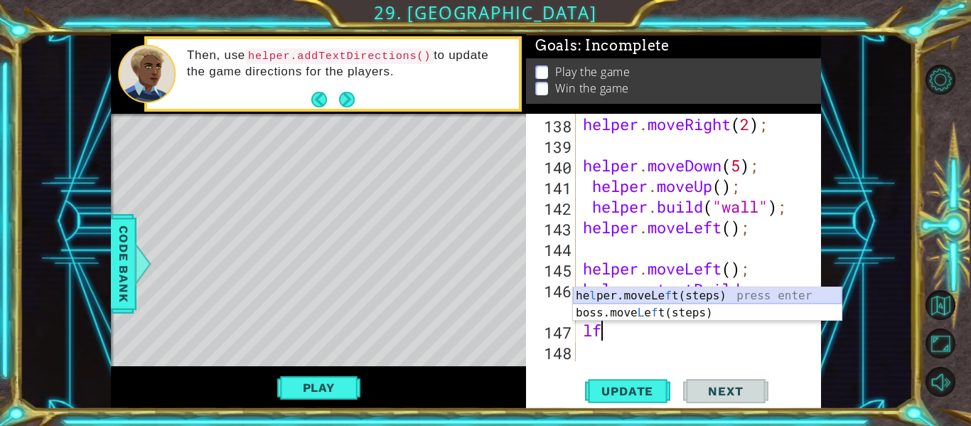
click at [655, 291] on div "he l per.moveLe f t(steps) press enter boss.move L e f t(steps) press enter" at bounding box center [707, 321] width 269 height 68
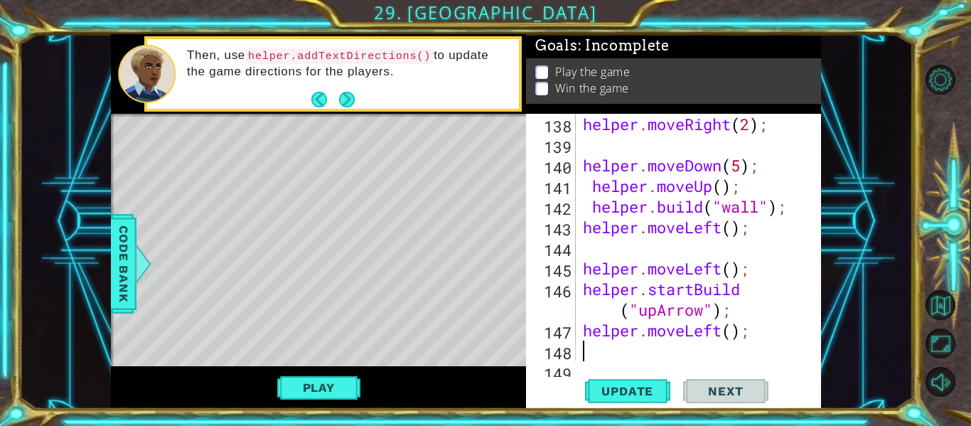
scroll to position [3174, 0]
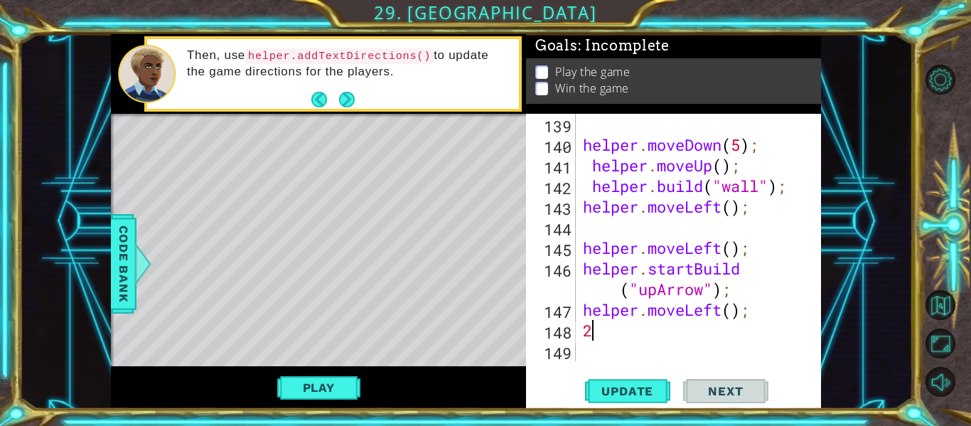
click at [734, 313] on div "helper . moveDown ( 5 ) ; helper . moveUp ( ) ; helper . build ( "wall" ) ; hel…" at bounding box center [702, 258] width 245 height 289
click at [592, 330] on div "helper . moveDown ( 5 ) ; helper . moveUp ( ) ; helper . build ( "wall" ) ; hel…" at bounding box center [702, 258] width 245 height 289
type textarea "2"
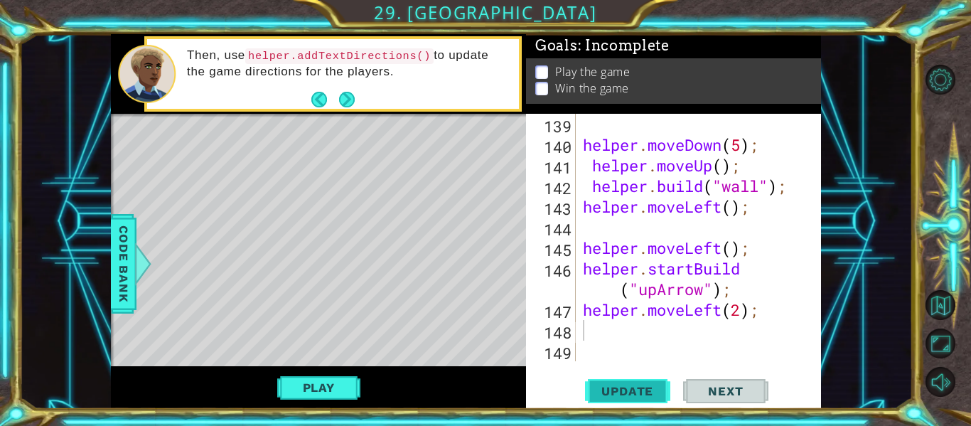
click at [616, 387] on span "Update" at bounding box center [627, 391] width 80 height 14
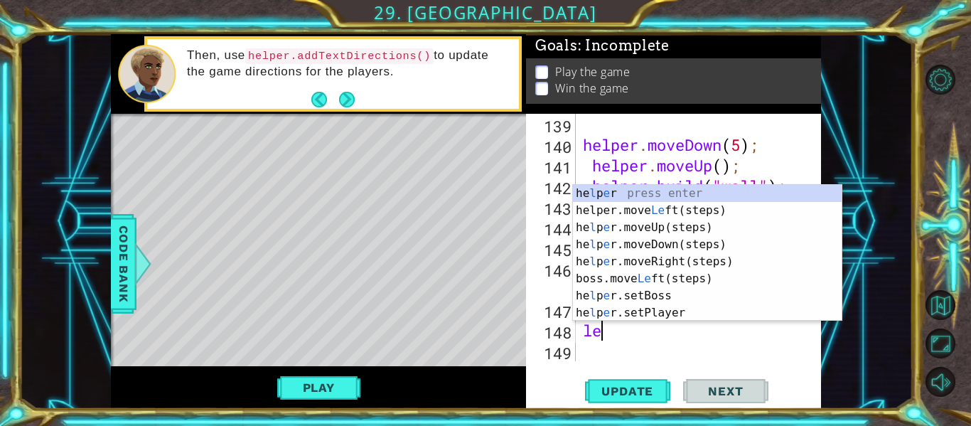
scroll to position [0, 1]
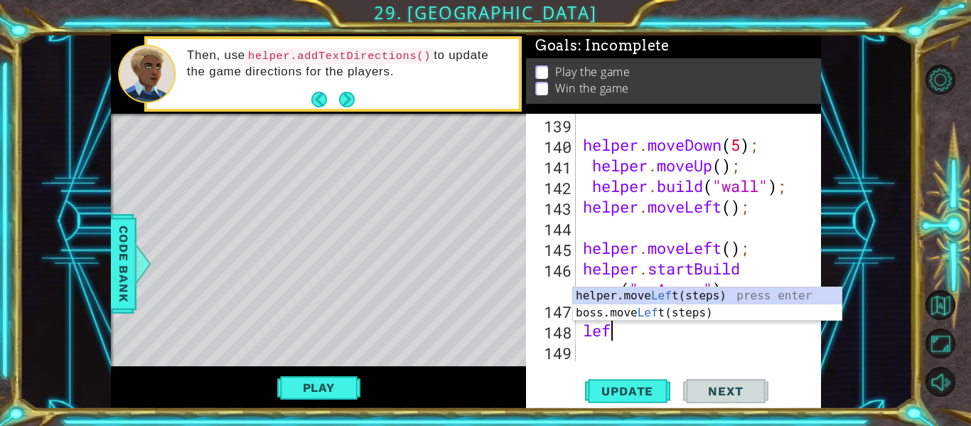
type textarea "left"
click at [634, 293] on div "helper.move Left (steps) press enter boss.move Left (steps) press enter" at bounding box center [707, 321] width 269 height 68
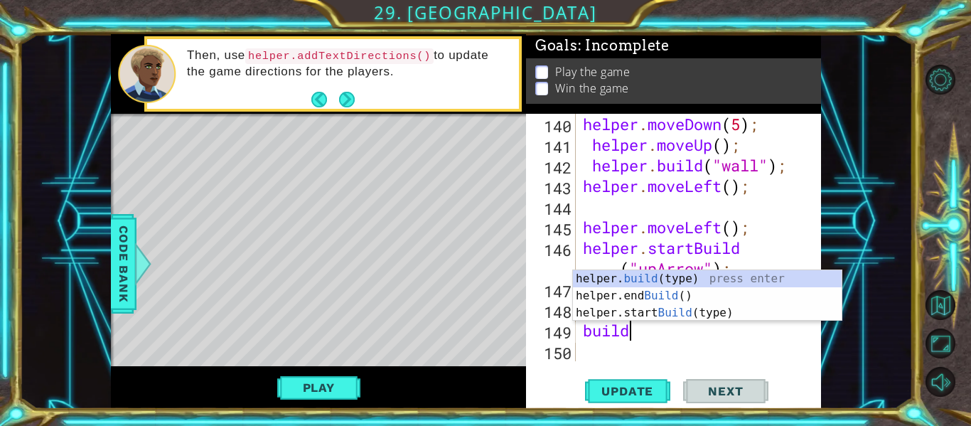
scroll to position [0, 1]
click at [669, 311] on div "helper. build (type) press enter helper.end Build () press enter helper.start B…" at bounding box center [707, 312] width 269 height 85
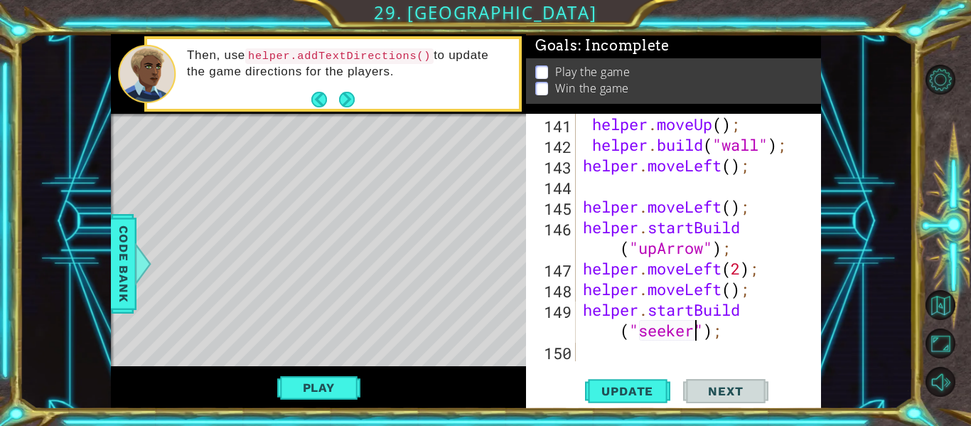
scroll to position [0, 11]
type textarea "helper.startBuild("seeker");"
click at [640, 377] on button "Update" at bounding box center [627, 391] width 85 height 29
click at [336, 382] on button "Play" at bounding box center [318, 387] width 83 height 27
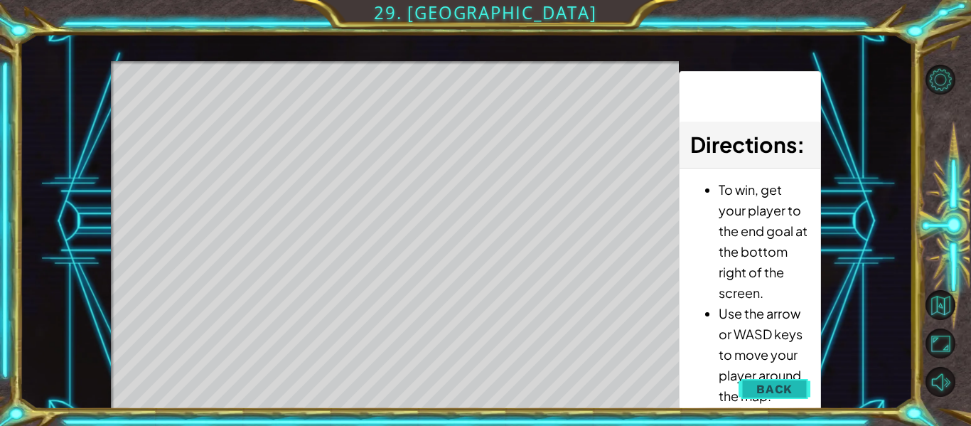
click at [745, 391] on button "Back" at bounding box center [774, 389] width 72 height 28
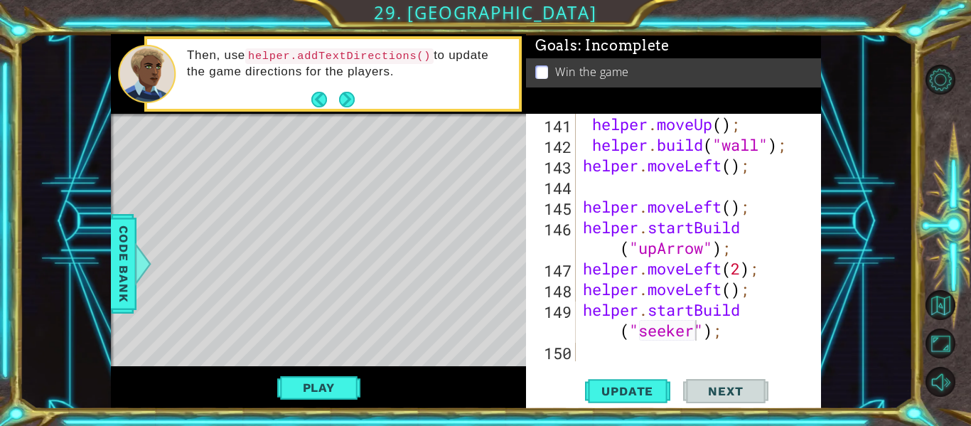
click at [584, 311] on div "helper . moveUp ( ) ; helper . build ( "wall" ) ; helper . moveLeft ( ) ; helpe…" at bounding box center [702, 258] width 245 height 289
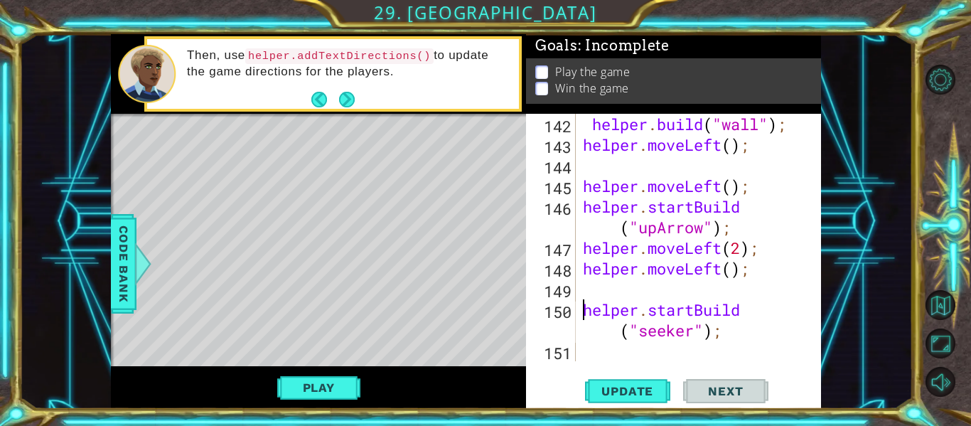
scroll to position [3236, 0]
click at [613, 293] on div "helper . build ( "wall" ) ; helper . moveLeft ( ) ; helper . moveLeft ( ) ; hel…" at bounding box center [702, 258] width 245 height 289
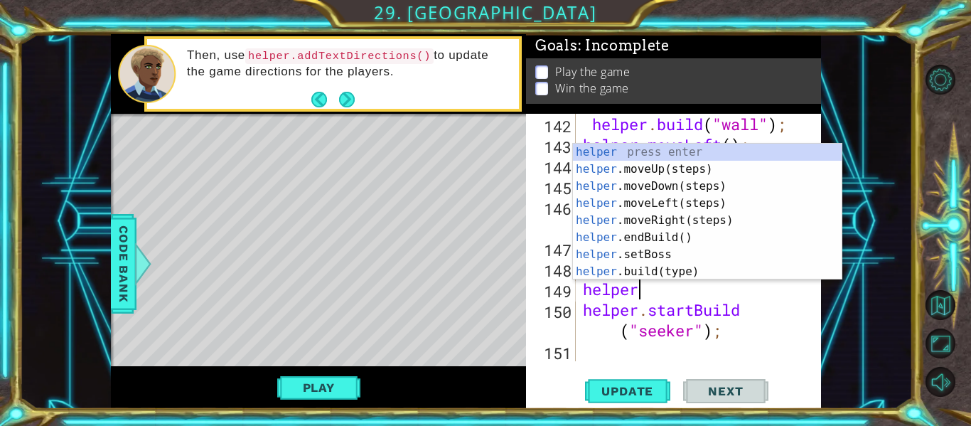
scroll to position [0, 2]
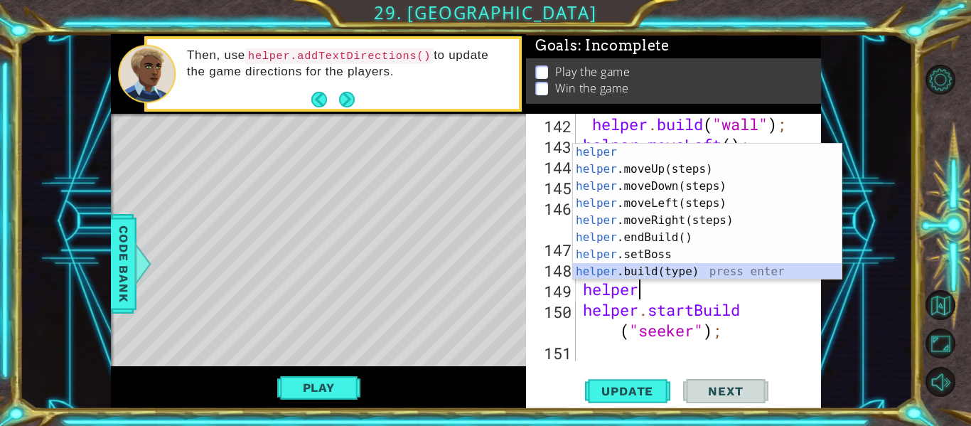
click at [677, 275] on div "helper press enter helper .moveUp(steps) press enter helper .moveDown(steps) pr…" at bounding box center [707, 229] width 269 height 171
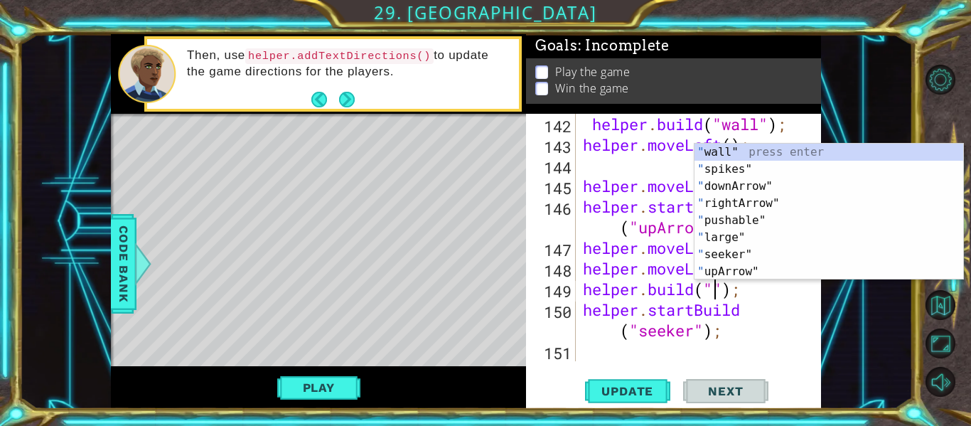
scroll to position [0, 7]
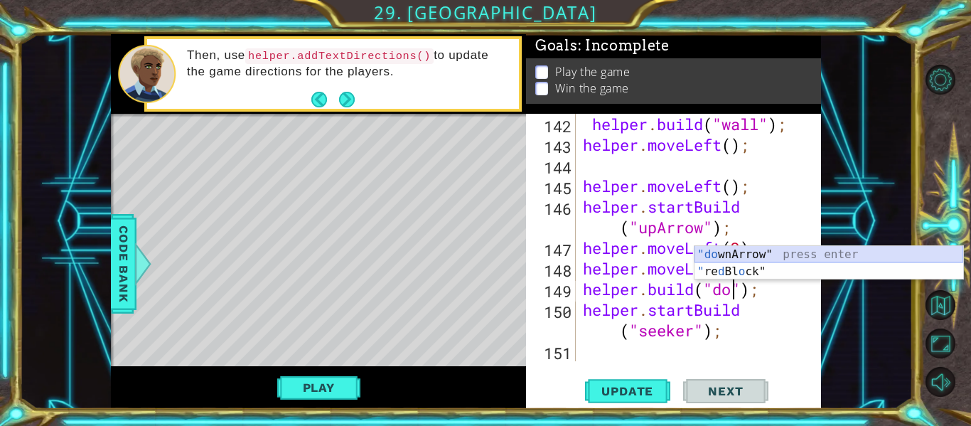
click at [729, 254] on div ""do wnArrow" press enter " re d Bl o ck" press enter" at bounding box center [828, 280] width 269 height 68
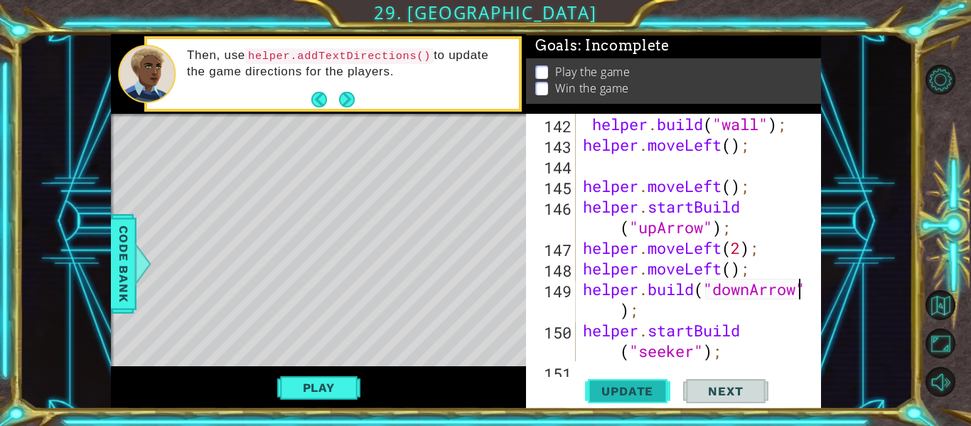
click at [645, 390] on span "Update" at bounding box center [627, 391] width 80 height 14
click at [738, 329] on div "helper . build ( "wall" ) ; helper . moveLeft ( ) ; helper . moveLeft ( ) ; hel…" at bounding box center [702, 258] width 245 height 289
type textarea "helper.startBuild("seeker");"
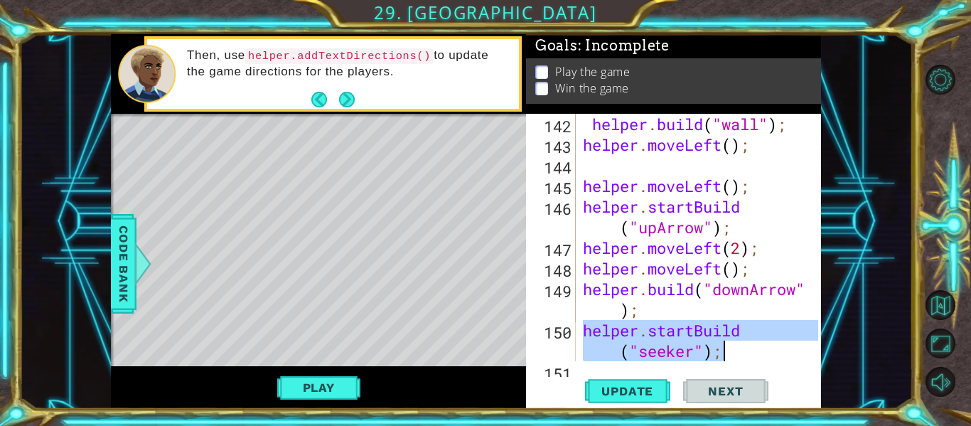
drag, startPoint x: 586, startPoint y: 330, endPoint x: 721, endPoint y: 354, distance: 137.2
click at [721, 354] on div "helper . build ( "wall" ) ; helper . moveLeft ( ) ; helper . moveLeft ( ) ; hel…" at bounding box center [702, 258] width 245 height 289
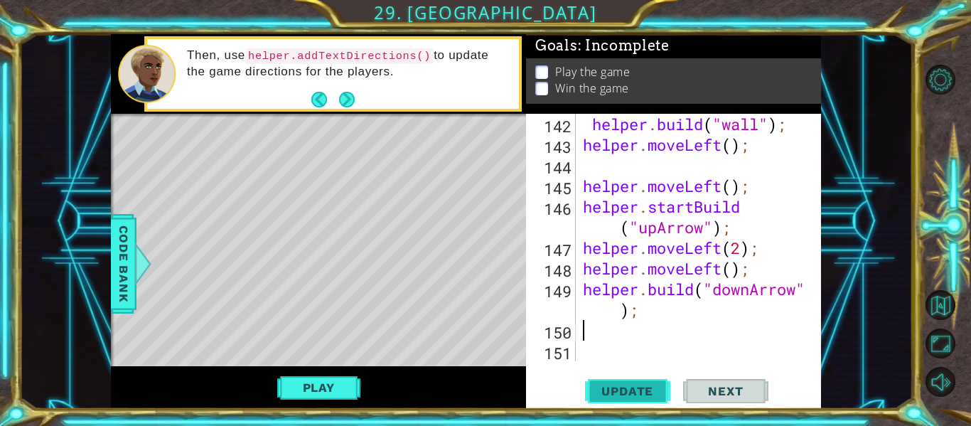
click at [643, 387] on span "Update" at bounding box center [627, 391] width 80 height 14
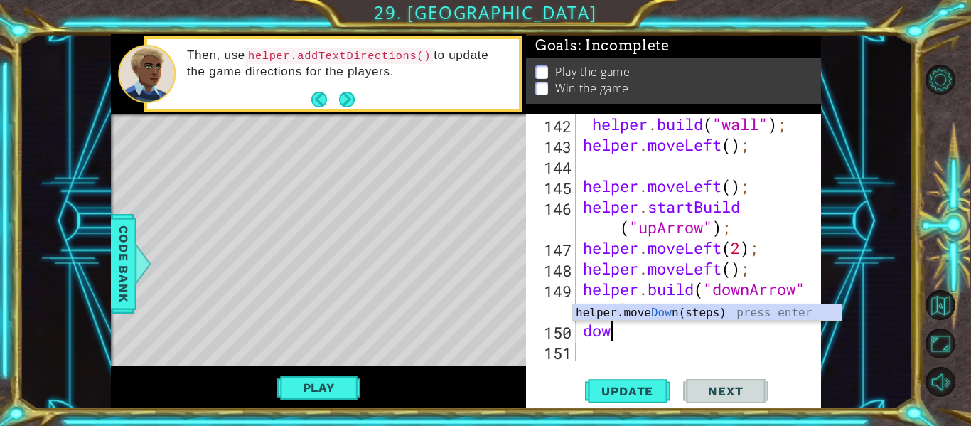
scroll to position [0, 1]
type textarea "down"
click at [677, 316] on div "helper.move Down (steps) press enter" at bounding box center [707, 329] width 269 height 51
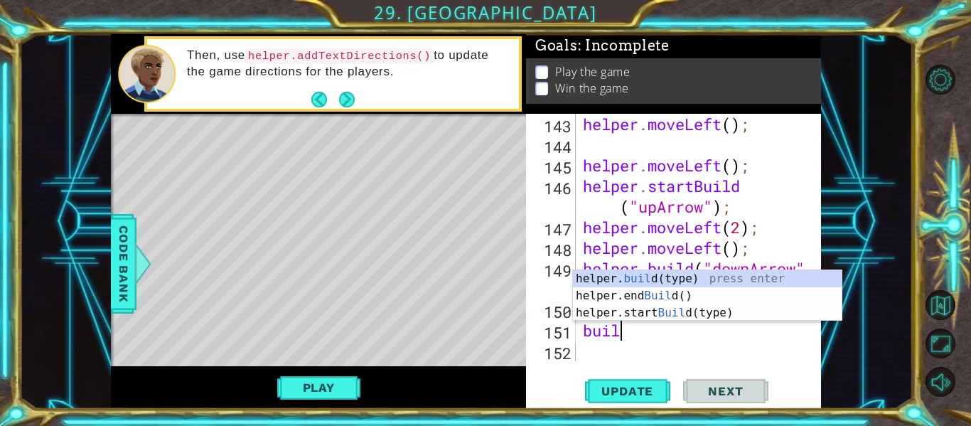
scroll to position [0, 1]
click at [696, 282] on div "helper. build (type) press enter helper.end Build () press enter helper.start B…" at bounding box center [707, 312] width 269 height 85
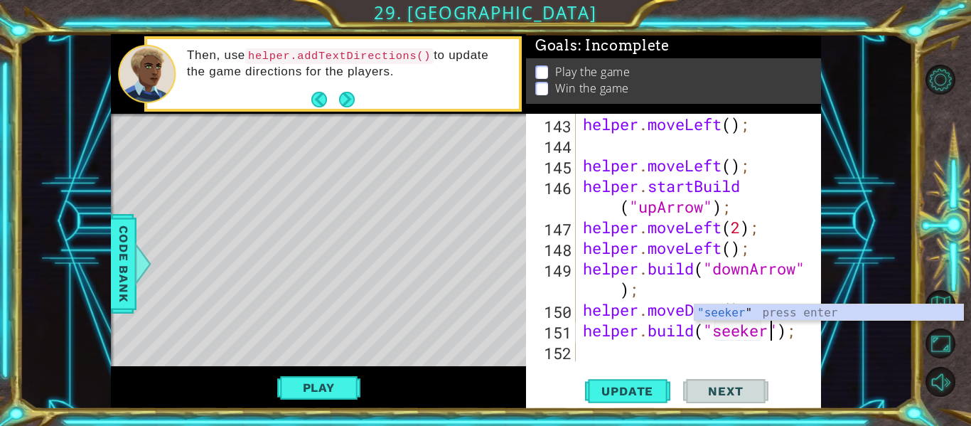
scroll to position [0, 9]
type textarea "[DOMAIN_NAME]("seeker");"
click at [632, 379] on button "Update" at bounding box center [627, 391] width 85 height 29
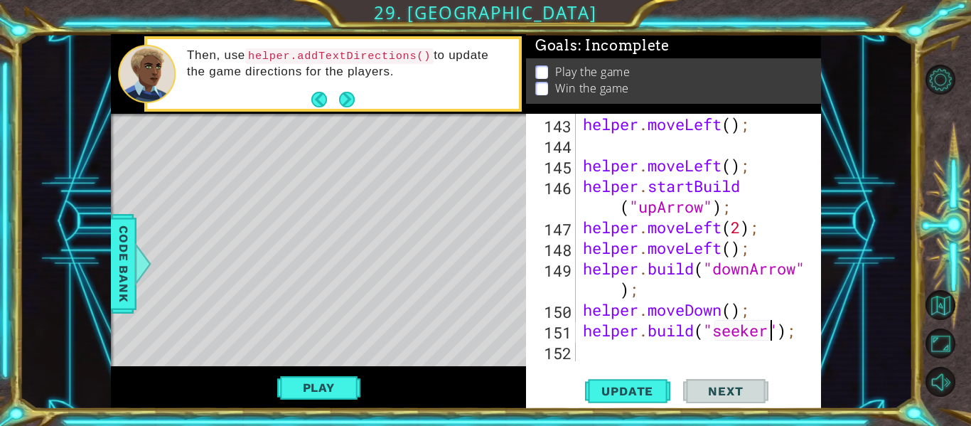
click at [704, 387] on span "Next" at bounding box center [725, 391] width 63 height 14
click at [674, 383] on div "Update Next" at bounding box center [676, 391] width 295 height 29
click at [659, 382] on button "Update" at bounding box center [627, 391] width 85 height 29
click at [293, 387] on button "Play" at bounding box center [318, 387] width 83 height 27
